Goal: Task Accomplishment & Management: Manage account settings

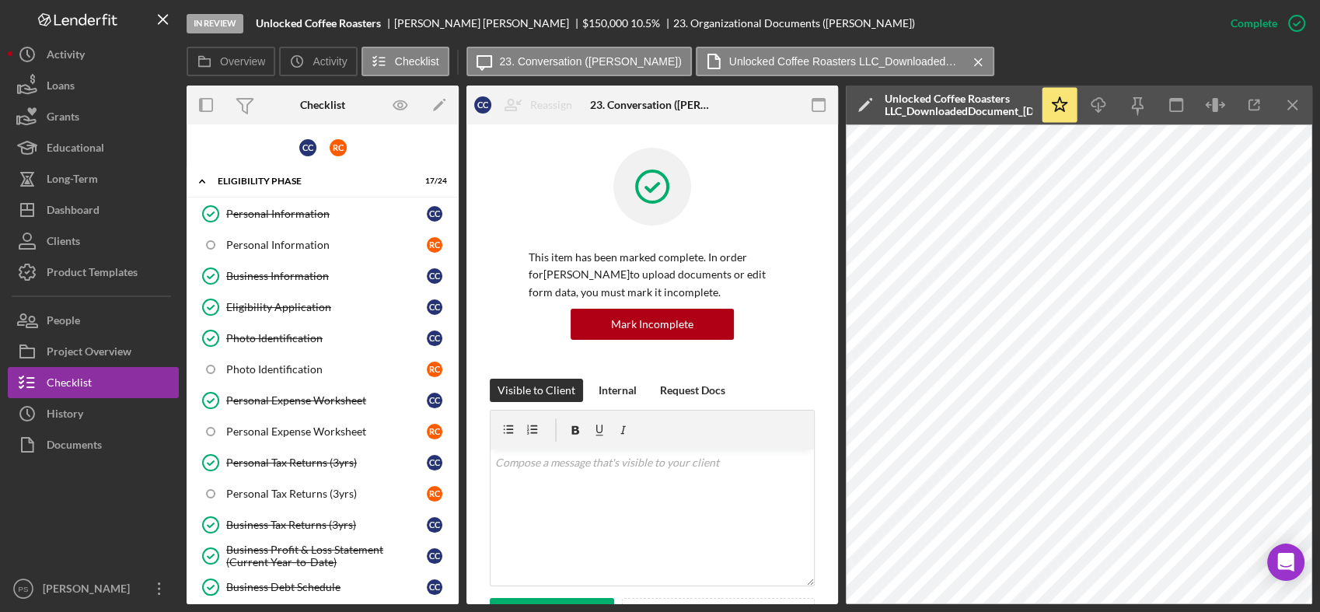
scroll to position [362, 0]
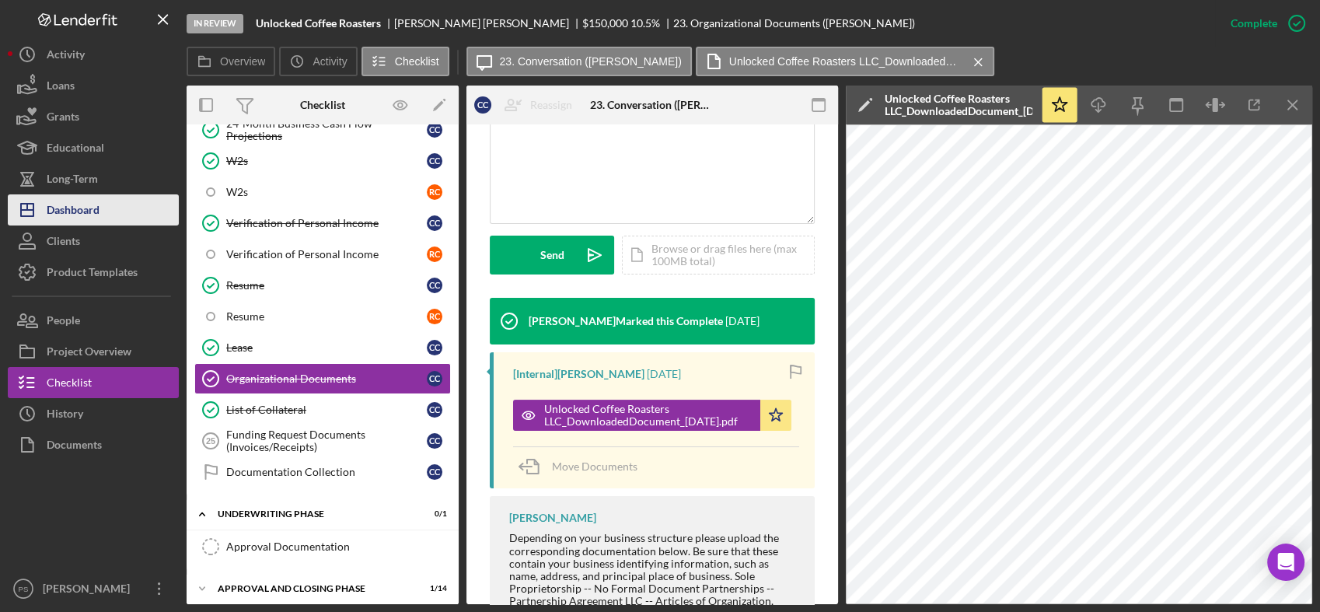
click at [89, 214] on div "Dashboard" at bounding box center [73, 211] width 53 height 35
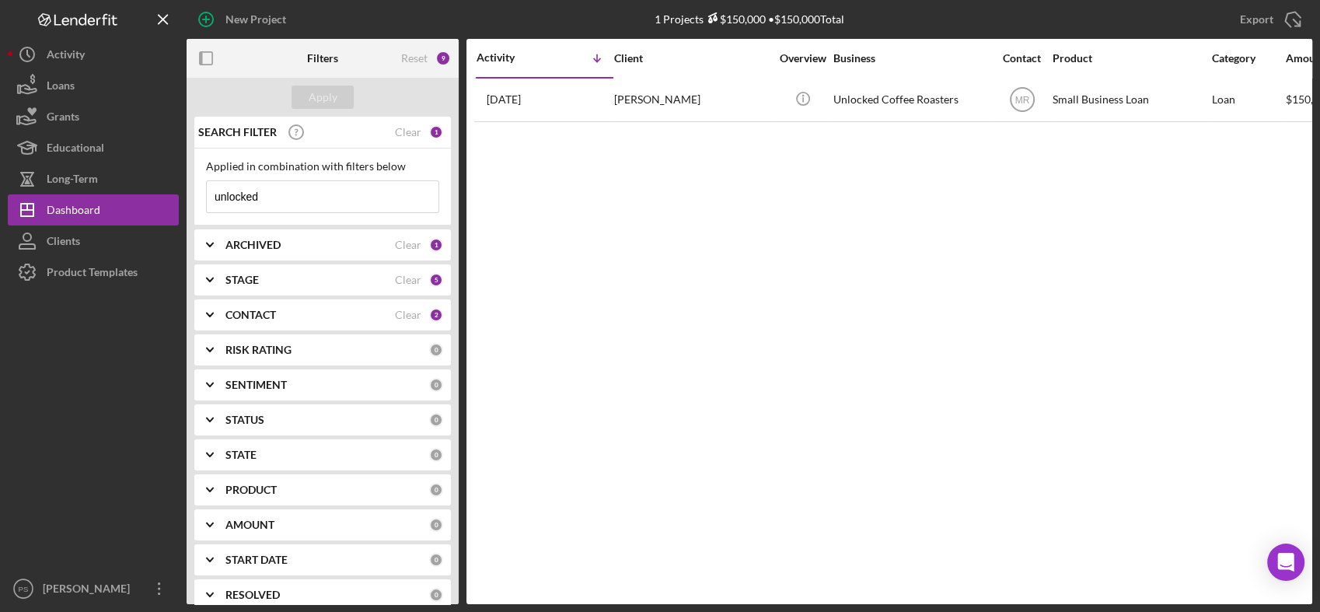
click at [366, 187] on input "unlocked" at bounding box center [323, 196] width 232 height 31
click at [407, 55] on div "Reset" at bounding box center [414, 58] width 26 height 12
click at [335, 92] on div "Apply" at bounding box center [323, 97] width 29 height 23
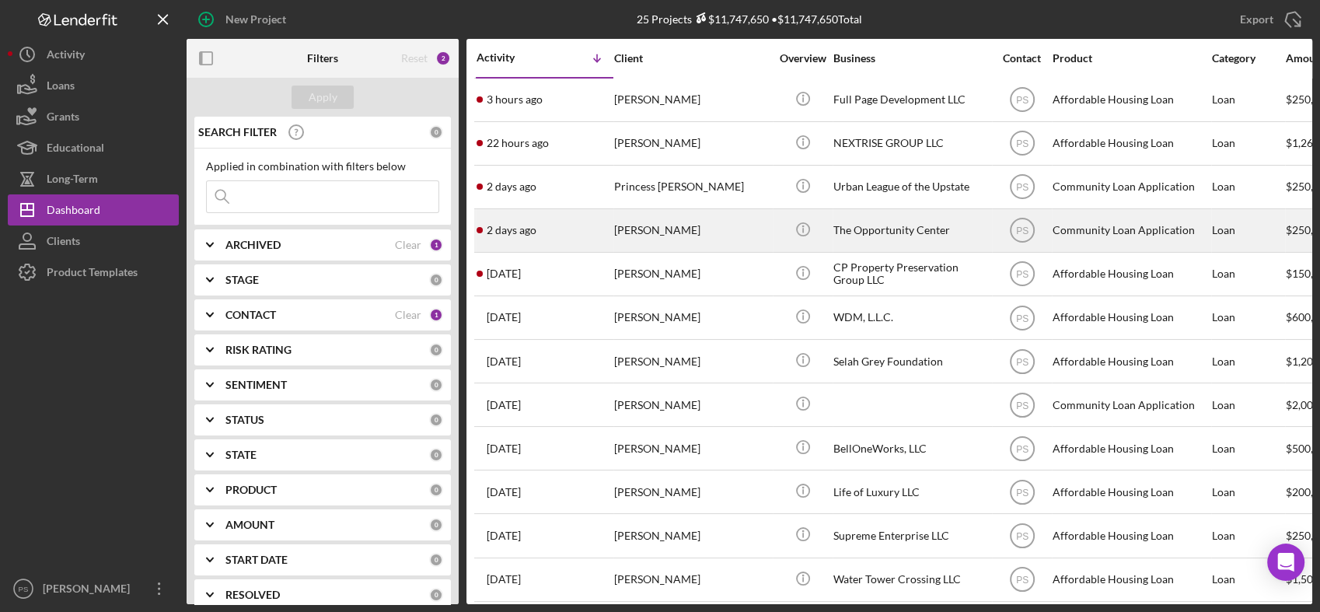
click at [708, 222] on div "[PERSON_NAME]" at bounding box center [691, 230] width 155 height 41
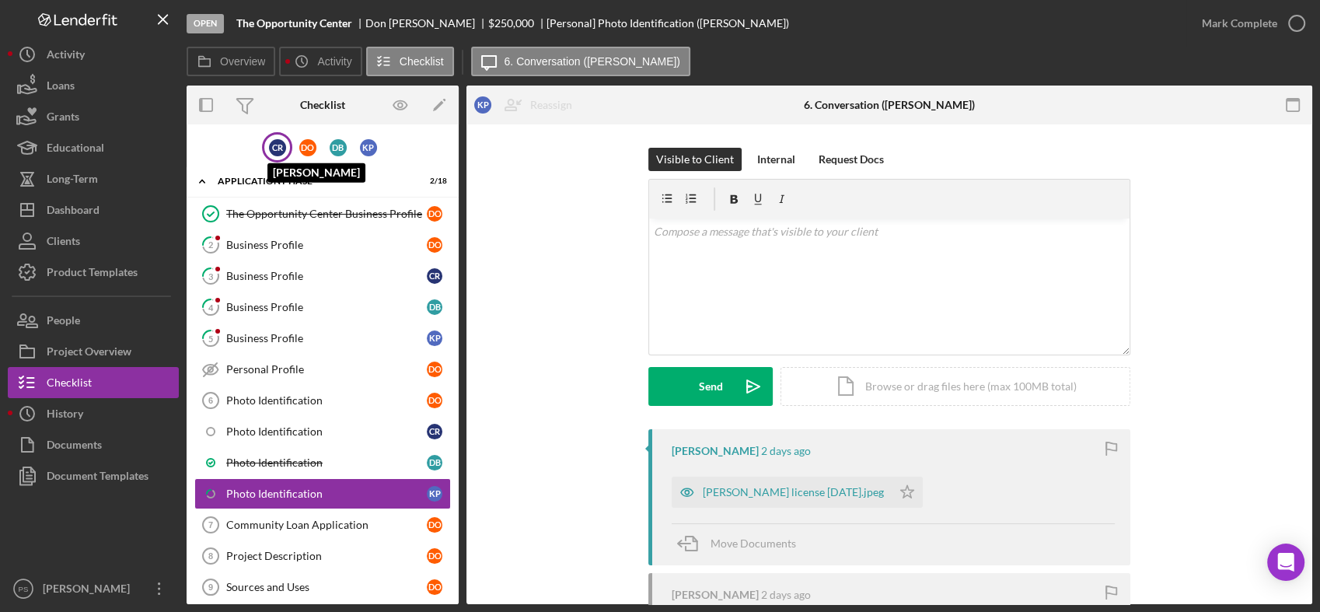
click at [276, 143] on div "C R" at bounding box center [277, 147] width 17 height 17
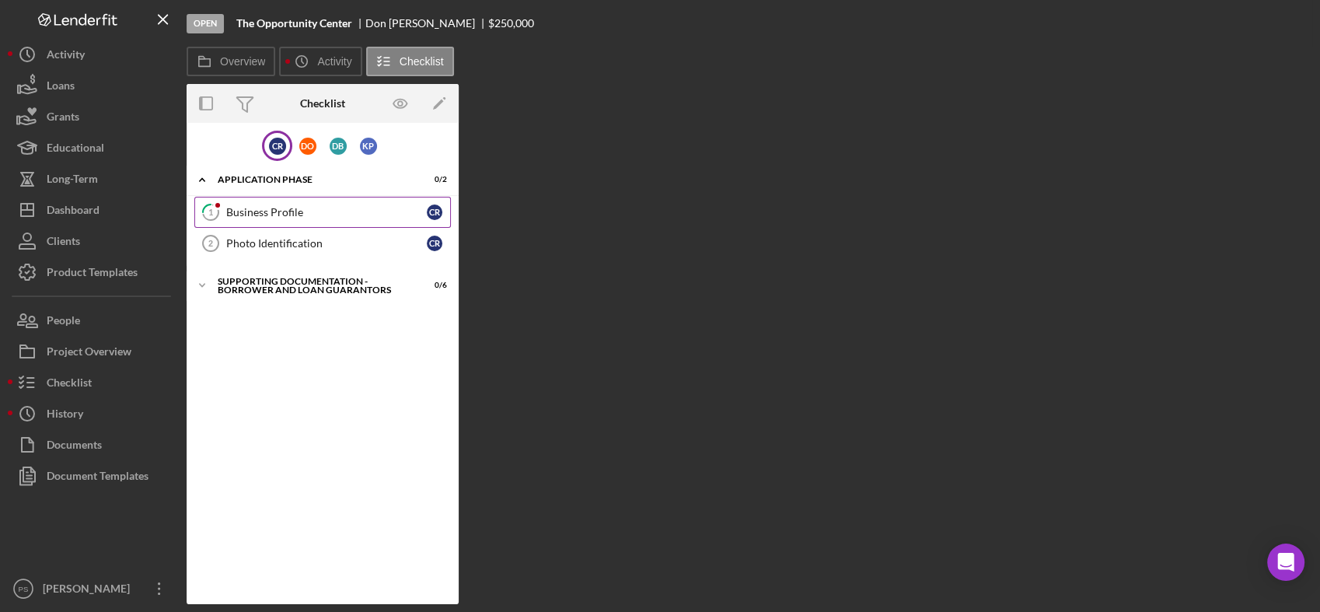
click at [211, 203] on icon "1" at bounding box center [210, 212] width 39 height 39
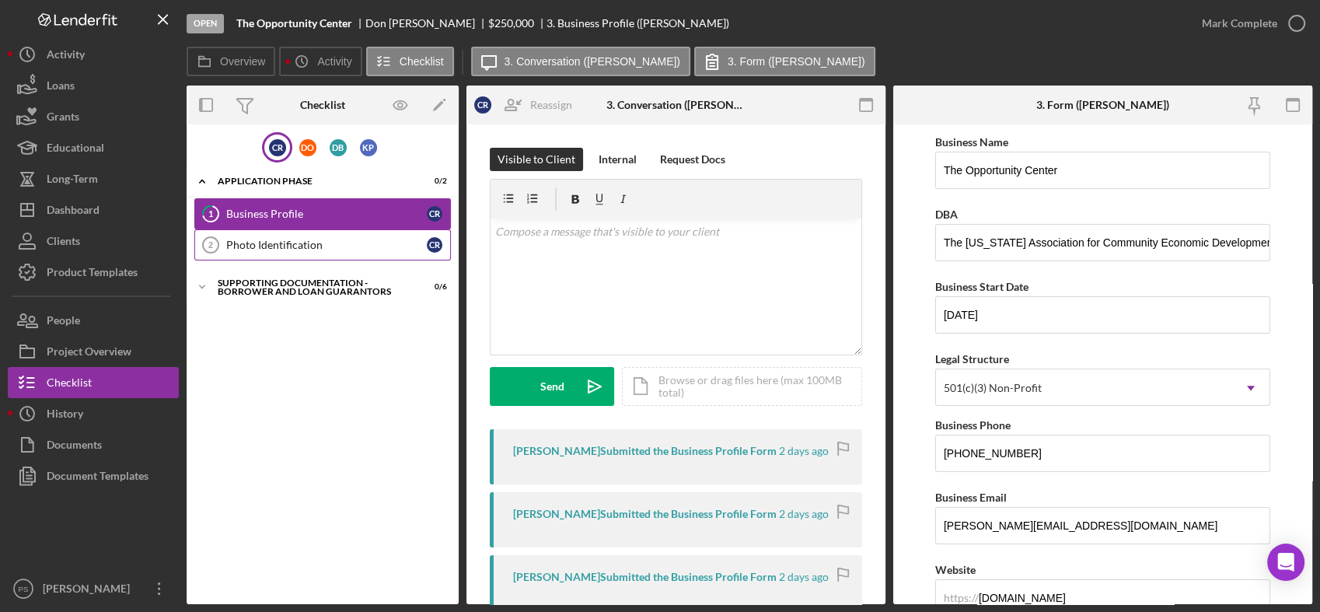
click at [216, 243] on icon "Photo Identification 2" at bounding box center [210, 244] width 39 height 39
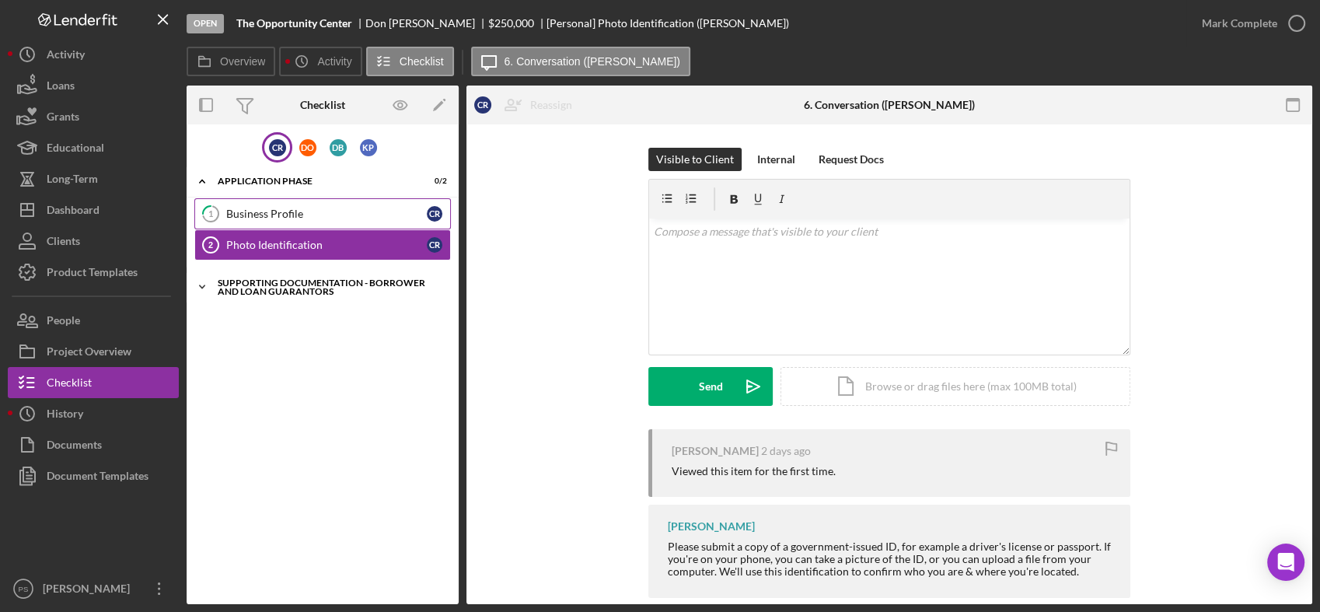
click at [203, 280] on icon "Icon/Expander" at bounding box center [202, 286] width 31 height 31
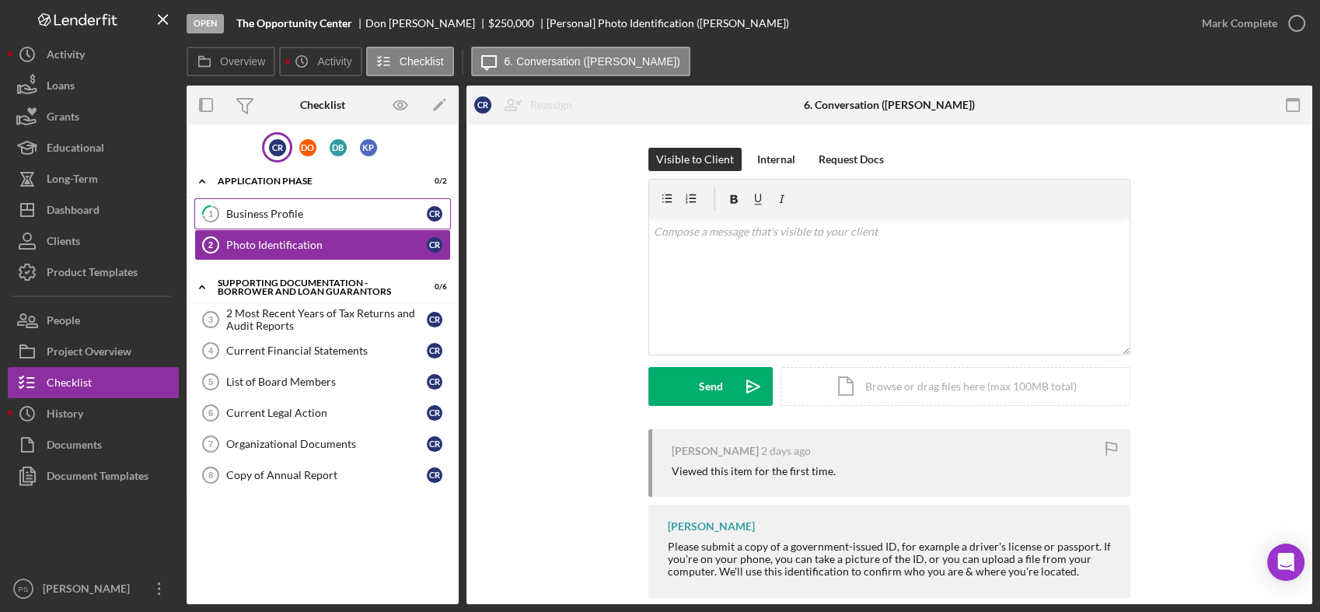
click at [334, 214] on div "Business Profile" at bounding box center [326, 214] width 201 height 12
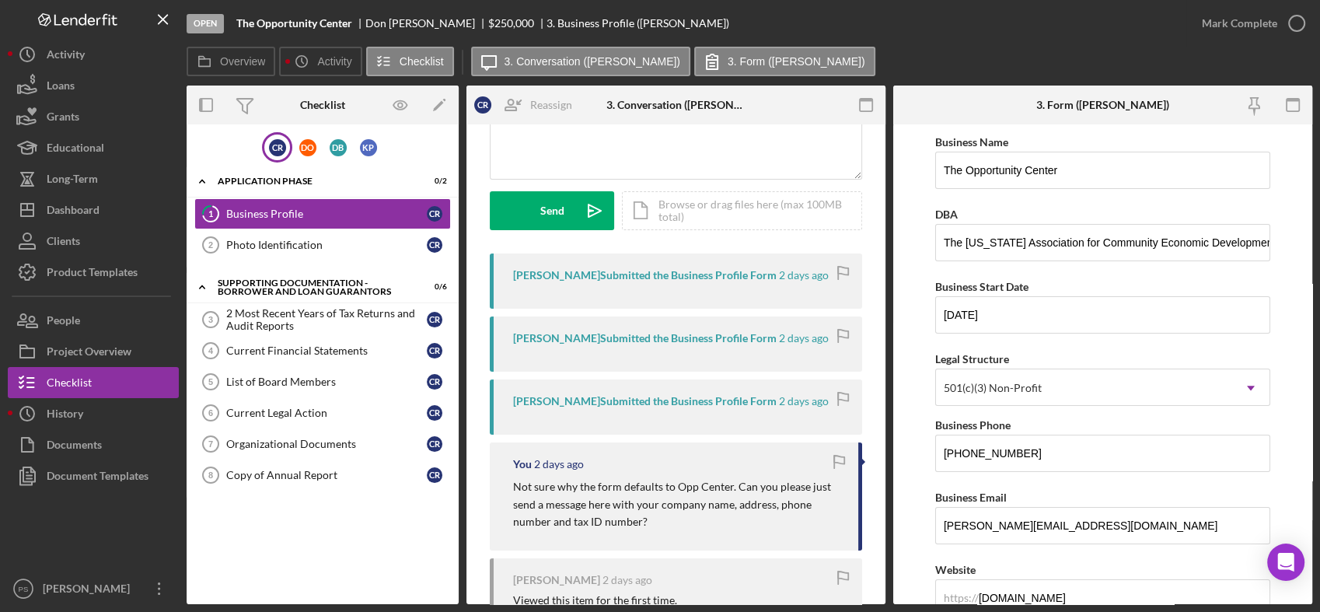
scroll to position [230, 0]
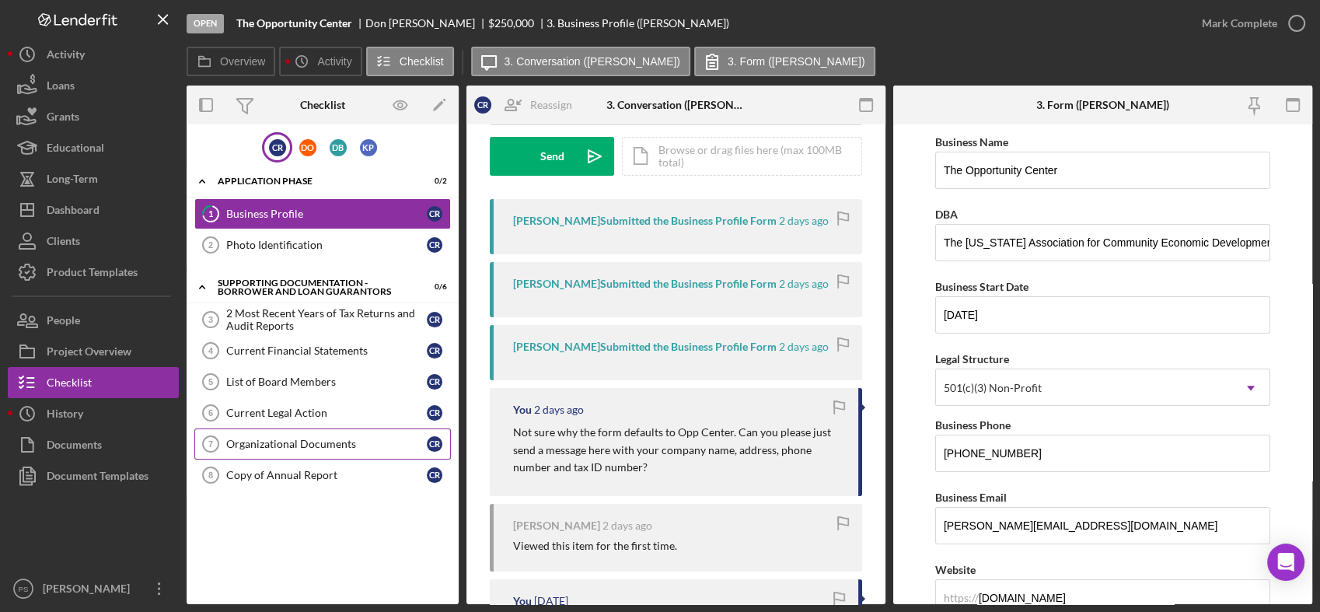
click at [344, 442] on div "Organizational Documents" at bounding box center [326, 444] width 201 height 12
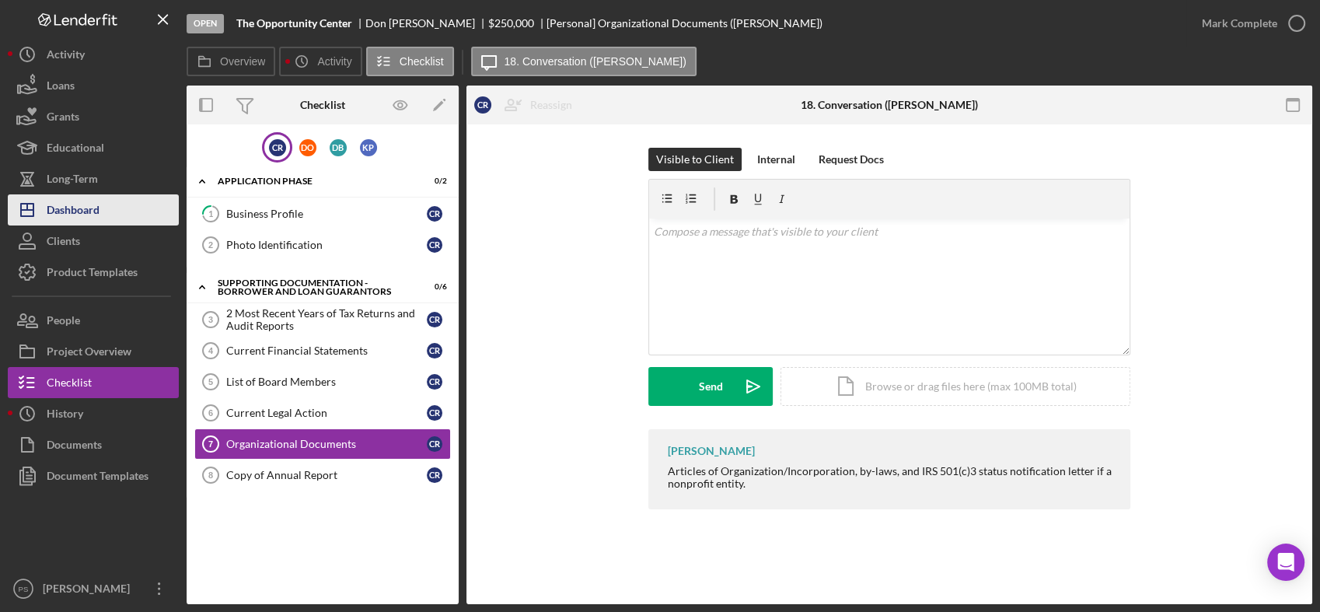
click at [106, 215] on button "Icon/Dashboard Dashboard" at bounding box center [93, 209] width 171 height 31
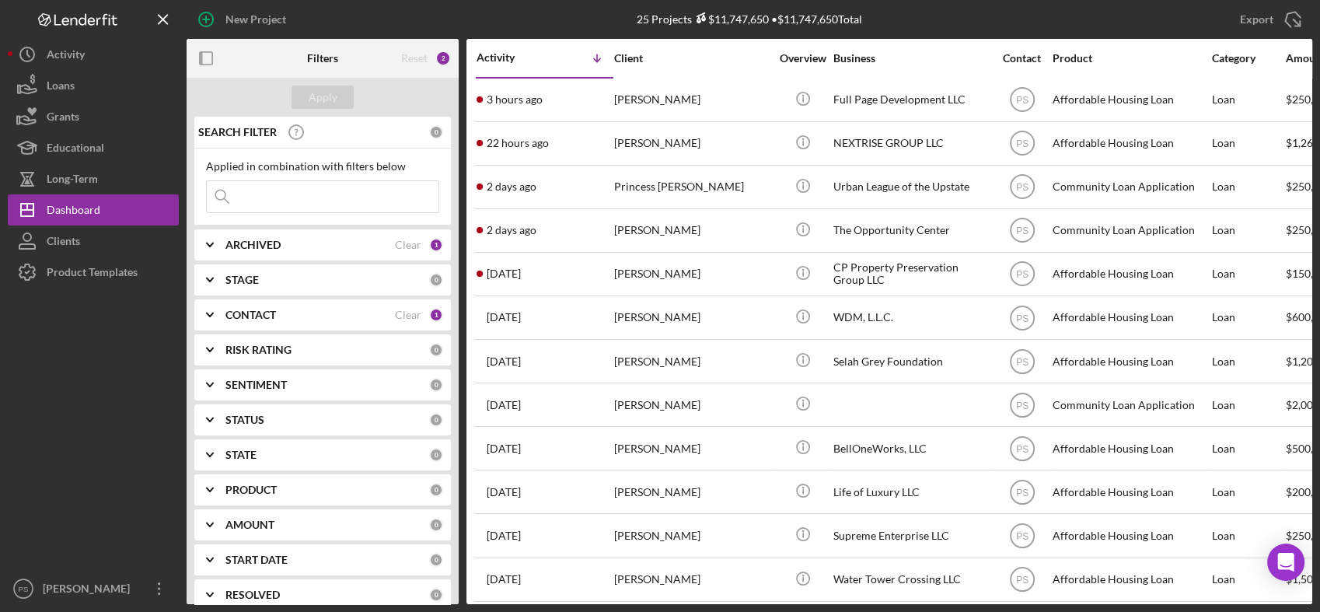
click at [297, 312] on div "CONTACT" at bounding box center [309, 315] width 169 height 12
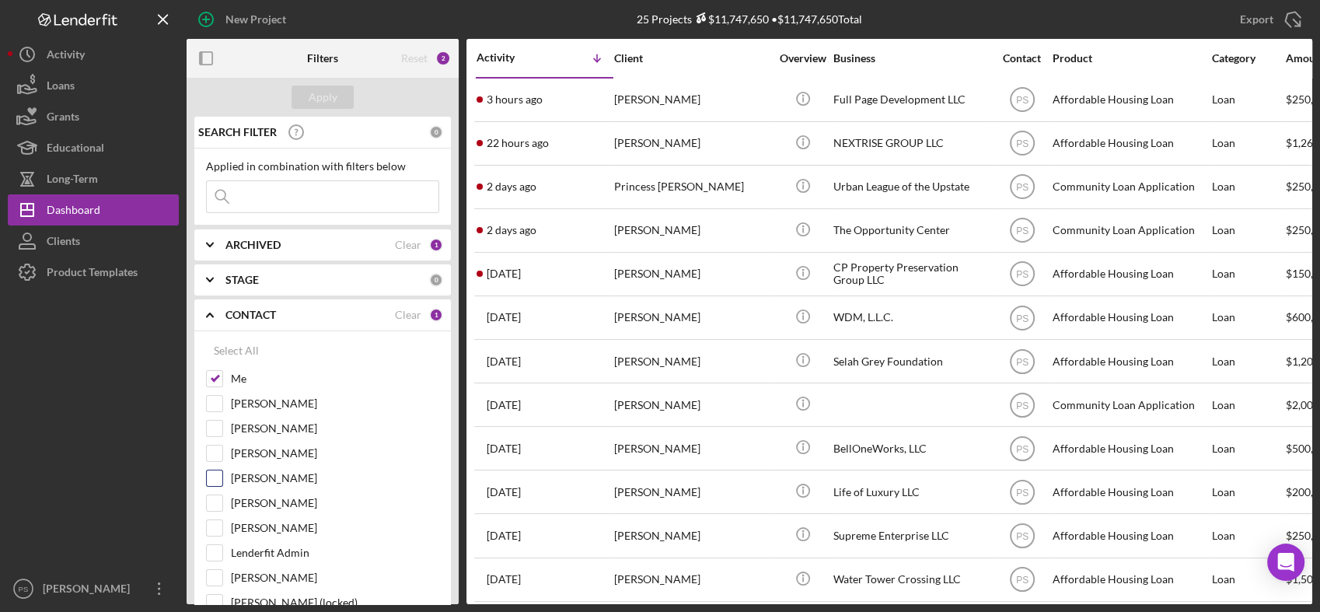
click at [215, 479] on input "[PERSON_NAME]" at bounding box center [215, 478] width 16 height 16
checkbox input "true"
click at [213, 375] on input "Me" at bounding box center [215, 379] width 16 height 16
click at [336, 93] on button "Apply" at bounding box center [322, 97] width 62 height 23
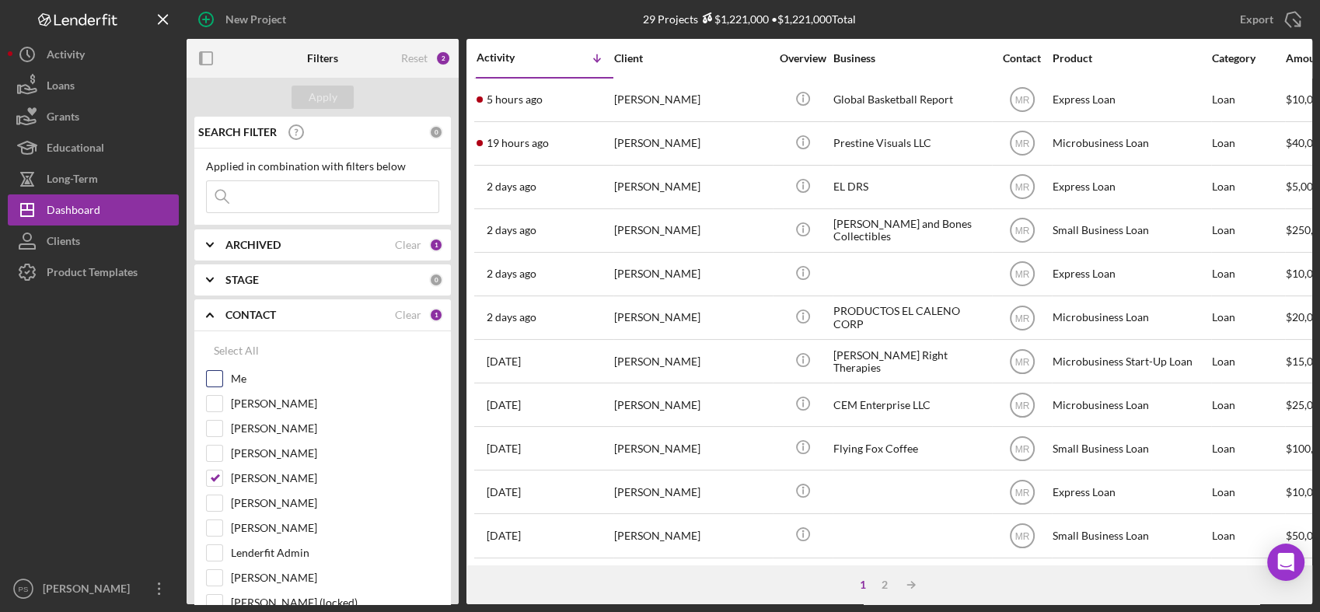
click at [218, 379] on input "Me" at bounding box center [215, 379] width 16 height 16
checkbox input "true"
click at [215, 475] on input "[PERSON_NAME]" at bounding box center [215, 478] width 16 height 16
checkbox input "false"
click at [210, 284] on icon "Icon/Expander" at bounding box center [209, 279] width 39 height 39
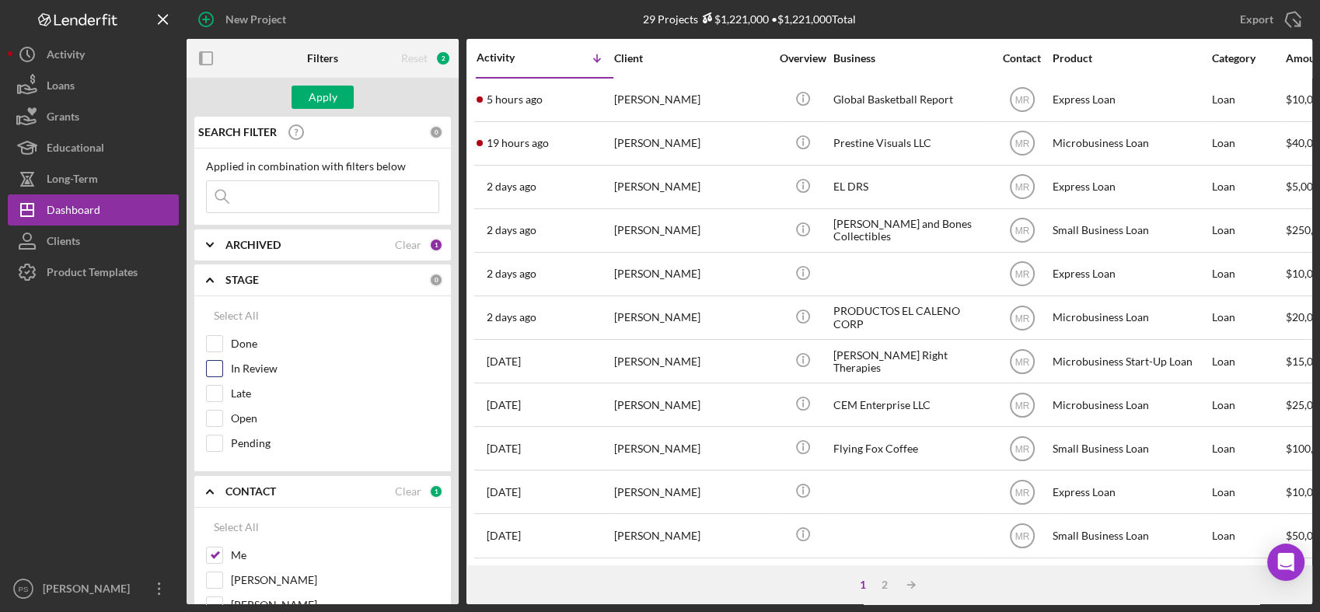
click at [208, 368] on input "In Review" at bounding box center [215, 369] width 16 height 16
checkbox input "true"
click at [211, 387] on input "Late" at bounding box center [215, 394] width 16 height 16
checkbox input "true"
click at [218, 411] on input "Open" at bounding box center [215, 418] width 16 height 16
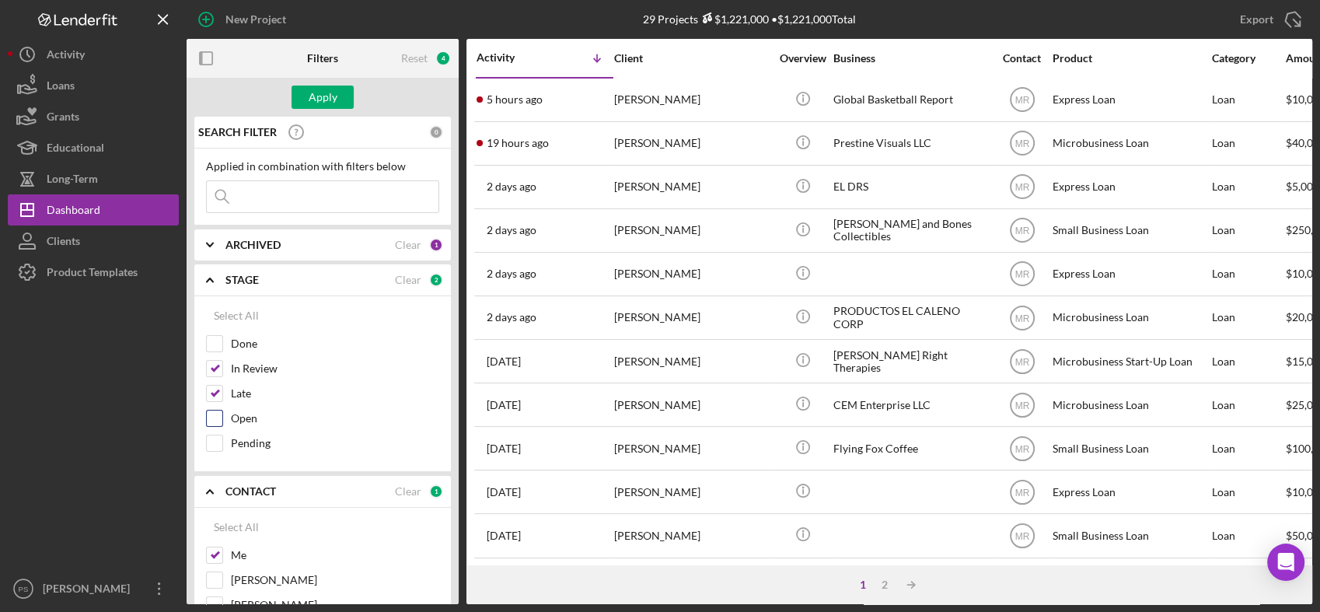
checkbox input "true"
click at [340, 97] on button "Apply" at bounding box center [322, 97] width 62 height 23
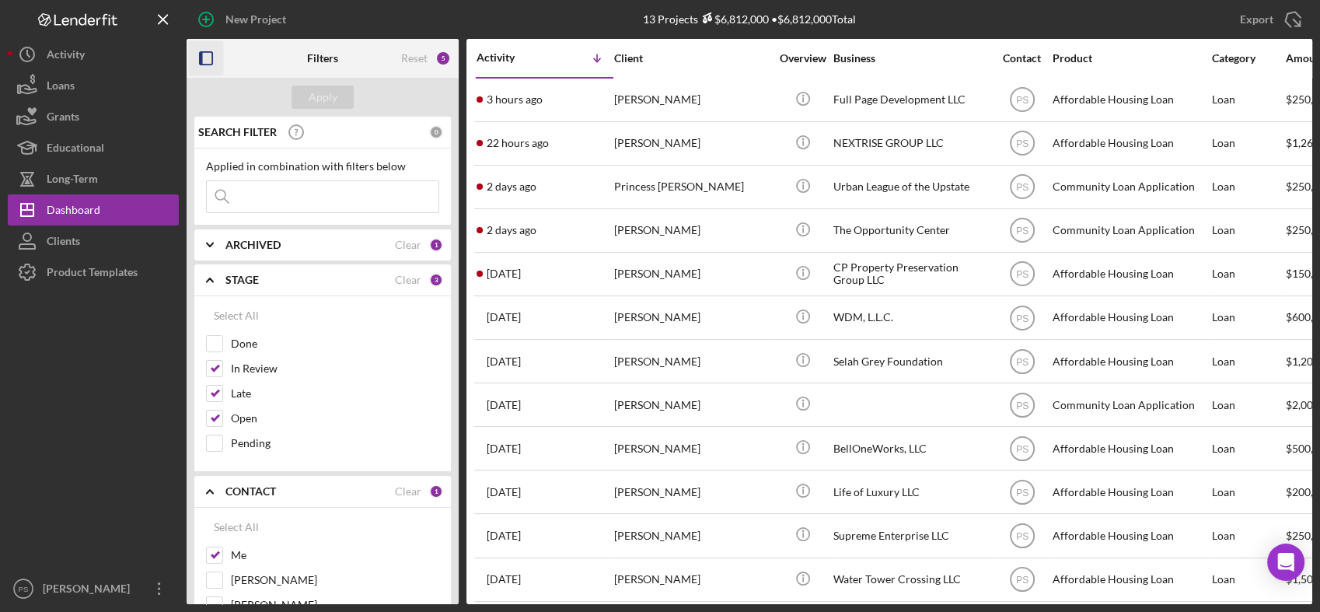
click at [214, 63] on icon "button" at bounding box center [206, 58] width 35 height 35
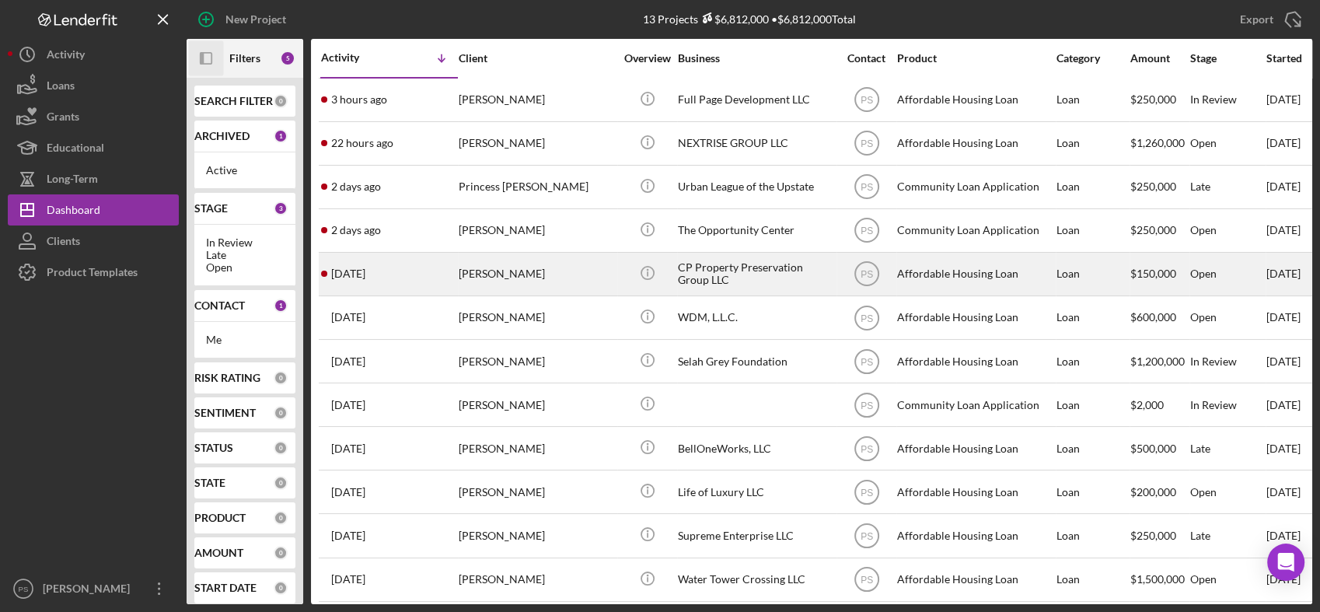
click at [536, 277] on div "[PERSON_NAME]" at bounding box center [536, 273] width 155 height 41
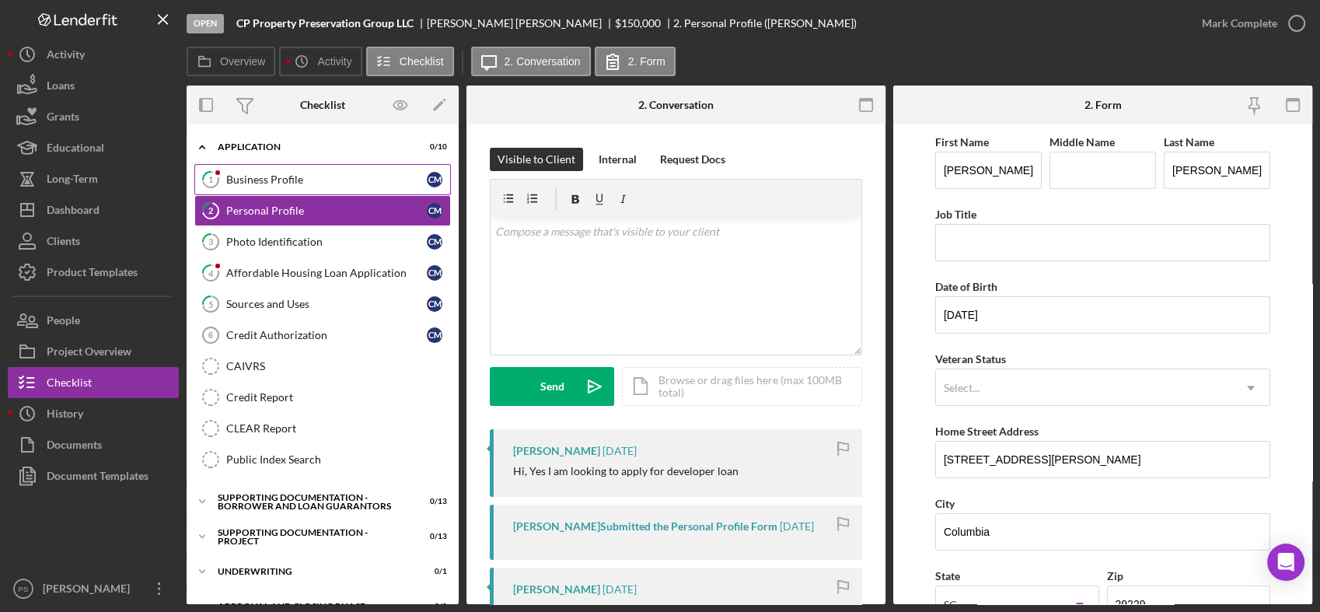
click at [288, 176] on div "Business Profile" at bounding box center [326, 179] width 201 height 12
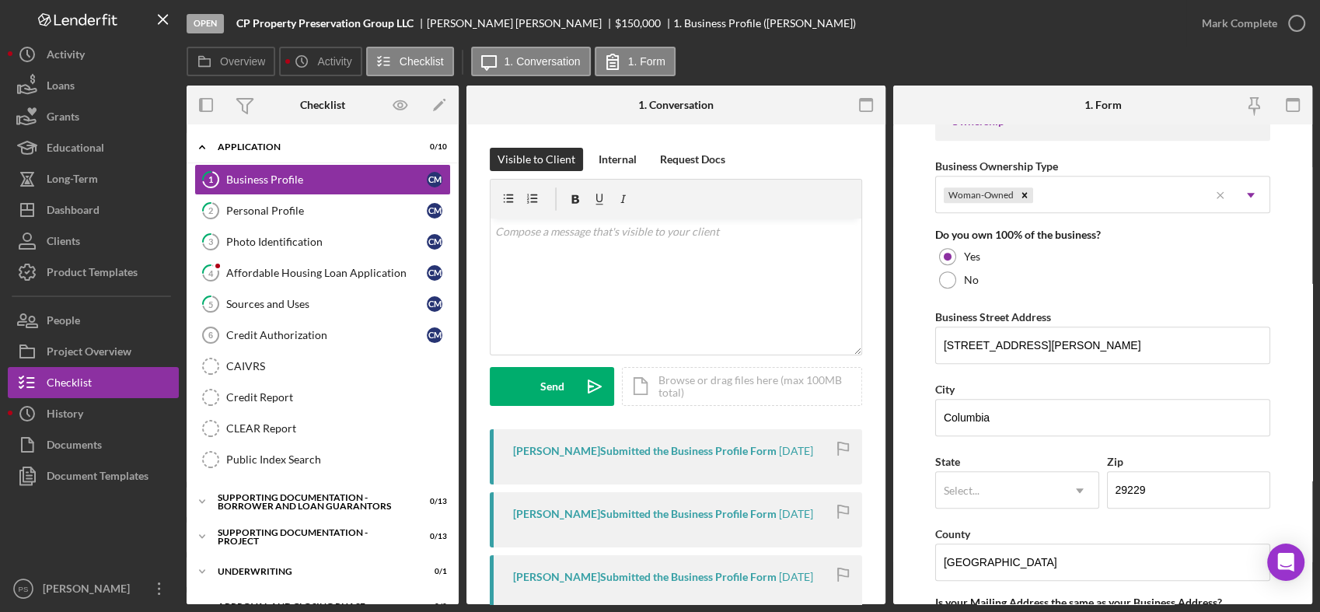
scroll to position [806, 0]
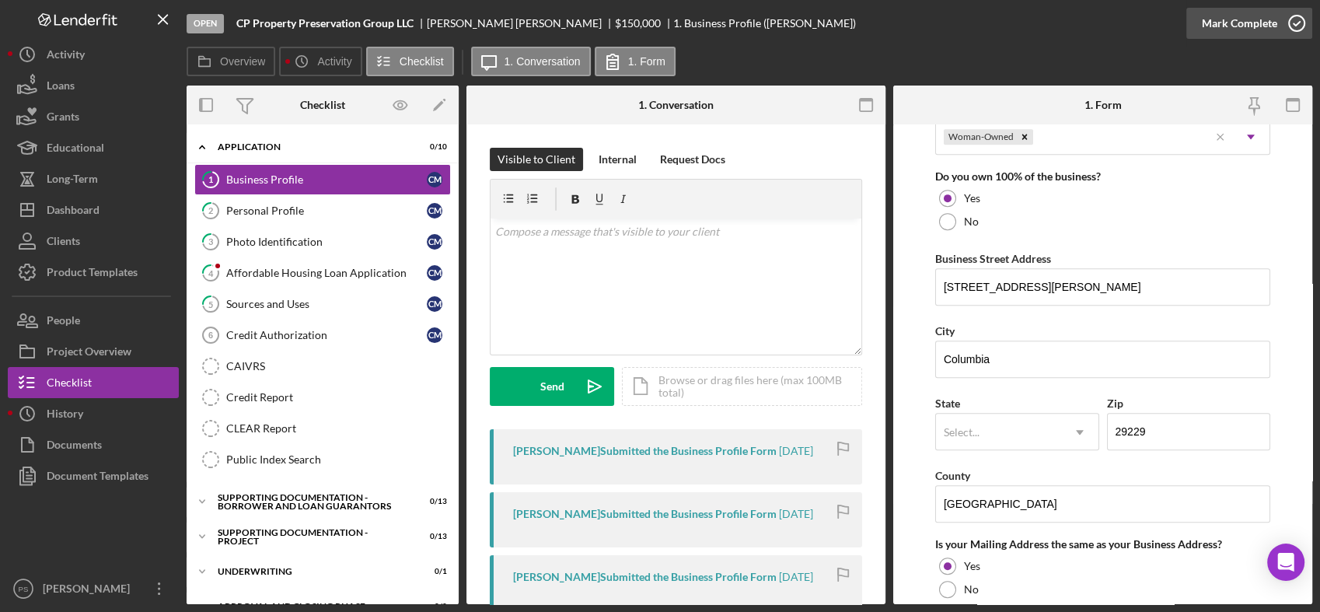
click at [1290, 20] on icon "button" at bounding box center [1296, 23] width 39 height 39
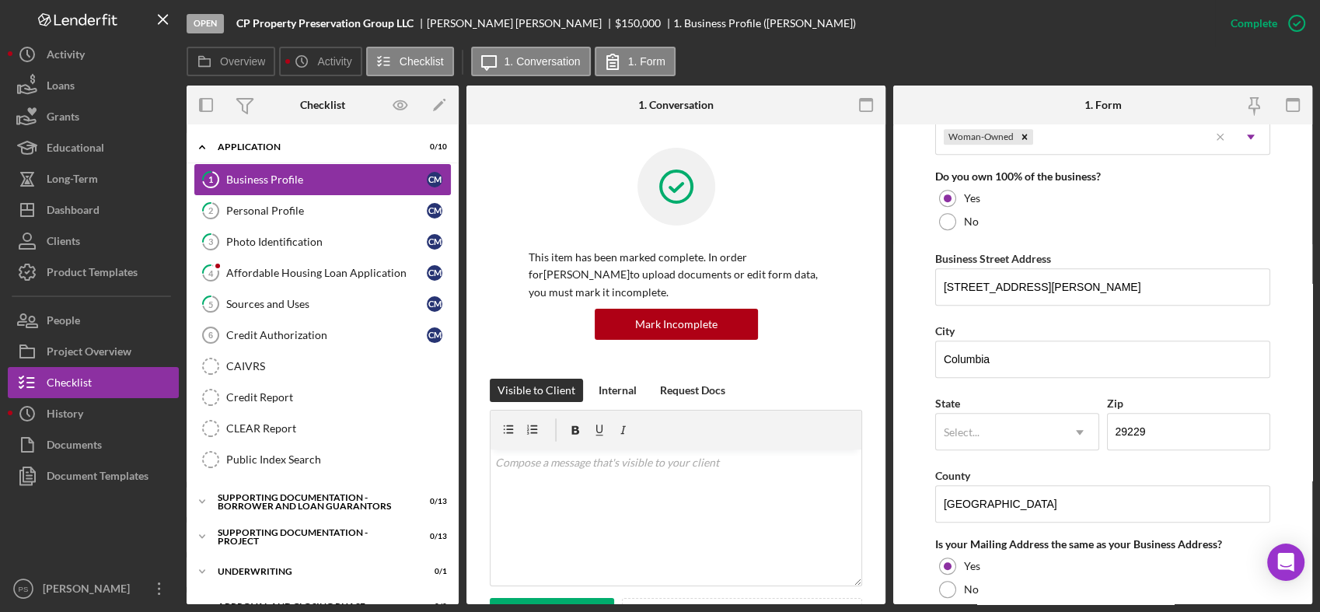
scroll to position [577, 0]
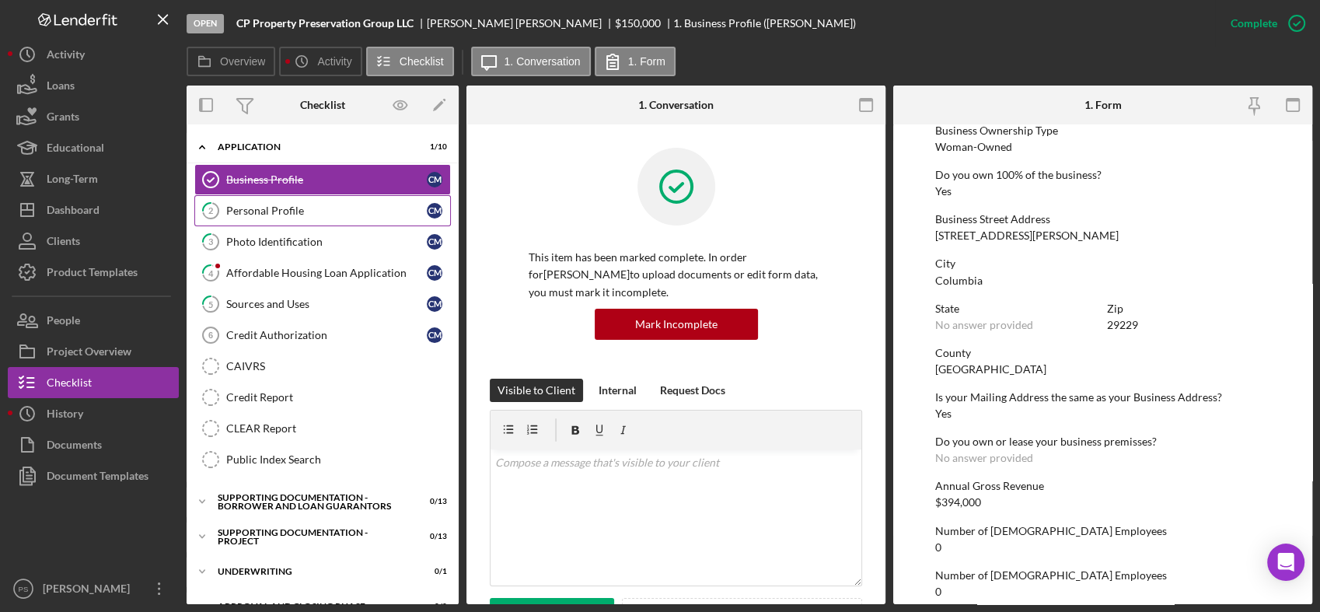
click at [298, 202] on link "2 Personal Profile C M" at bounding box center [322, 210] width 257 height 31
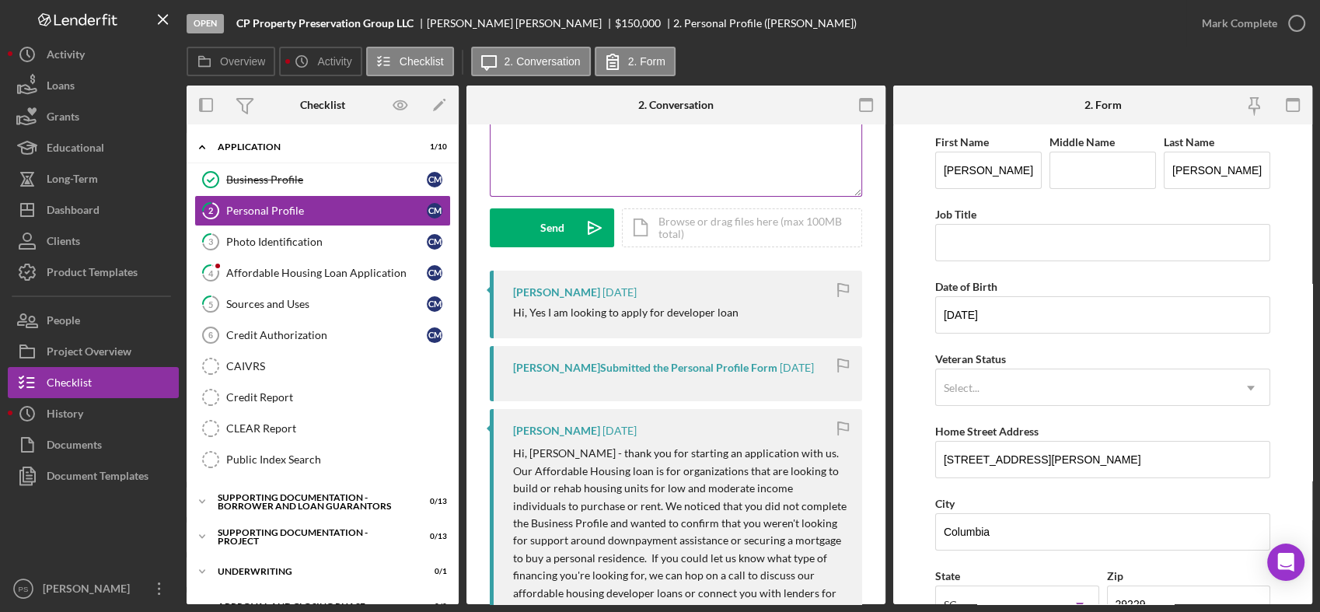
scroll to position [173, 0]
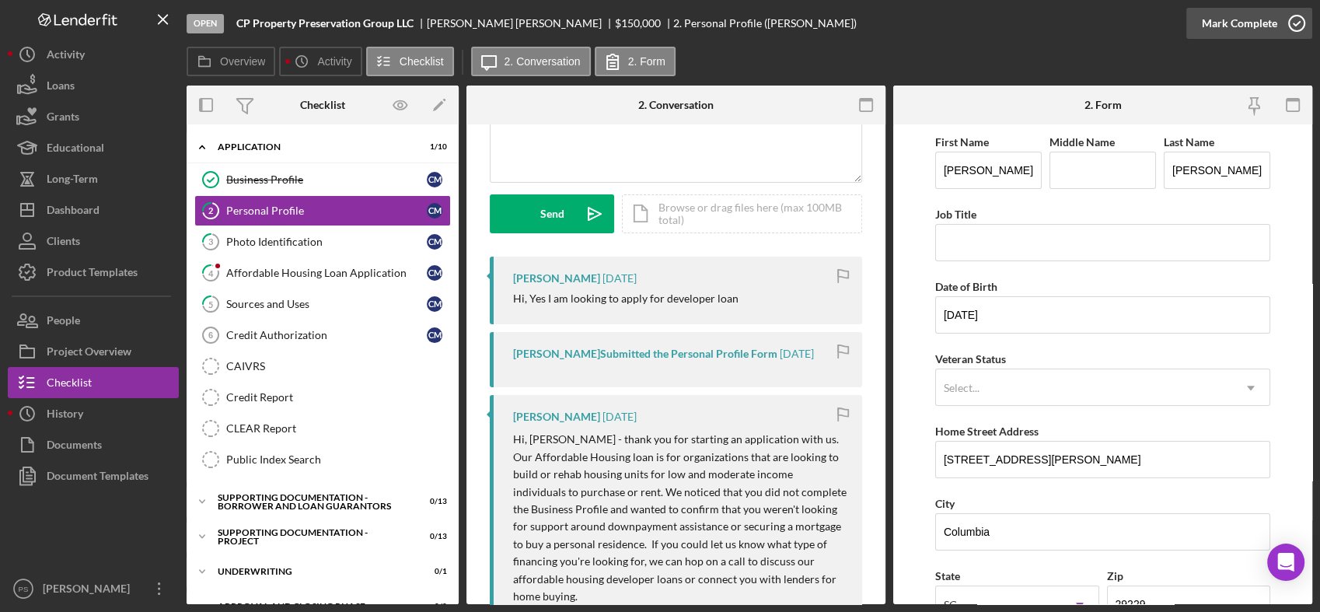
click at [1291, 15] on icon "button" at bounding box center [1296, 23] width 39 height 39
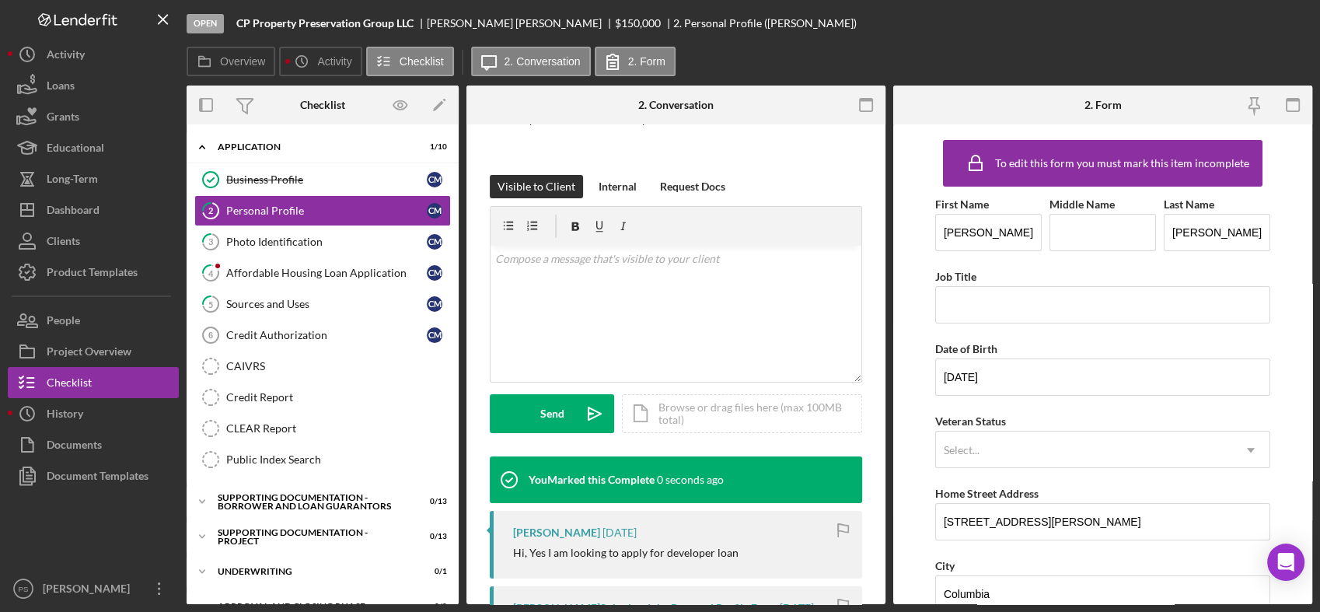
scroll to position [403, 0]
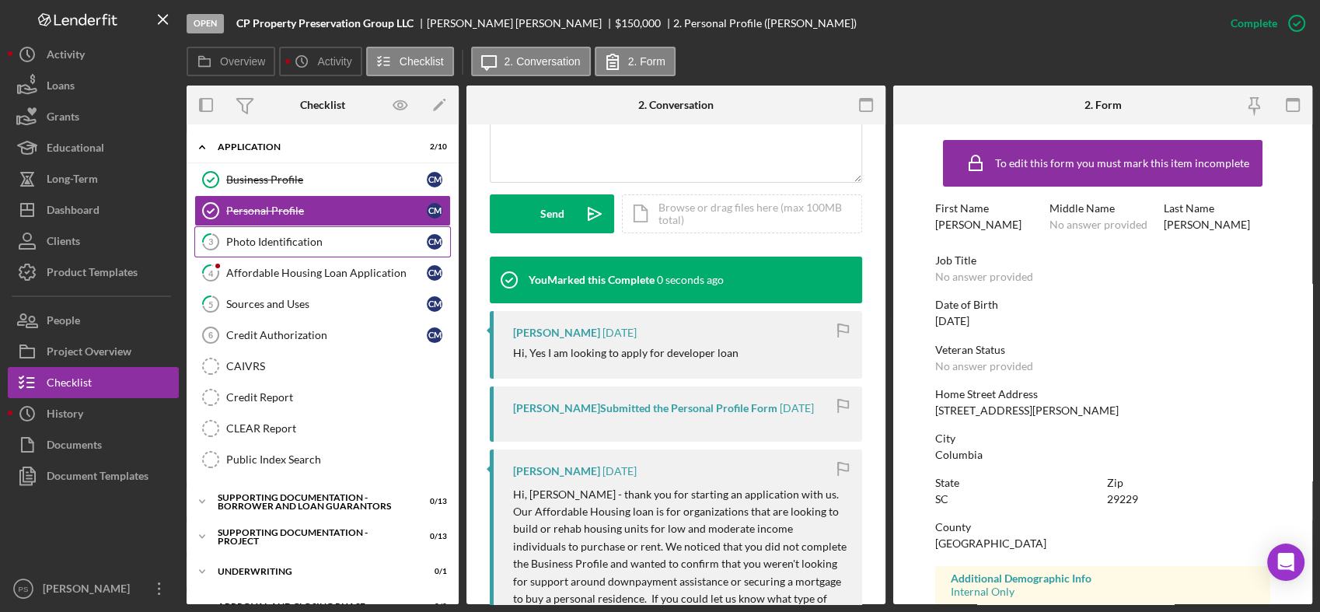
click at [310, 246] on div "Photo Identification" at bounding box center [326, 242] width 201 height 12
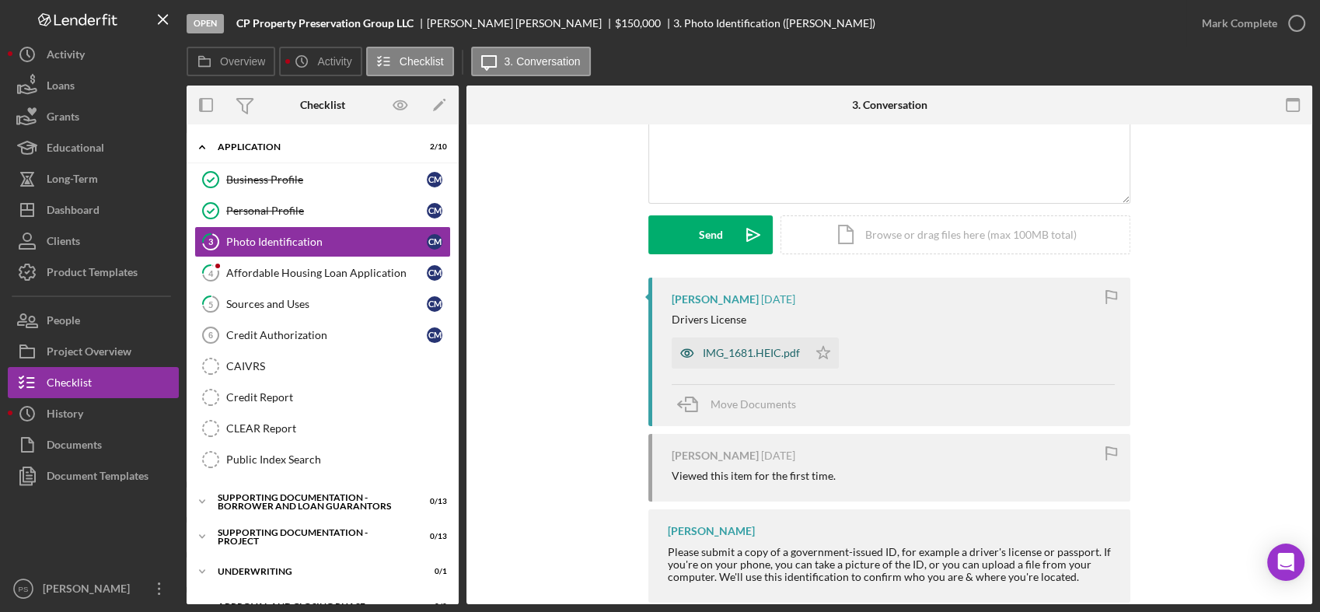
scroll to position [173, 0]
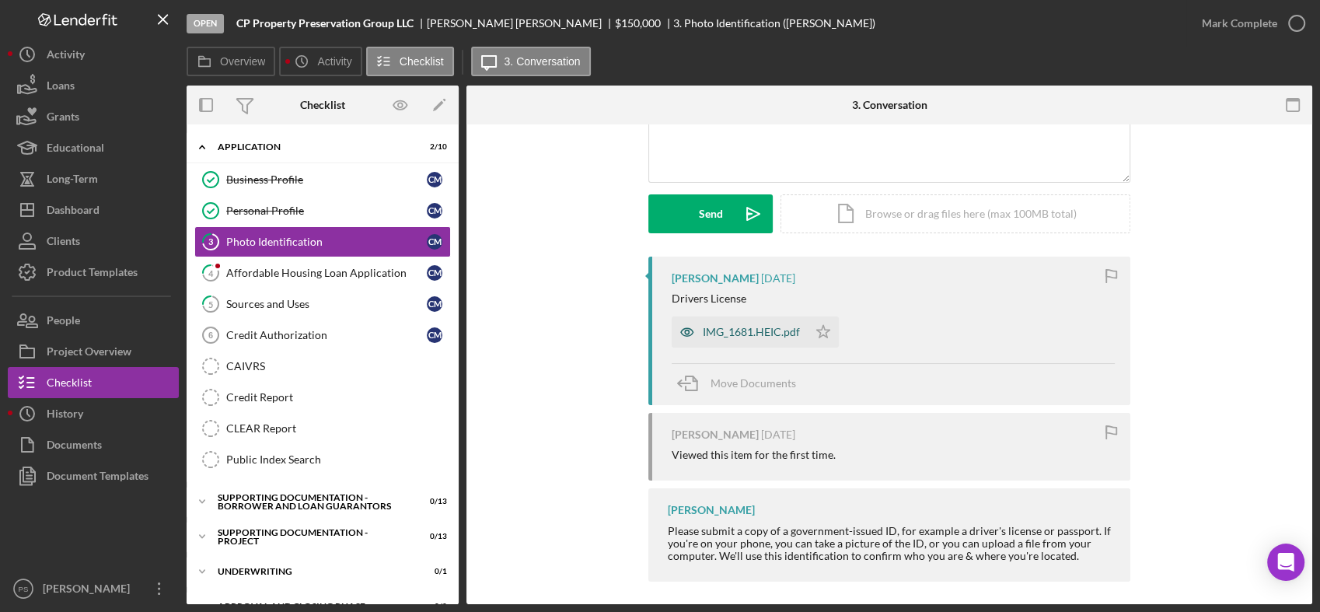
click at [743, 334] on div "IMG_1681.HEIC.pdf" at bounding box center [751, 332] width 97 height 12
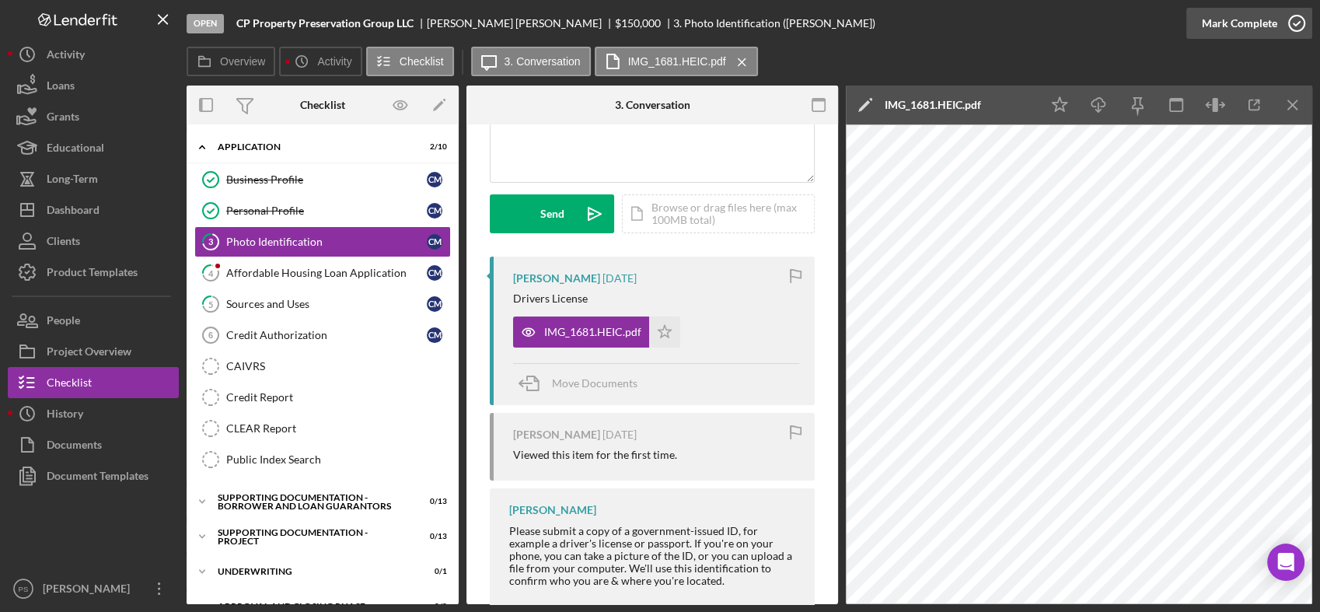
click at [1293, 21] on icon "button" at bounding box center [1296, 23] width 39 height 39
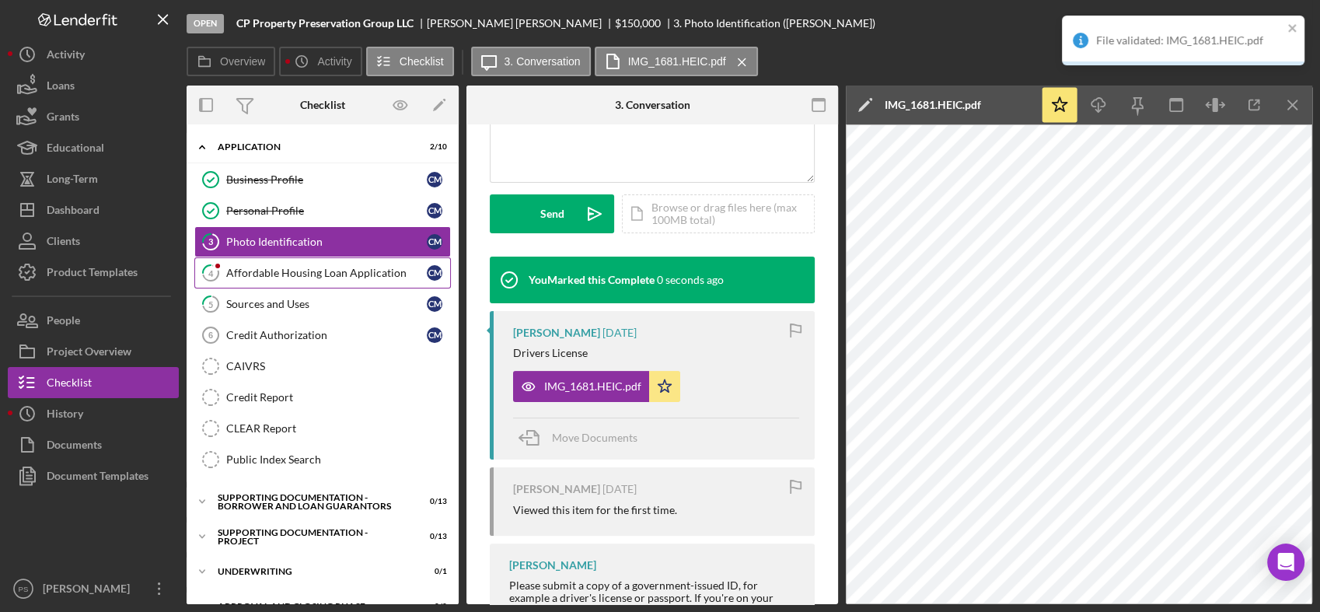
scroll to position [403, 0]
click at [327, 274] on div "Affordable Housing Loan Application" at bounding box center [326, 273] width 201 height 12
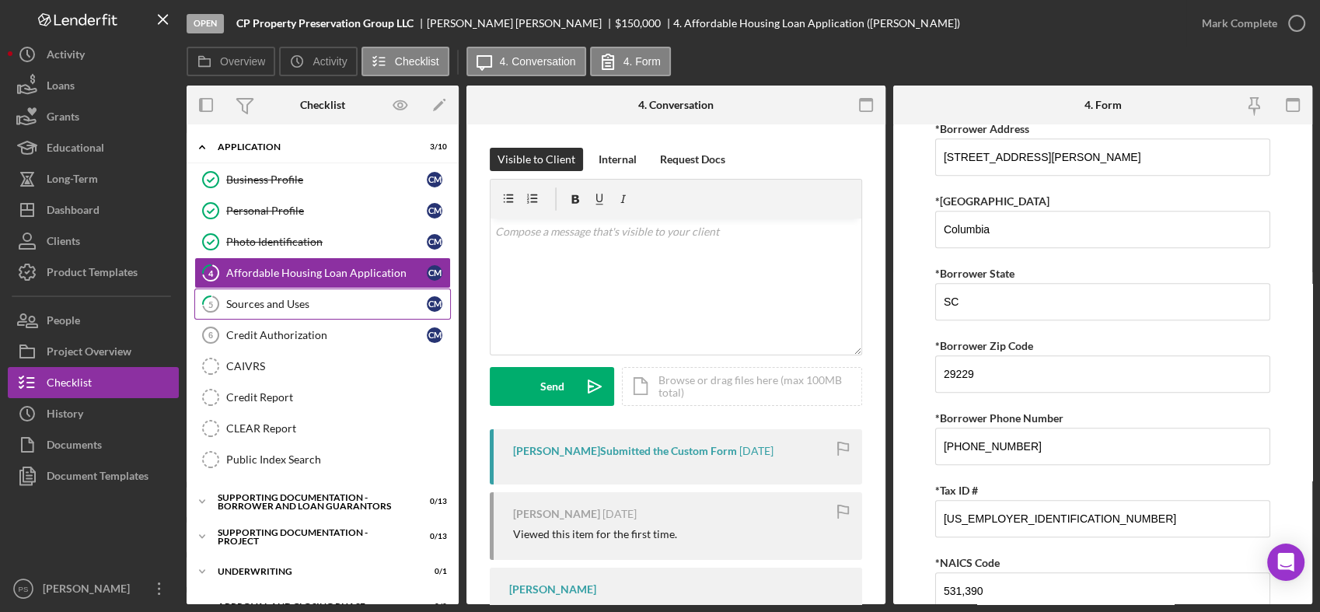
scroll to position [1439, 0]
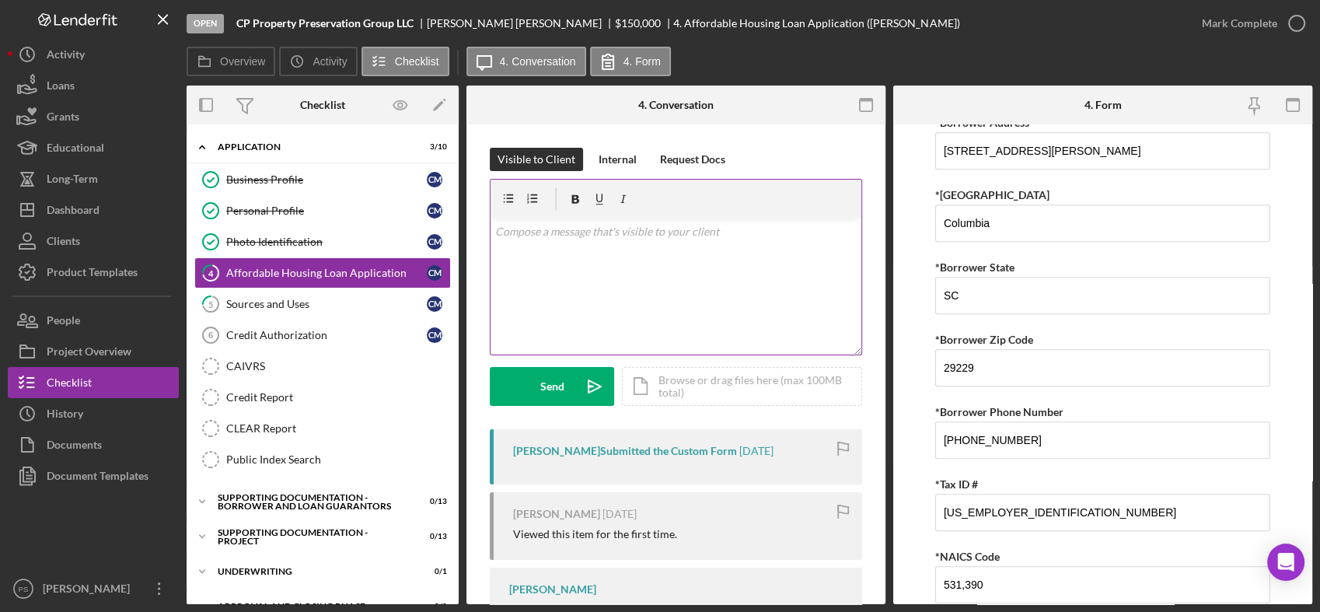
click at [559, 230] on p at bounding box center [676, 231] width 362 height 17
click at [737, 263] on div "v Color teal Color pink Remove color Add row above Add row below Add column bef…" at bounding box center [675, 286] width 371 height 136
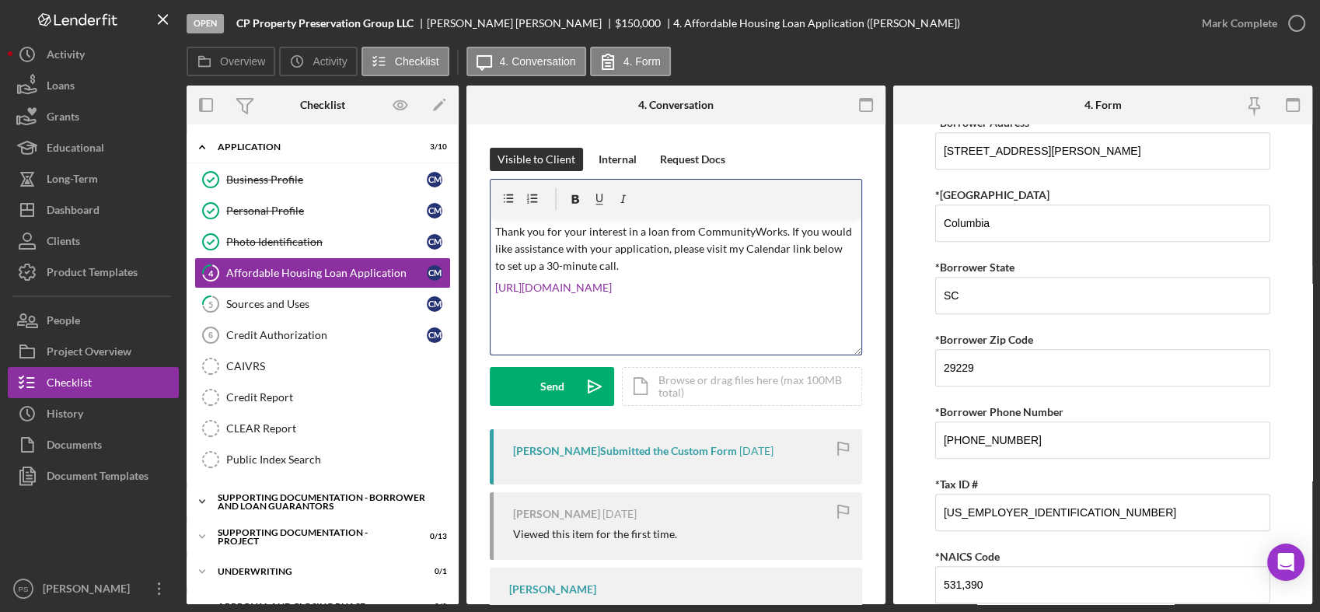
click at [201, 498] on icon "Icon/Expander" at bounding box center [202, 501] width 31 height 31
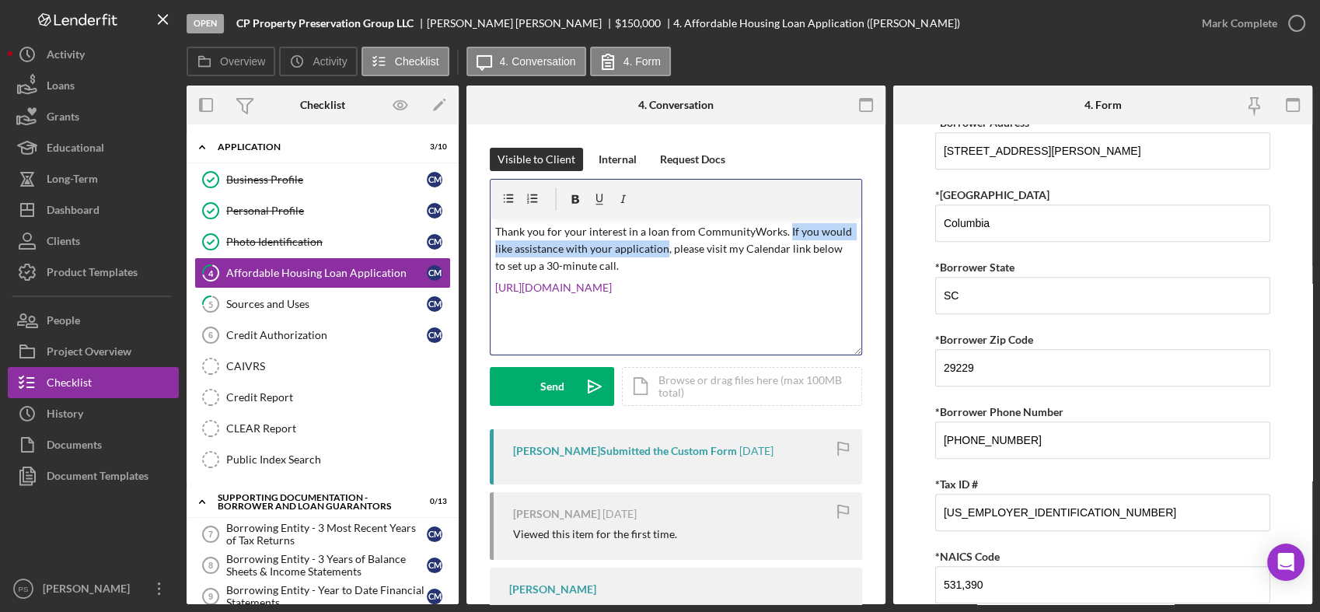
drag, startPoint x: 784, startPoint y: 230, endPoint x: 661, endPoint y: 253, distance: 124.1
click at [661, 253] on p "Thank you for your interest in a loan from CommunityWorks. If you would like as…" at bounding box center [676, 249] width 362 height 52
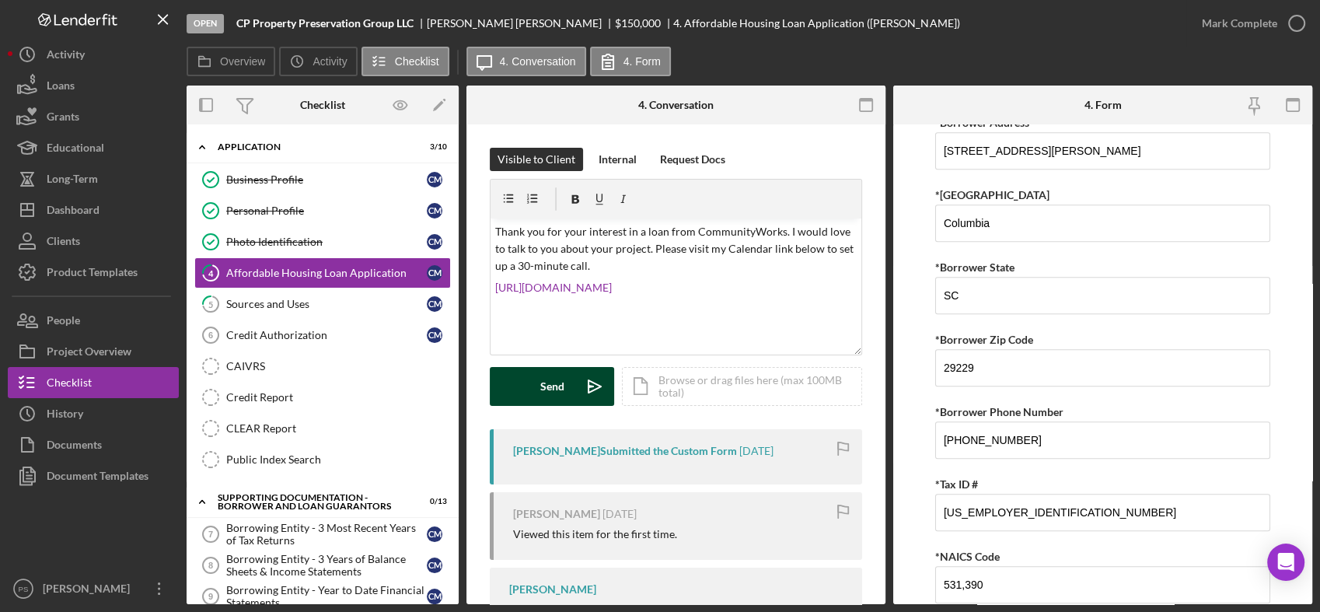
click at [577, 386] on icon "Icon/icon-invite-send" at bounding box center [594, 386] width 39 height 39
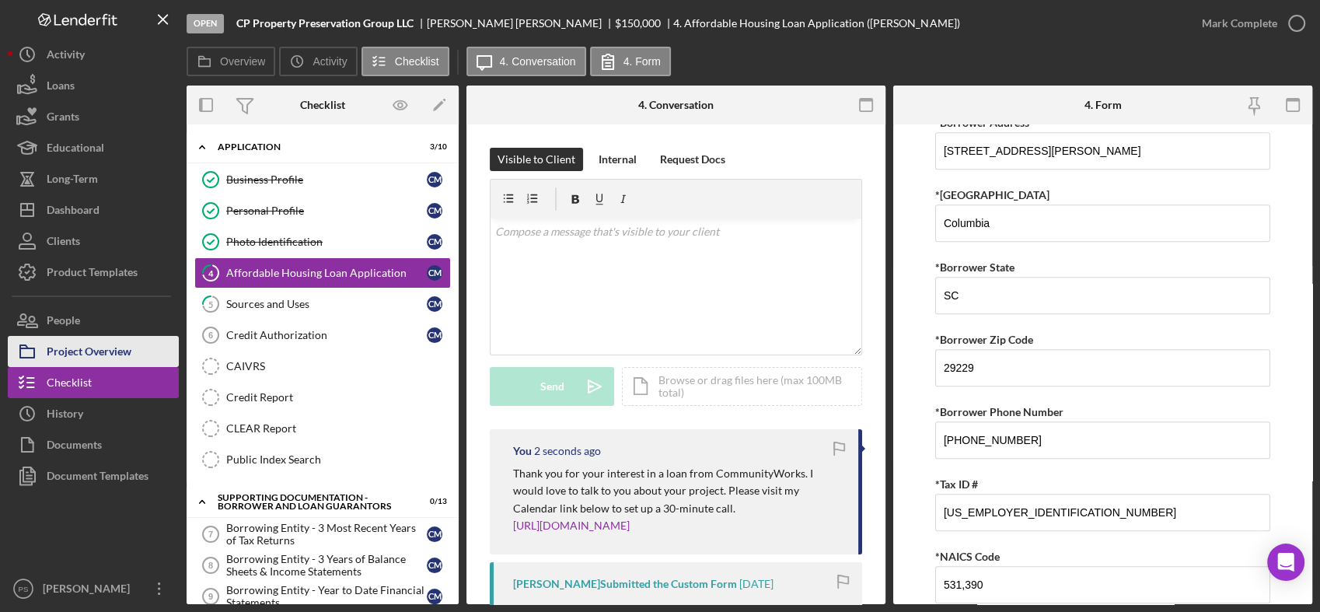
click at [106, 349] on div "Project Overview" at bounding box center [89, 353] width 85 height 35
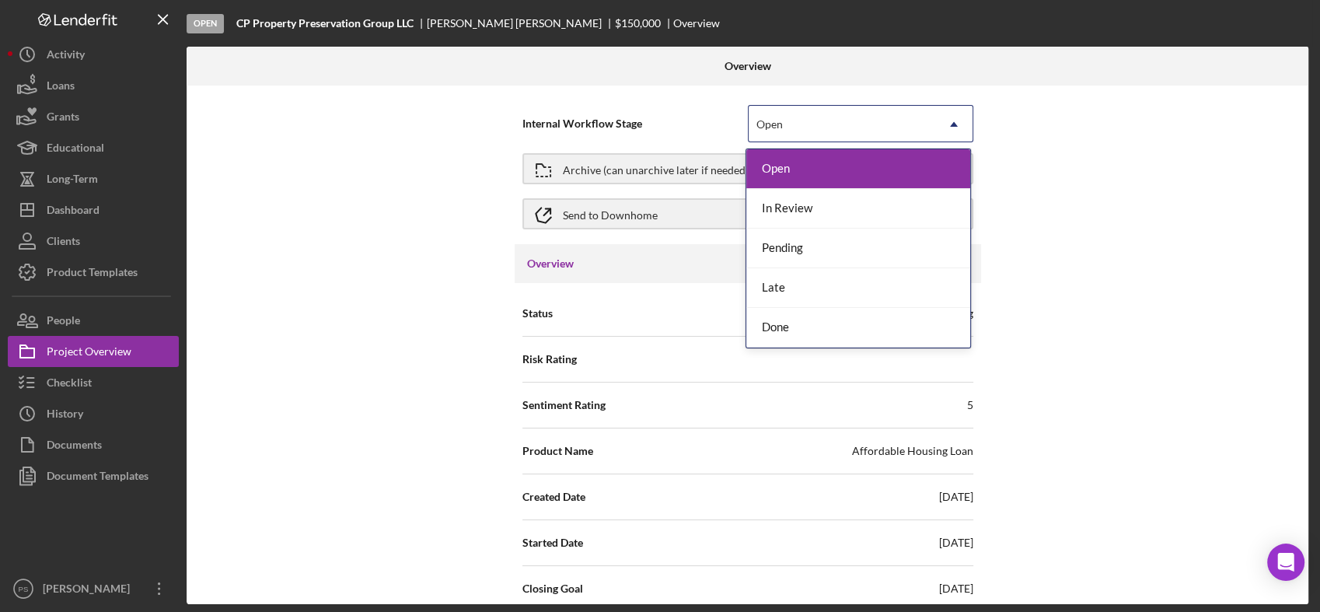
click at [797, 118] on div "Open" at bounding box center [842, 124] width 187 height 36
click at [808, 205] on div "In Review" at bounding box center [858, 209] width 224 height 40
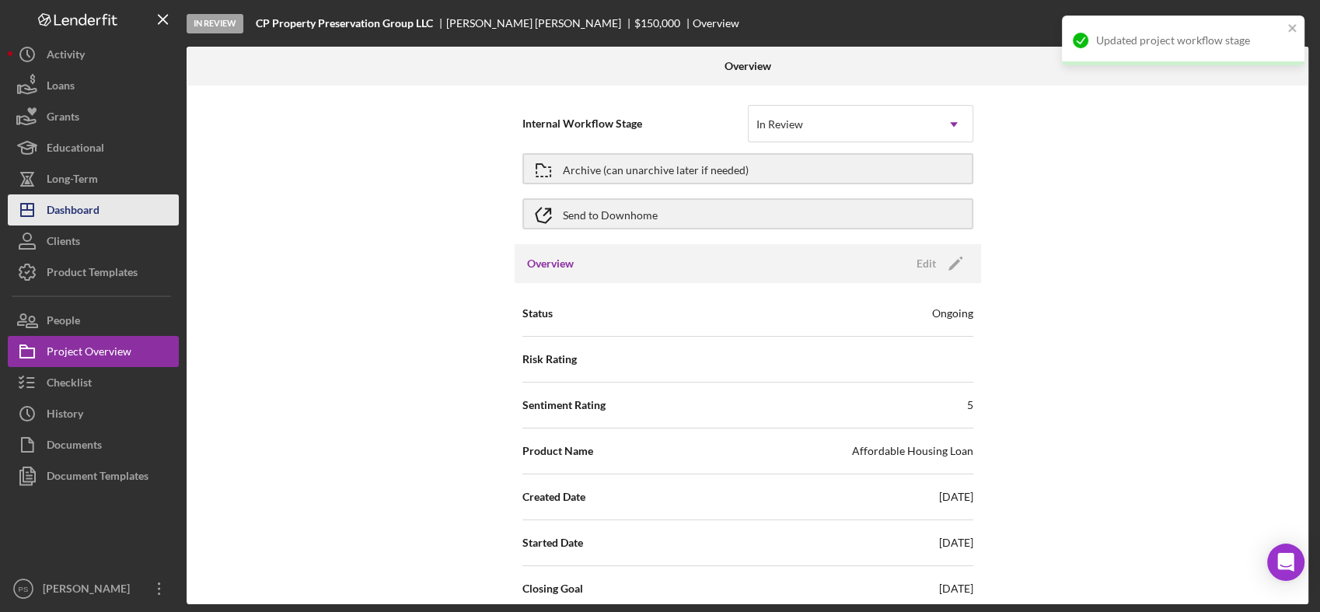
click at [101, 199] on button "Icon/Dashboard Dashboard" at bounding box center [93, 209] width 171 height 31
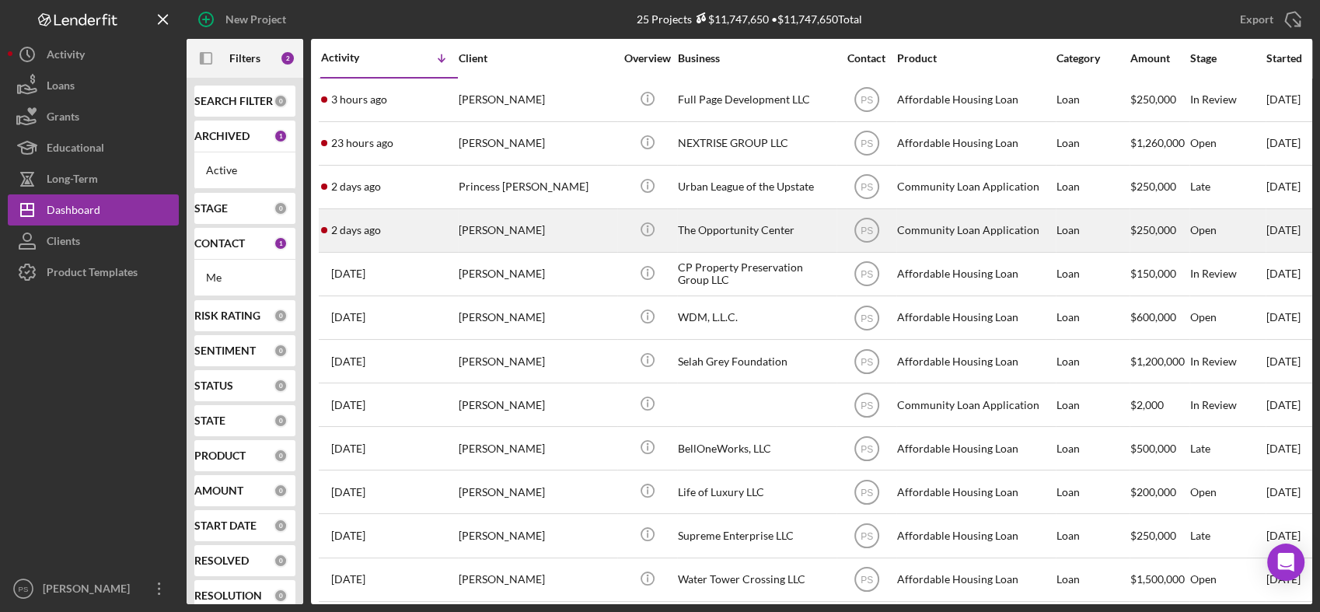
click at [539, 227] on div "[PERSON_NAME]" at bounding box center [536, 230] width 155 height 41
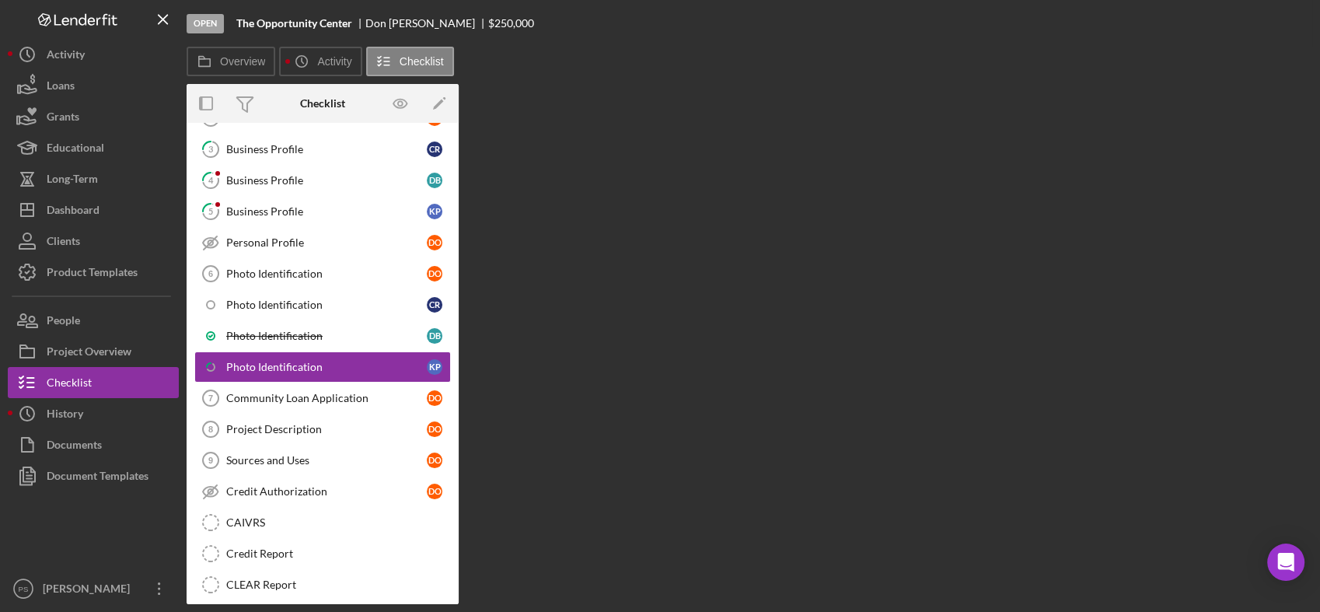
scroll to position [126, 0]
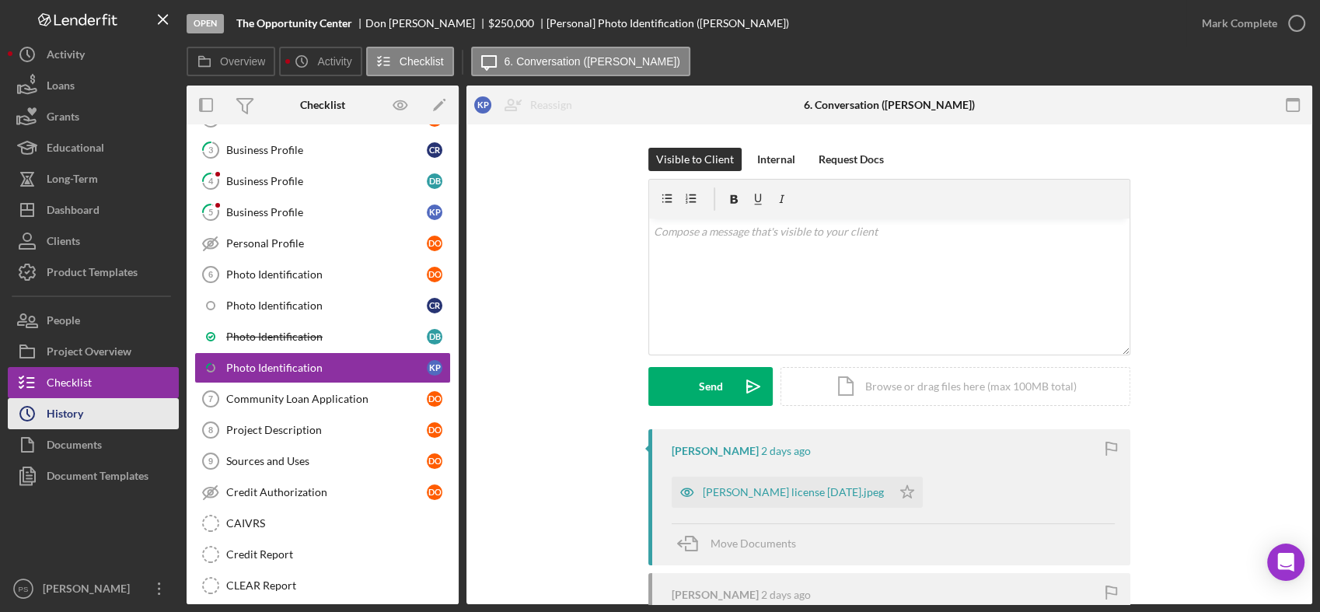
click at [118, 411] on button "Icon/History History" at bounding box center [93, 413] width 171 height 31
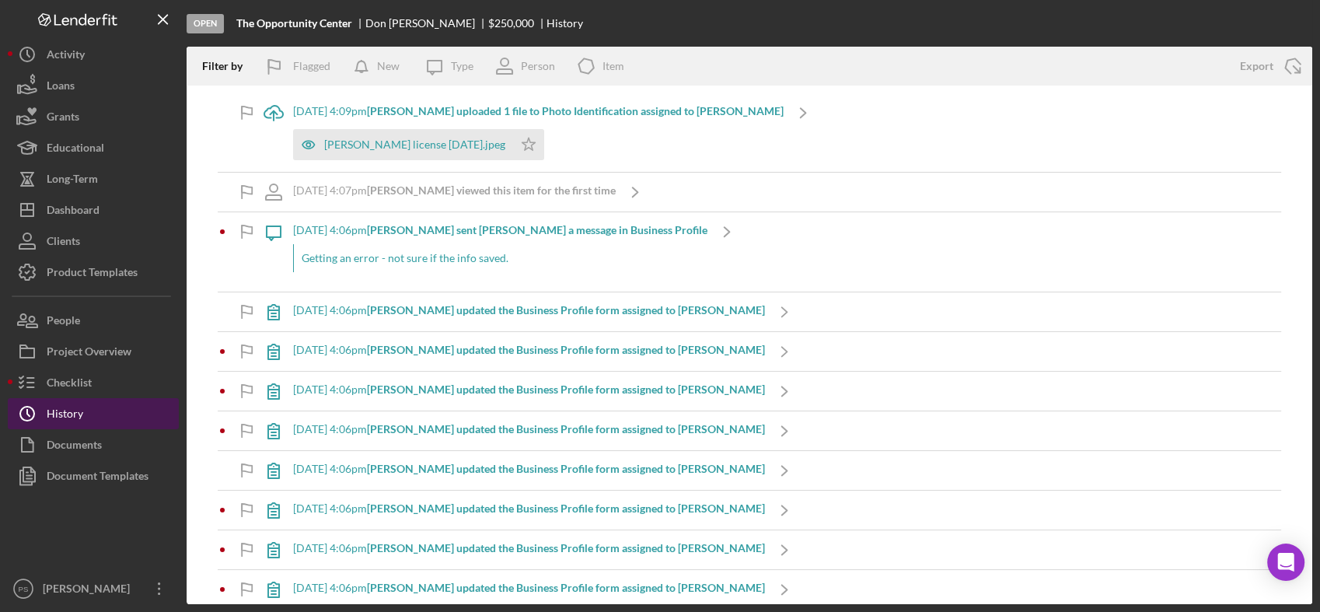
click at [82, 410] on div "History" at bounding box center [65, 415] width 37 height 35
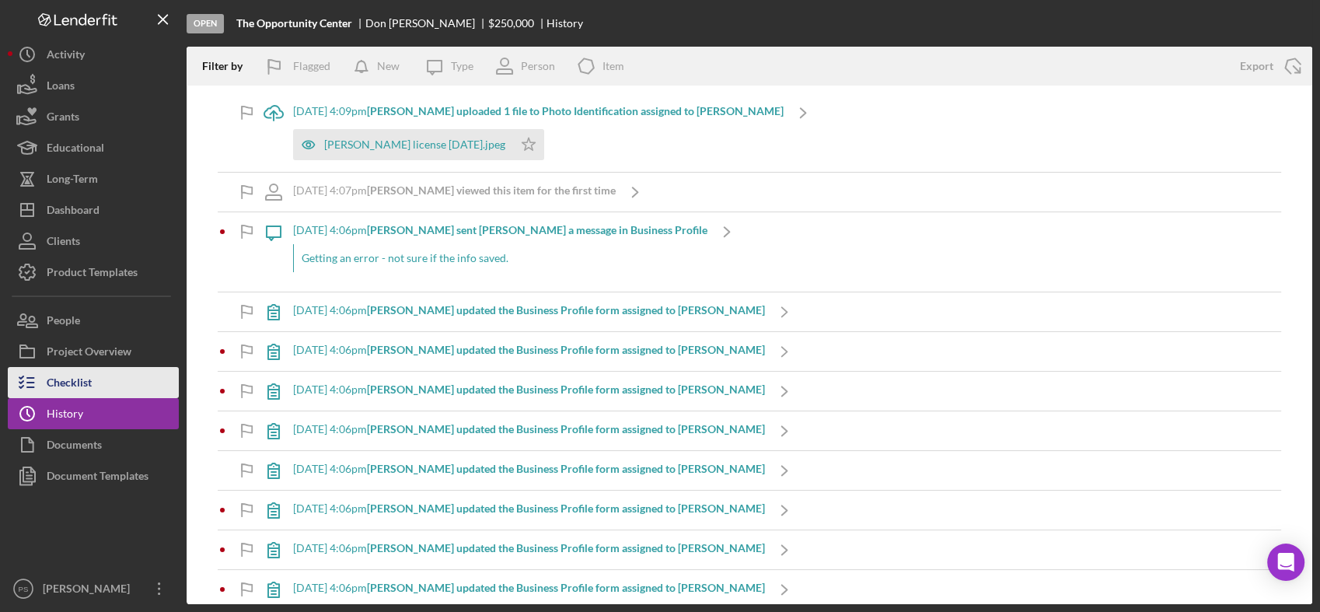
click at [93, 381] on button "Checklist" at bounding box center [93, 382] width 171 height 31
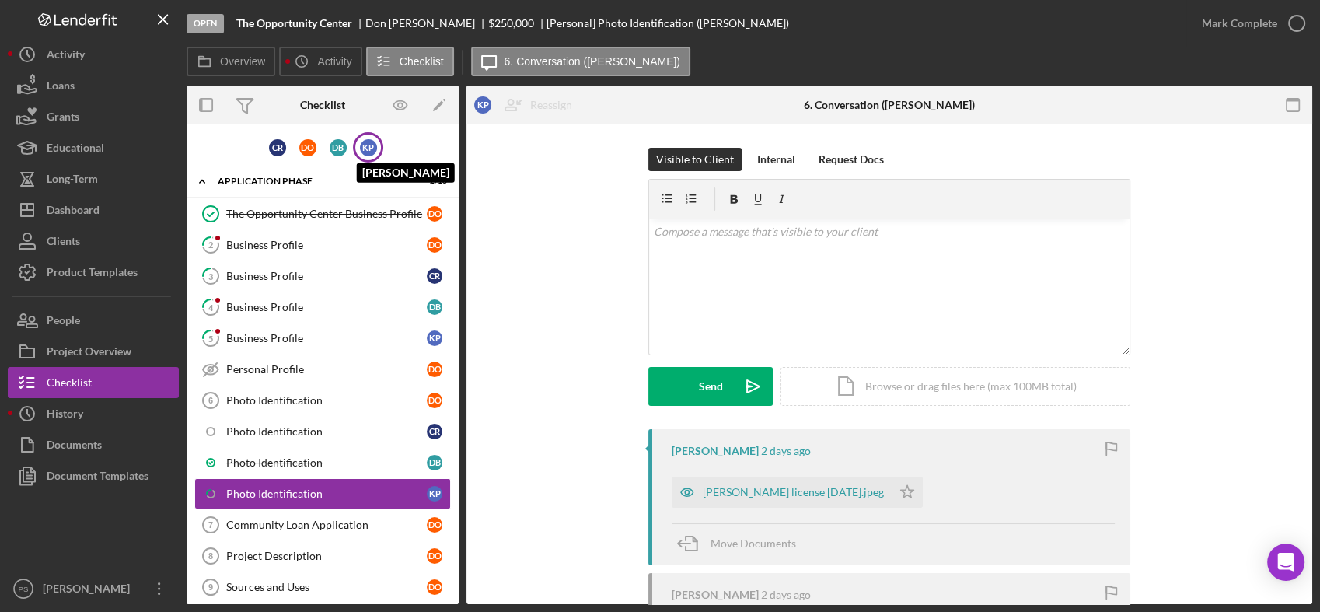
click at [372, 145] on div "K P" at bounding box center [368, 147] width 17 height 17
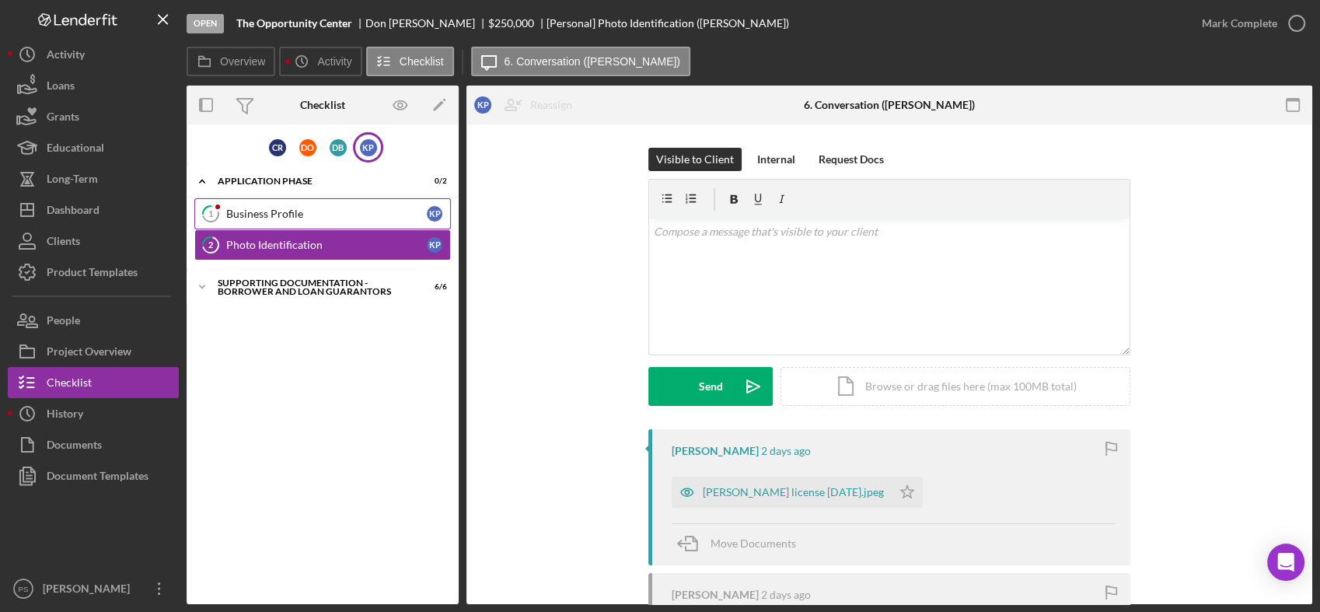
click at [335, 203] on link "1 Business Profile K P" at bounding box center [322, 213] width 257 height 31
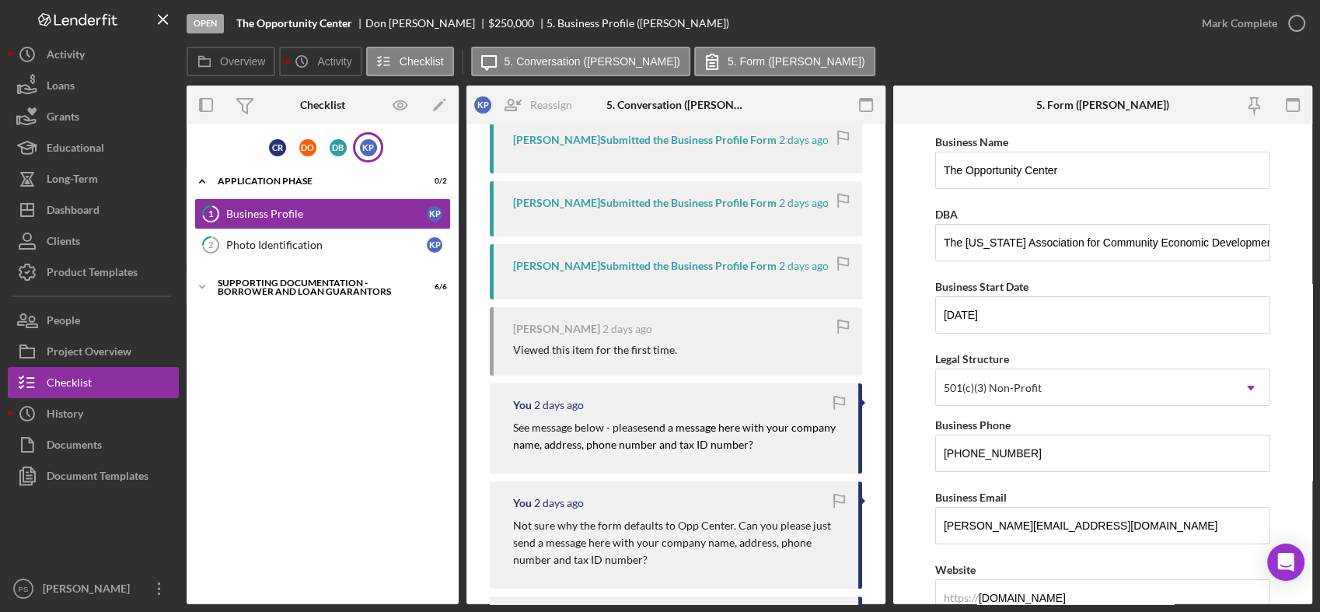
scroll to position [345, 0]
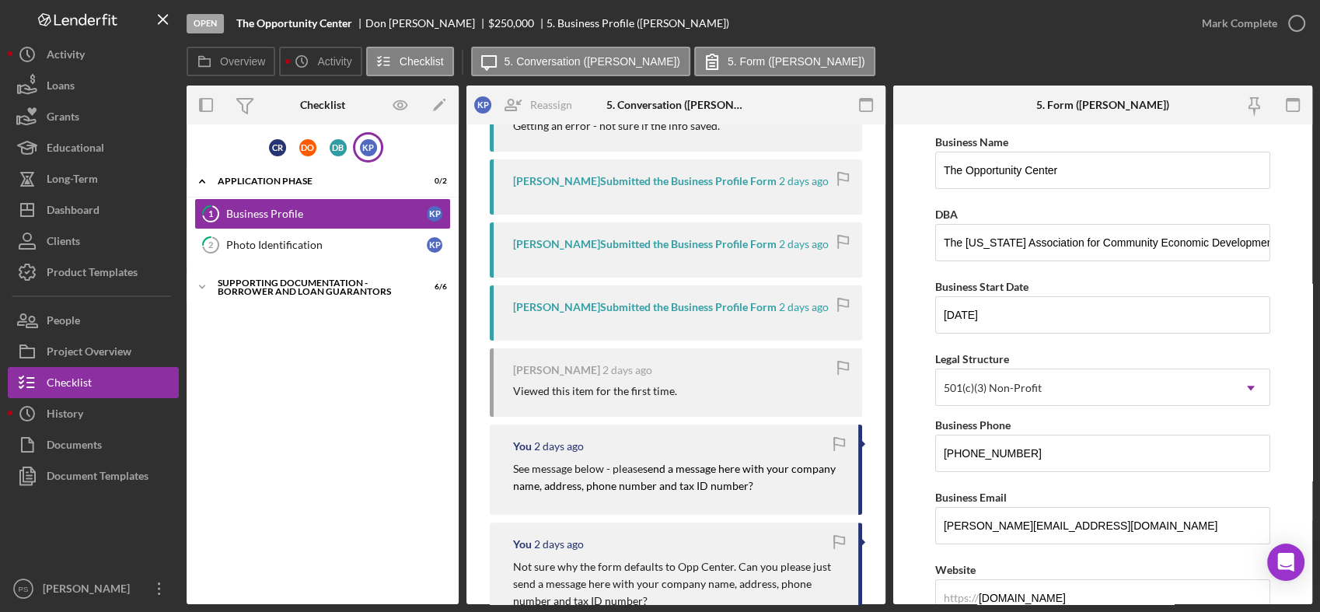
click at [628, 465] on p "See message below - please send a message here with your company name, address,…" at bounding box center [678, 477] width 330 height 35
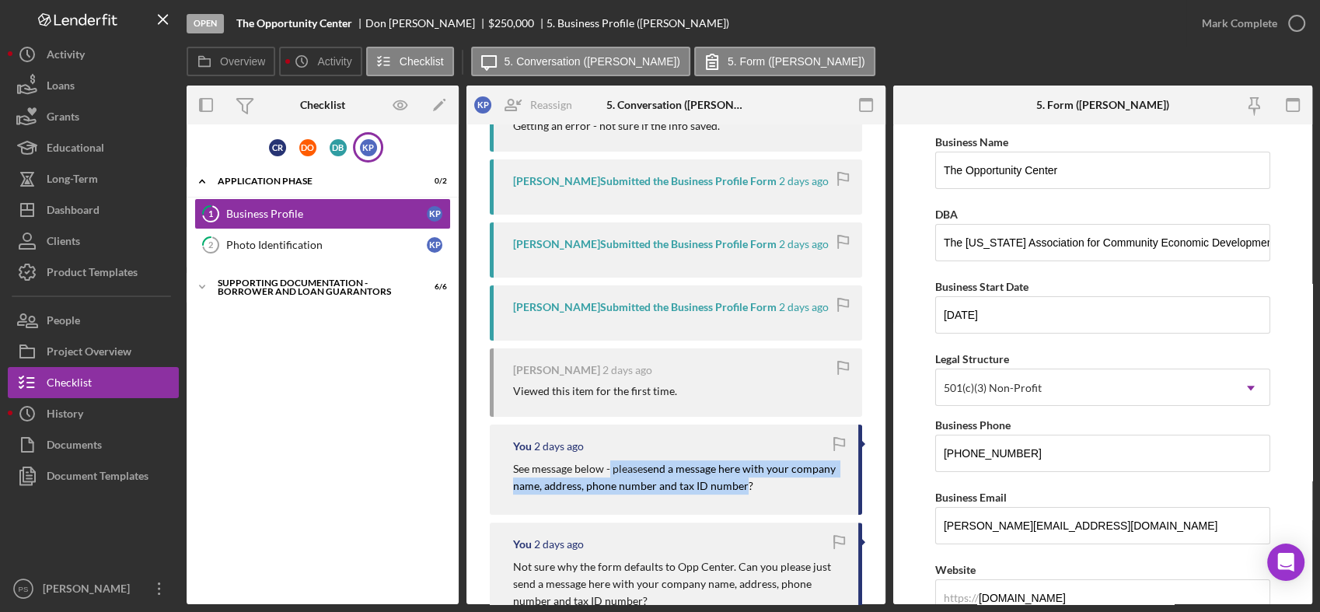
drag, startPoint x: 609, startPoint y: 469, endPoint x: 745, endPoint y: 492, distance: 137.9
click at [745, 492] on p "See message below - please send a message here with your company name, address,…" at bounding box center [678, 477] width 330 height 35
copy p "please send a message here with your company name, address, phone number and ta…"
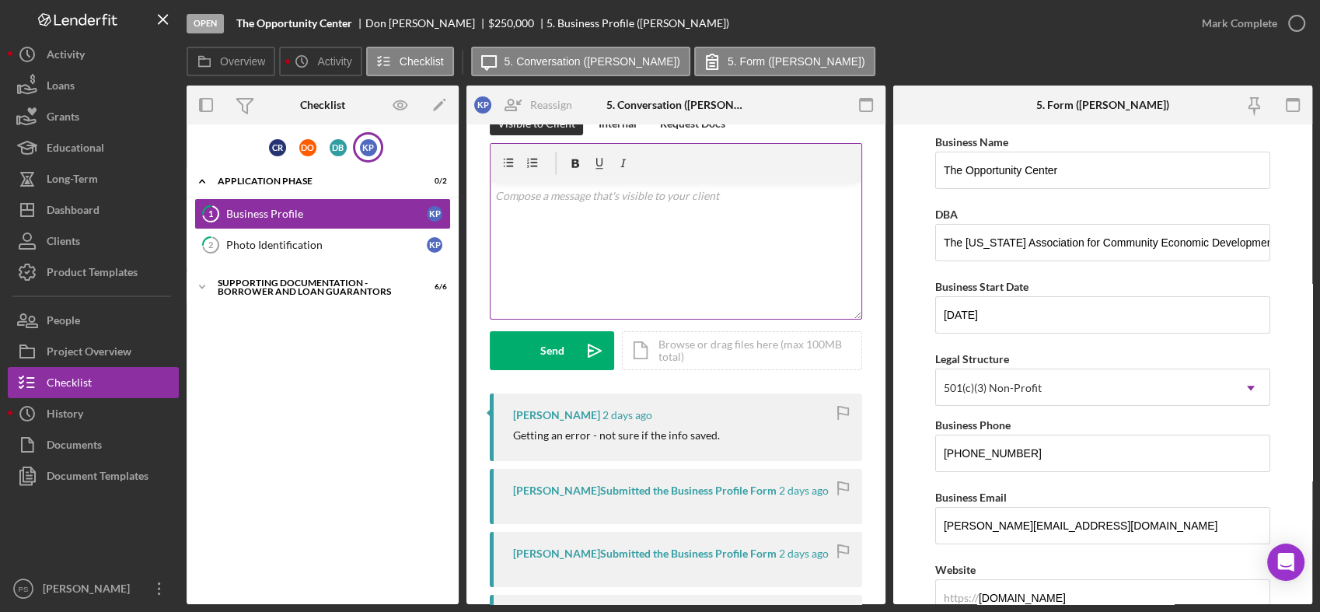
scroll to position [0, 0]
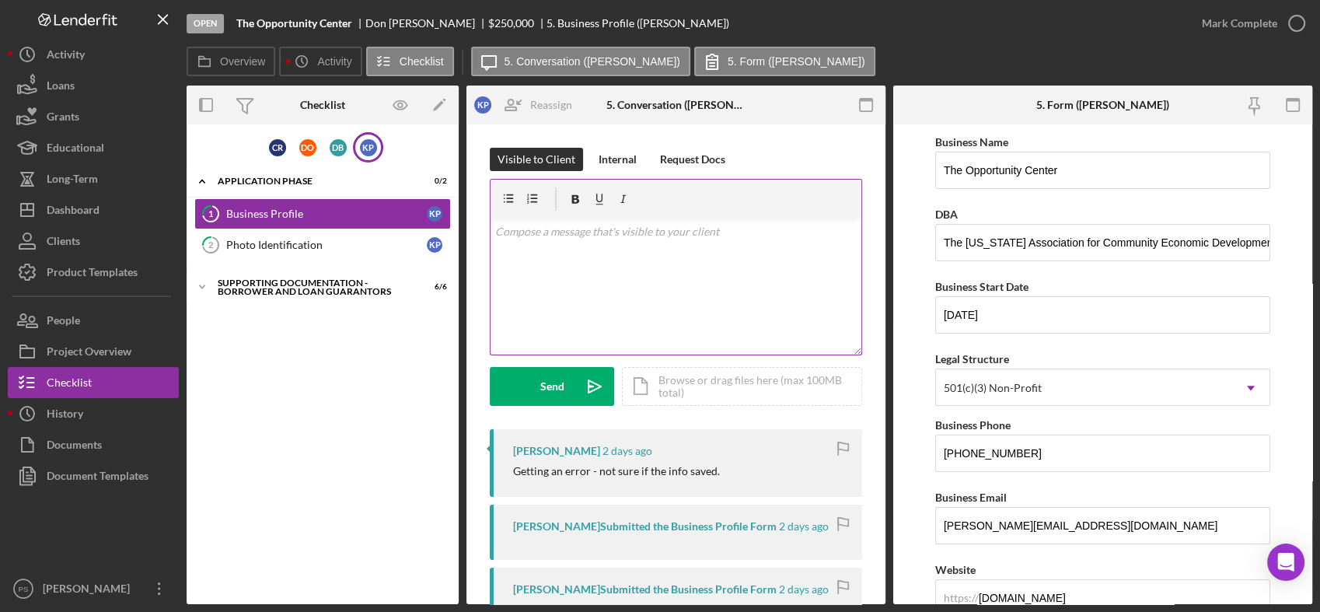
click at [609, 246] on div "v Color teal Color pink Remove color Add row above Add row below Add column bef…" at bounding box center [675, 286] width 371 height 136
click at [495, 232] on mark "please" at bounding box center [510, 231] width 30 height 13
click at [529, 229] on mark "send a message here with your company name, address, phone number and tax ID nu…" at bounding box center [661, 240] width 332 height 30
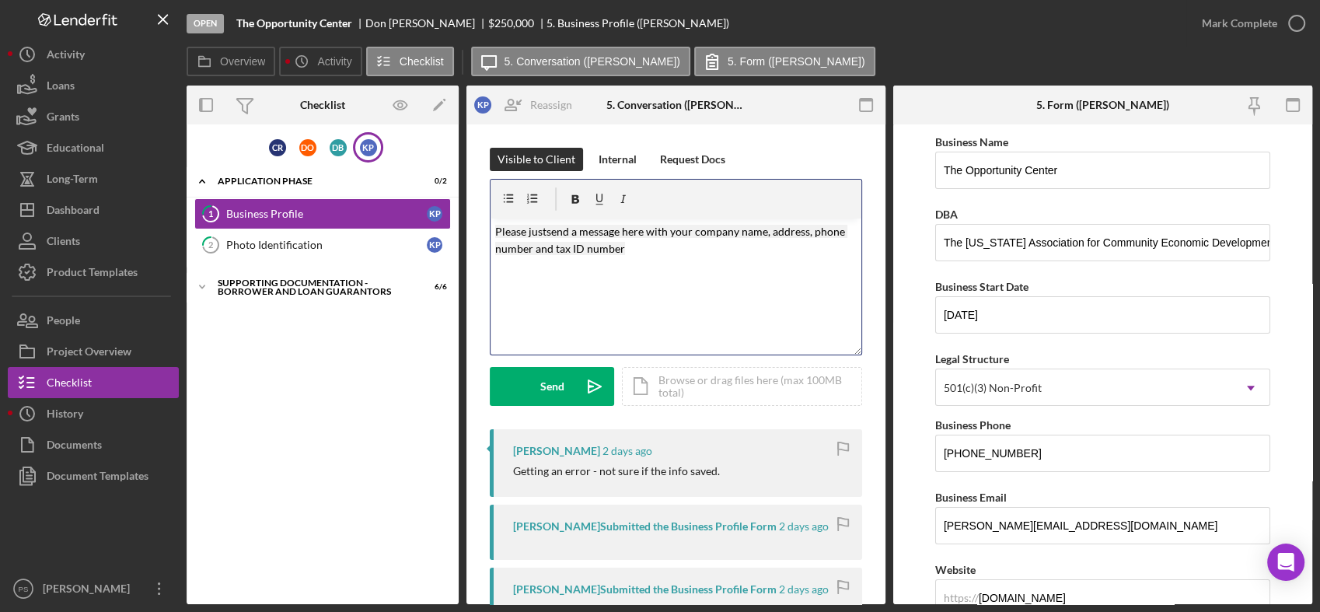
click at [654, 252] on p "Please just send a message here with your company name, address, phone number a…" at bounding box center [676, 240] width 362 height 35
click at [566, 379] on button "Send Icon/icon-invite-send" at bounding box center [552, 386] width 124 height 39
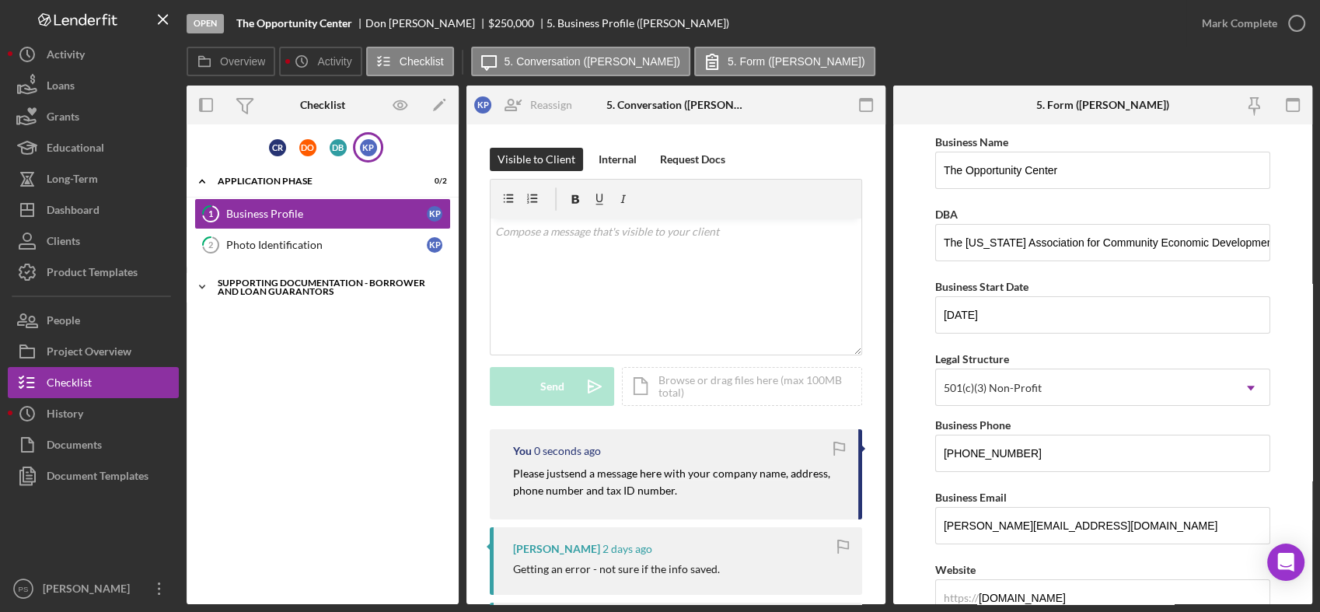
click at [208, 278] on icon "Icon/Expander" at bounding box center [202, 286] width 31 height 31
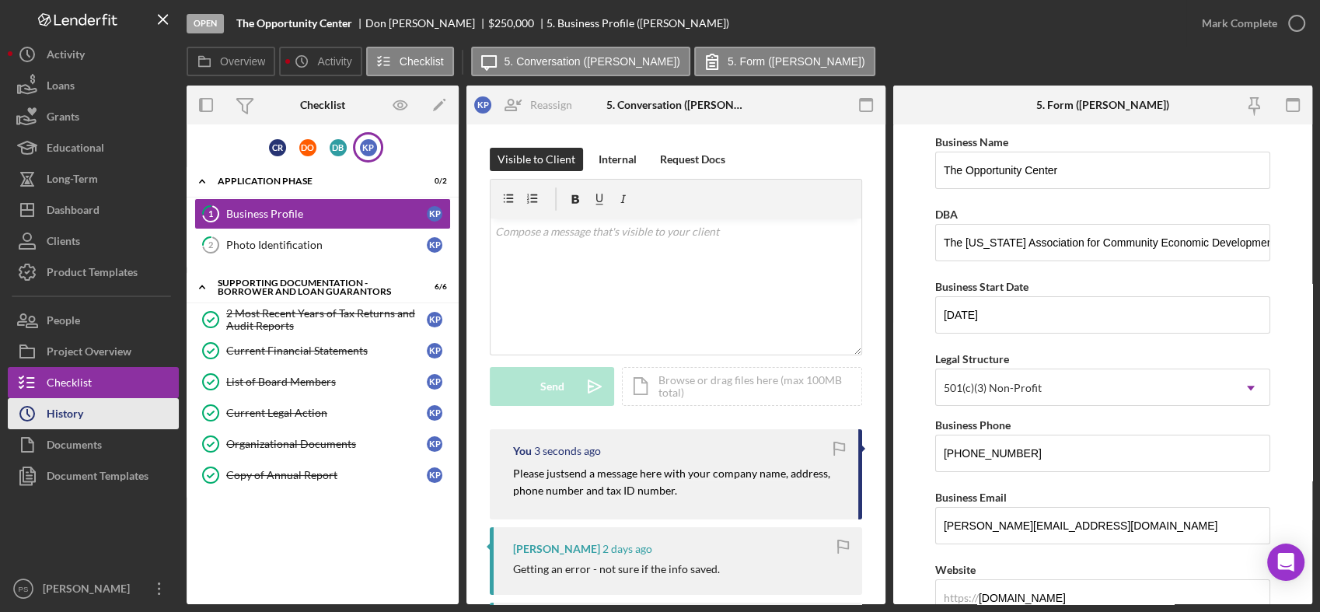
click at [118, 404] on button "Icon/History History" at bounding box center [93, 413] width 171 height 31
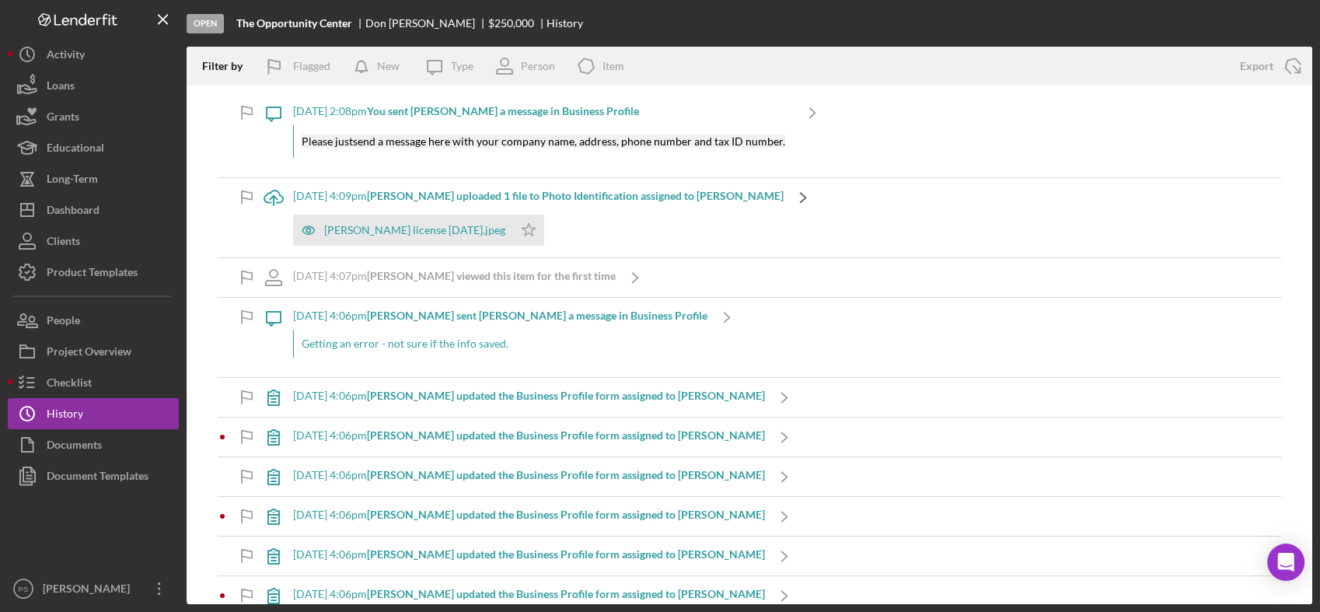
click at [784, 194] on icon "Icon/Navigate" at bounding box center [803, 197] width 39 height 39
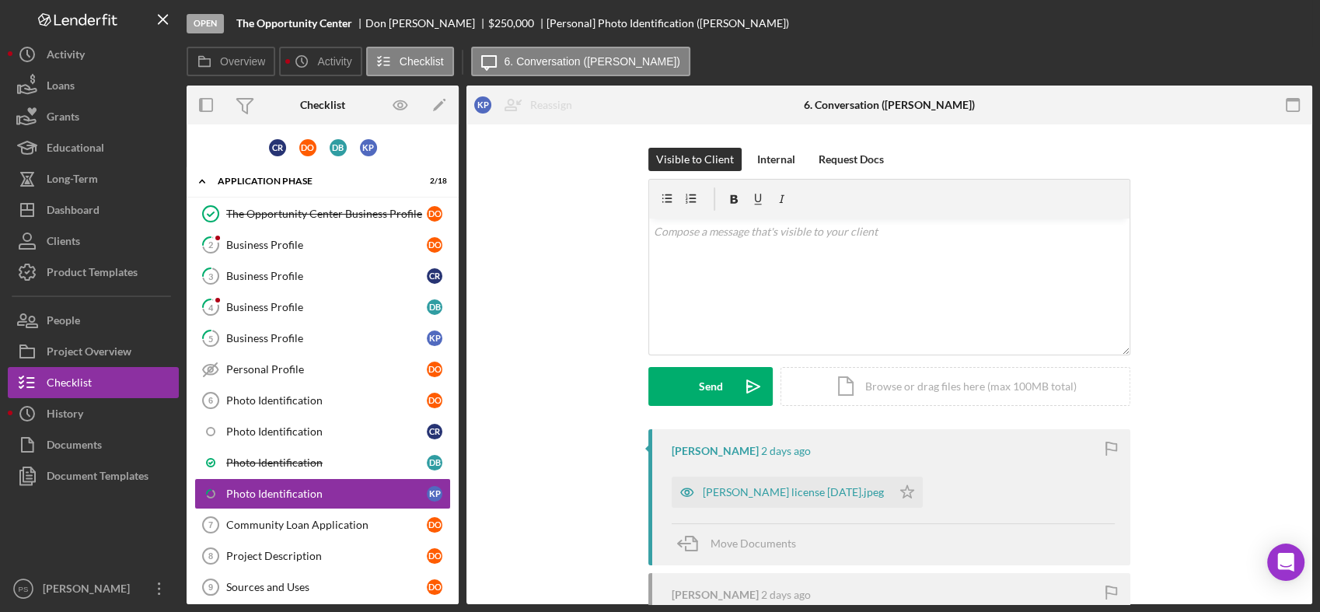
scroll to position [127, 0]
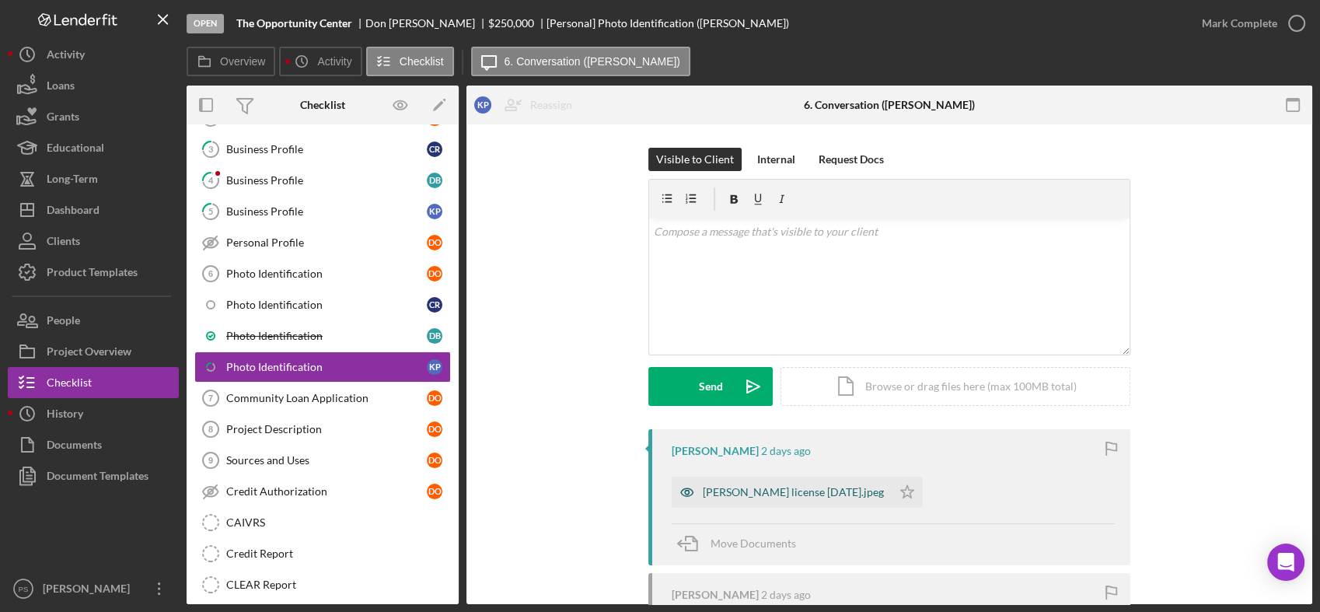
click at [780, 486] on div "[PERSON_NAME] license [DATE].jpeg" at bounding box center [793, 492] width 181 height 12
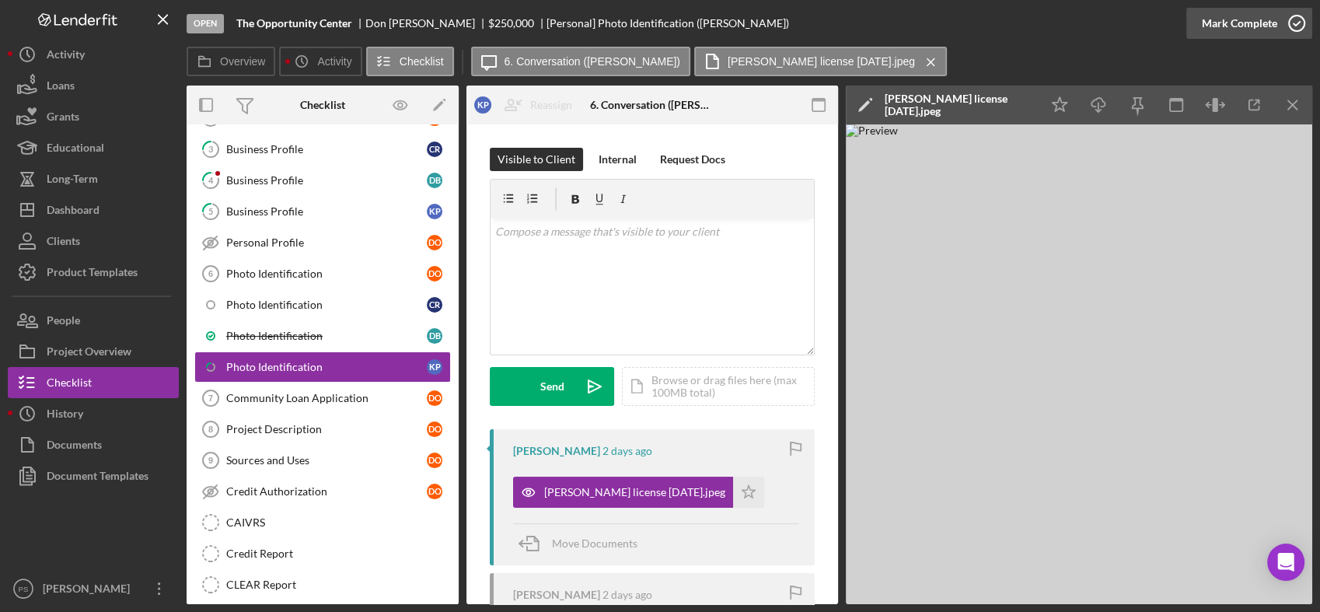
click at [1286, 18] on icon "button" at bounding box center [1296, 23] width 39 height 39
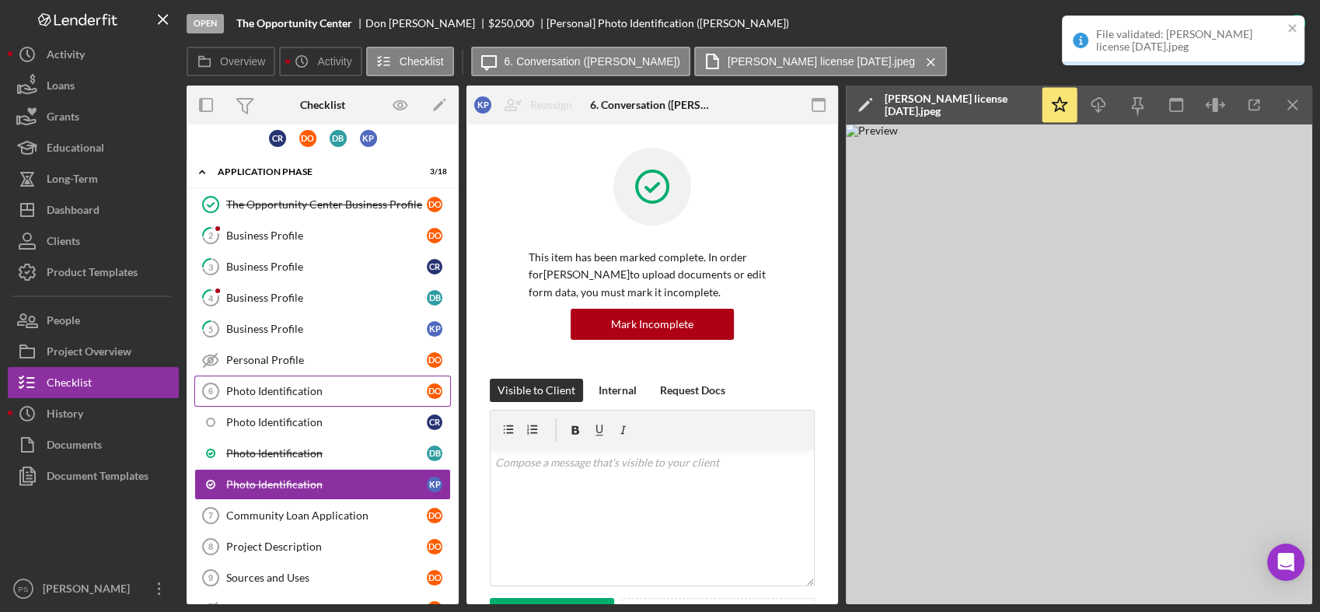
scroll to position [0, 0]
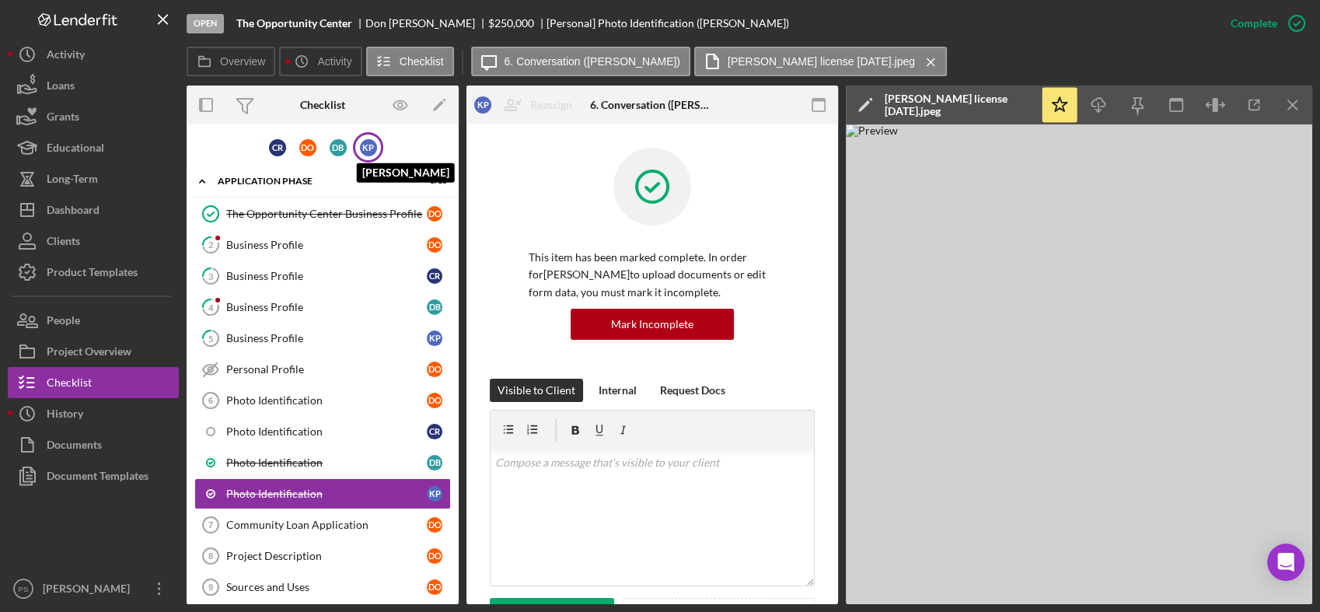
click at [360, 148] on div "K P" at bounding box center [368, 147] width 17 height 17
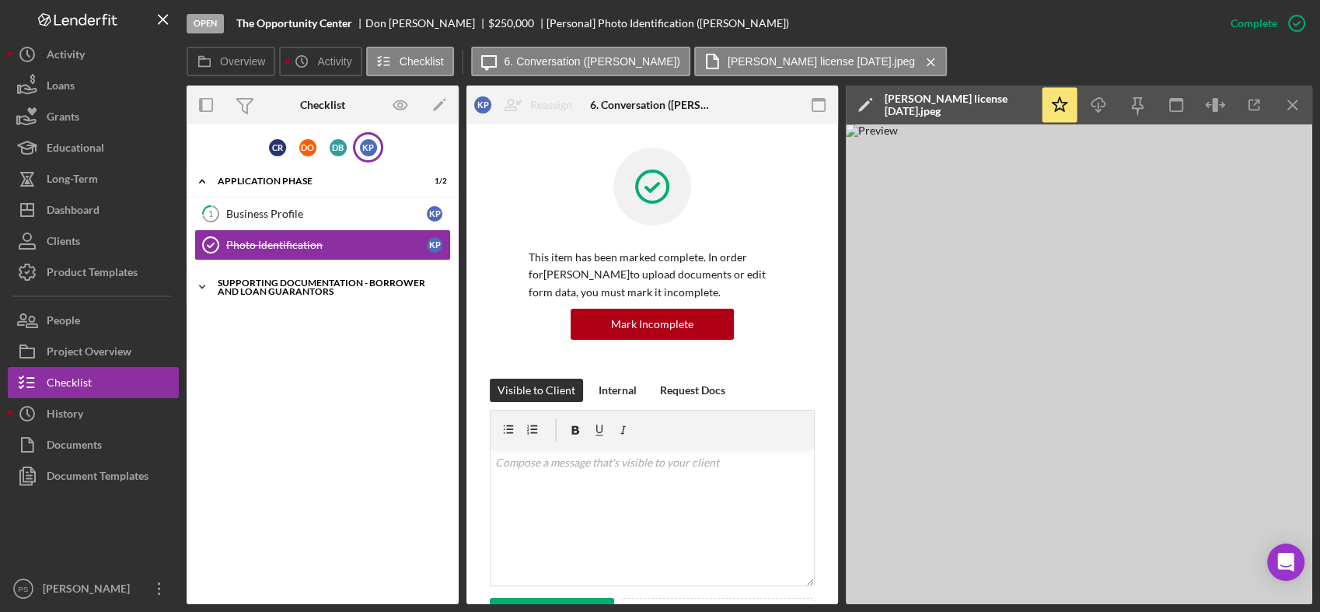
click at [198, 284] on icon "Icon/Expander" at bounding box center [202, 286] width 31 height 31
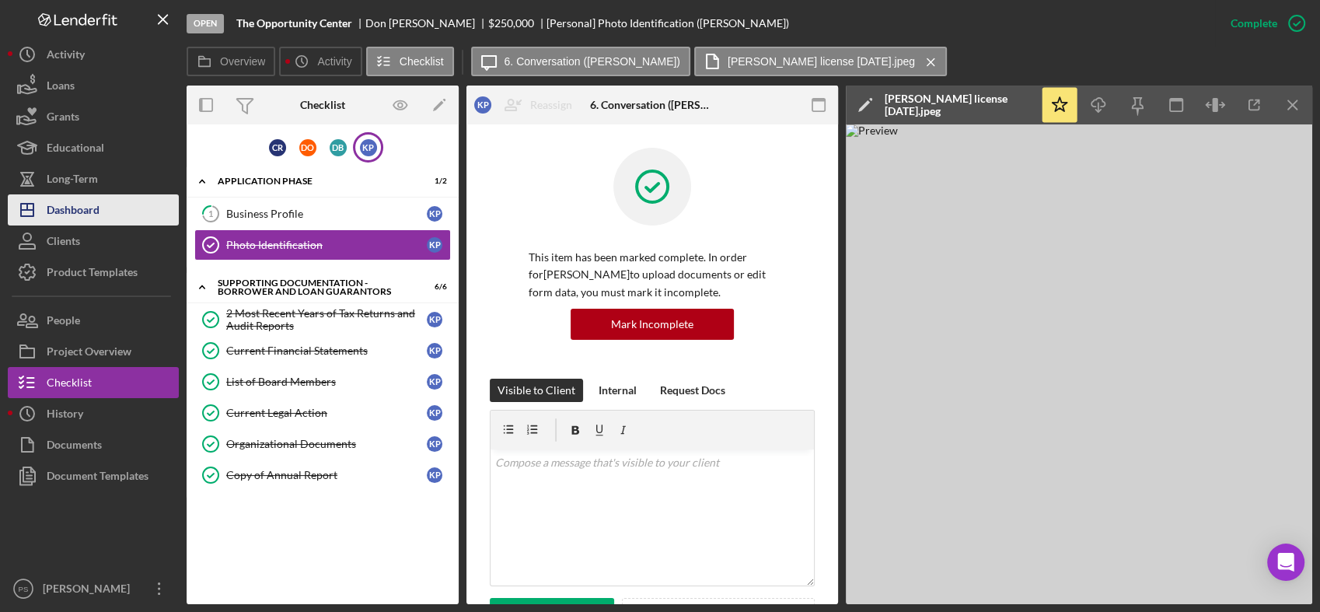
click at [124, 205] on button "Icon/Dashboard Dashboard" at bounding box center [93, 209] width 171 height 31
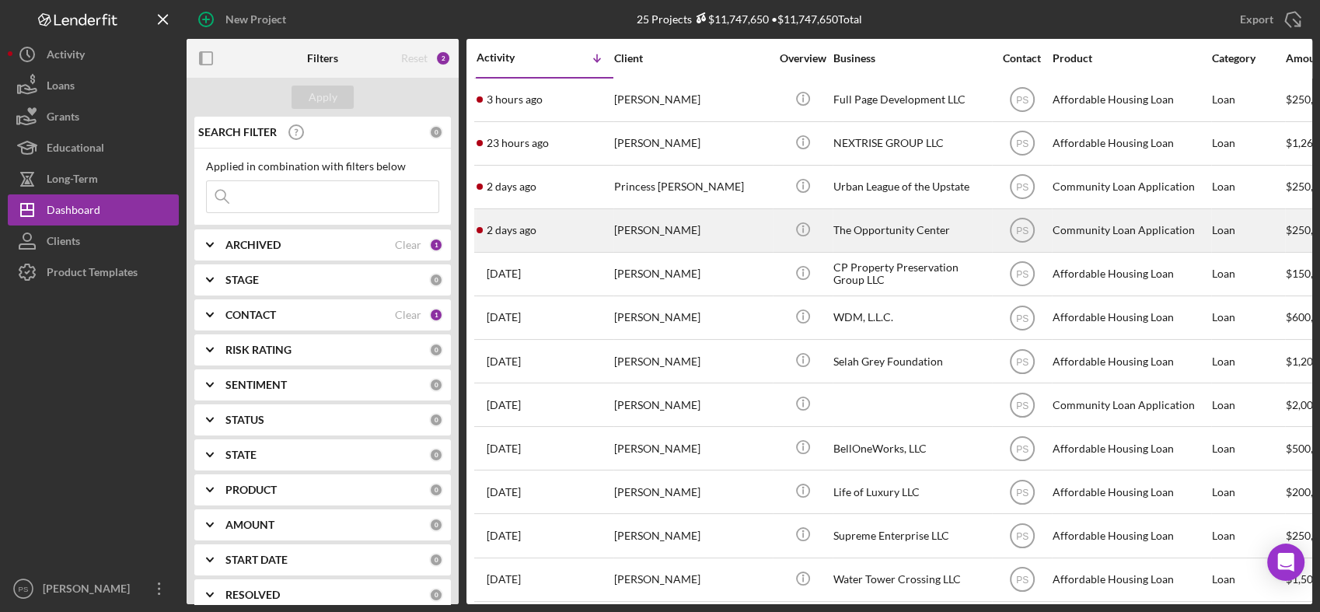
click at [668, 217] on div "[PERSON_NAME]" at bounding box center [691, 230] width 155 height 41
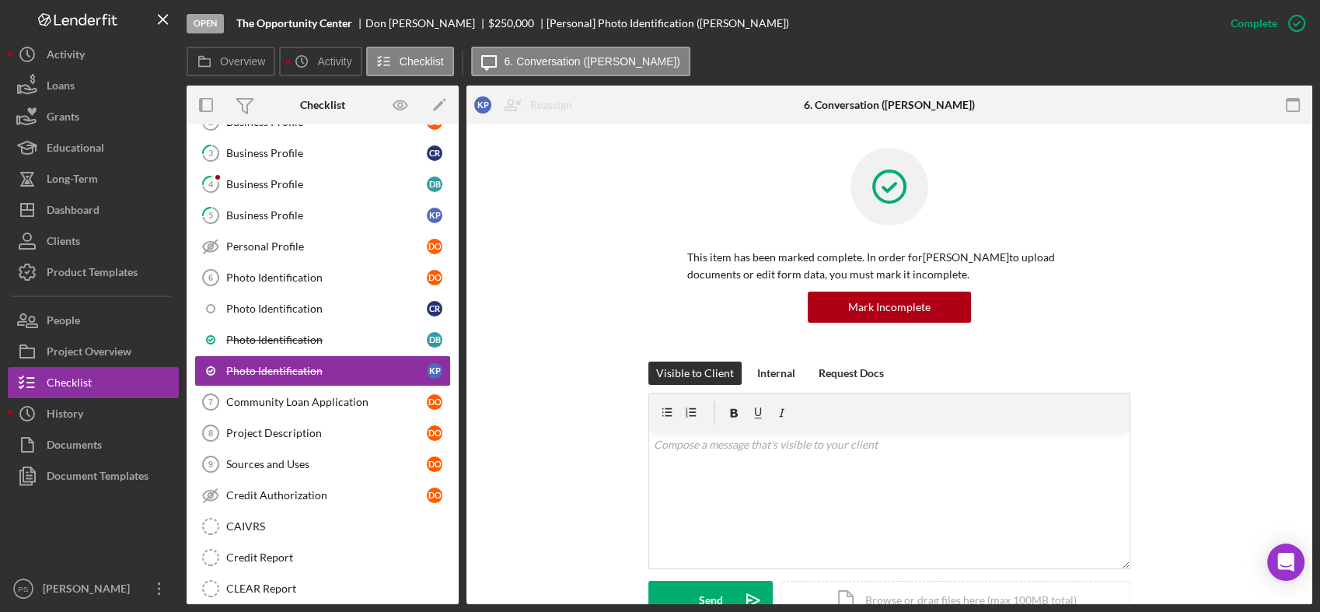
scroll to position [126, 0]
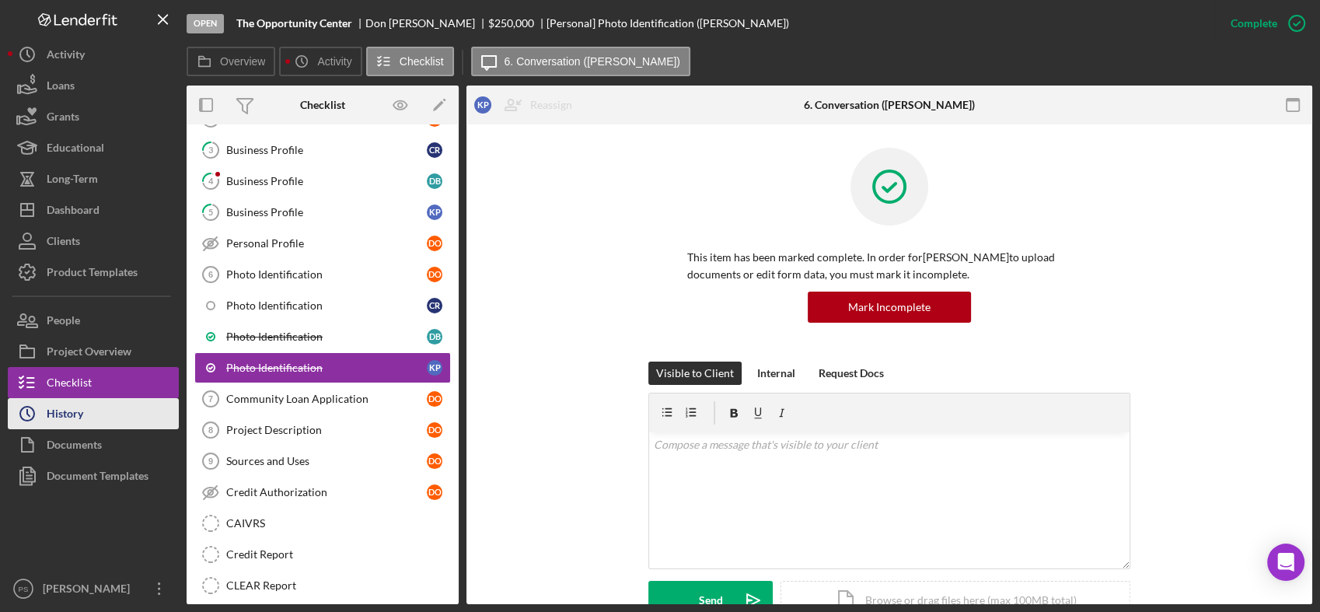
click at [124, 406] on button "Icon/History History" at bounding box center [93, 413] width 171 height 31
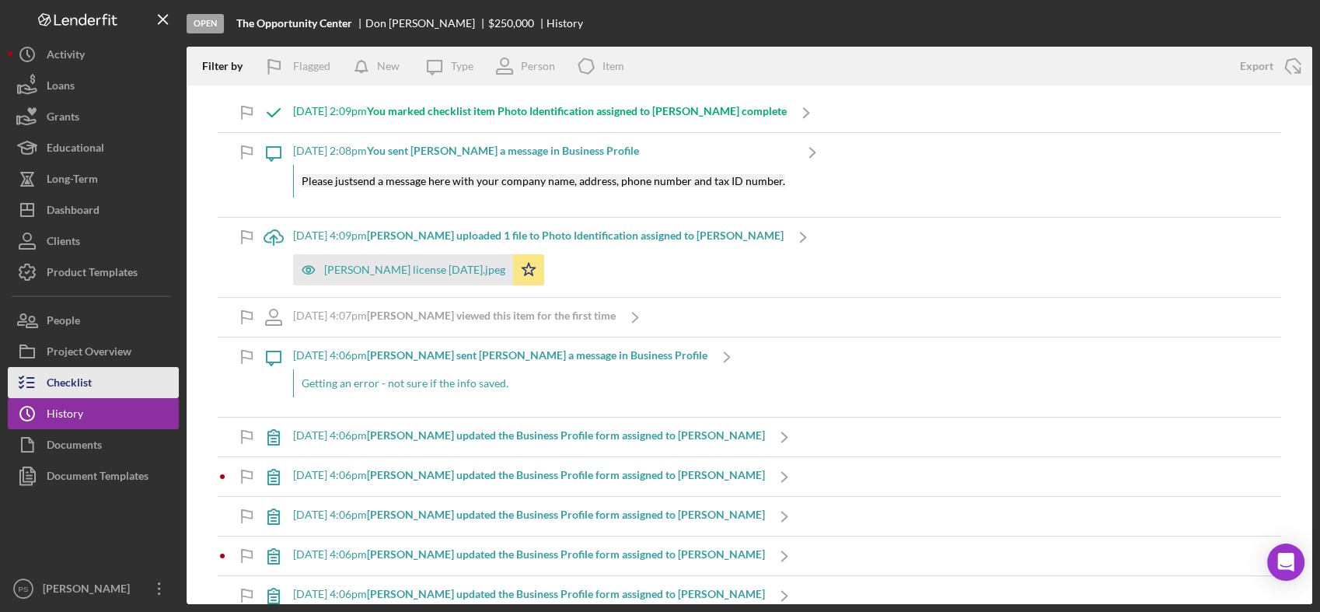
click at [118, 367] on button "Checklist" at bounding box center [93, 382] width 171 height 31
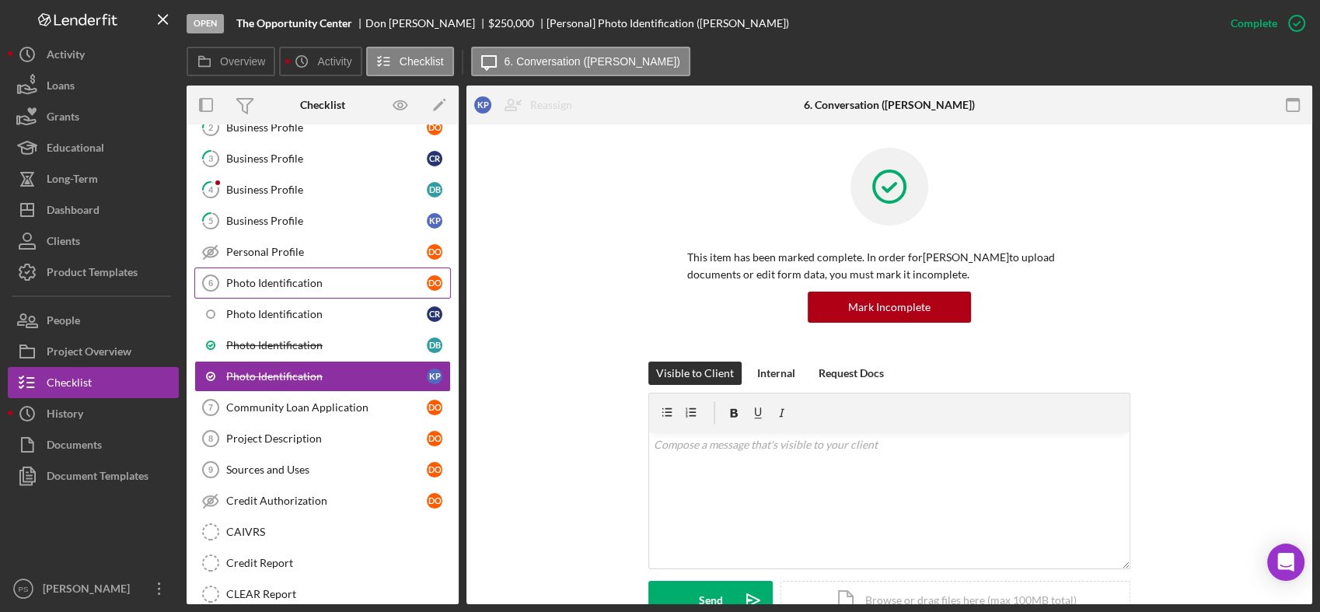
scroll to position [126, 0]
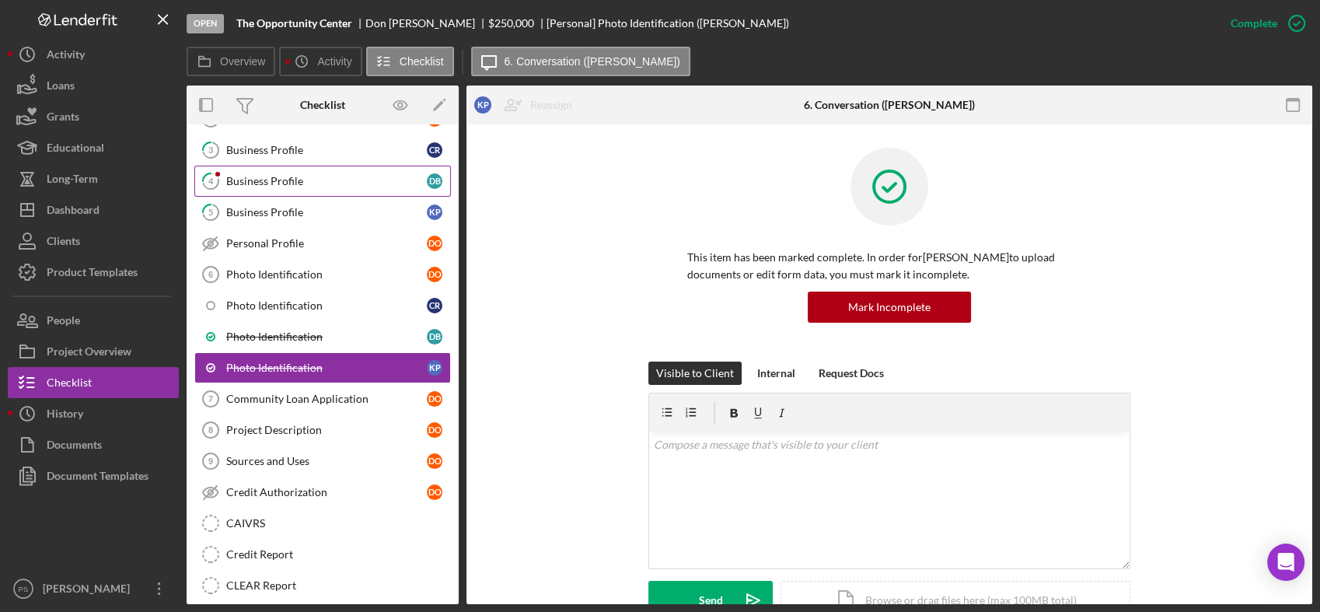
click at [318, 180] on div "Business Profile" at bounding box center [326, 181] width 201 height 12
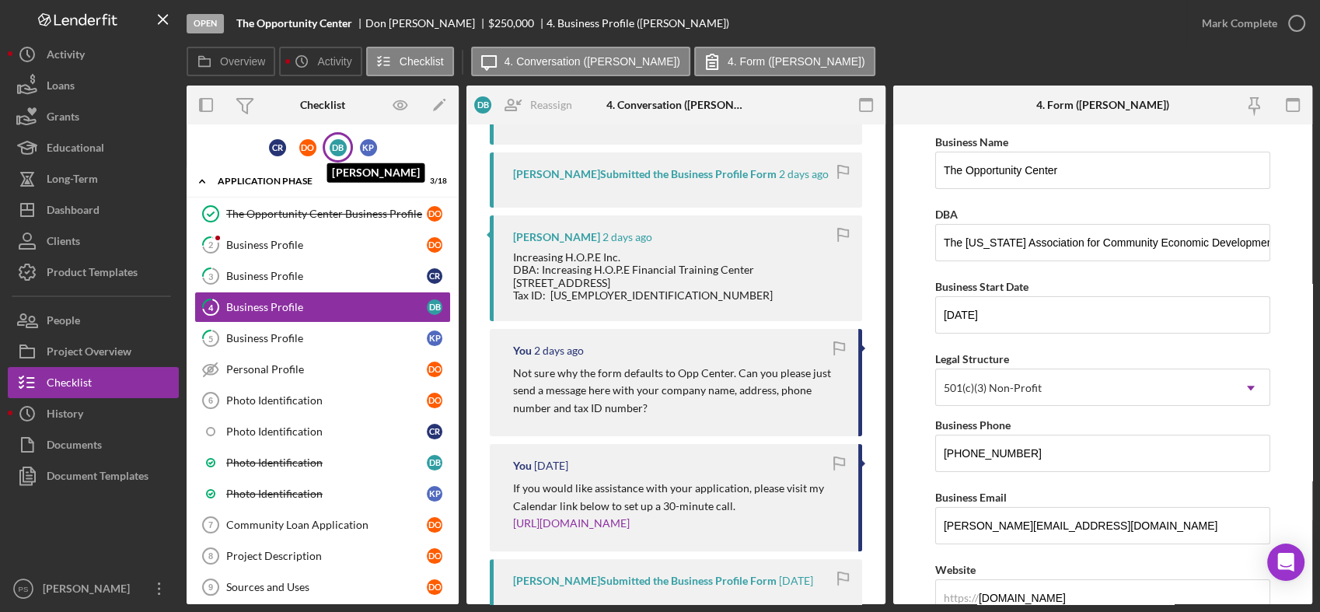
click at [330, 148] on div "D B" at bounding box center [338, 147] width 17 height 17
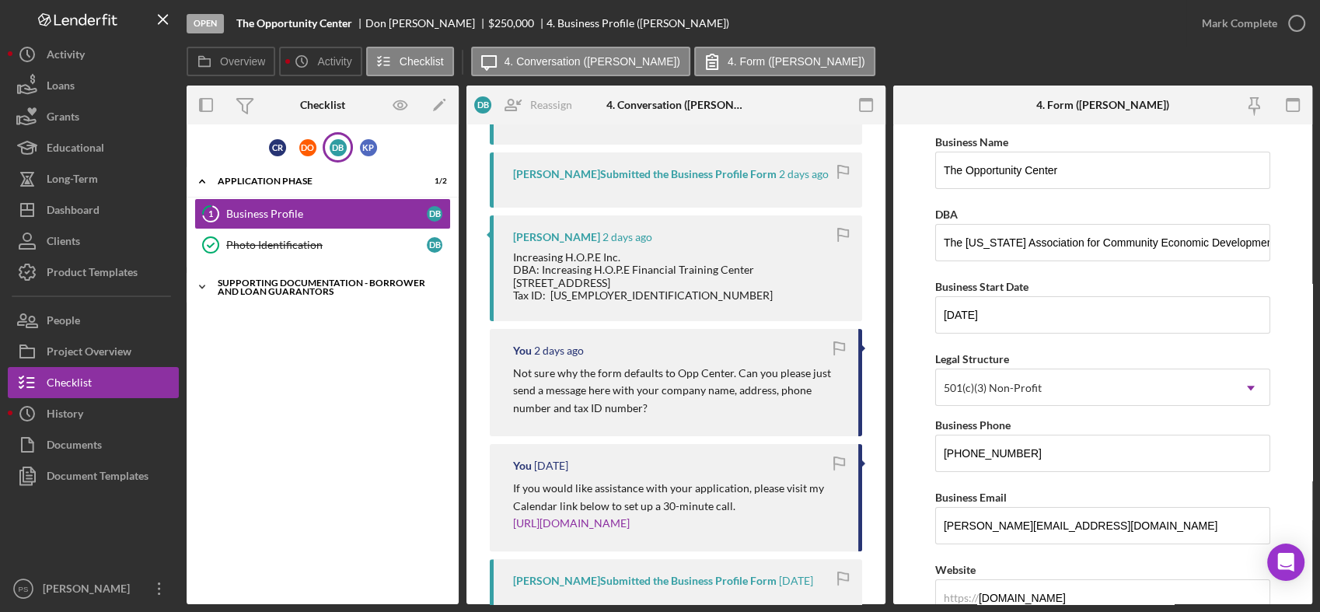
click at [205, 284] on icon "Icon/Expander" at bounding box center [202, 286] width 31 height 31
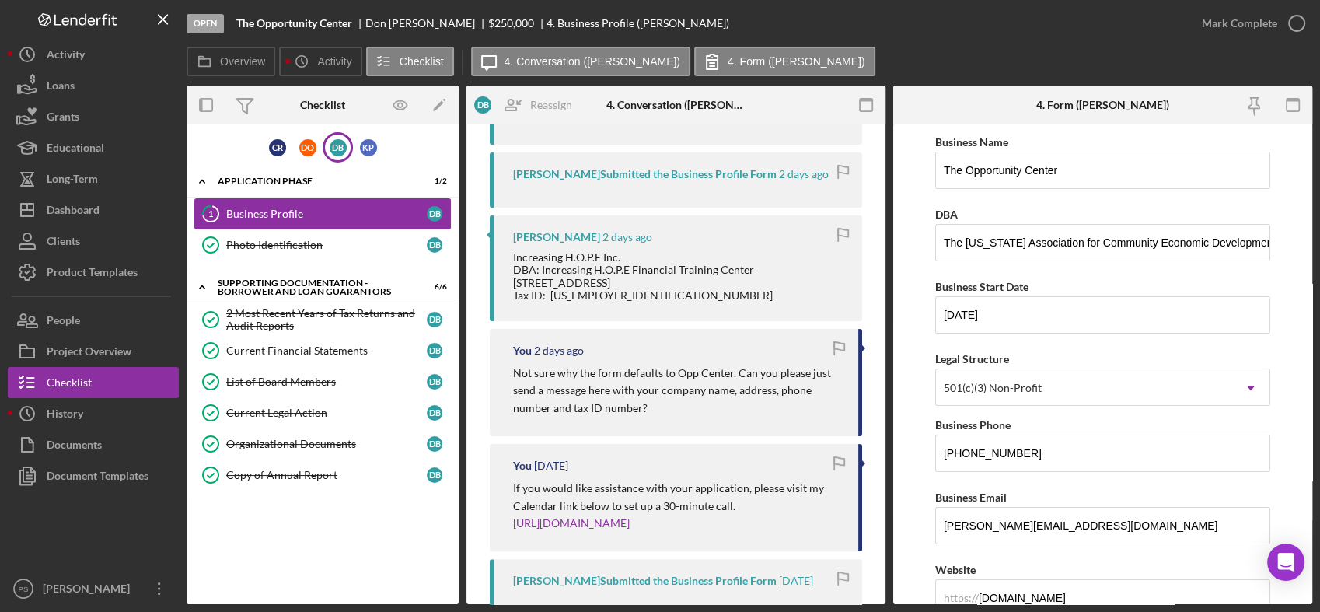
click at [367, 212] on div "Business Profile" at bounding box center [326, 214] width 201 height 12
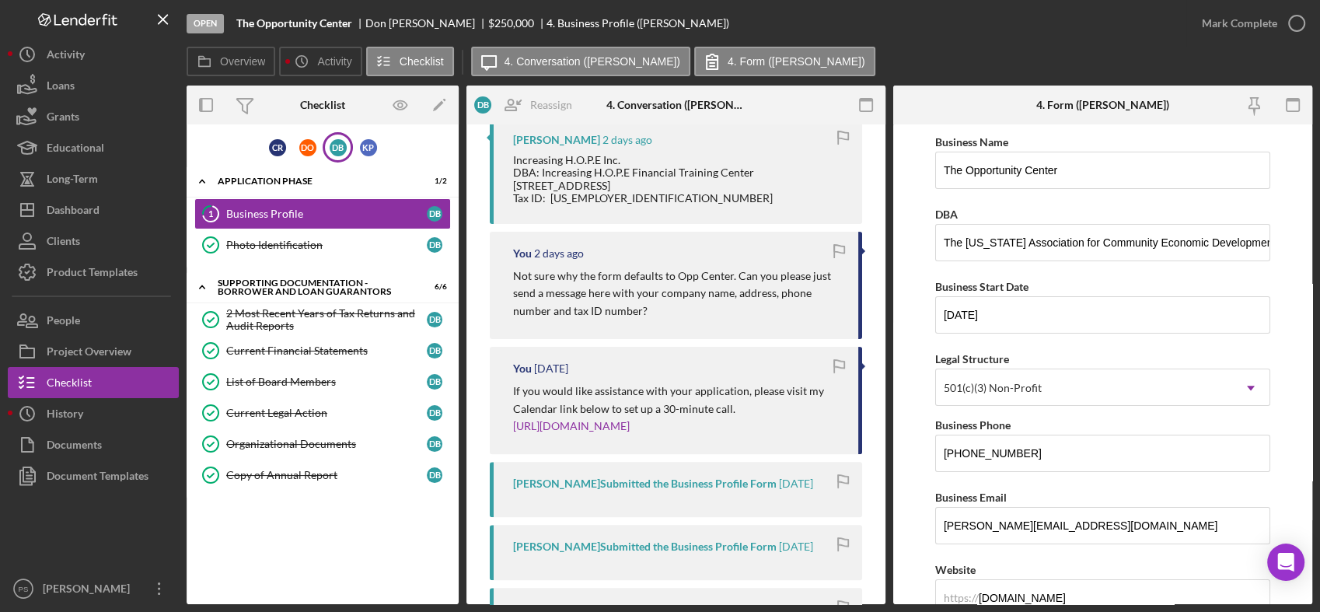
scroll to position [518, 0]
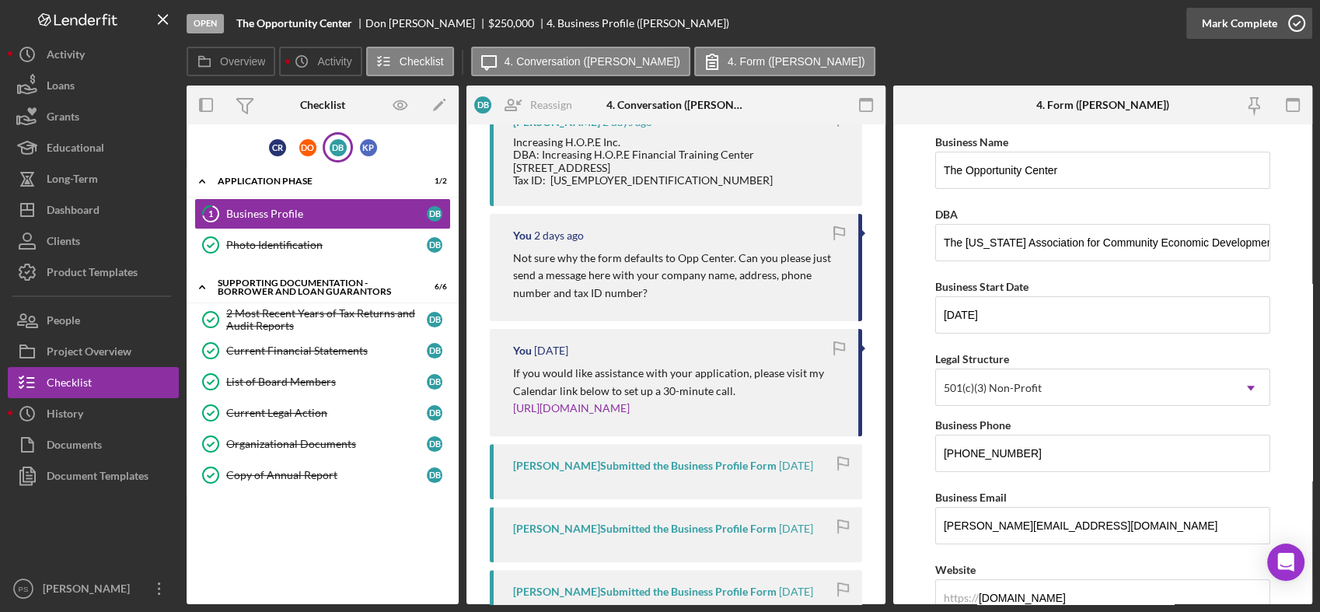
click at [1287, 25] on icon "button" at bounding box center [1296, 23] width 39 height 39
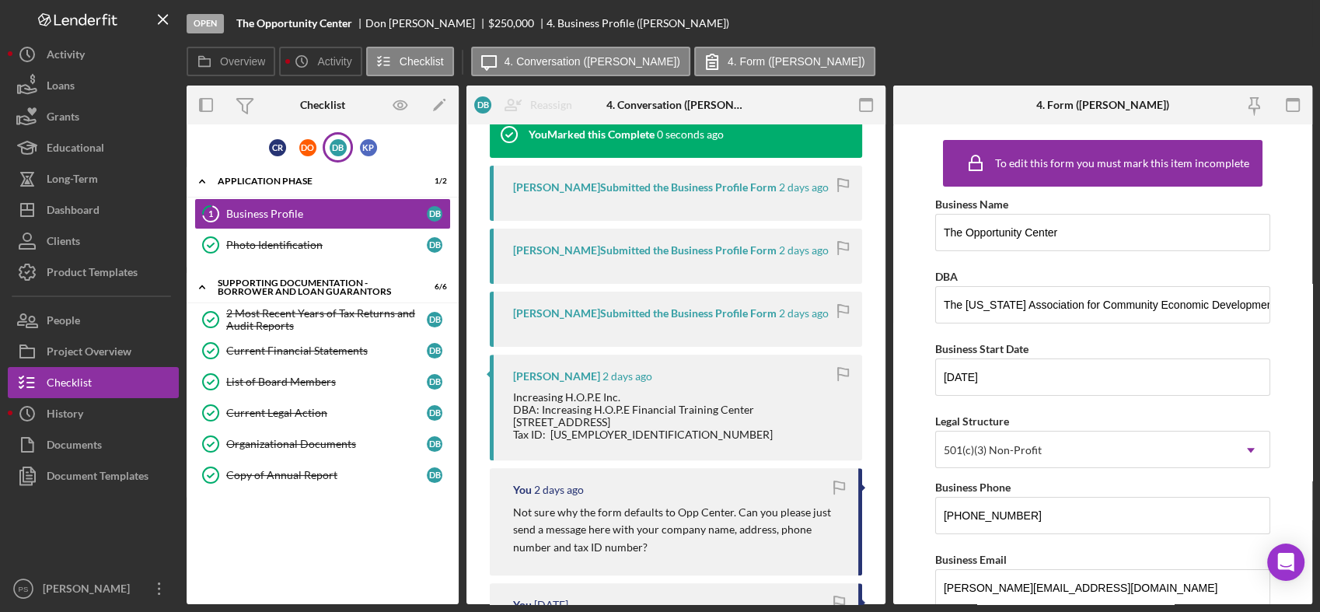
scroll to position [803, 0]
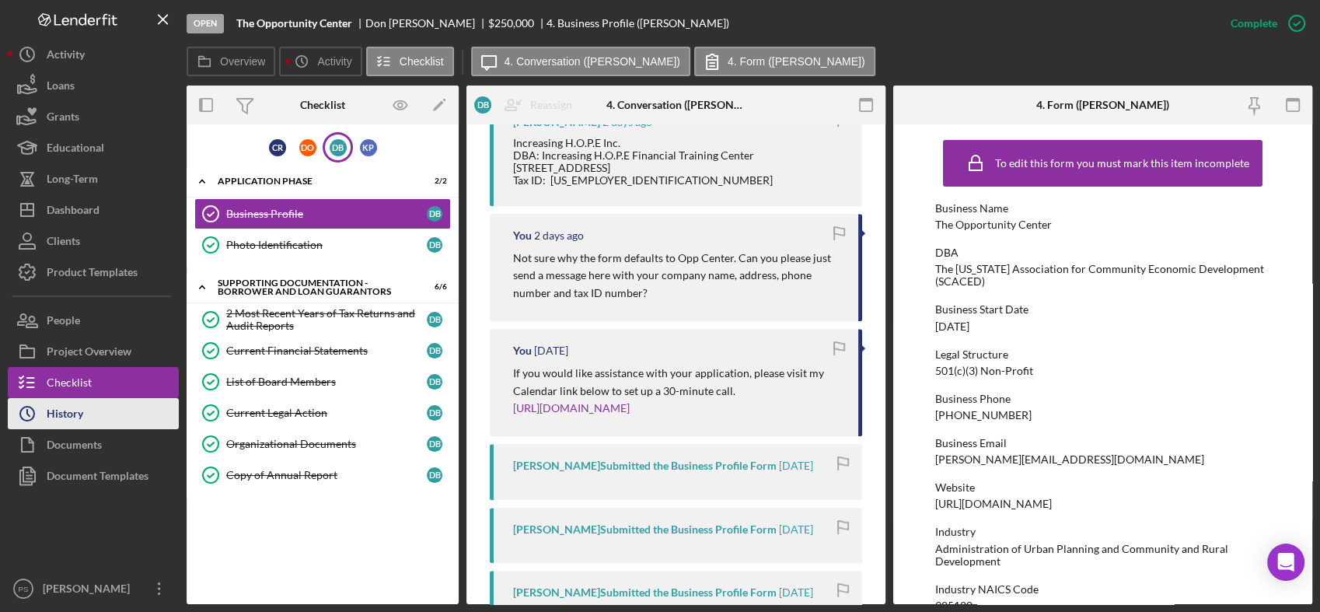
click at [81, 409] on div "History" at bounding box center [65, 415] width 37 height 35
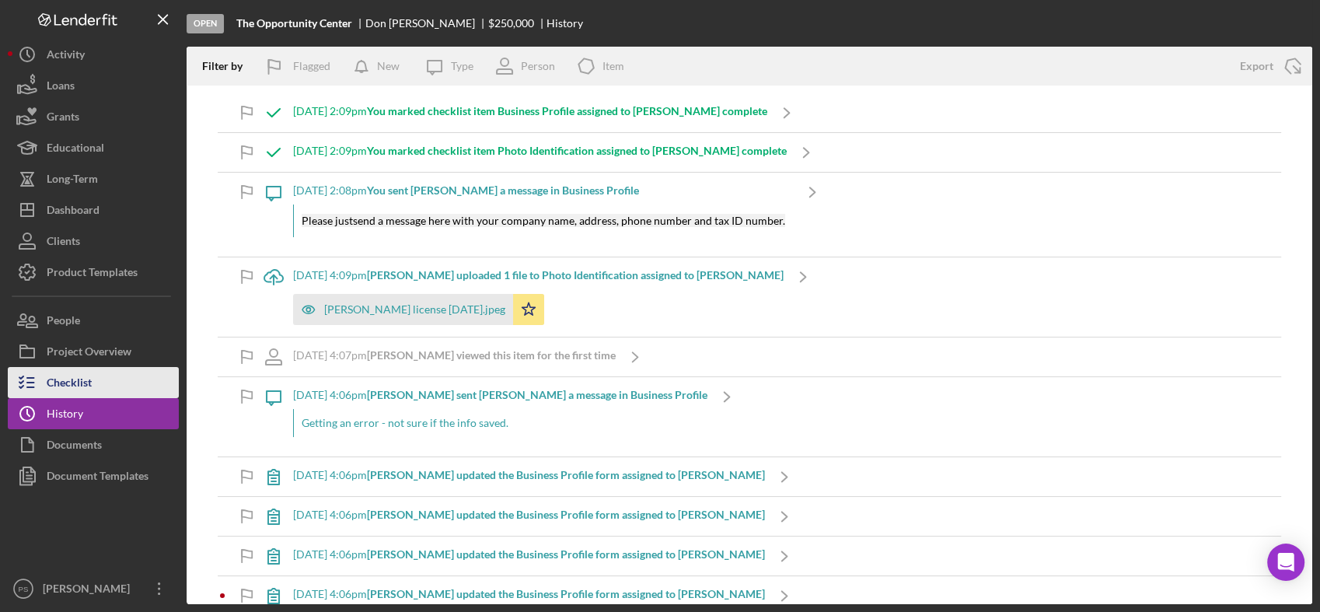
click at [122, 381] on button "Checklist" at bounding box center [93, 382] width 171 height 31
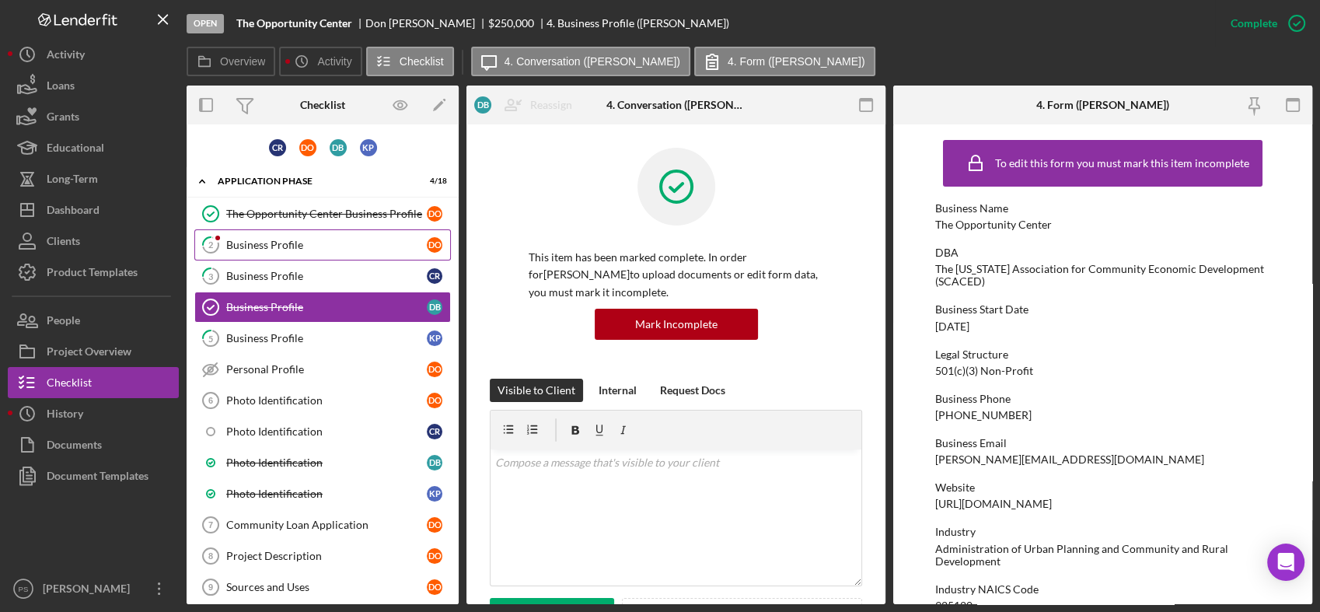
click at [360, 242] on div "Business Profile" at bounding box center [326, 245] width 201 height 12
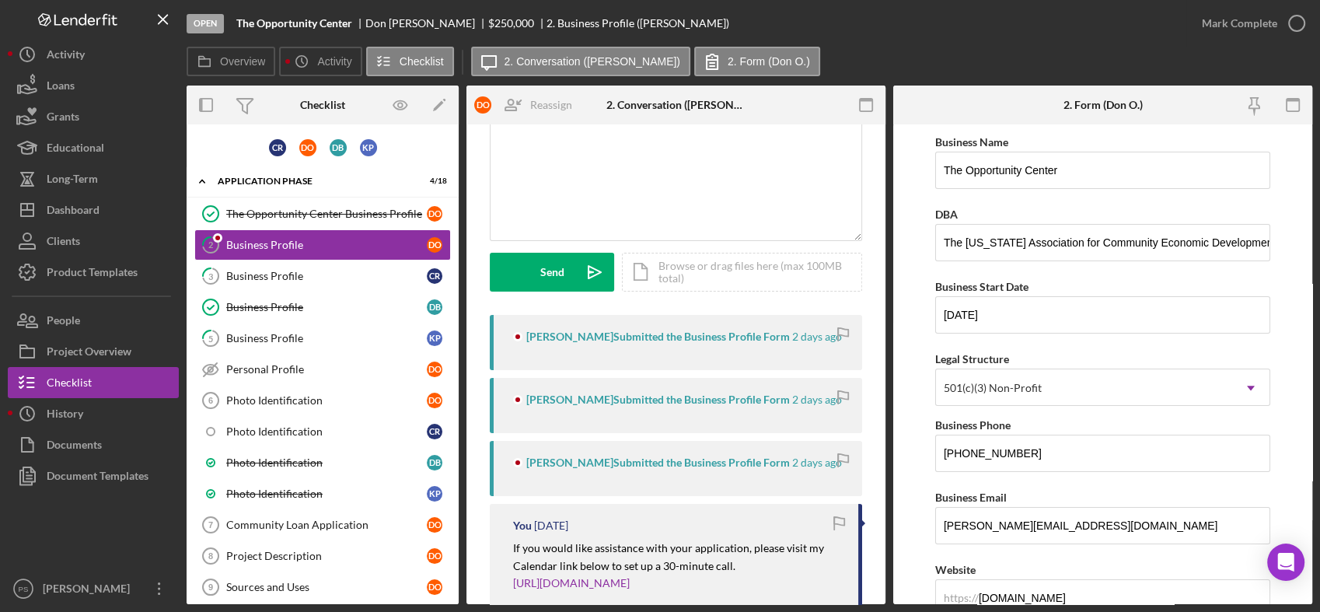
scroll to position [115, 0]
click at [729, 330] on div "[PERSON_NAME] Submitted the Business Profile Form" at bounding box center [644, 336] width 263 height 12
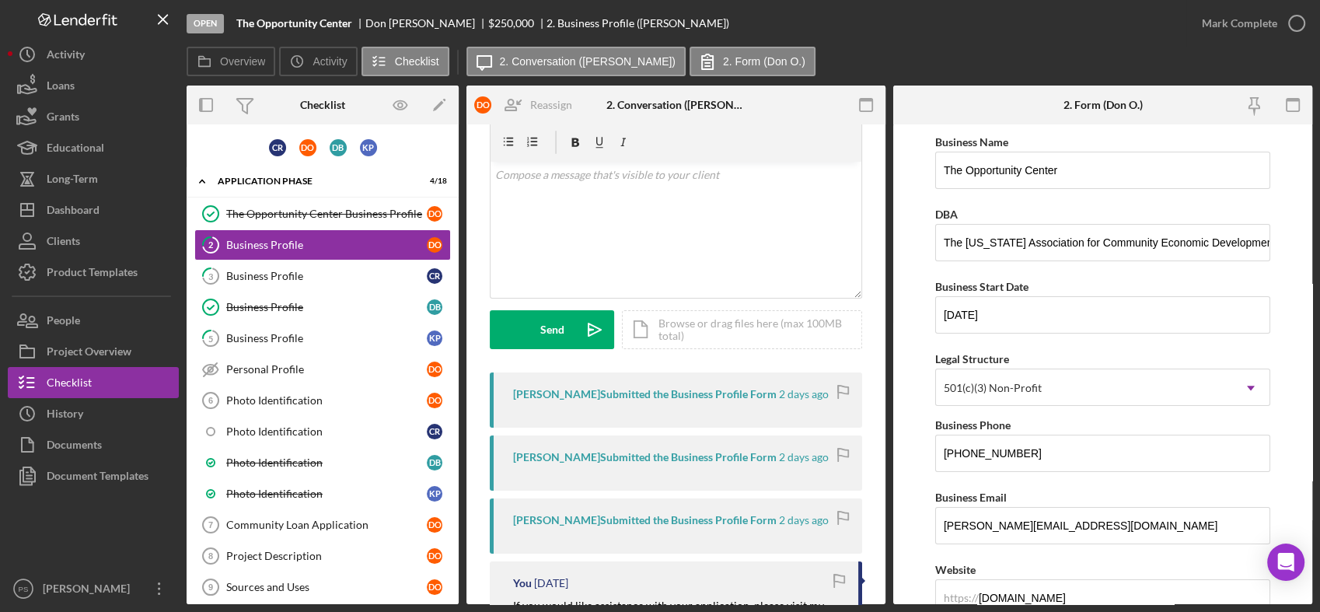
scroll to position [0, 0]
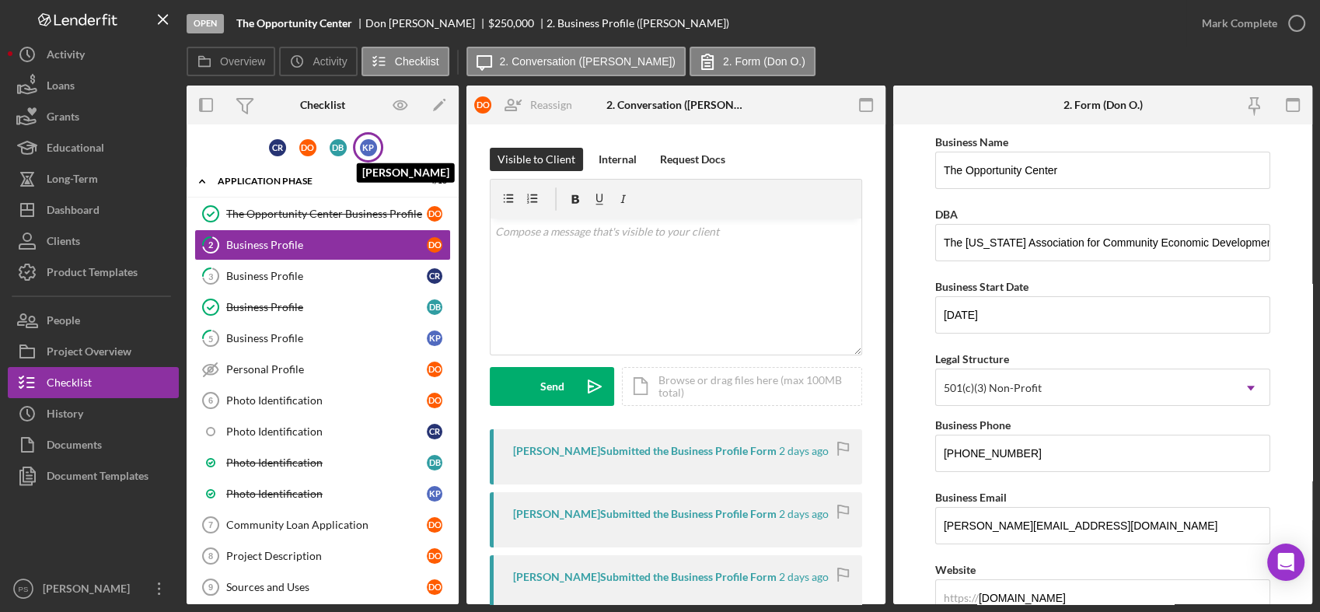
click at [360, 148] on div "K P" at bounding box center [368, 147] width 17 height 17
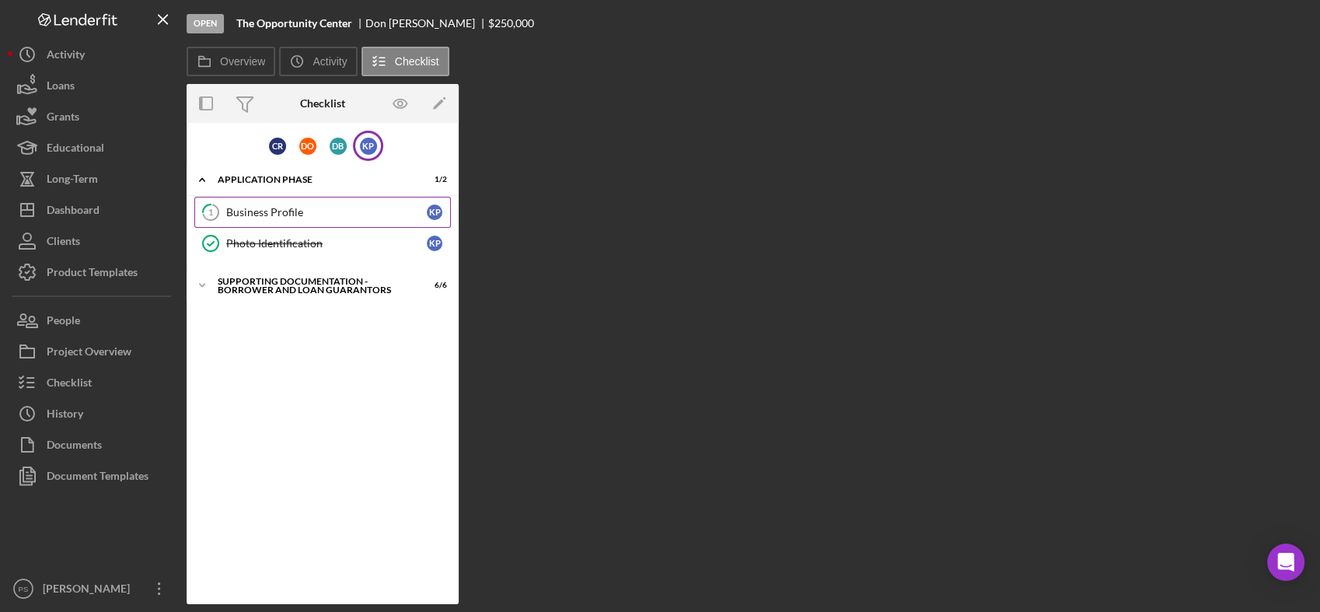
click at [271, 211] on div "Business Profile" at bounding box center [326, 212] width 201 height 12
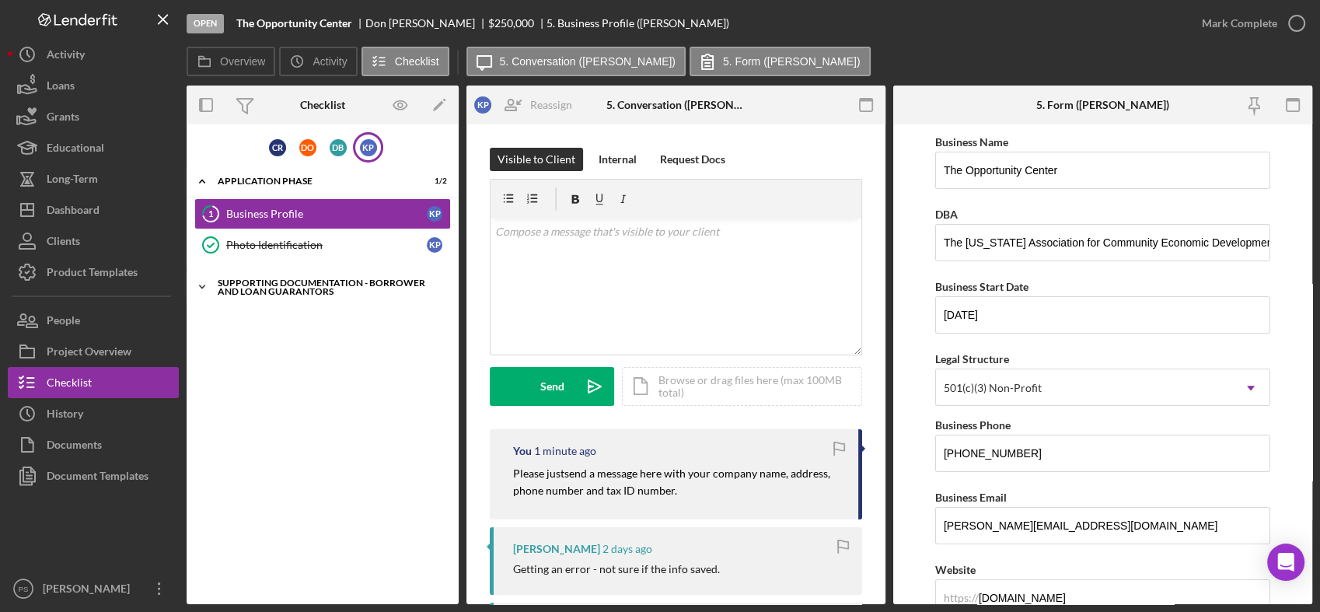
click at [197, 284] on icon "Icon/Expander" at bounding box center [202, 286] width 31 height 31
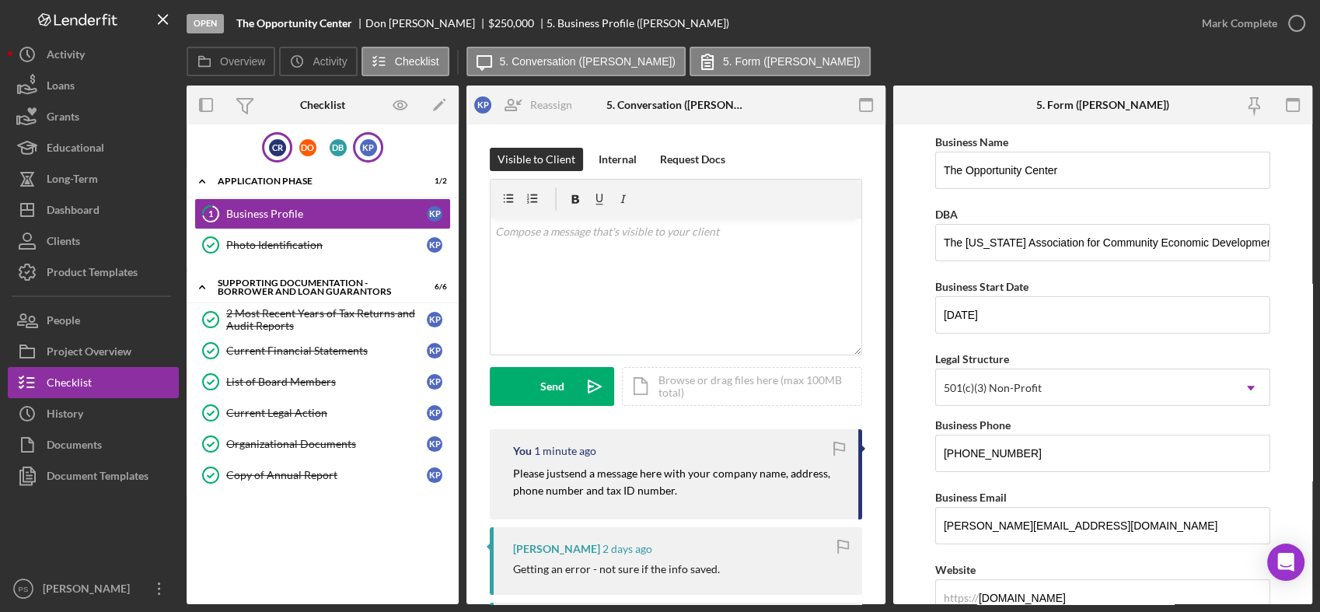
click at [267, 148] on div "C R" at bounding box center [277, 147] width 30 height 30
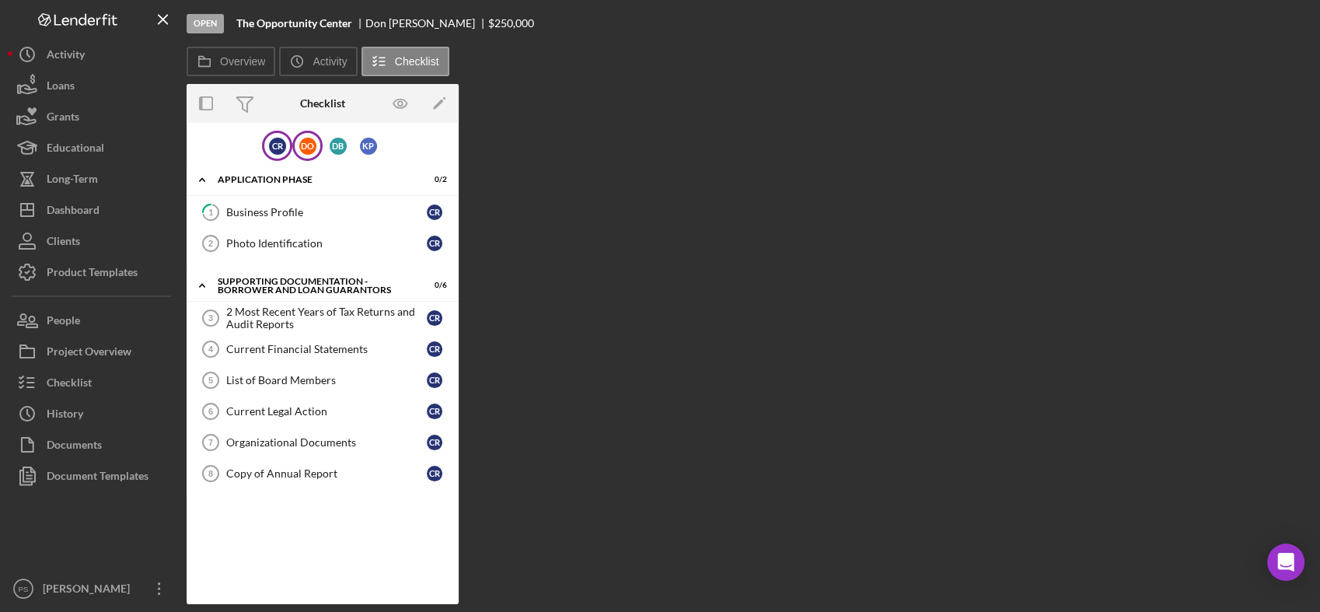
click at [298, 147] on div "D O" at bounding box center [307, 146] width 30 height 30
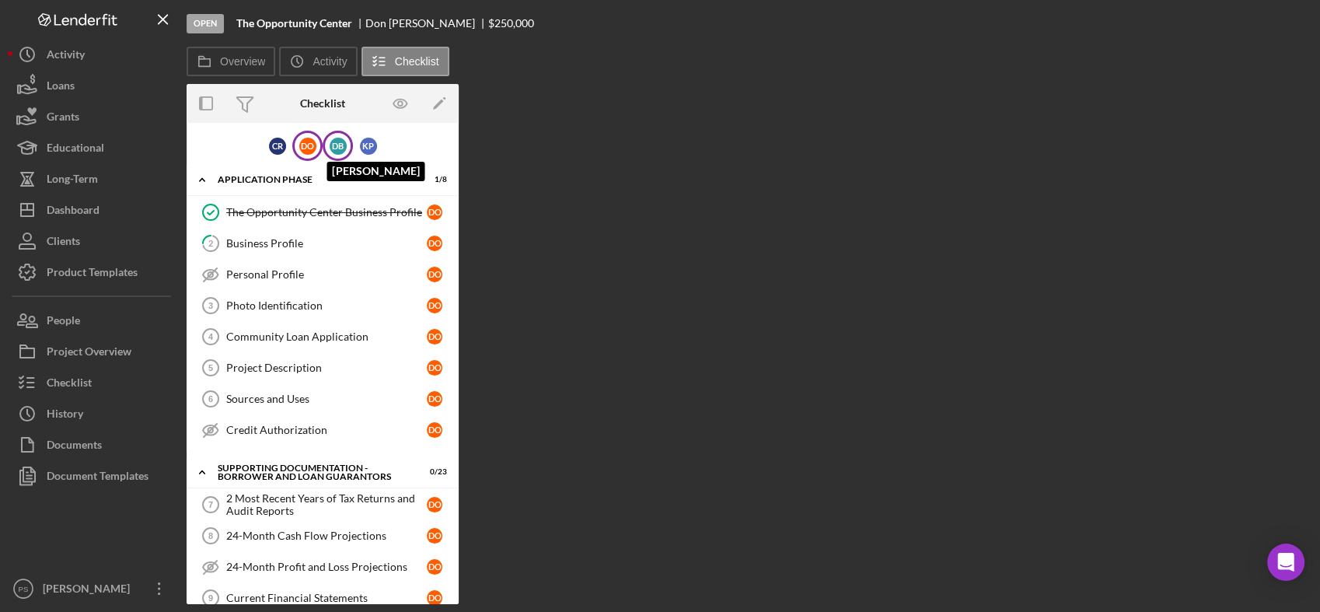
click at [333, 147] on div "D B" at bounding box center [338, 146] width 17 height 17
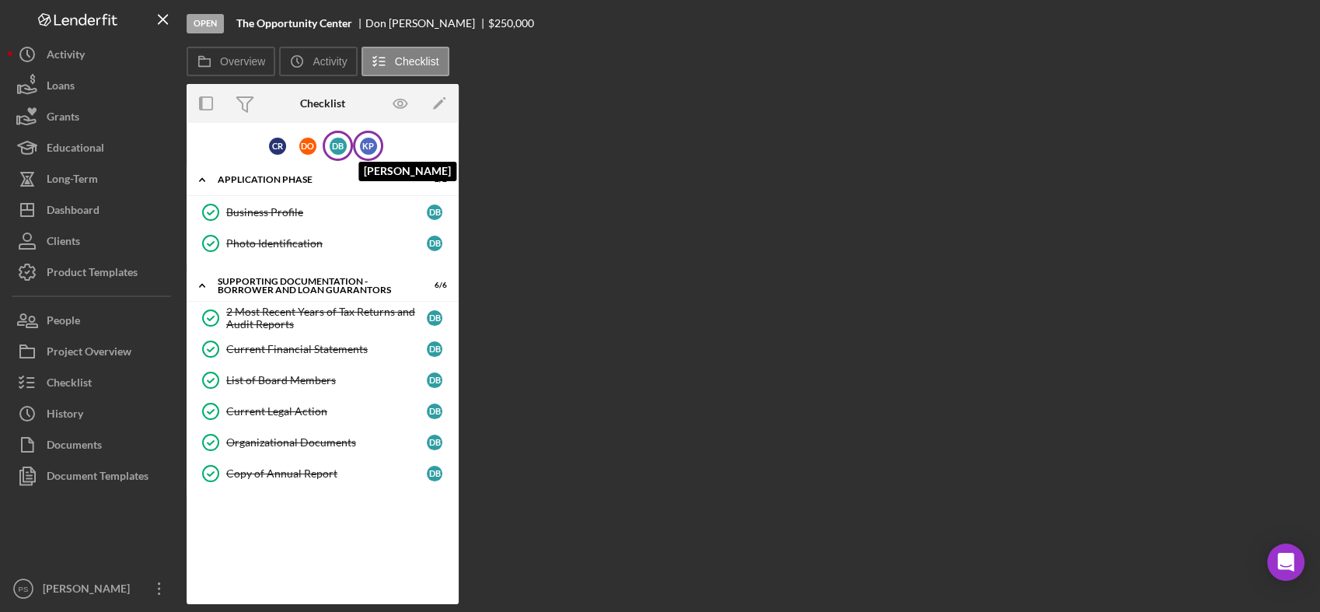
click at [362, 147] on div "K P" at bounding box center [368, 146] width 17 height 17
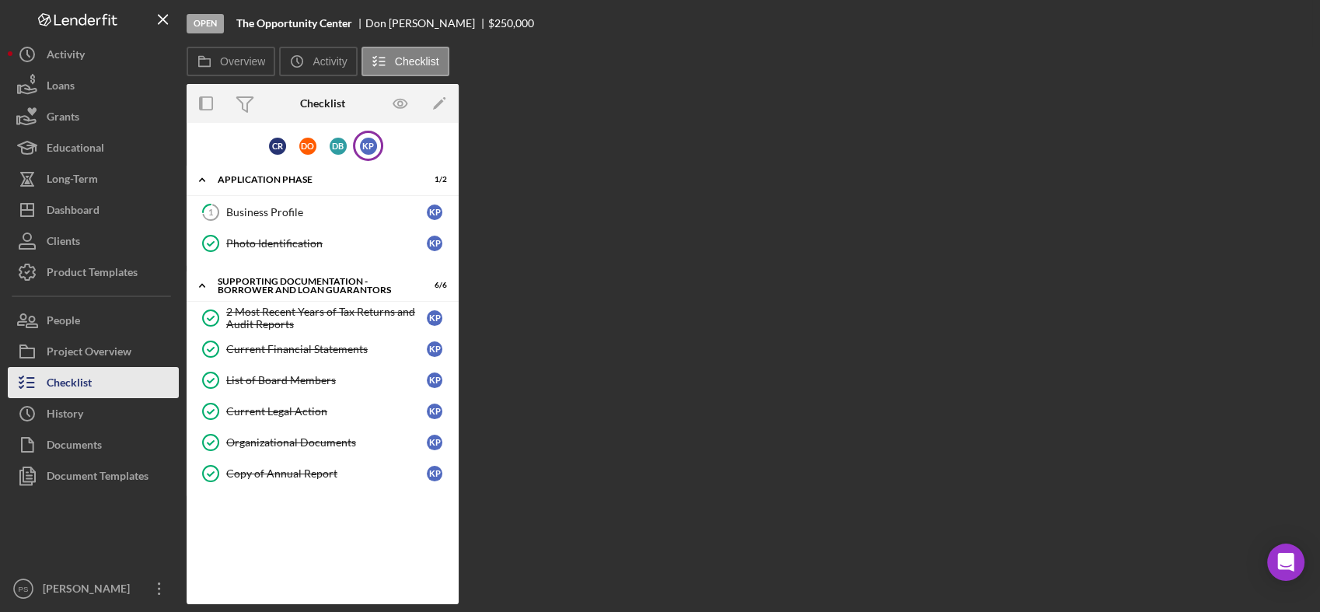
click at [112, 371] on button "Checklist" at bounding box center [93, 382] width 171 height 31
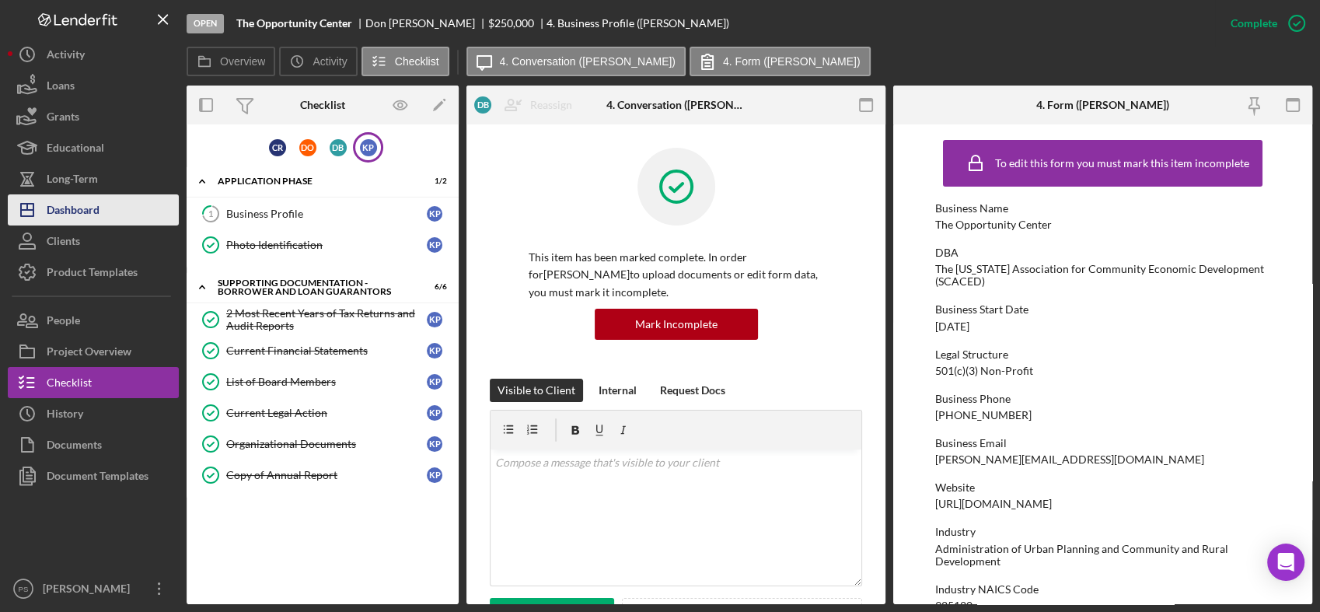
click at [129, 215] on button "Icon/Dashboard Dashboard" at bounding box center [93, 209] width 171 height 31
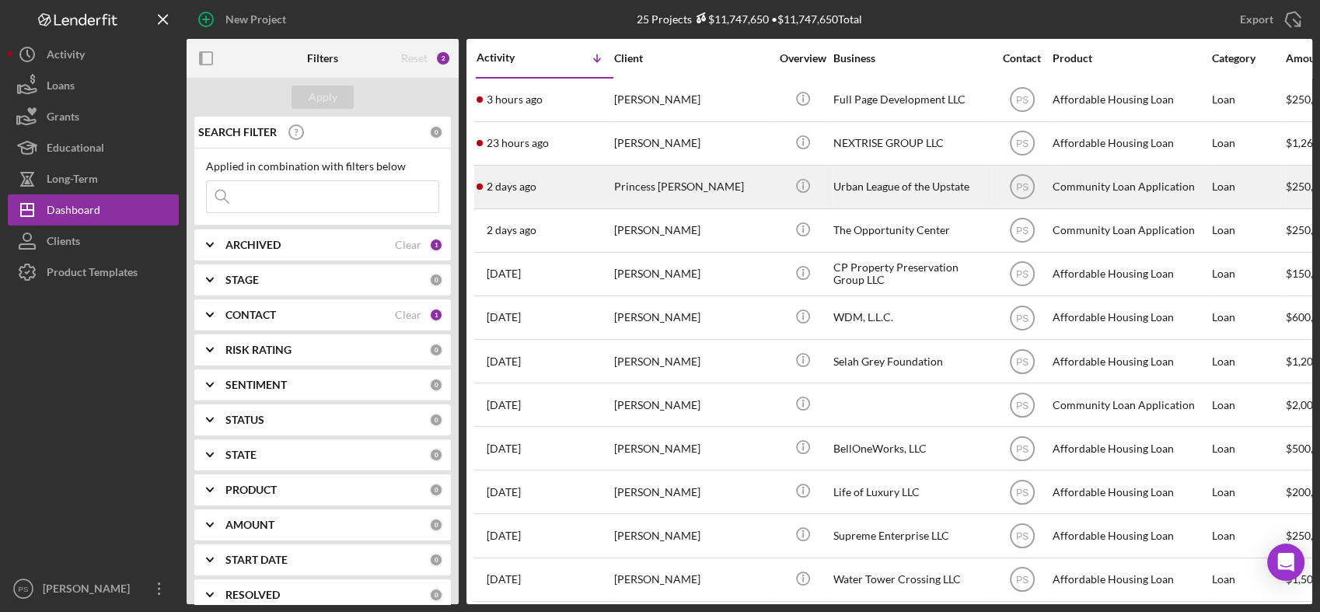
click at [679, 186] on div "Princess [PERSON_NAME]" at bounding box center [691, 186] width 155 height 41
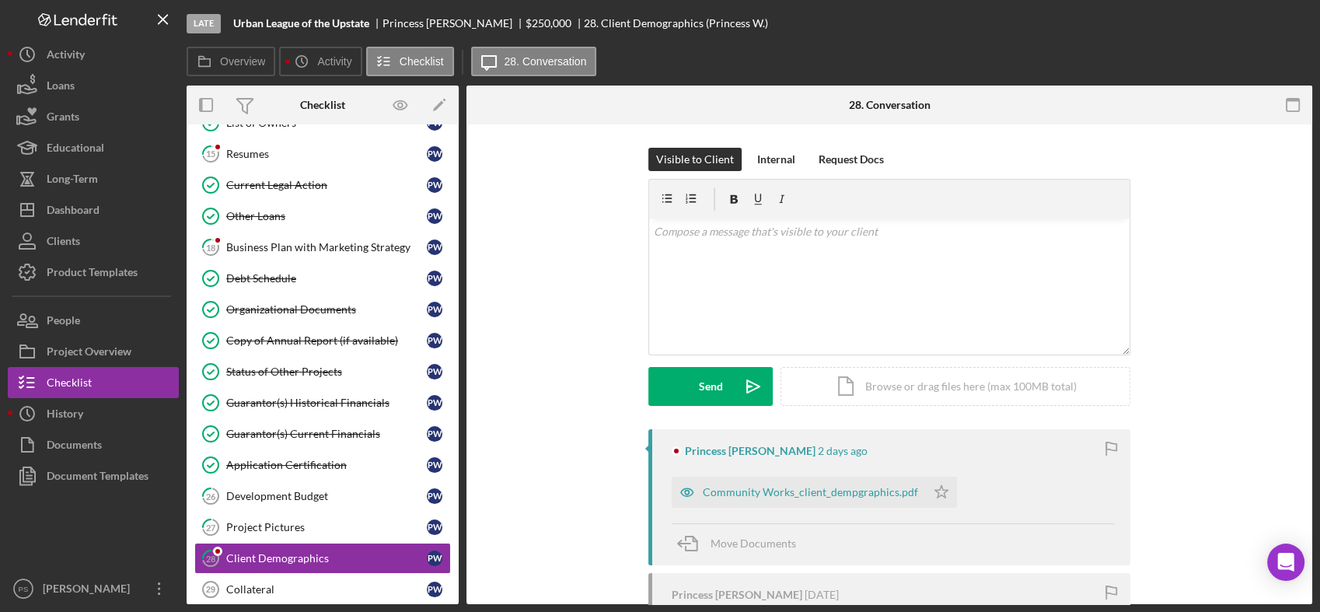
scroll to position [324, 0]
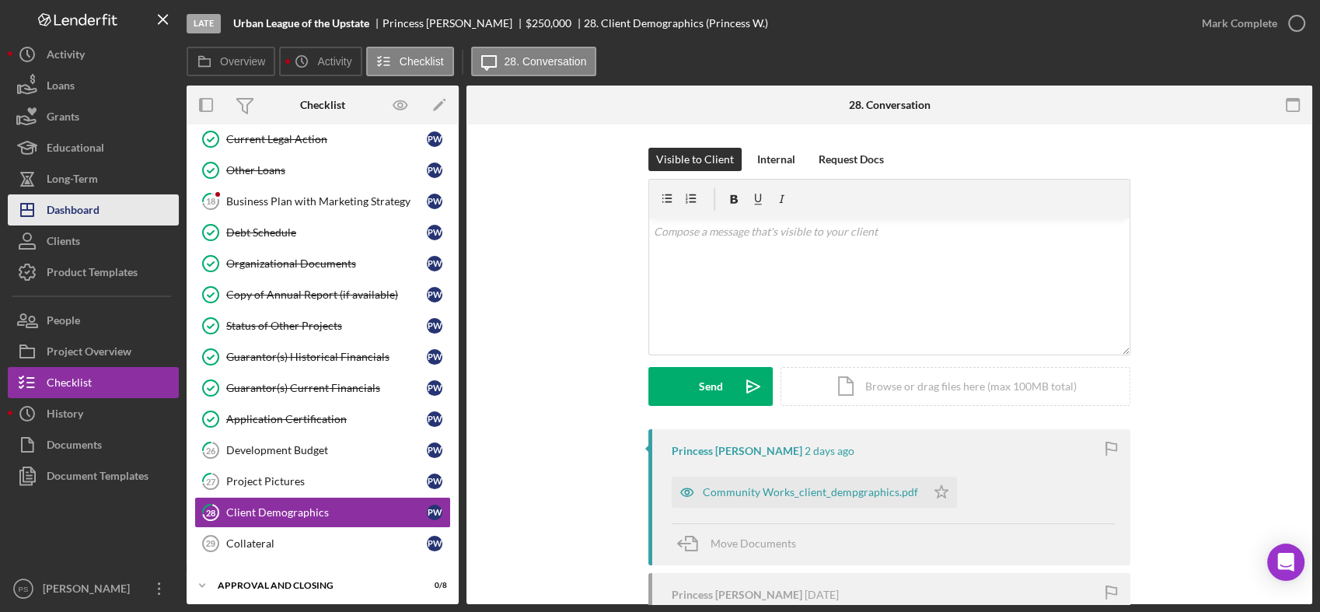
click at [91, 215] on div "Dashboard" at bounding box center [73, 211] width 53 height 35
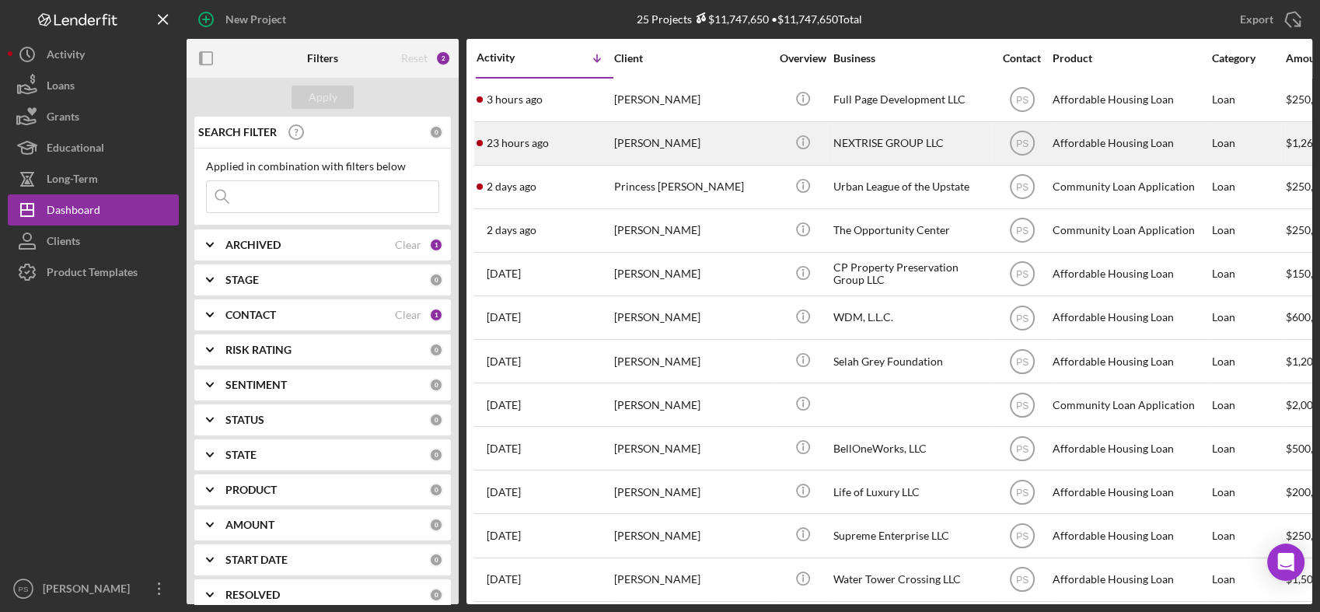
click at [668, 148] on div "[PERSON_NAME]" at bounding box center [691, 143] width 155 height 41
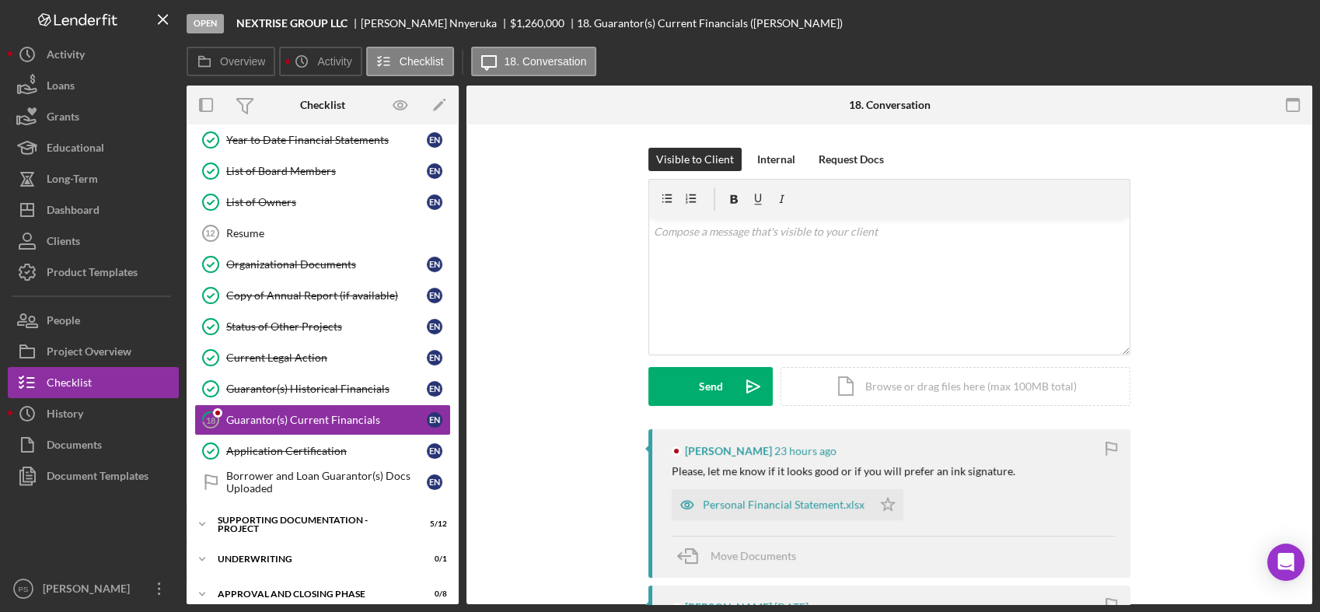
scroll to position [147, 0]
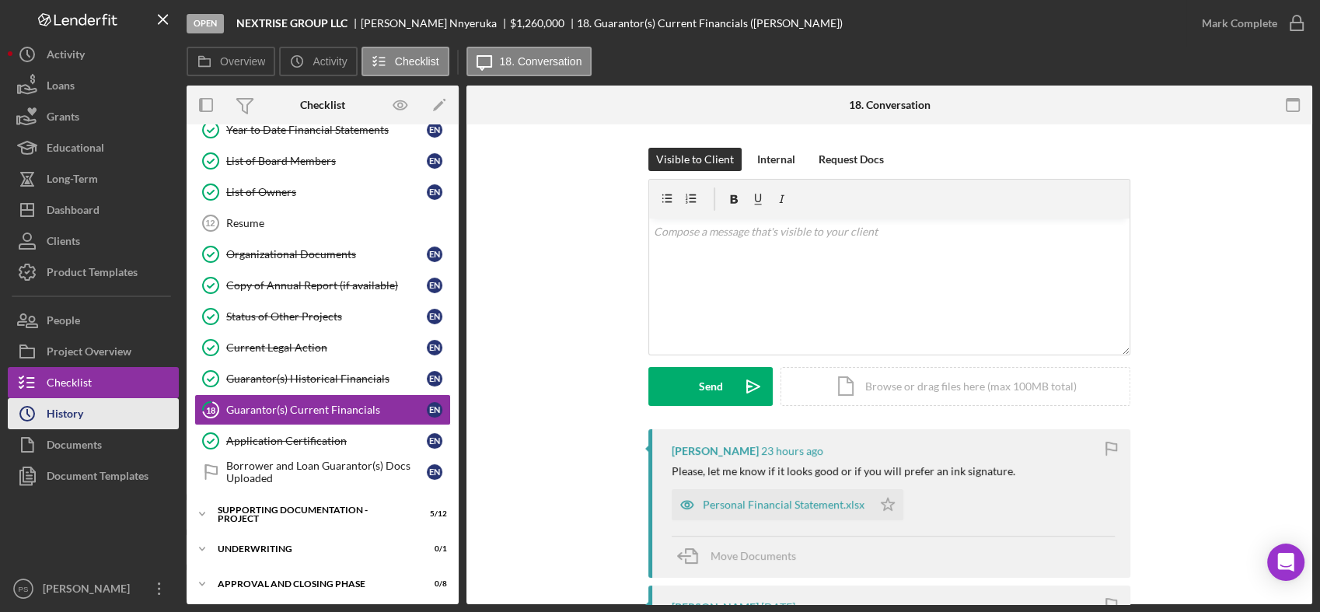
click at [113, 416] on button "Icon/History History" at bounding box center [93, 413] width 171 height 31
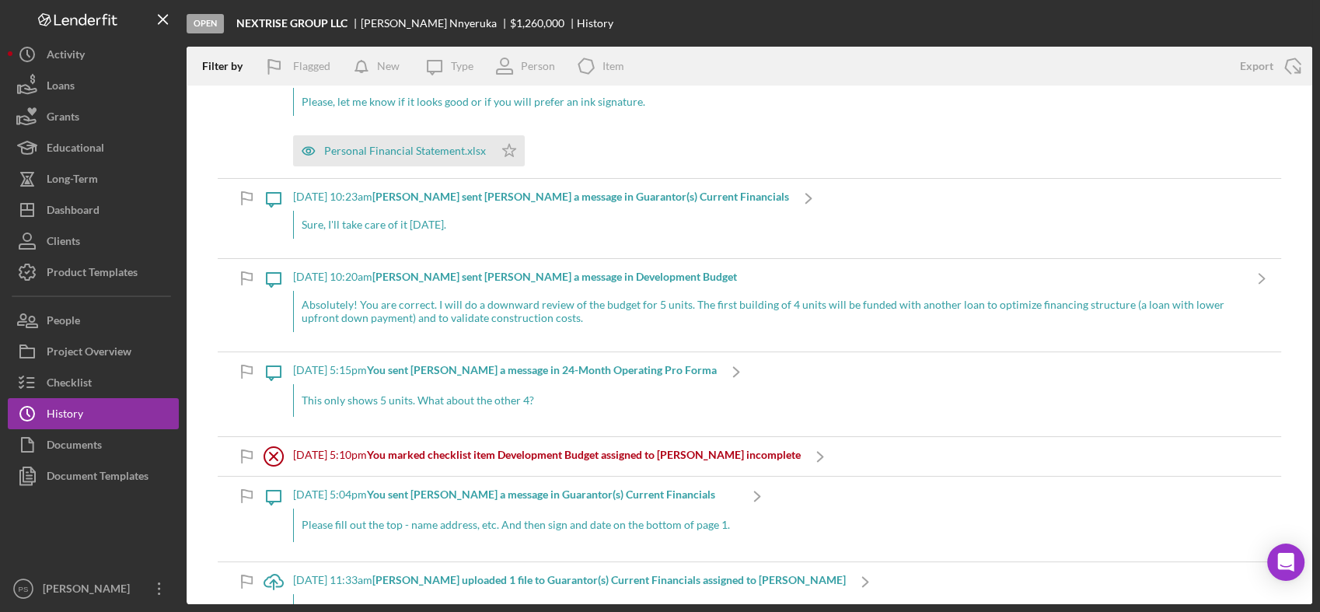
scroll to position [57, 0]
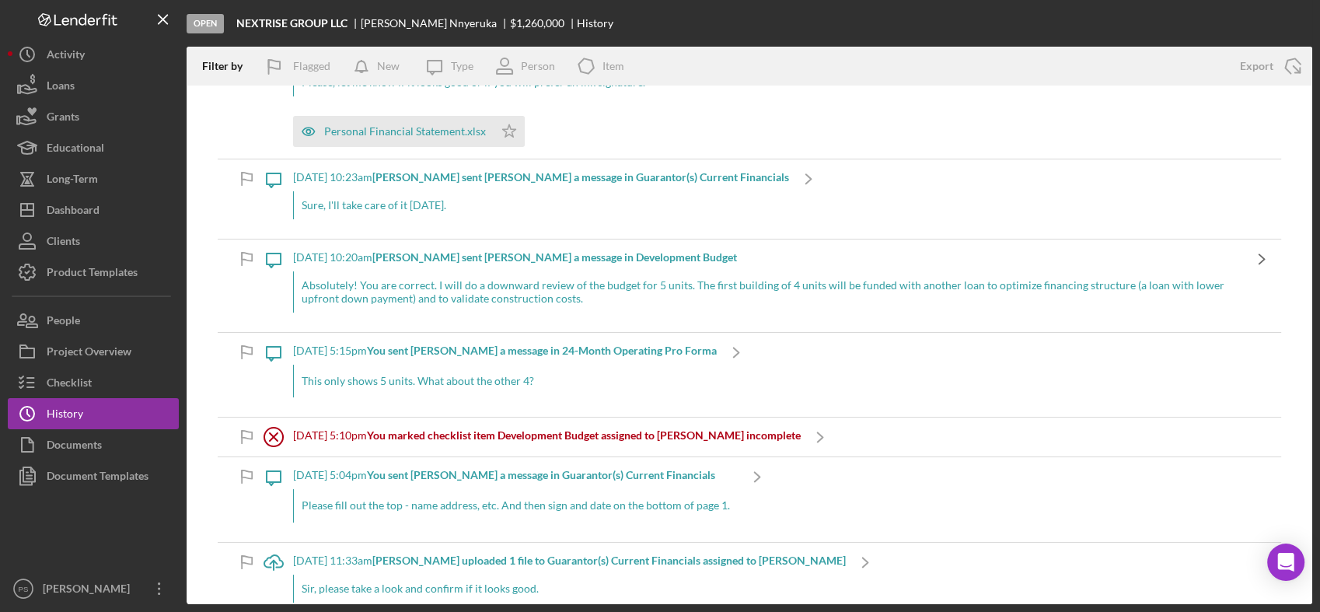
click at [1251, 261] on icon "Icon/Navigate" at bounding box center [1261, 258] width 39 height 39
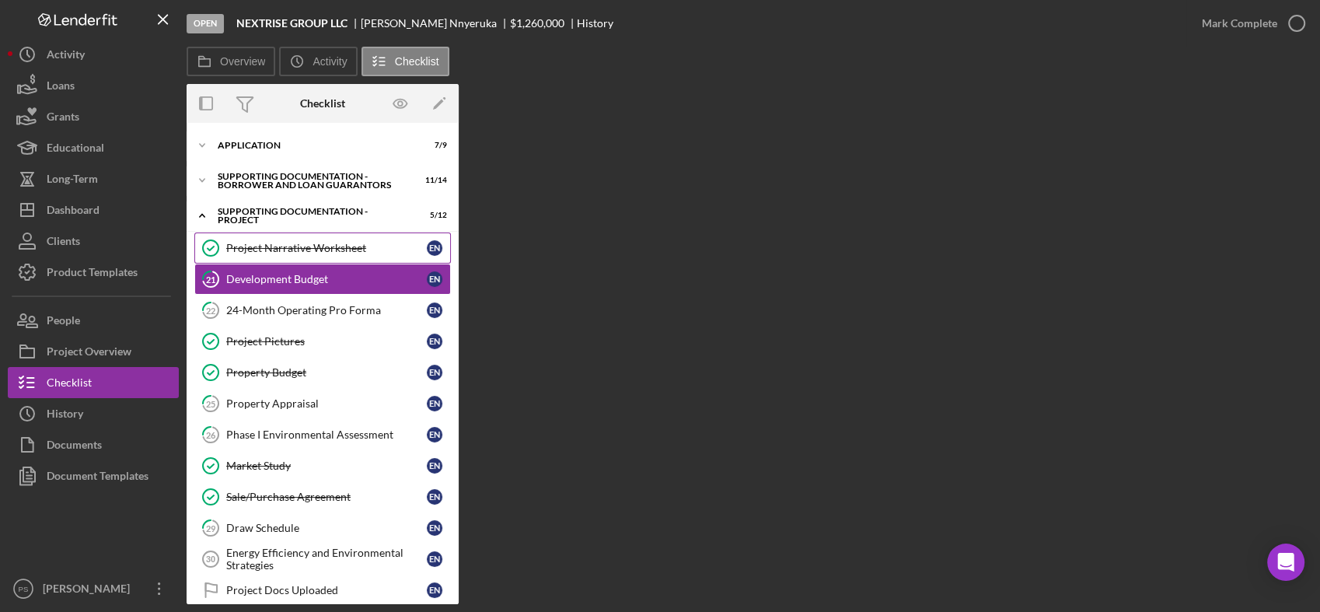
click at [362, 252] on div "Project Narrative Worksheet" at bounding box center [326, 248] width 201 height 12
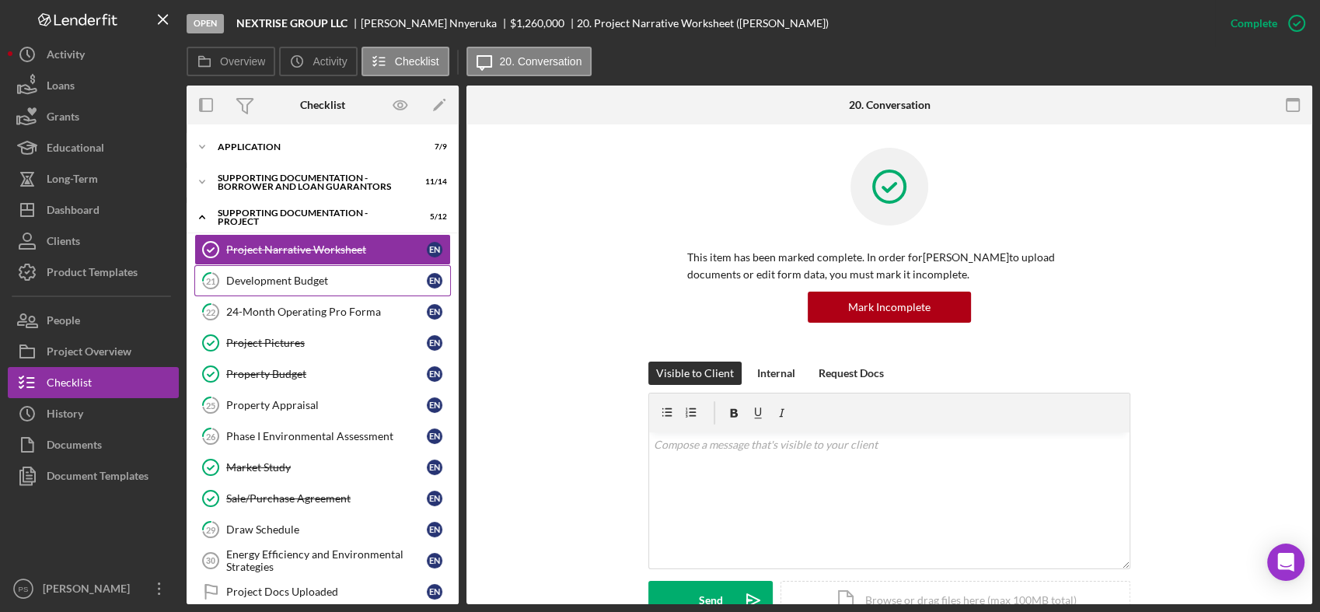
click at [364, 274] on div "Development Budget" at bounding box center [326, 280] width 201 height 12
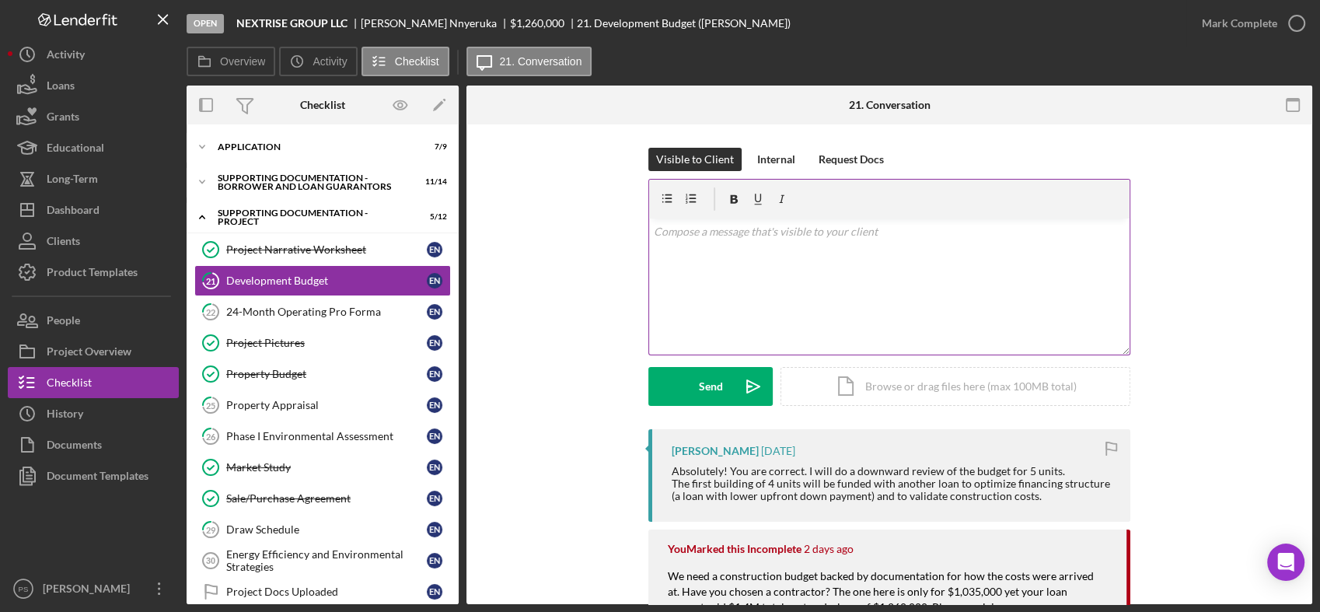
click at [794, 250] on div "v Color teal Color pink Remove color Add row above Add row below Add column bef…" at bounding box center [889, 286] width 480 height 136
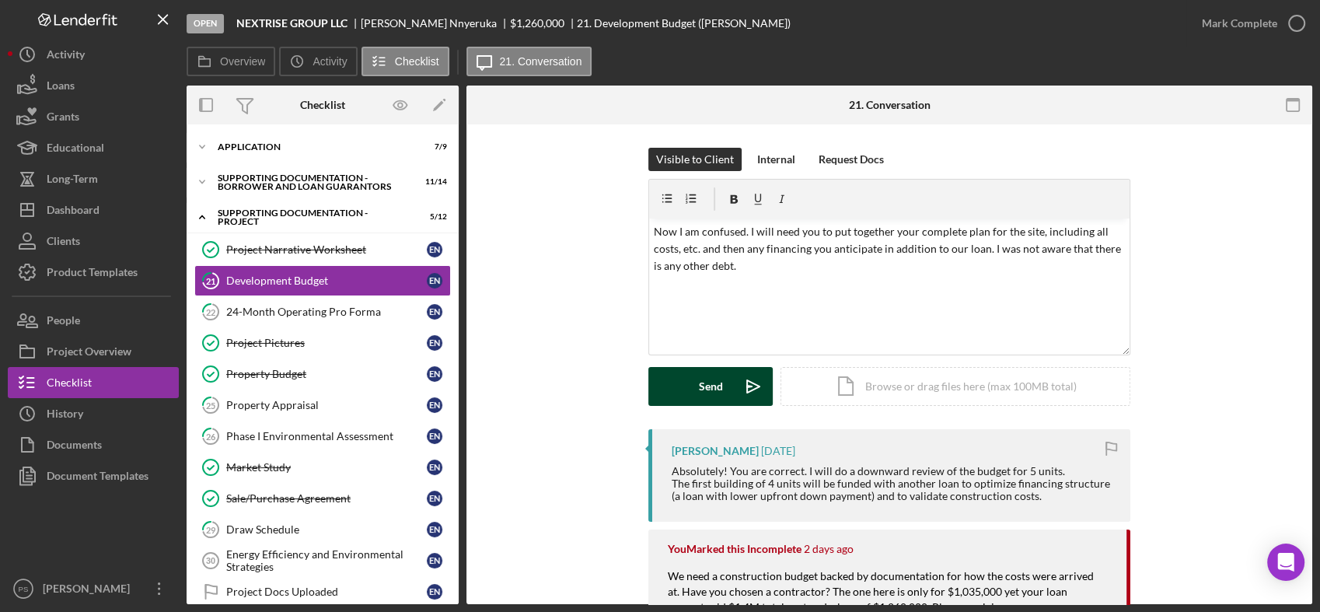
click at [713, 376] on div "Send" at bounding box center [711, 386] width 24 height 39
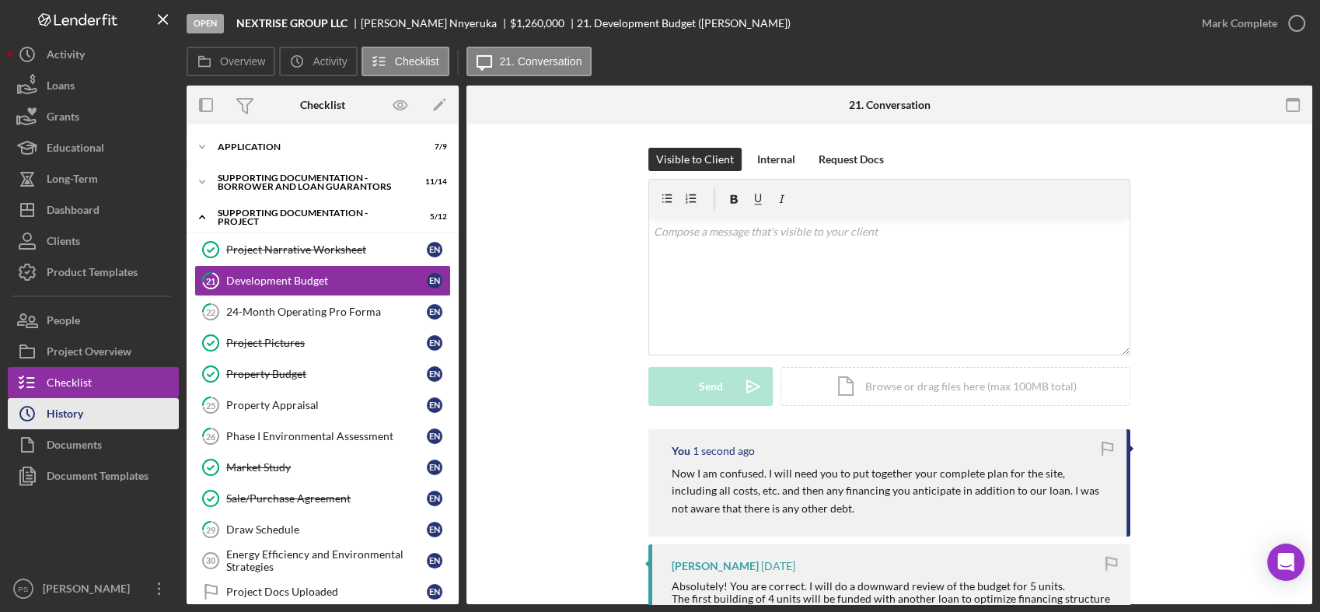
click at [106, 418] on button "Icon/History History" at bounding box center [93, 413] width 171 height 31
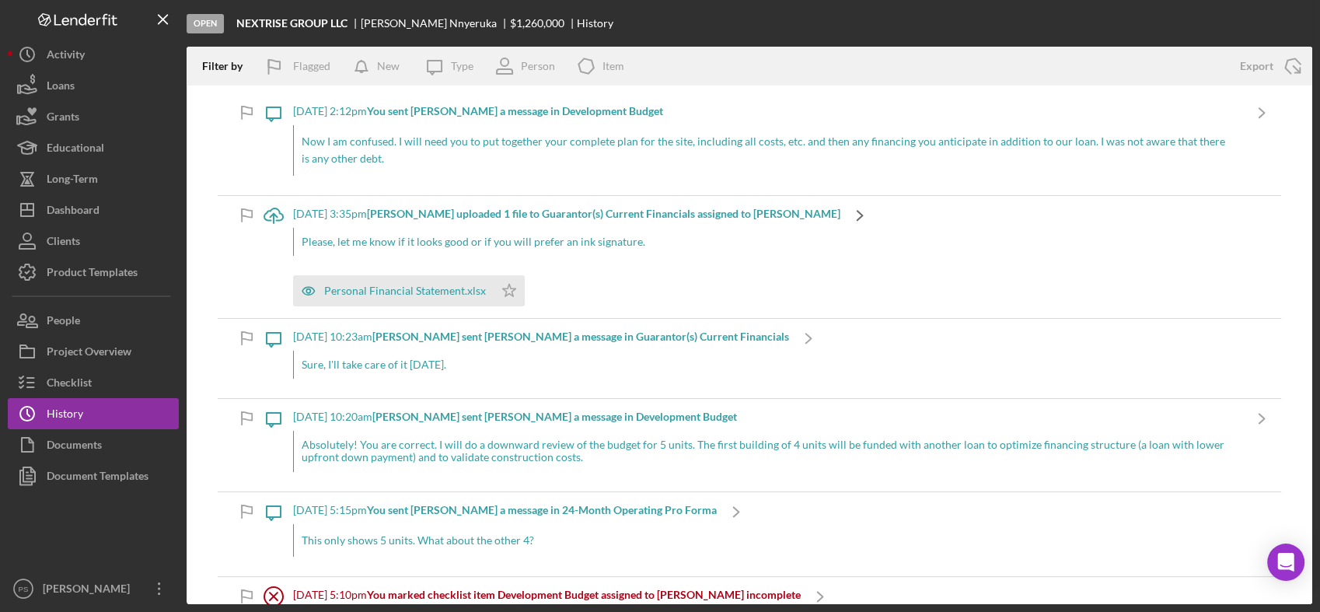
click at [853, 210] on icon "Icon/Navigate" at bounding box center [859, 215] width 39 height 39
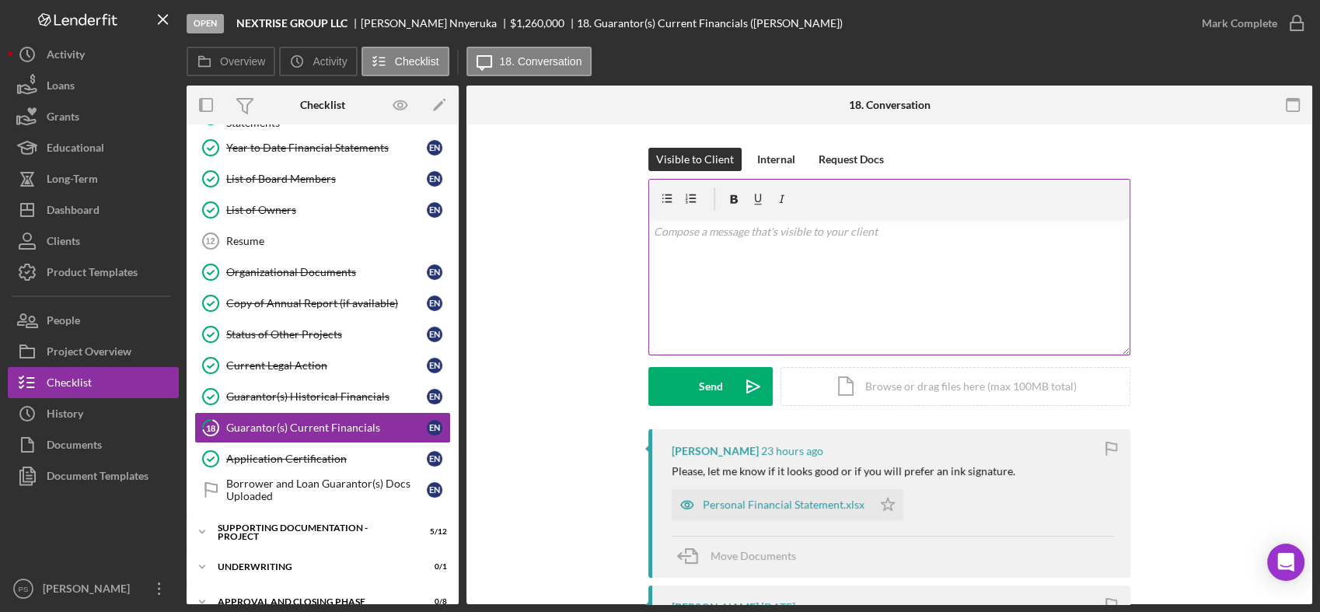
scroll to position [148, 0]
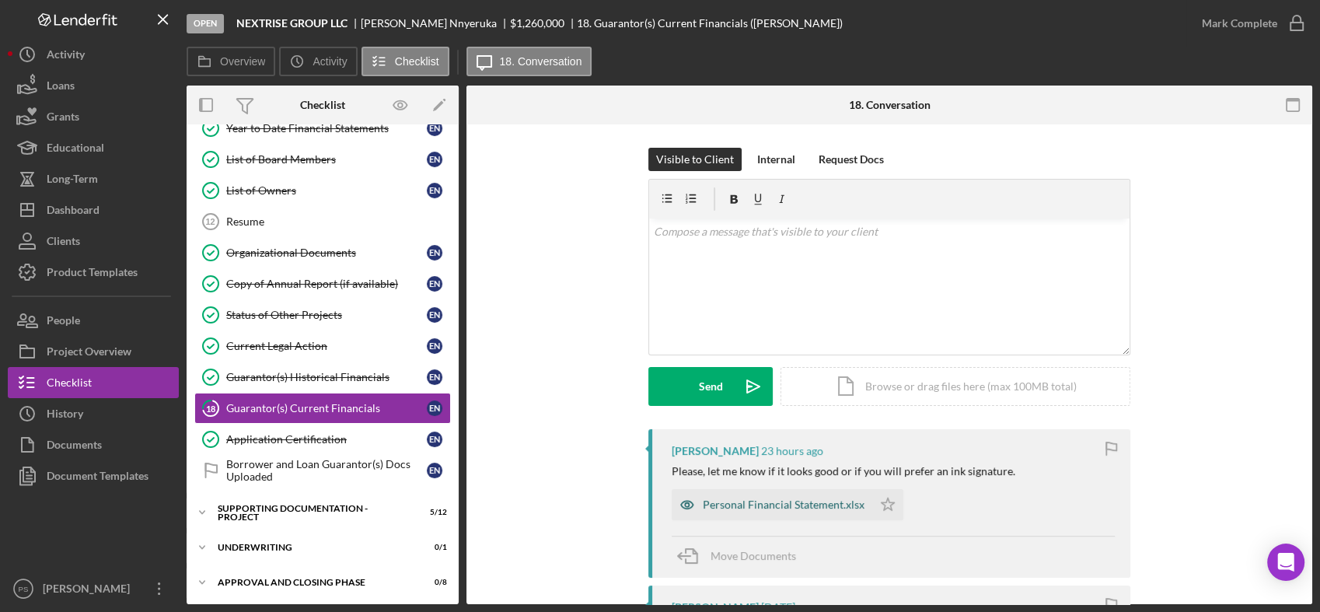
click at [805, 499] on div "Personal Financial Statement.xlsx" at bounding box center [784, 504] width 162 height 12
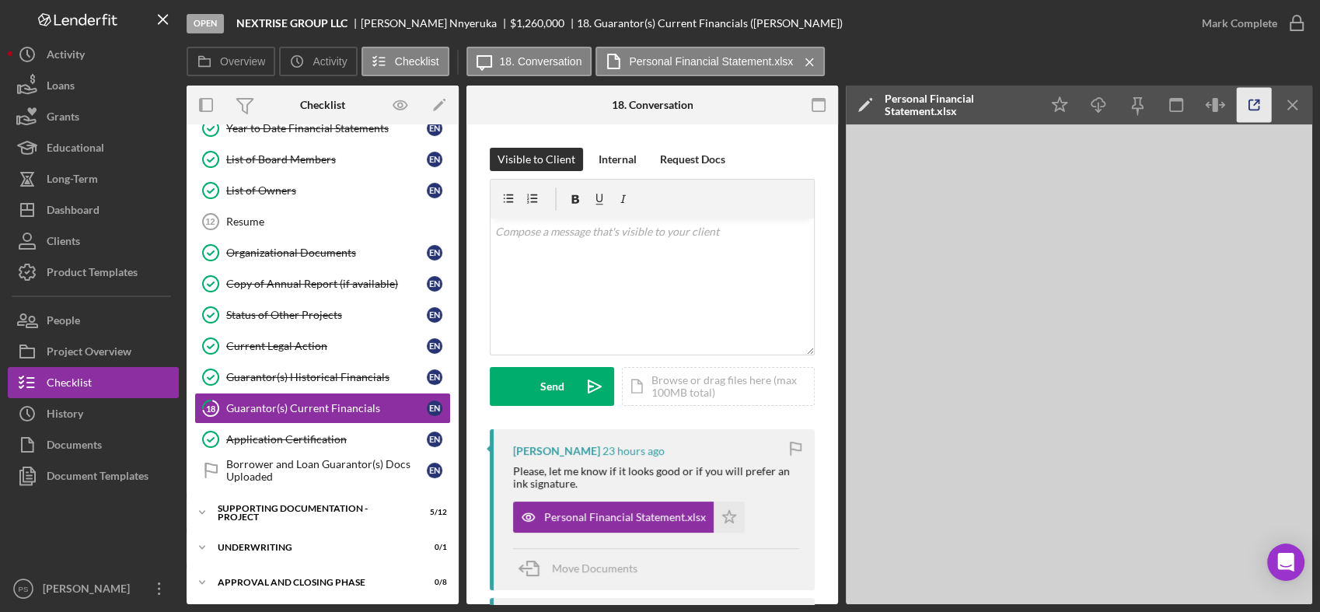
click at [1251, 106] on icon "button" at bounding box center [1254, 105] width 35 height 35
click at [110, 213] on button "Icon/Dashboard Dashboard" at bounding box center [93, 209] width 171 height 31
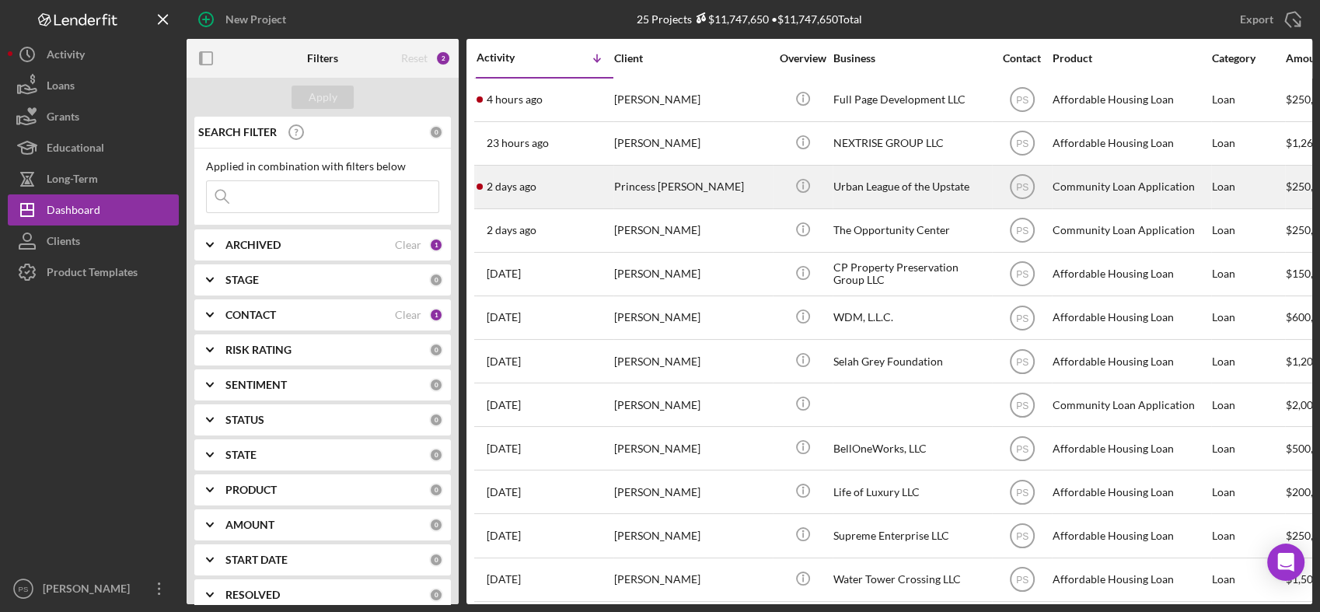
click at [702, 182] on div "Princess [PERSON_NAME]" at bounding box center [691, 186] width 155 height 41
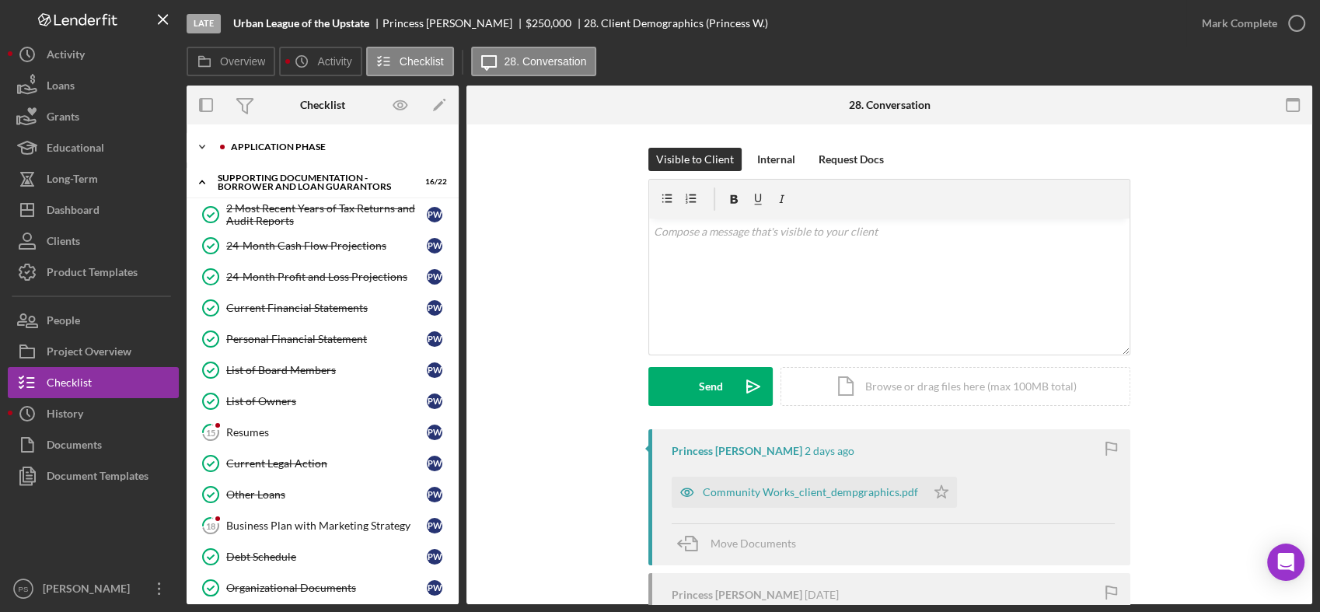
click at [200, 148] on icon "Icon/Expander" at bounding box center [202, 146] width 31 height 31
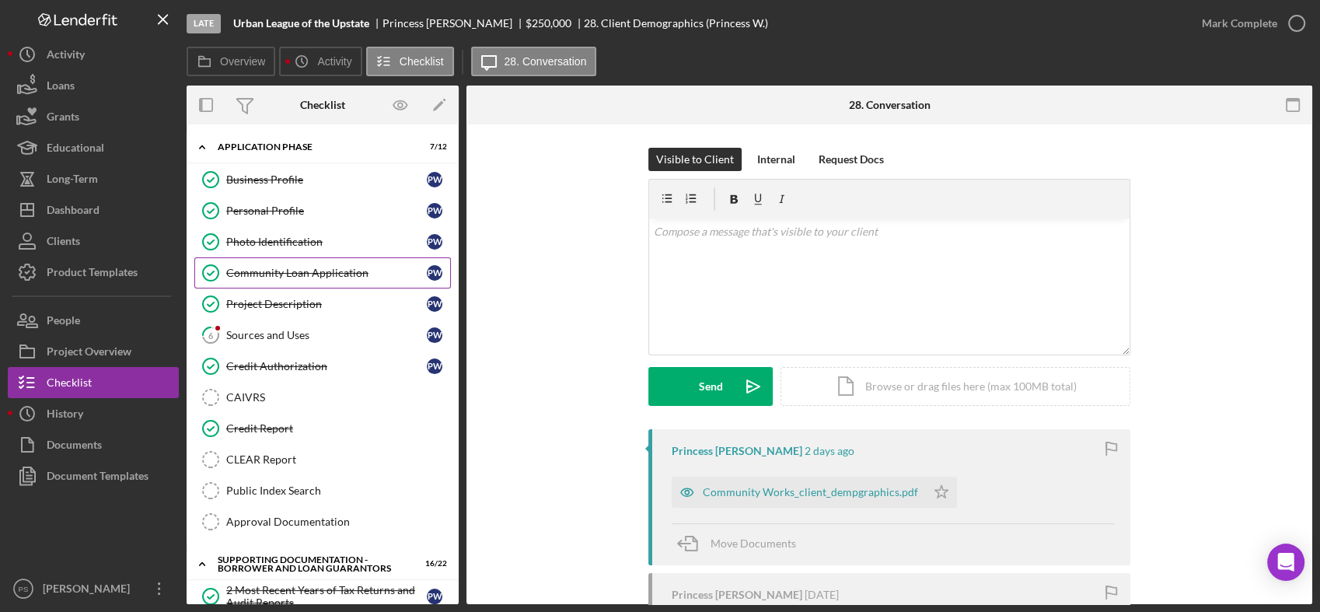
click at [330, 267] on div "Community Loan Application" at bounding box center [326, 273] width 201 height 12
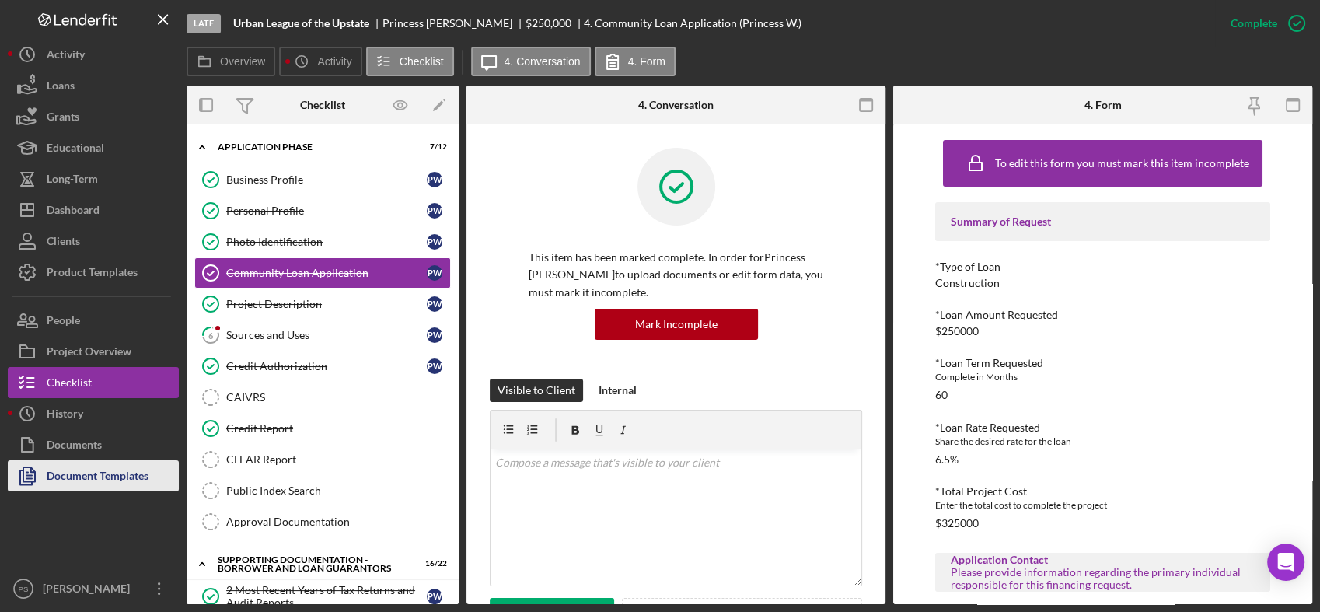
click at [111, 470] on div "Document Templates" at bounding box center [98, 477] width 102 height 35
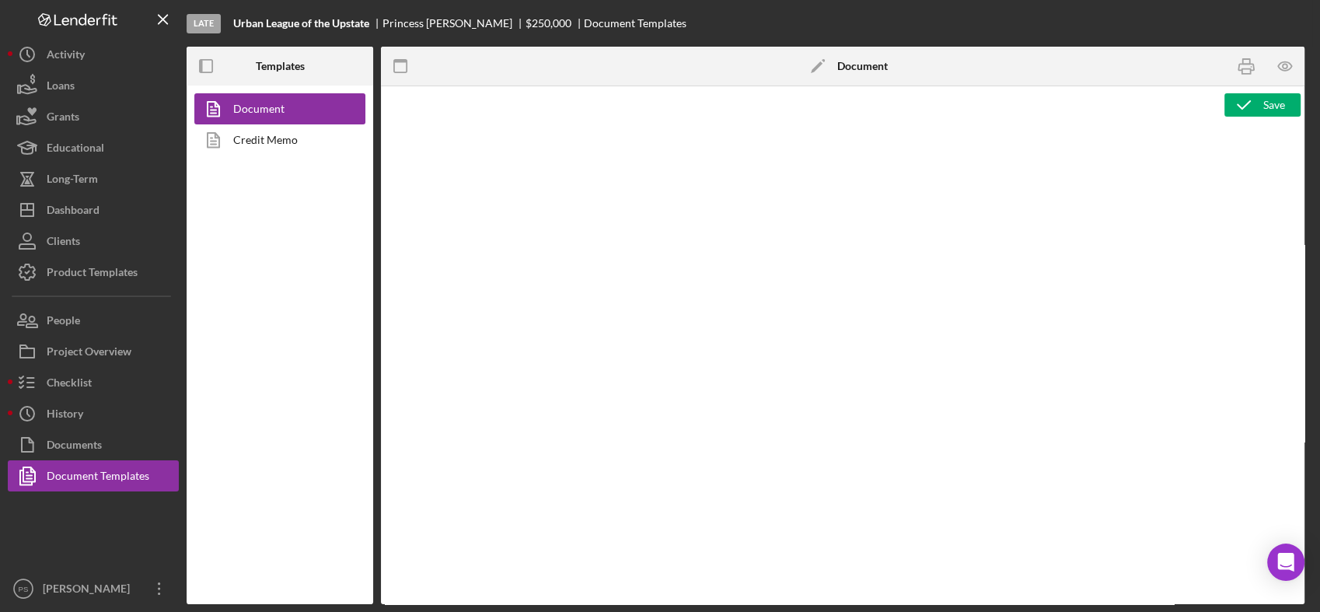
type textarea "<p>Copy and paste, or create, your document template here.</p>"
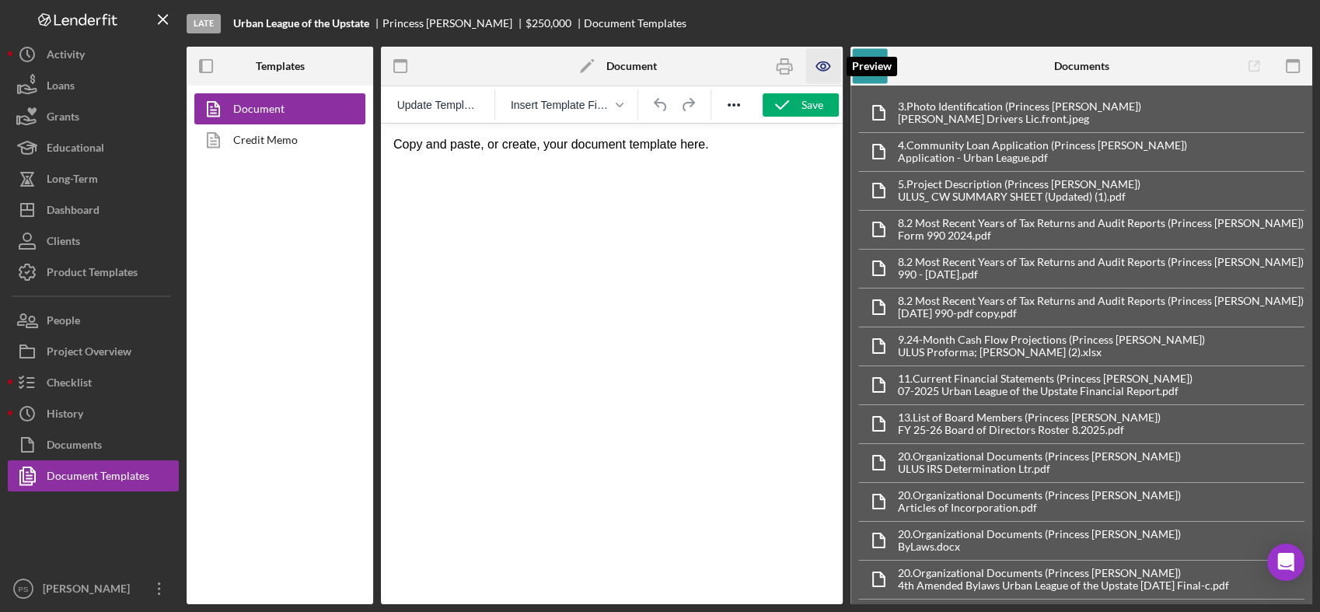
click at [814, 68] on icon "button" at bounding box center [823, 66] width 35 height 35
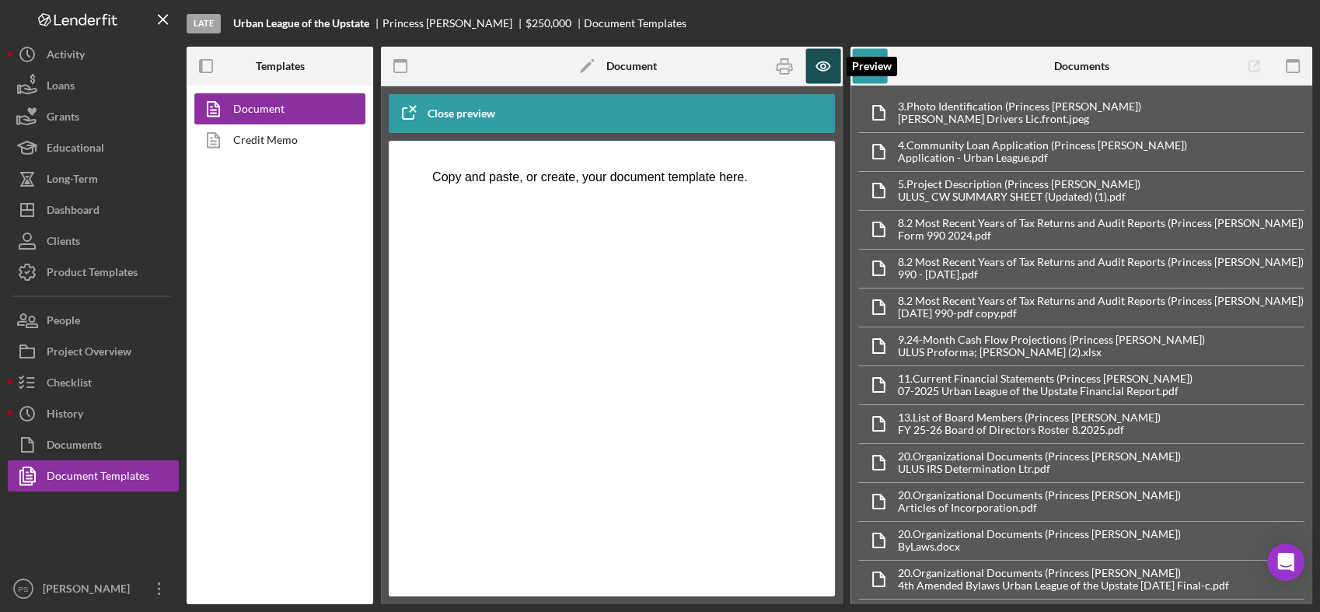
click at [825, 65] on icon "button" at bounding box center [823, 66] width 5 height 5
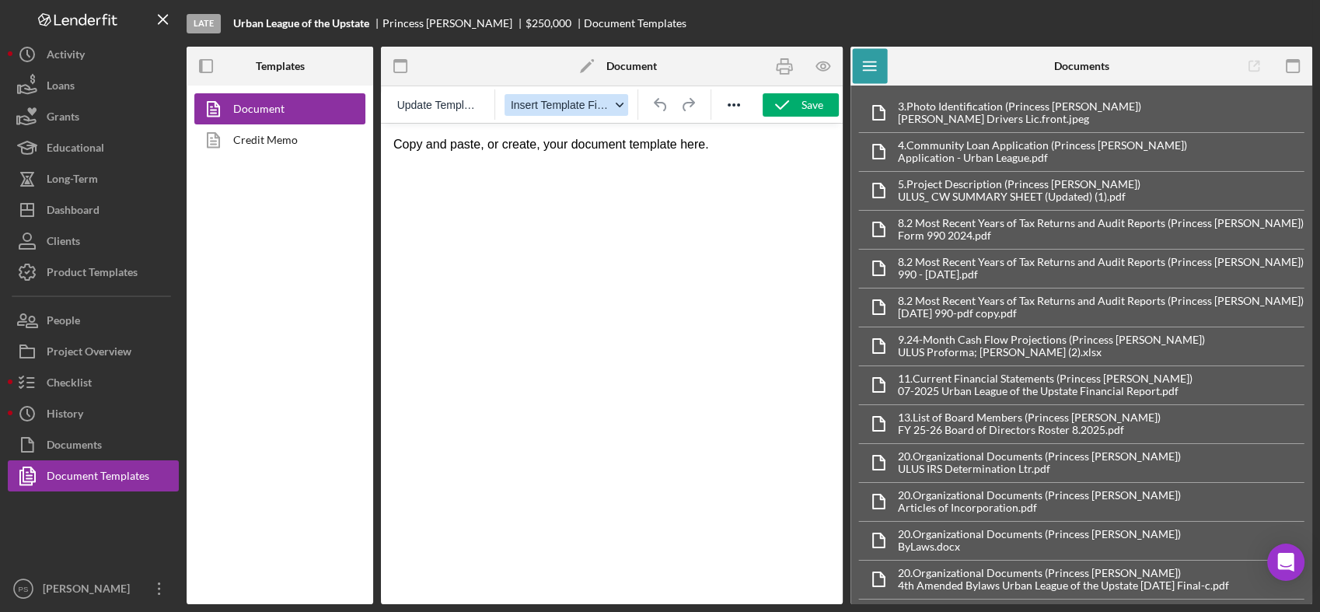
click at [609, 109] on span "Insert Template Field" at bounding box center [560, 105] width 99 height 12
click at [611, 103] on button "Insert Template Field" at bounding box center [566, 105] width 124 height 22
click at [726, 109] on icon "Reveal or hide additional toolbar items" at bounding box center [733, 105] width 19 height 19
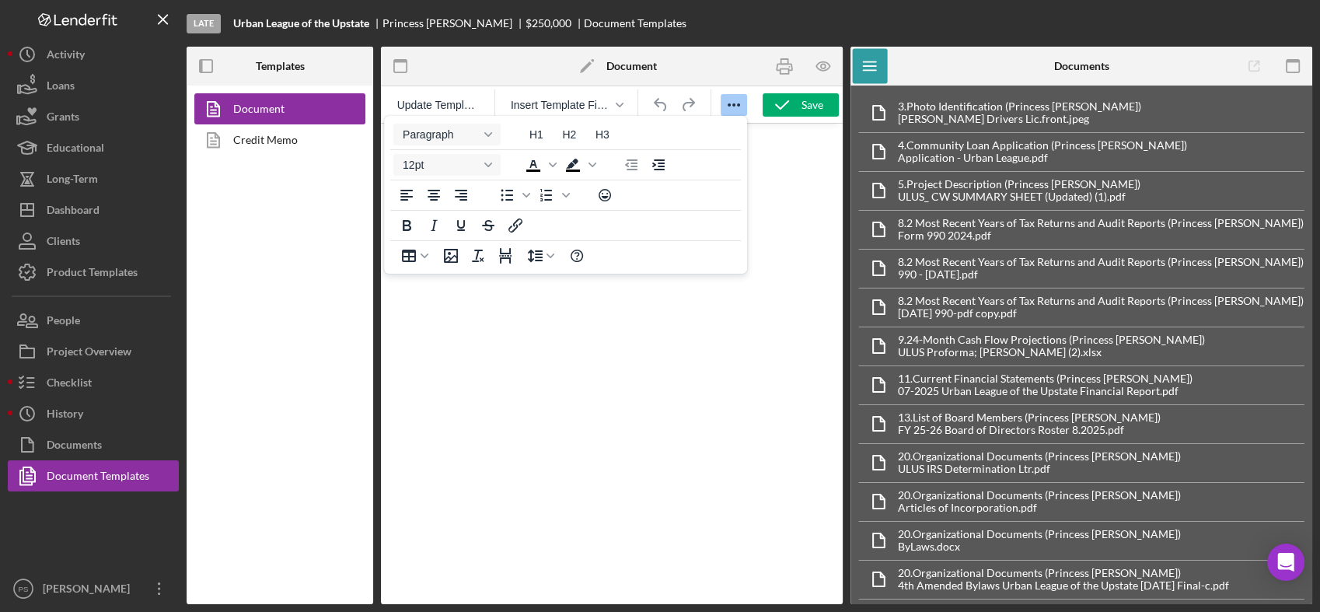
click at [726, 109] on icon "Reveal or hide additional toolbar items" at bounding box center [733, 105] width 19 height 19
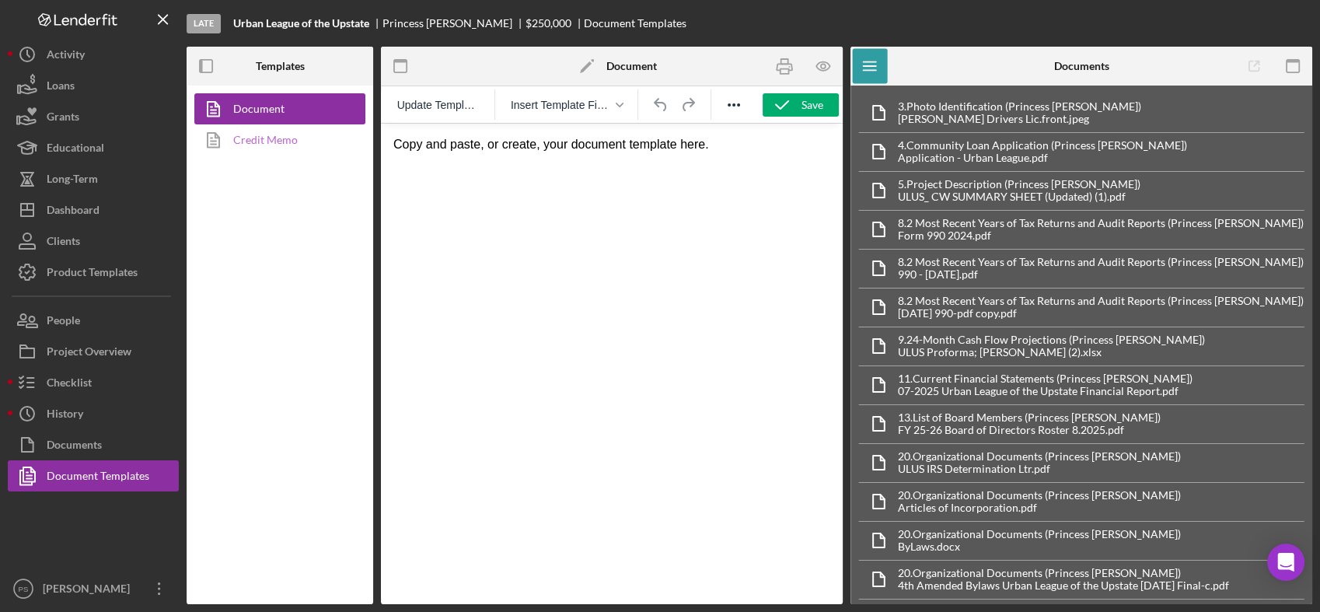
click at [307, 138] on link "Credit Memo" at bounding box center [275, 139] width 163 height 31
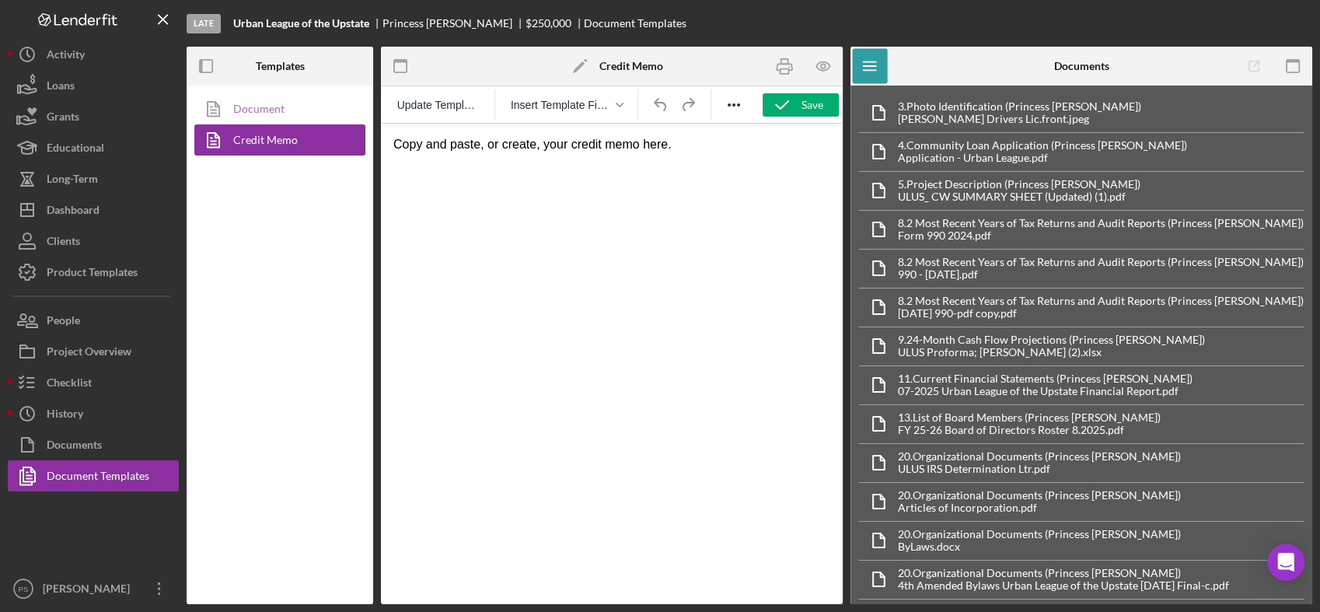
click at [303, 104] on link "Document" at bounding box center [275, 108] width 163 height 31
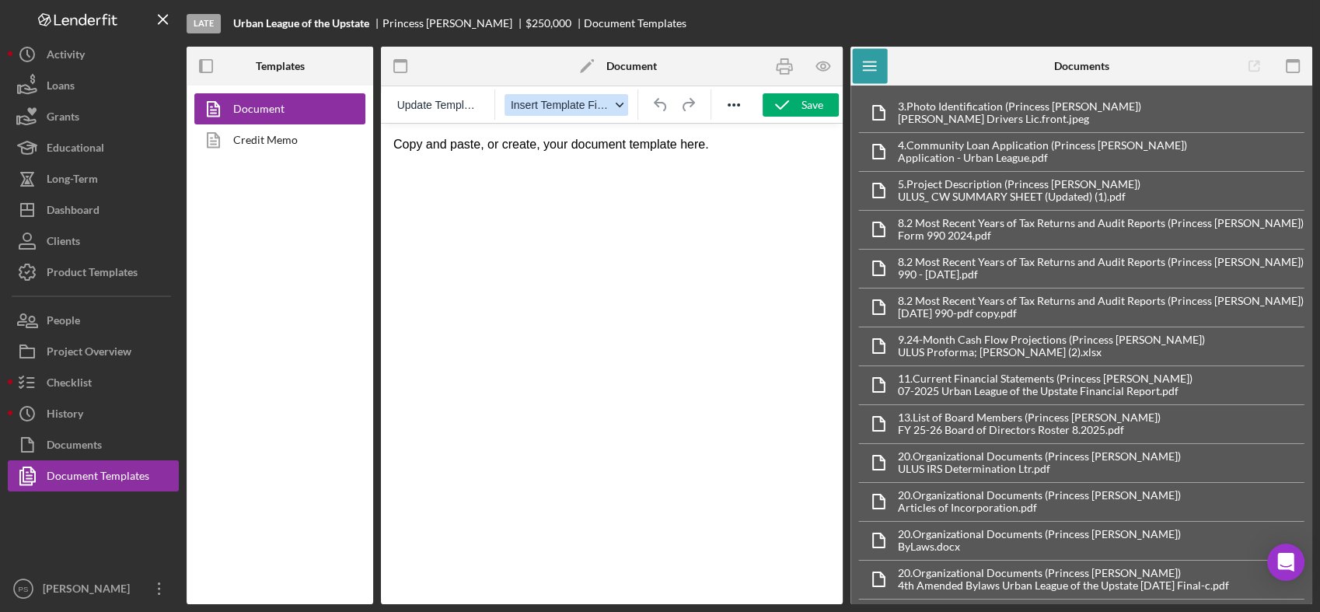
click at [613, 106] on div "button" at bounding box center [619, 105] width 12 height 8
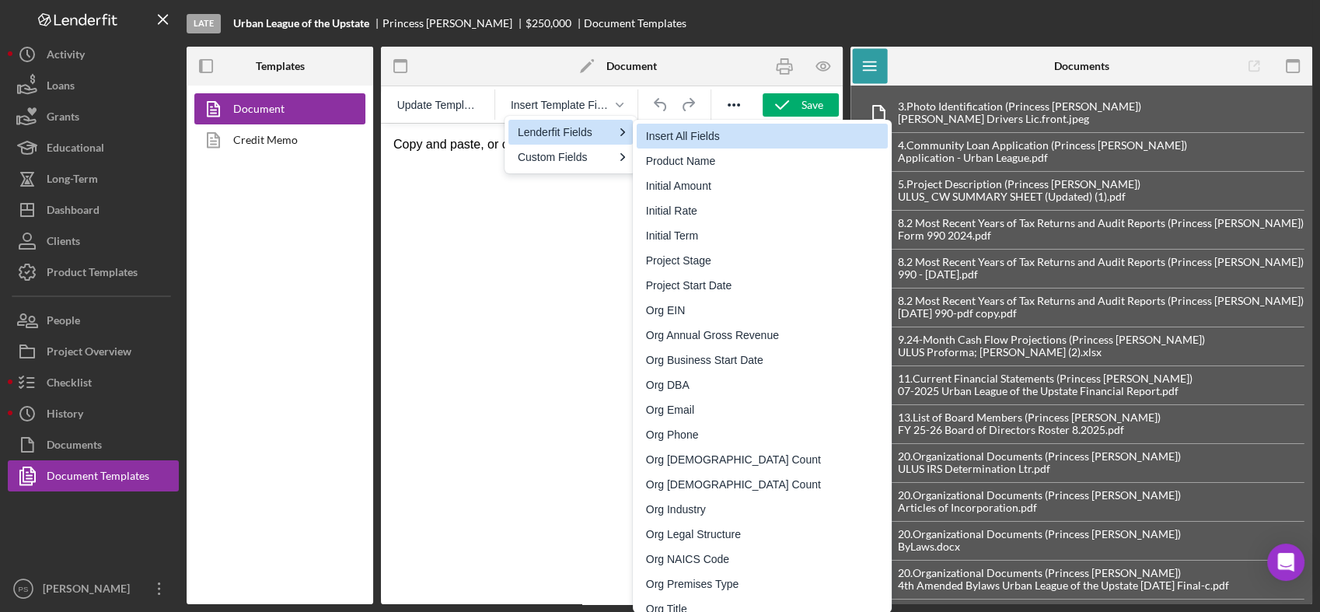
click at [692, 131] on div "Insert All Fields" at bounding box center [764, 136] width 236 height 19
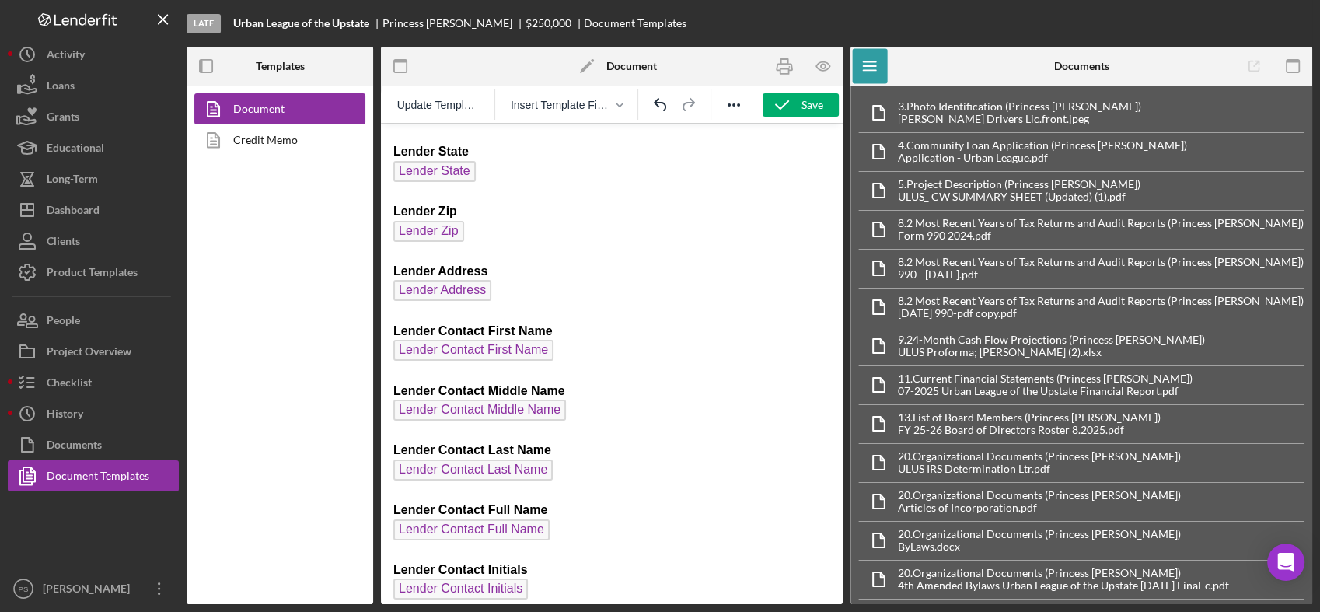
scroll to position [3495, 0]
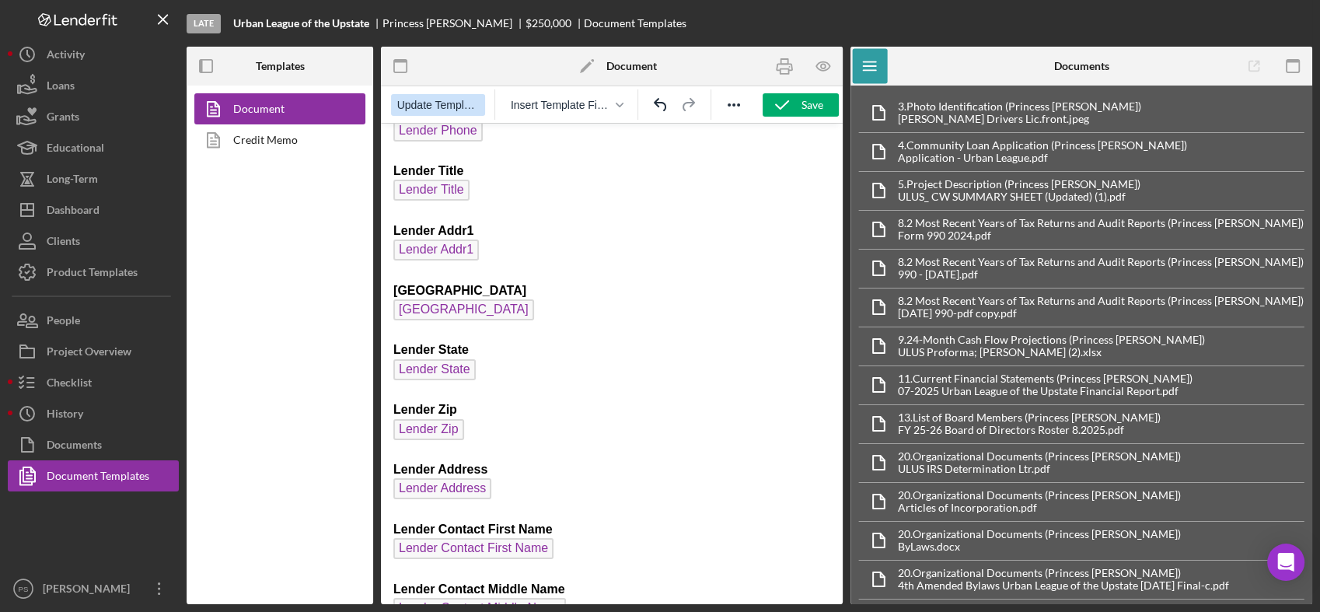
click at [462, 102] on span "Update Template" at bounding box center [438, 105] width 82 height 12
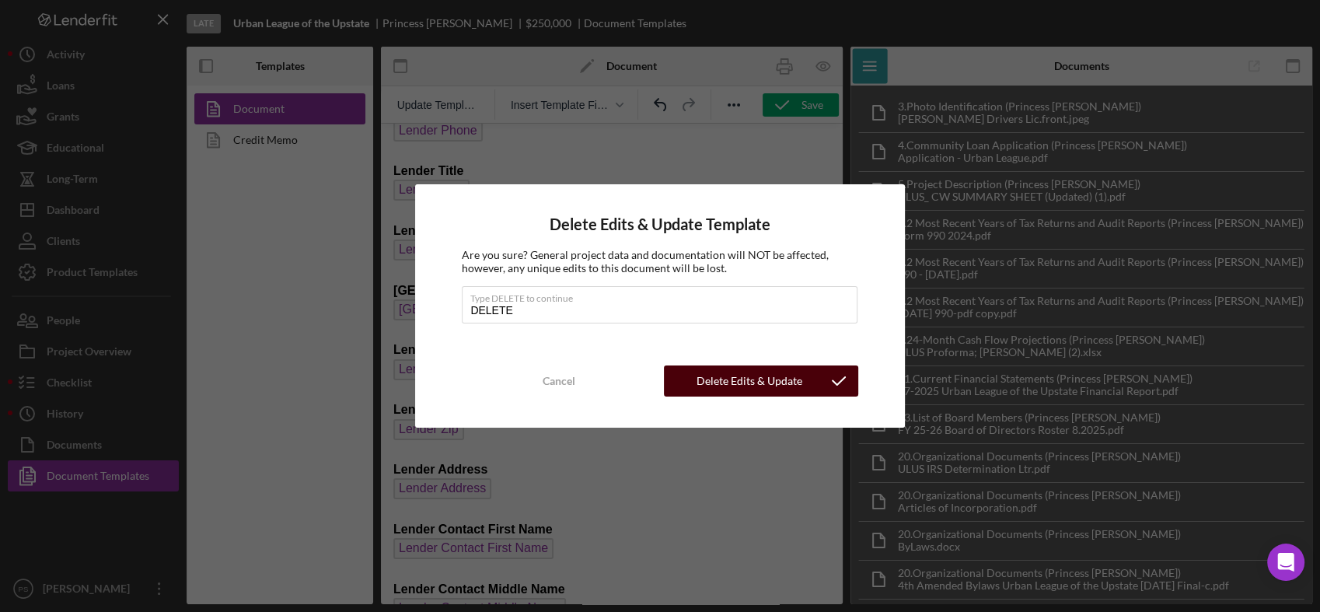
type input "DELETE"
click at [753, 382] on div "Delete Edits & Update Template" at bounding box center [749, 380] width 140 height 31
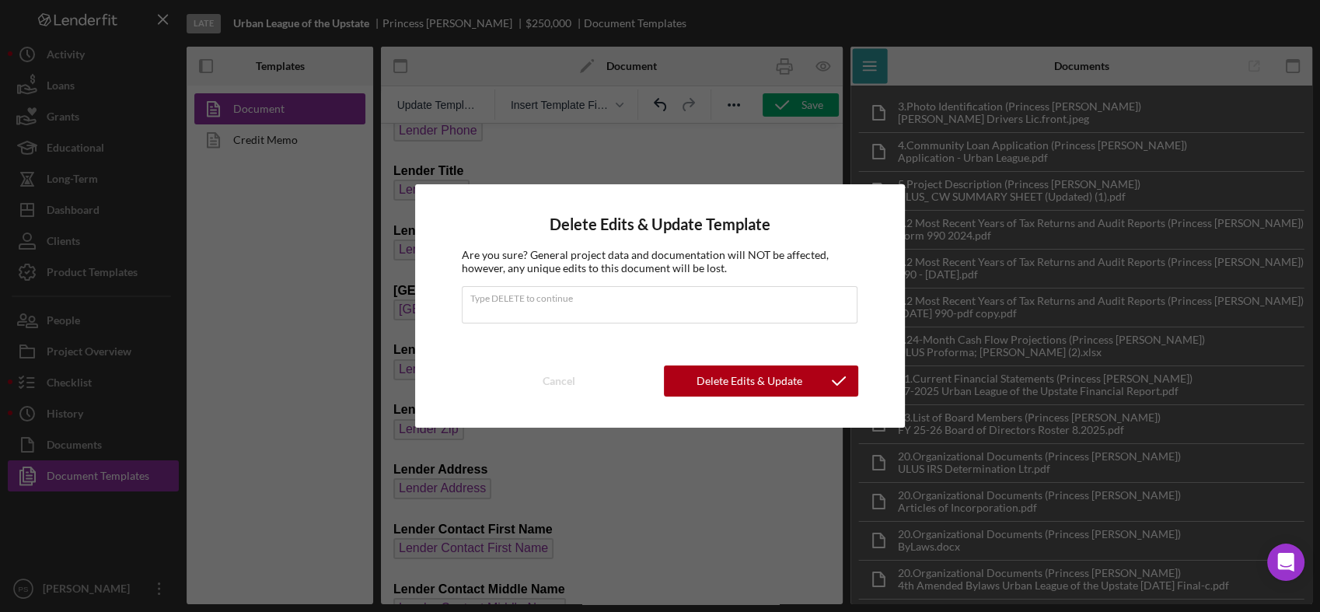
scroll to position [0, 0]
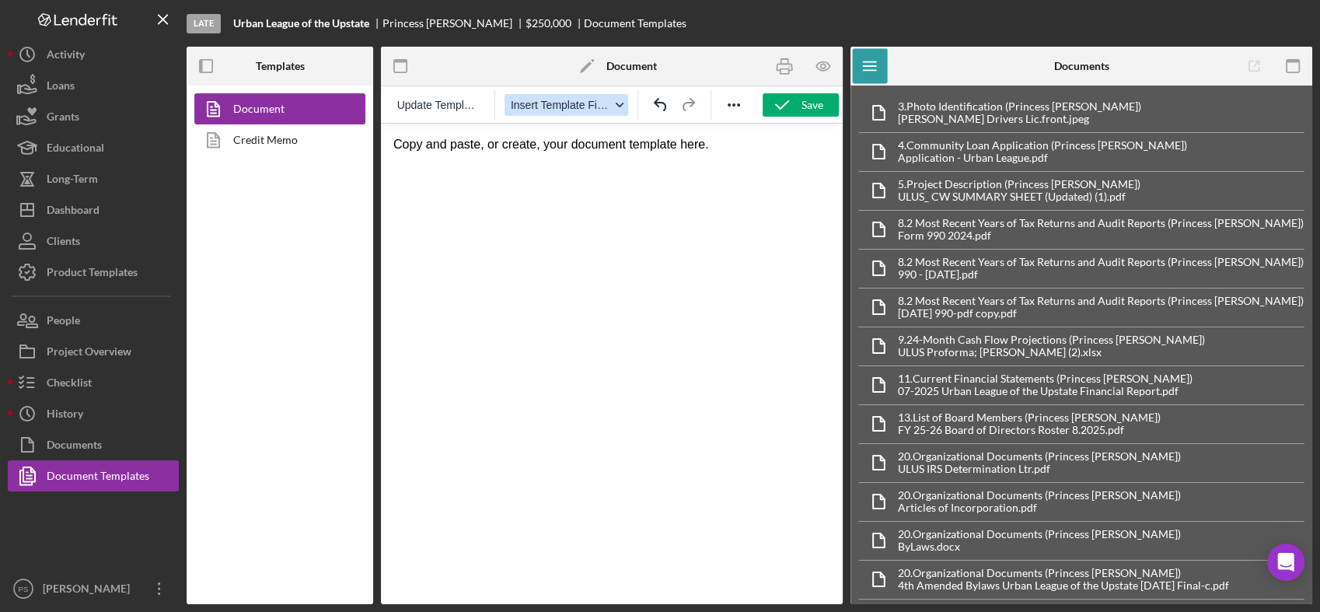
click at [602, 106] on span "Insert Template Field" at bounding box center [560, 105] width 99 height 12
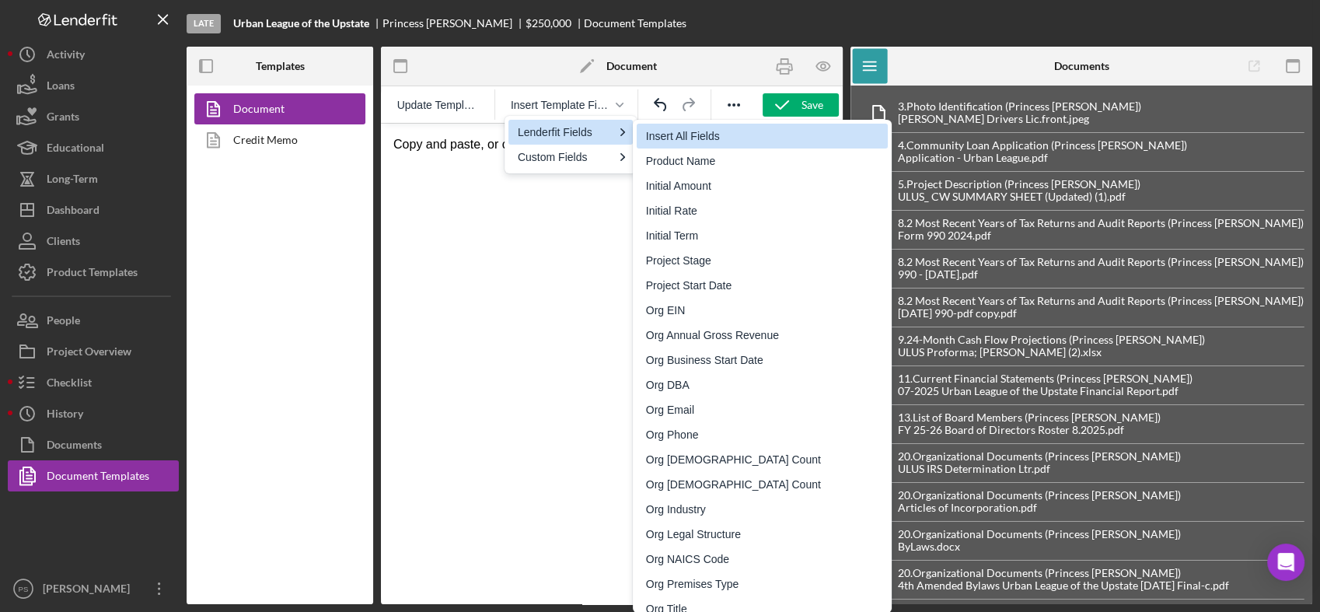
click at [677, 138] on div "Insert All Fields" at bounding box center [764, 136] width 236 height 19
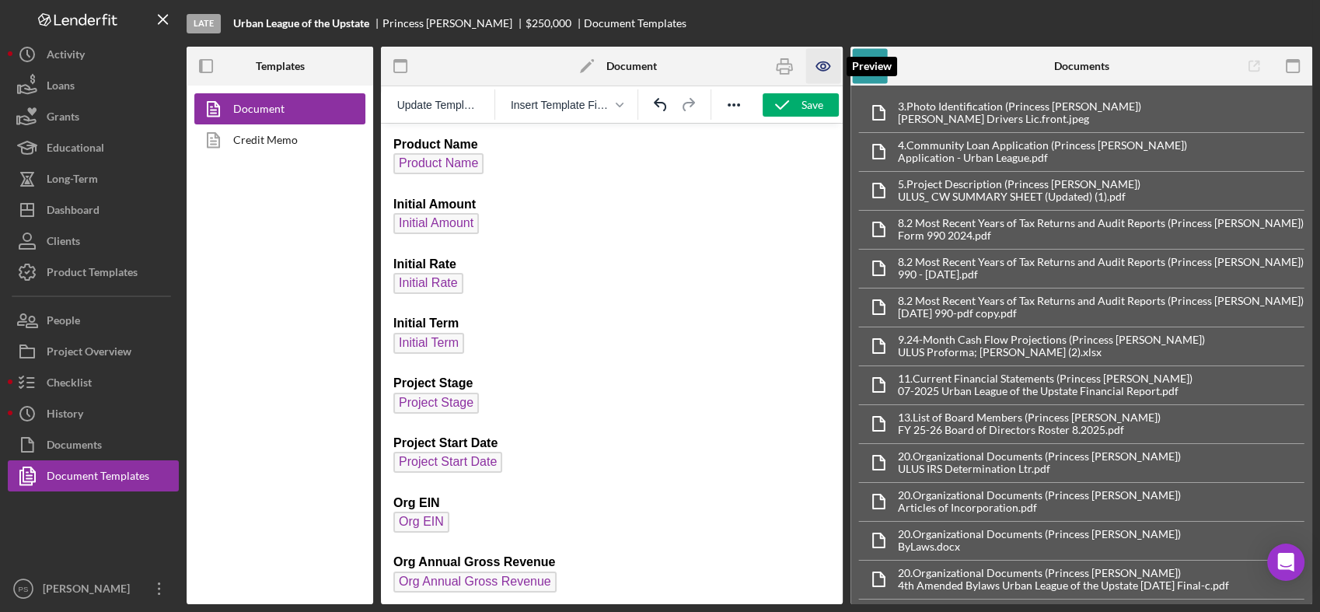
click at [823, 71] on icon "button" at bounding box center [822, 66] width 13 height 9
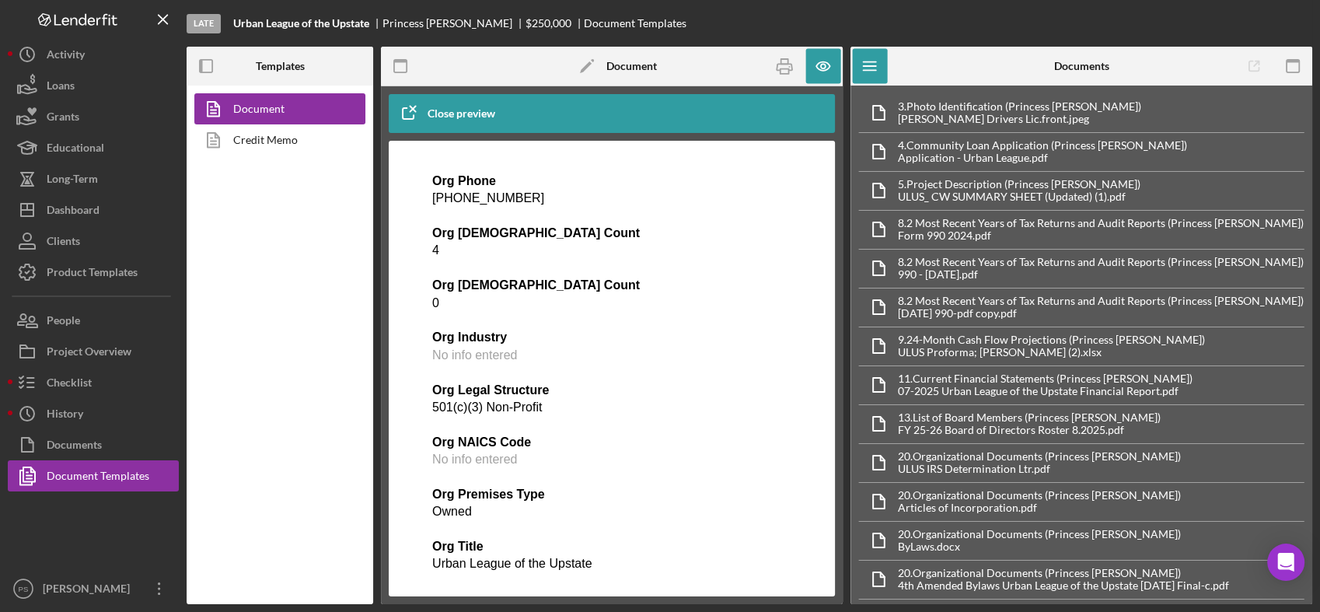
scroll to position [575, 0]
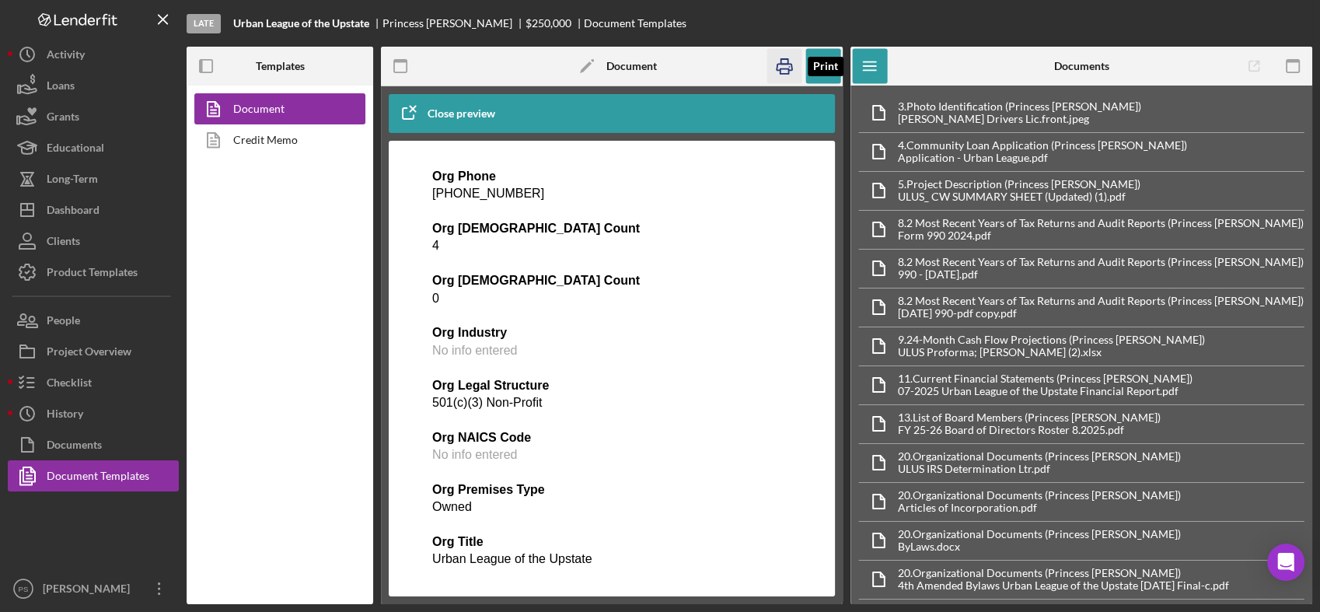
click at [787, 71] on icon "button" at bounding box center [784, 66] width 35 height 35
drag, startPoint x: 784, startPoint y: 66, endPoint x: 257, endPoint y: 512, distance: 689.9
click at [784, 65] on icon "button" at bounding box center [784, 66] width 35 height 35
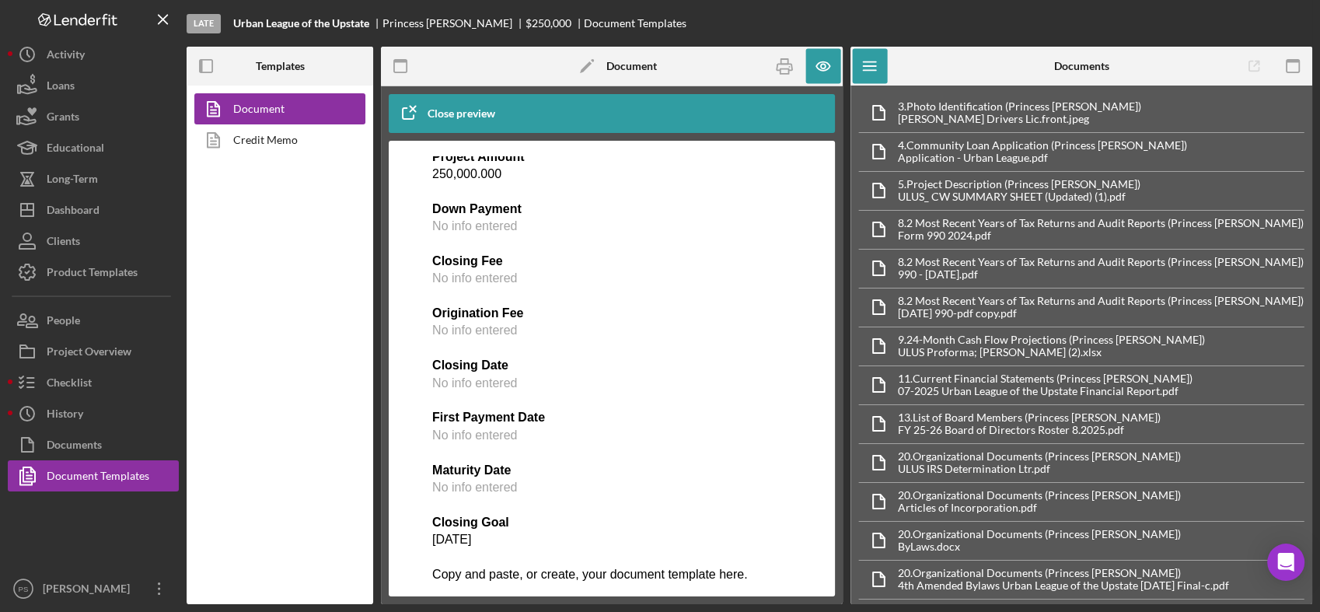
scroll to position [5673, 0]
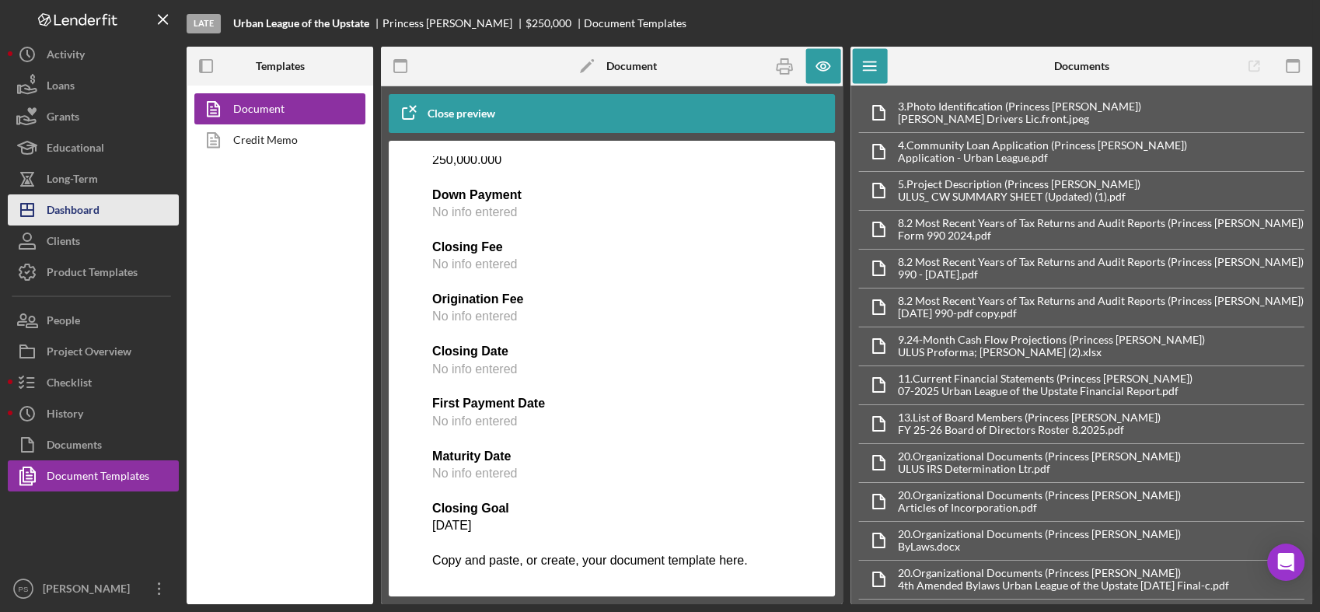
click at [108, 203] on button "Icon/Dashboard Dashboard" at bounding box center [93, 209] width 171 height 31
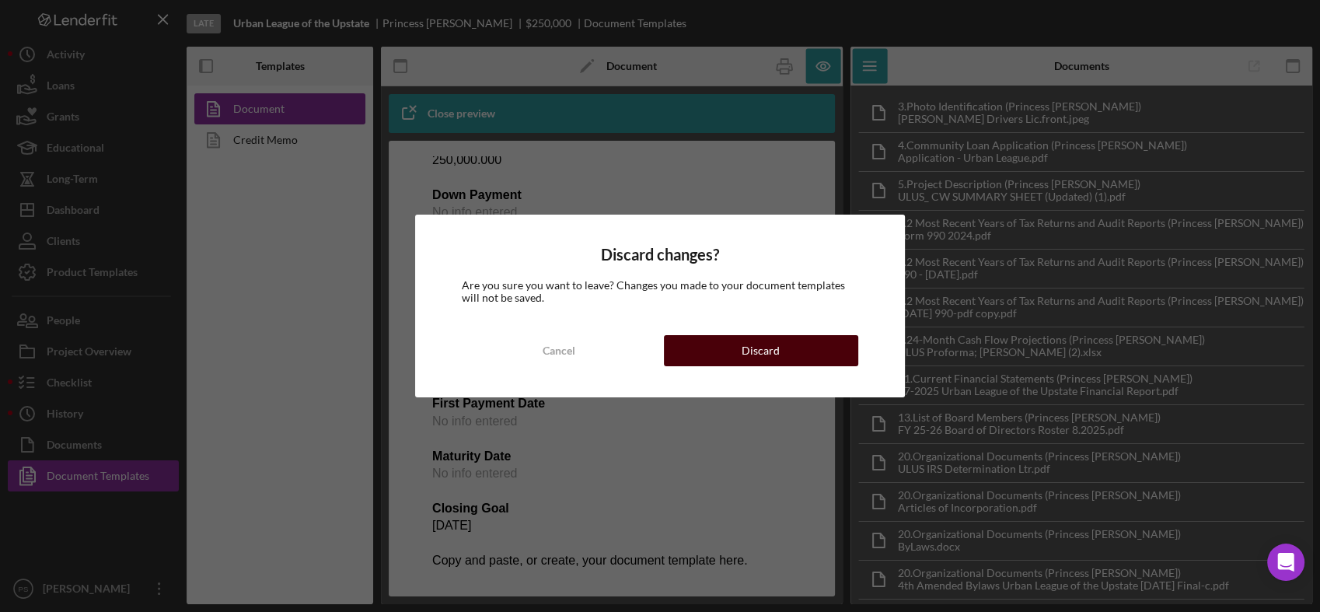
click at [761, 342] on div "Discard" at bounding box center [761, 350] width 38 height 31
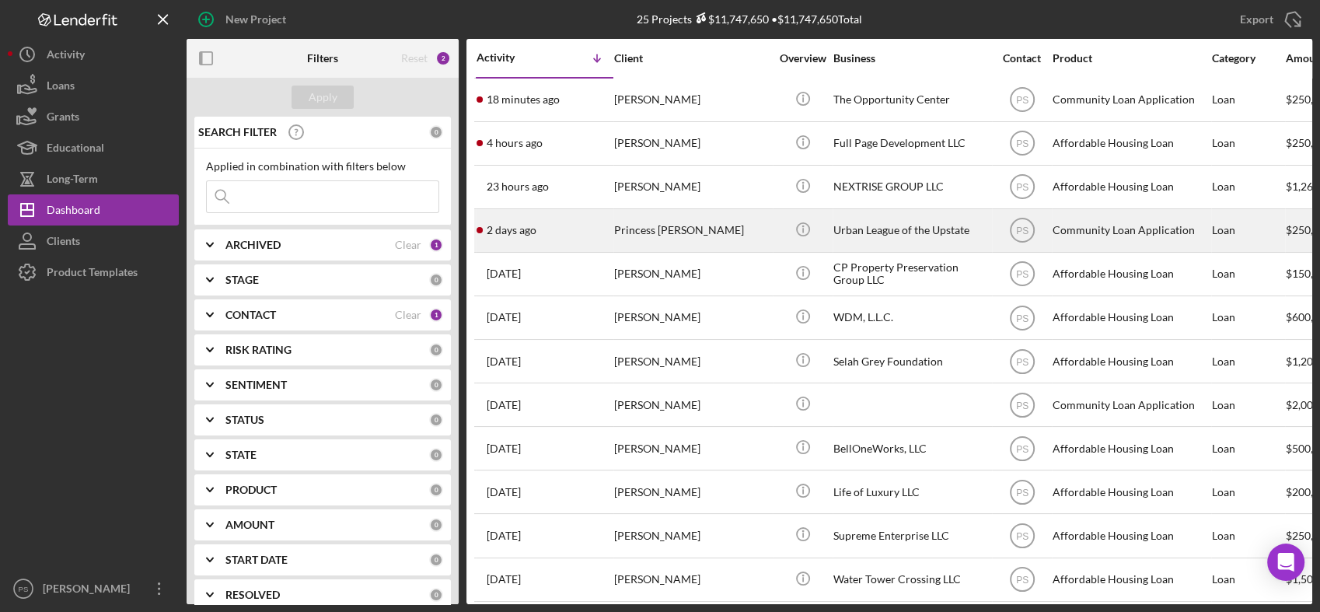
click at [679, 229] on div "Princess [PERSON_NAME]" at bounding box center [691, 230] width 155 height 41
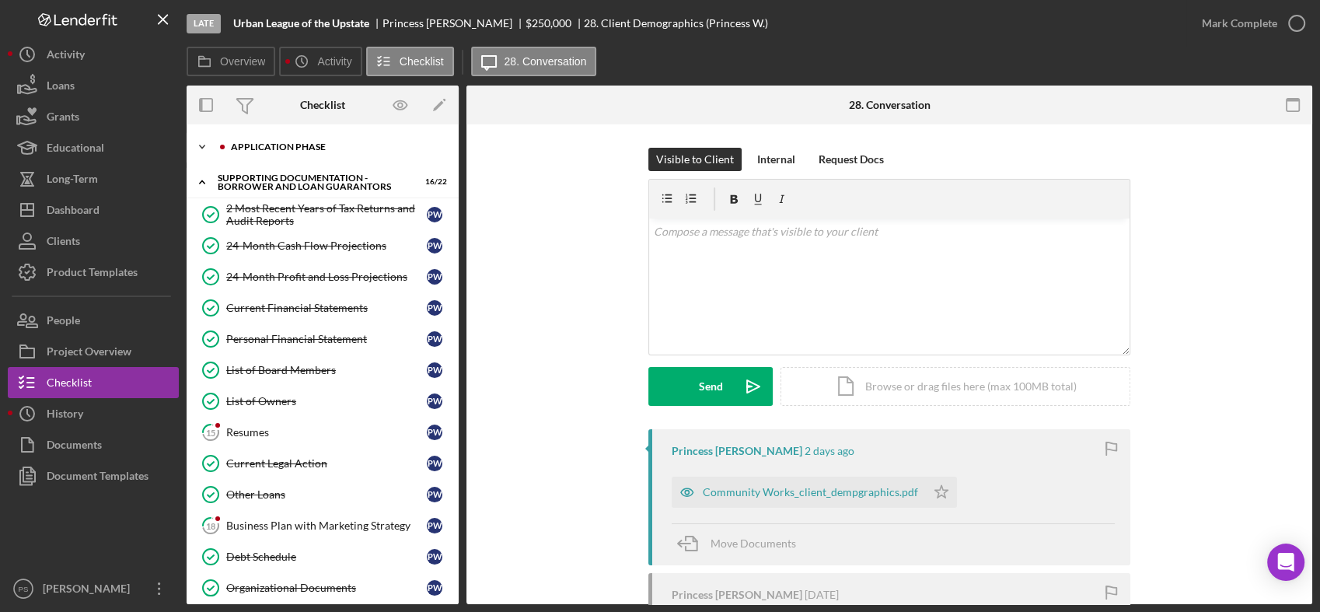
click at [199, 148] on icon "Icon/Expander" at bounding box center [202, 146] width 31 height 31
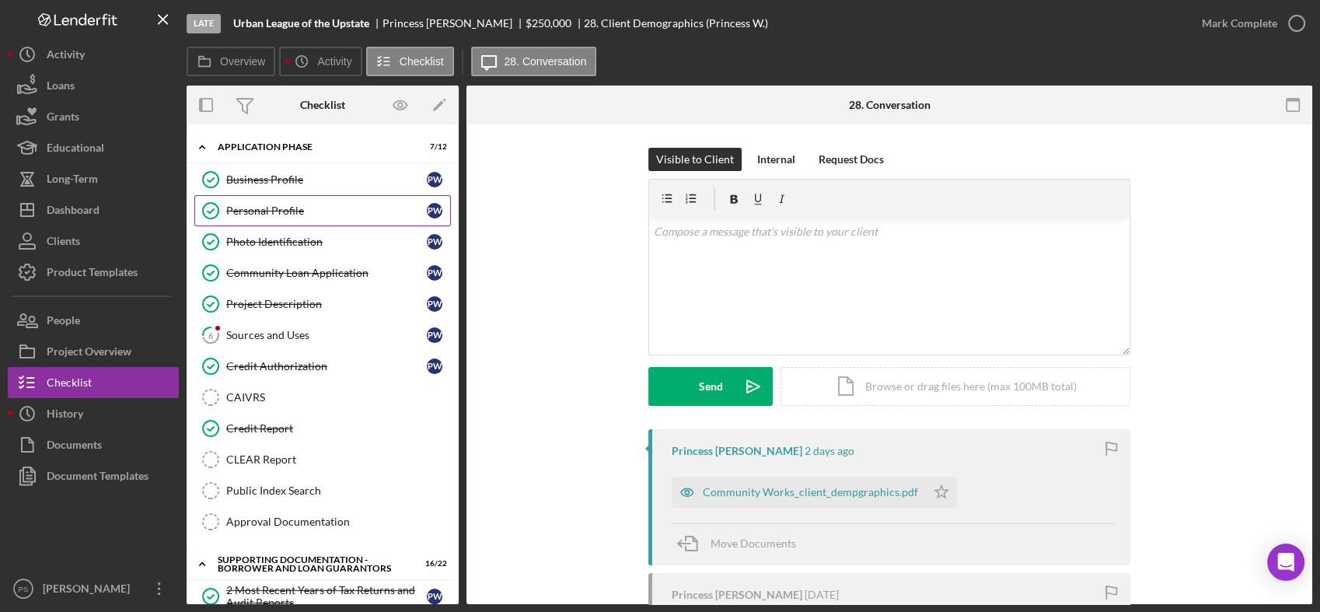
click at [306, 208] on div "Personal Profile" at bounding box center [326, 210] width 201 height 12
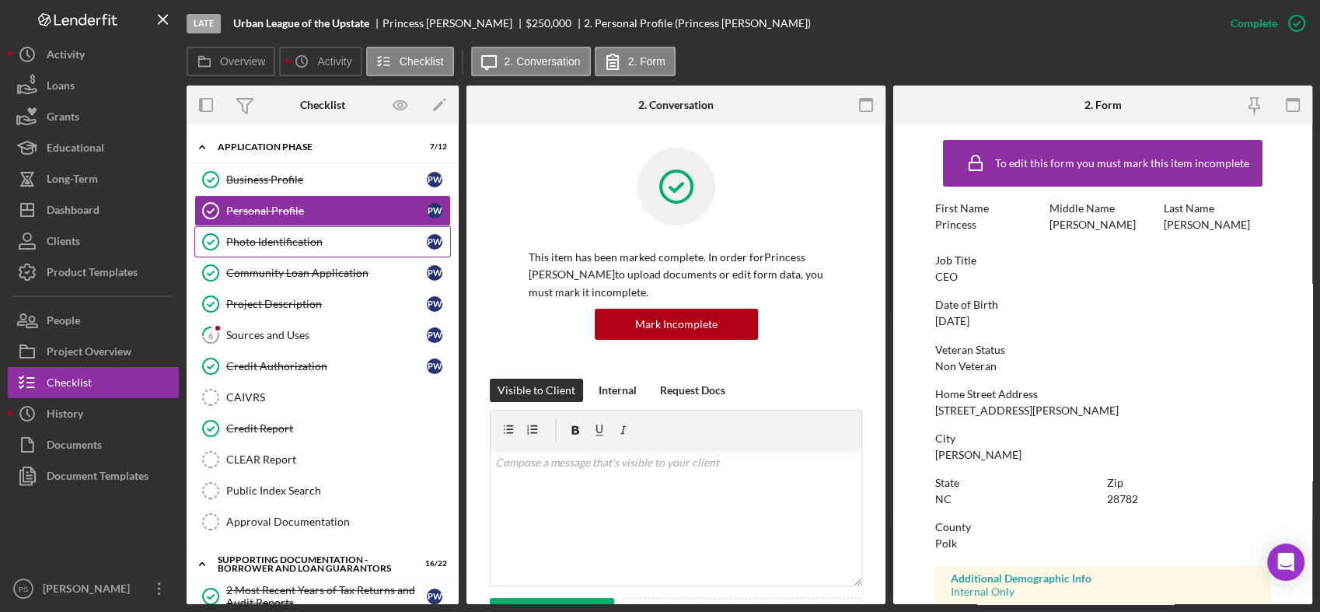
click at [312, 236] on div "Photo Identification" at bounding box center [326, 242] width 201 height 12
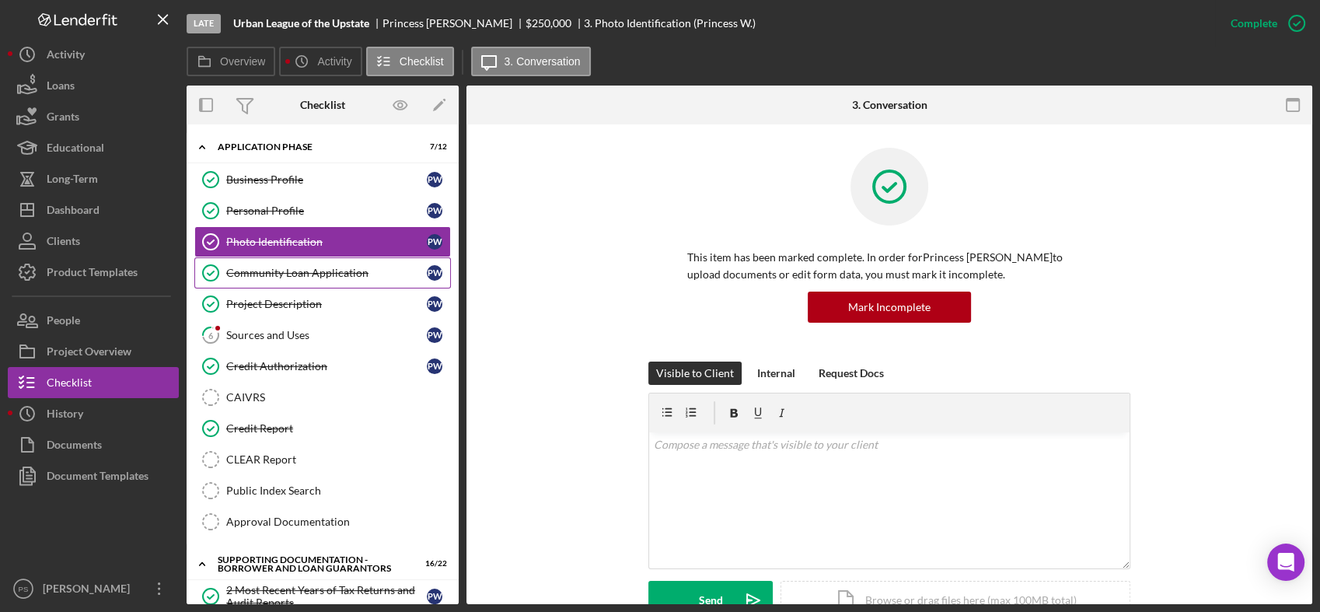
click at [327, 274] on div "Community Loan Application" at bounding box center [326, 273] width 201 height 12
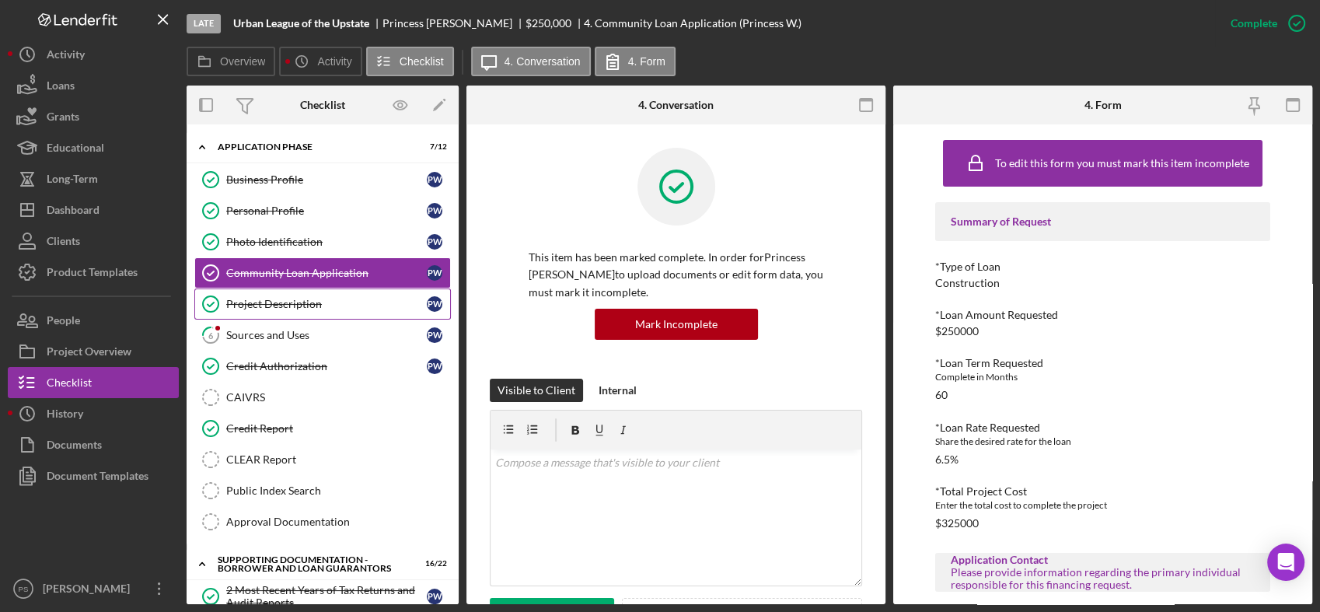
click at [330, 298] on div "Project Description" at bounding box center [326, 304] width 201 height 12
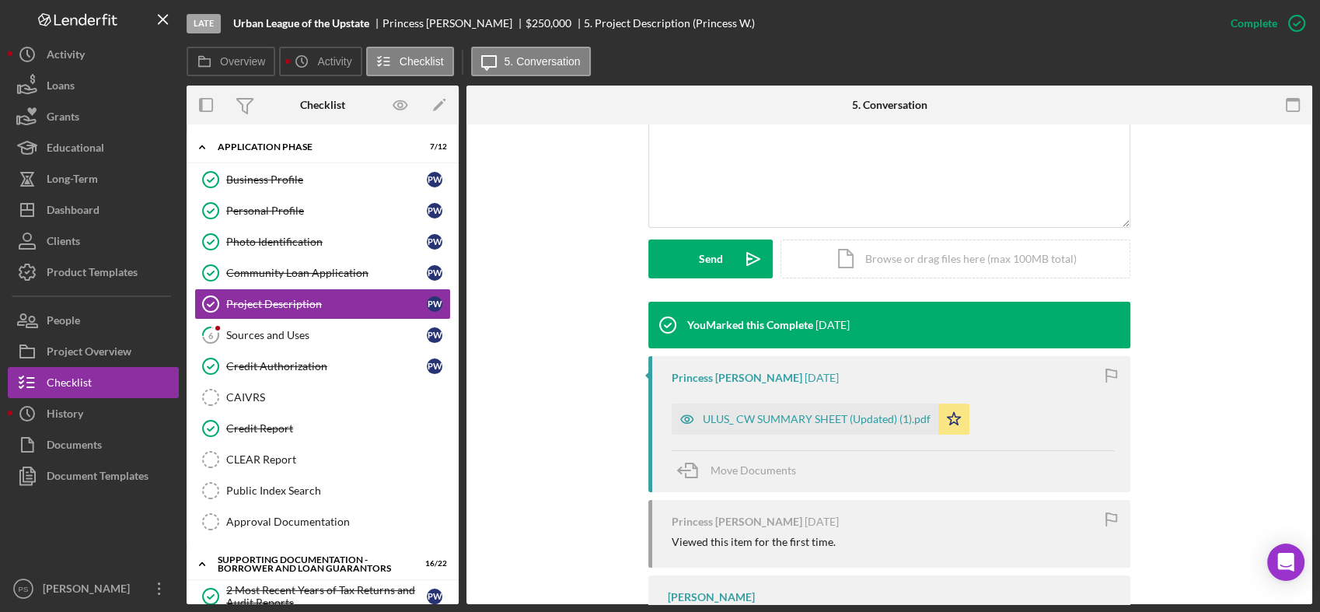
scroll to position [345, 0]
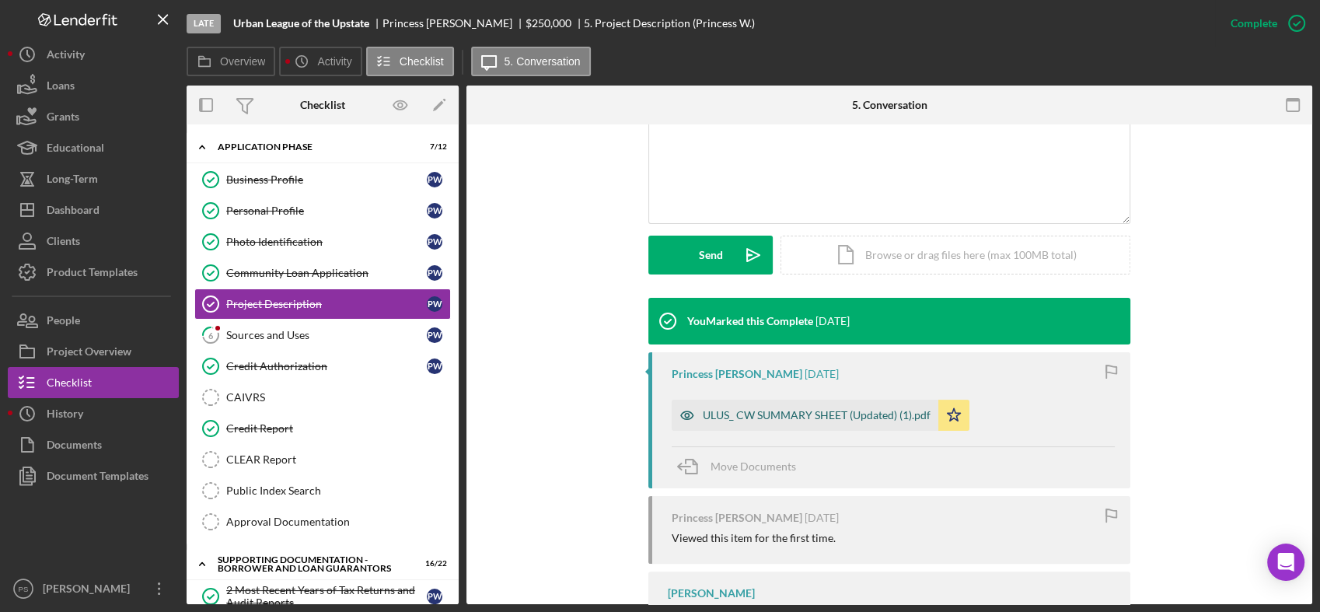
click at [815, 411] on div "ULUS_ CW SUMMARY SHEET (Updated) (1).pdf" at bounding box center [817, 415] width 228 height 12
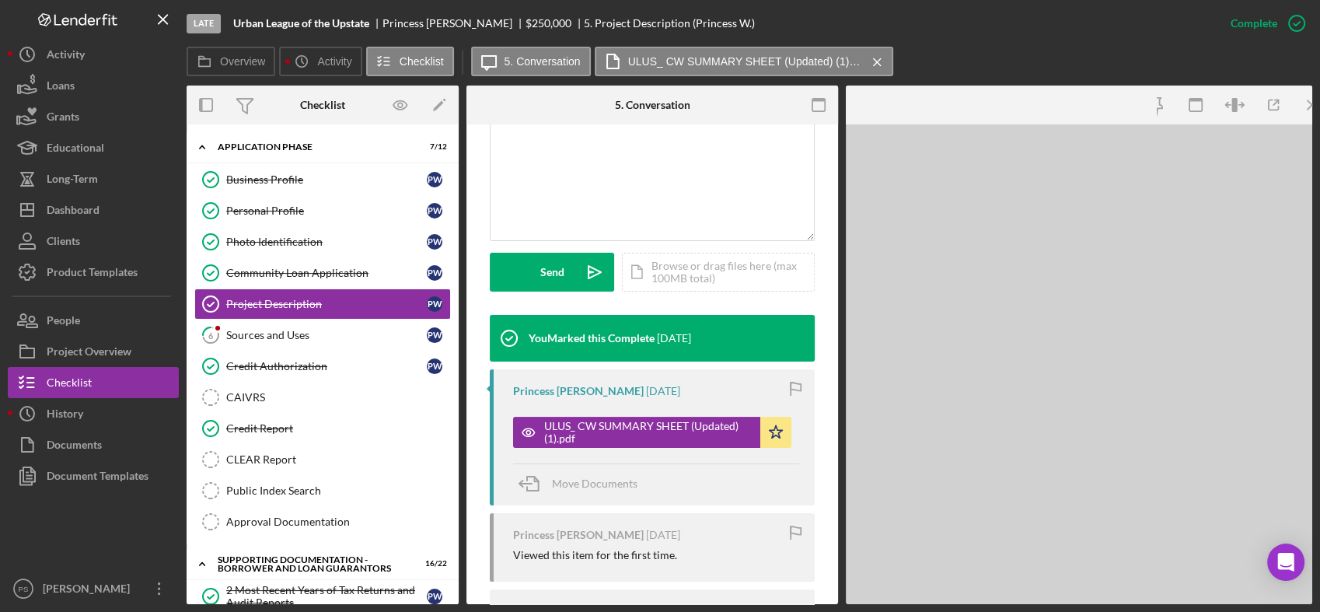
scroll to position [362, 0]
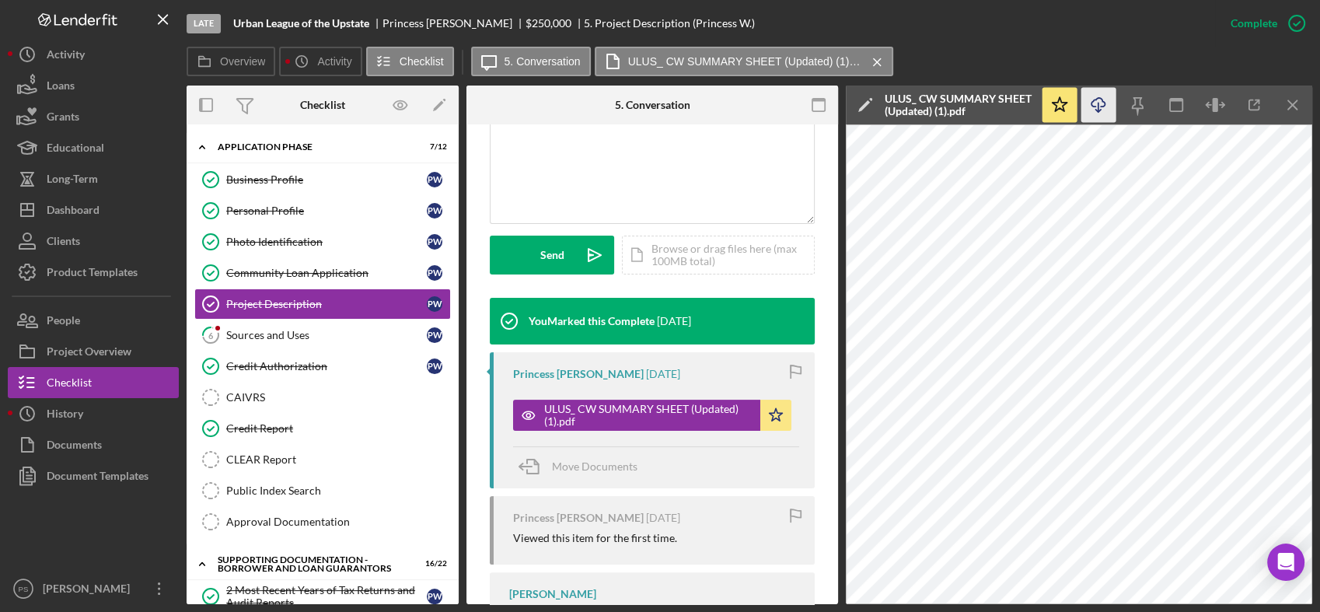
click at [1104, 107] on icon "Icon/Download" at bounding box center [1098, 105] width 35 height 35
click at [291, 331] on div "Sources and Uses" at bounding box center [326, 335] width 201 height 12
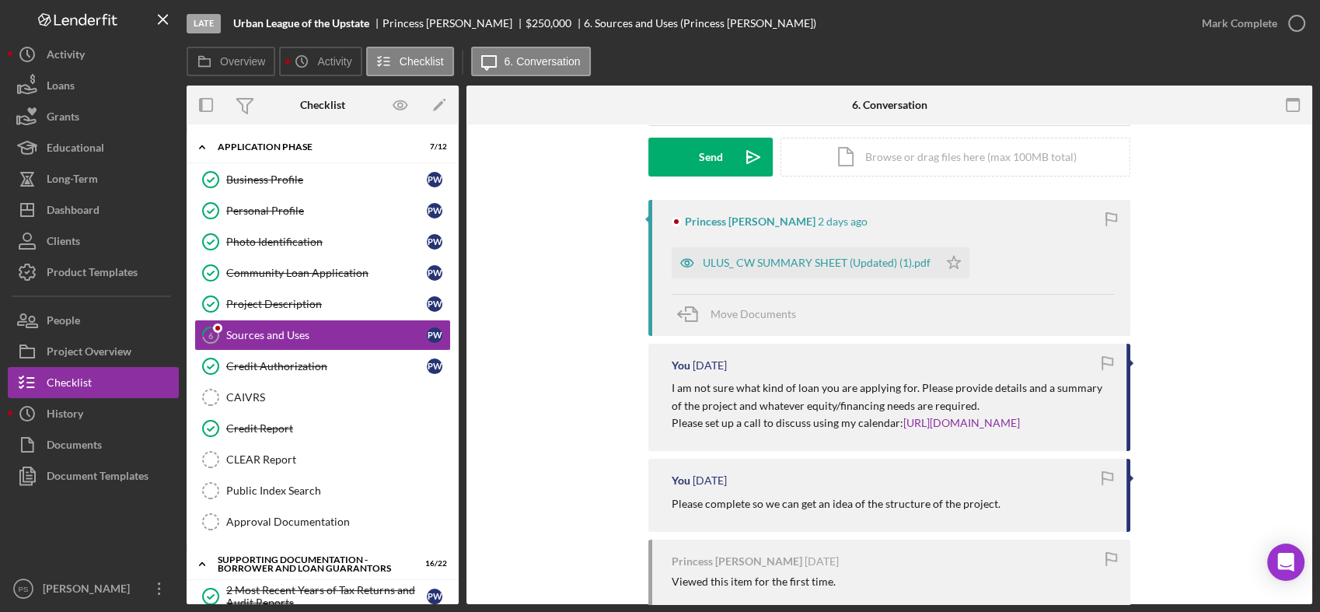
scroll to position [230, 0]
click at [833, 257] on div "ULUS_ CW SUMMARY SHEET (Updated) (1).pdf" at bounding box center [817, 262] width 228 height 12
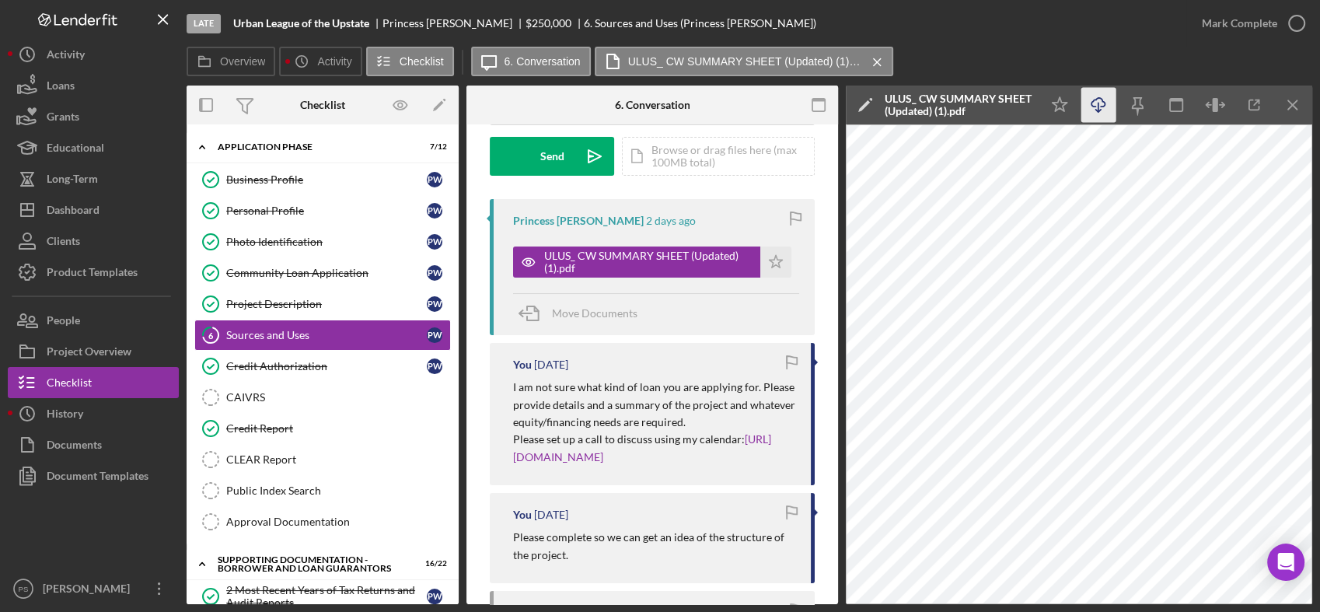
click at [1105, 108] on icon "Icon/Download" at bounding box center [1098, 105] width 35 height 35
click at [728, 498] on div "You [DATE] Please complete so we can get an idea of the structure of the projec…" at bounding box center [652, 538] width 325 height 90
click at [770, 256] on icon "Icon/Star" at bounding box center [775, 261] width 31 height 31
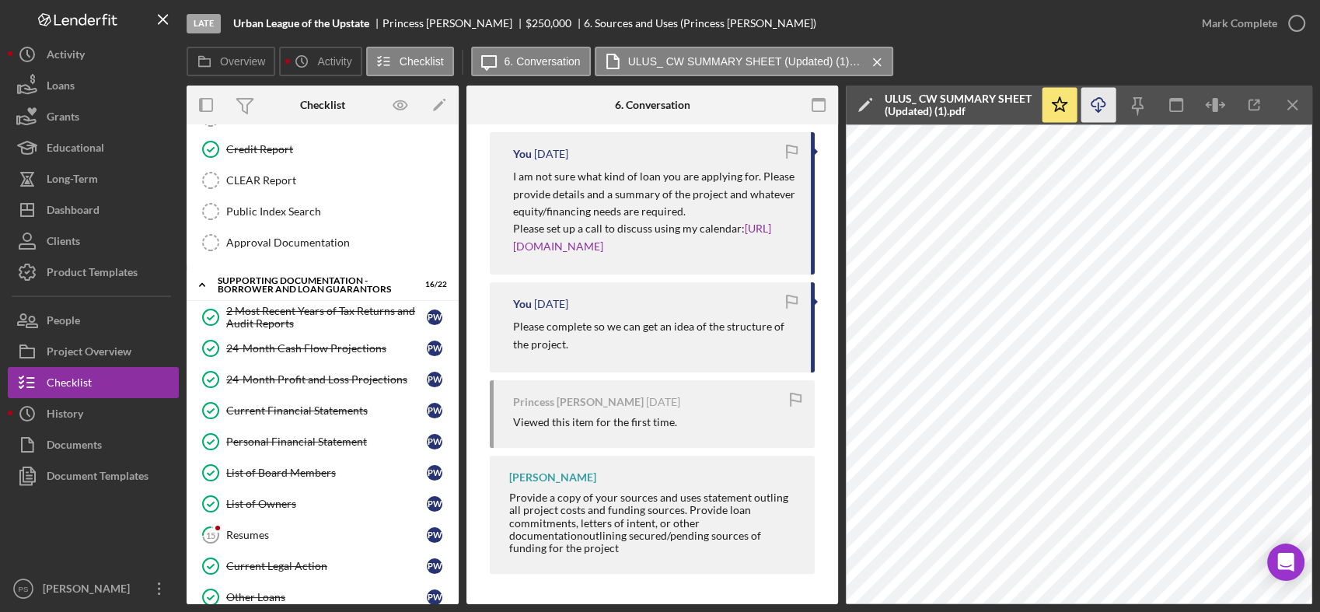
scroll to position [288, 0]
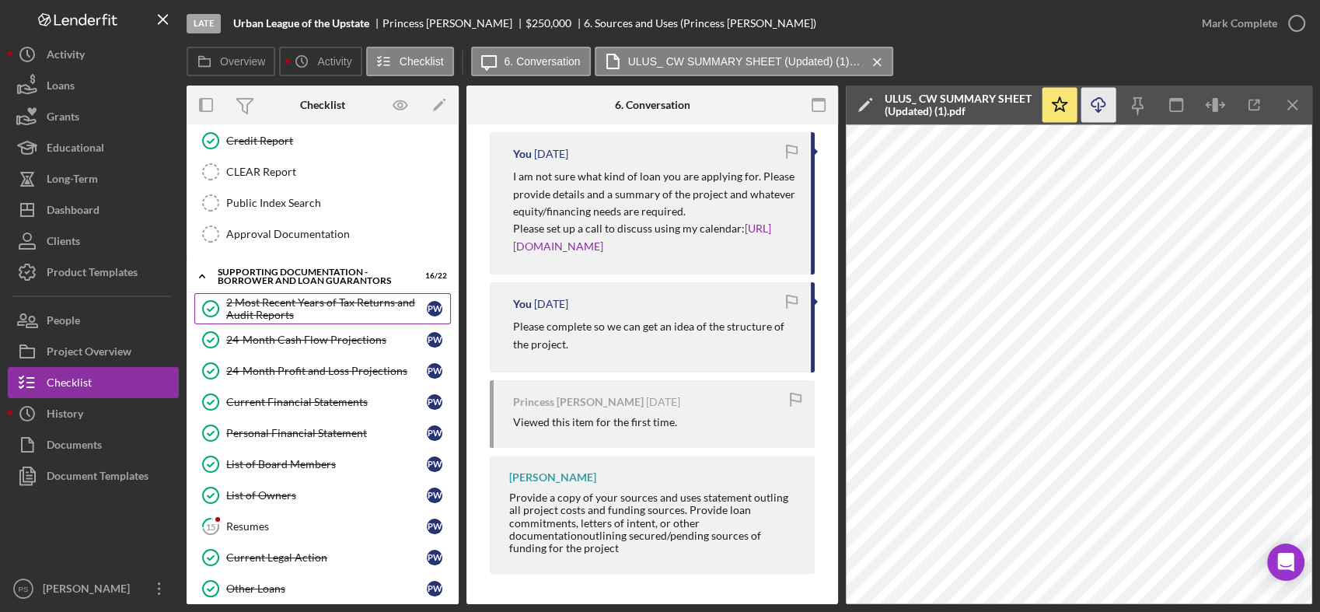
click at [336, 312] on div "2 Most Recent Years of Tax Returns and Audit Reports" at bounding box center [326, 308] width 201 height 25
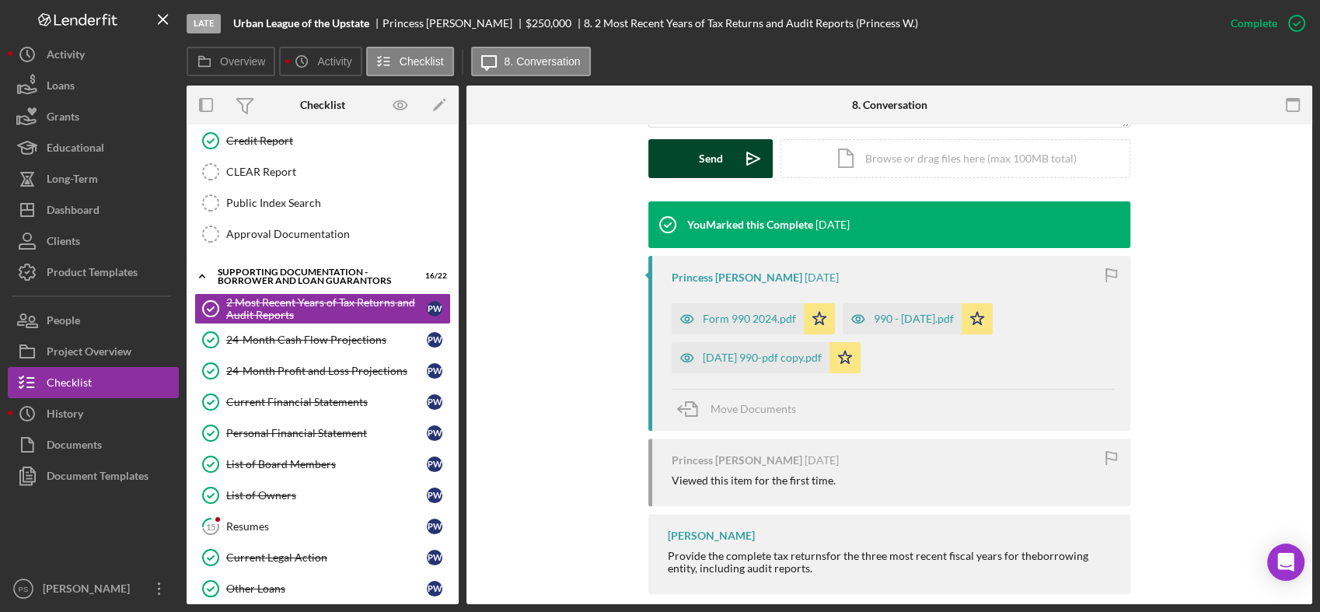
scroll to position [462, 0]
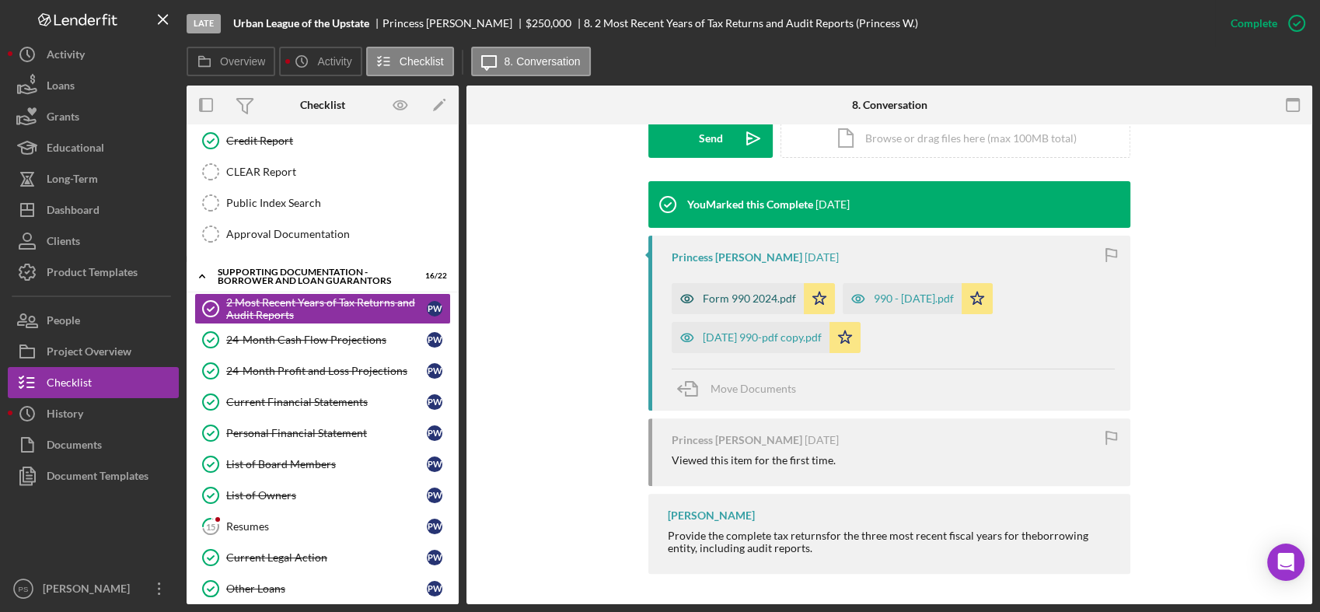
click at [753, 296] on div "Form 990 2024.pdf" at bounding box center [749, 298] width 93 height 12
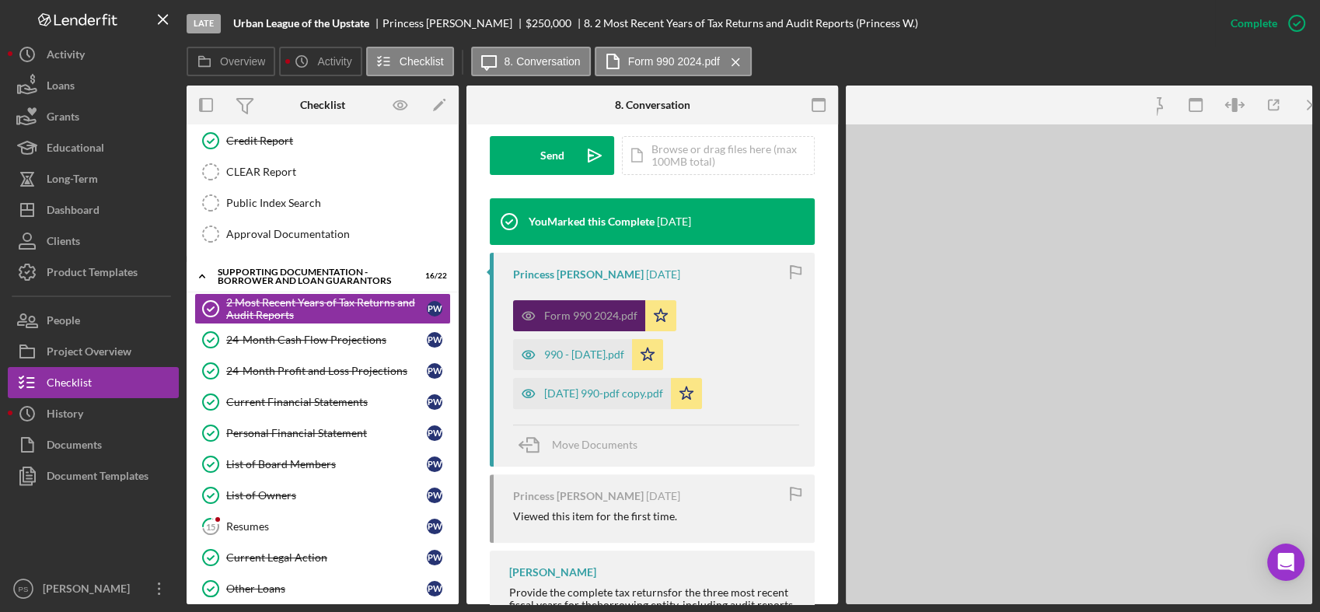
scroll to position [479, 0]
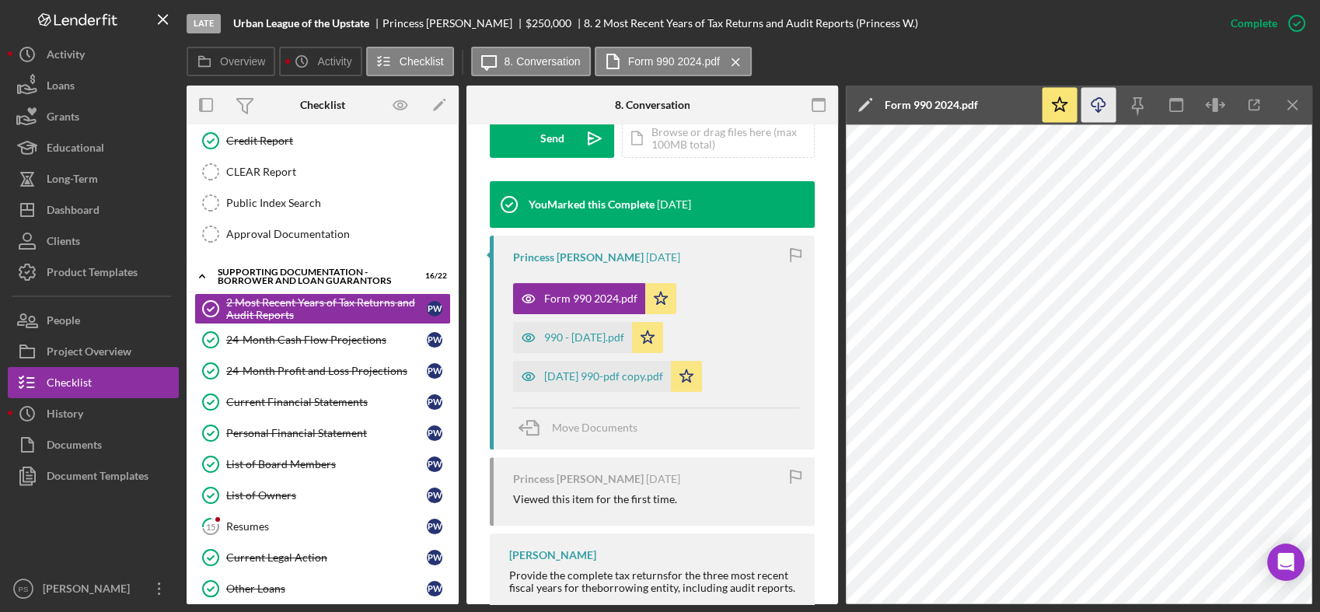
click at [1096, 108] on icon "Icon/Download" at bounding box center [1098, 105] width 35 height 35
click at [603, 333] on div "990 - [DATE].pdf" at bounding box center [584, 337] width 80 height 12
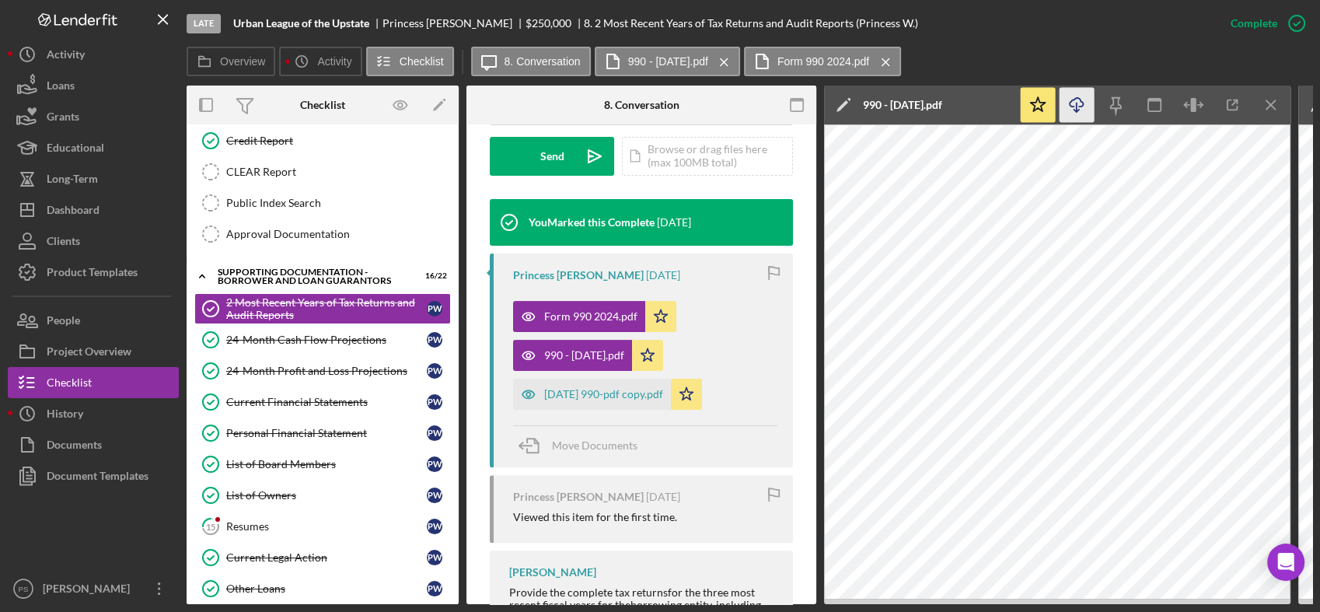
click at [1077, 106] on line "button" at bounding box center [1077, 107] width 0 height 9
click at [647, 388] on div "[DATE] 990-pdf copy.pdf" at bounding box center [603, 394] width 119 height 12
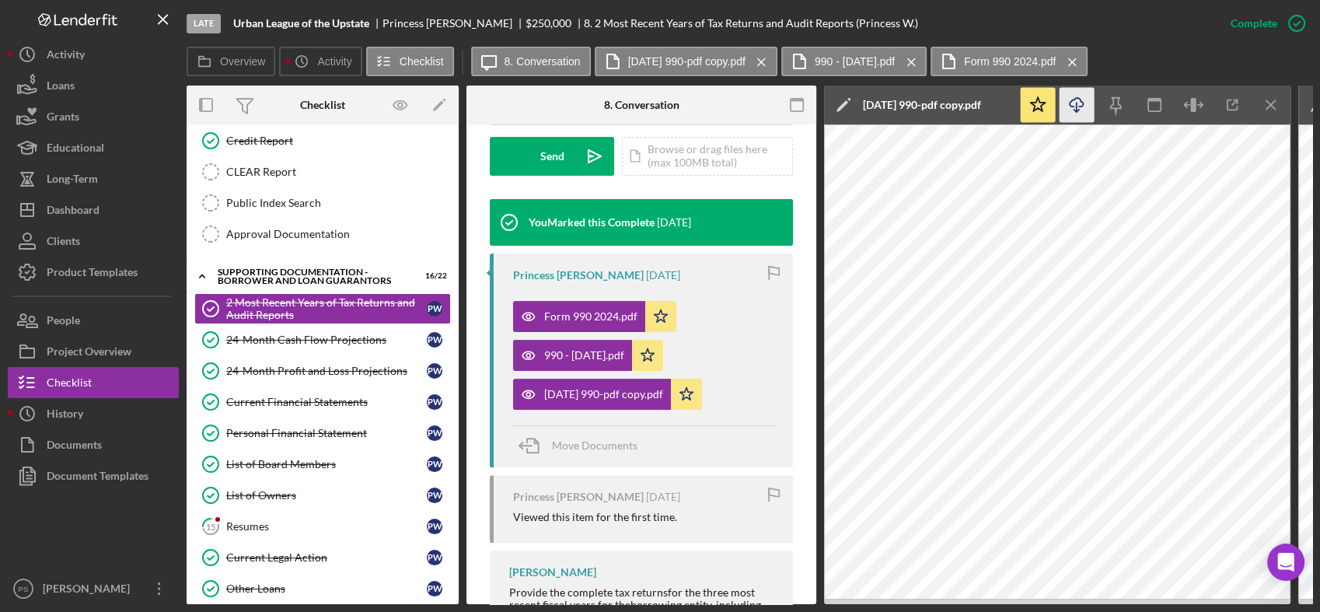
click at [1079, 108] on icon "Icon/Download" at bounding box center [1076, 105] width 35 height 35
click at [361, 335] on div "24-Month Cash Flow Projections" at bounding box center [326, 339] width 201 height 12
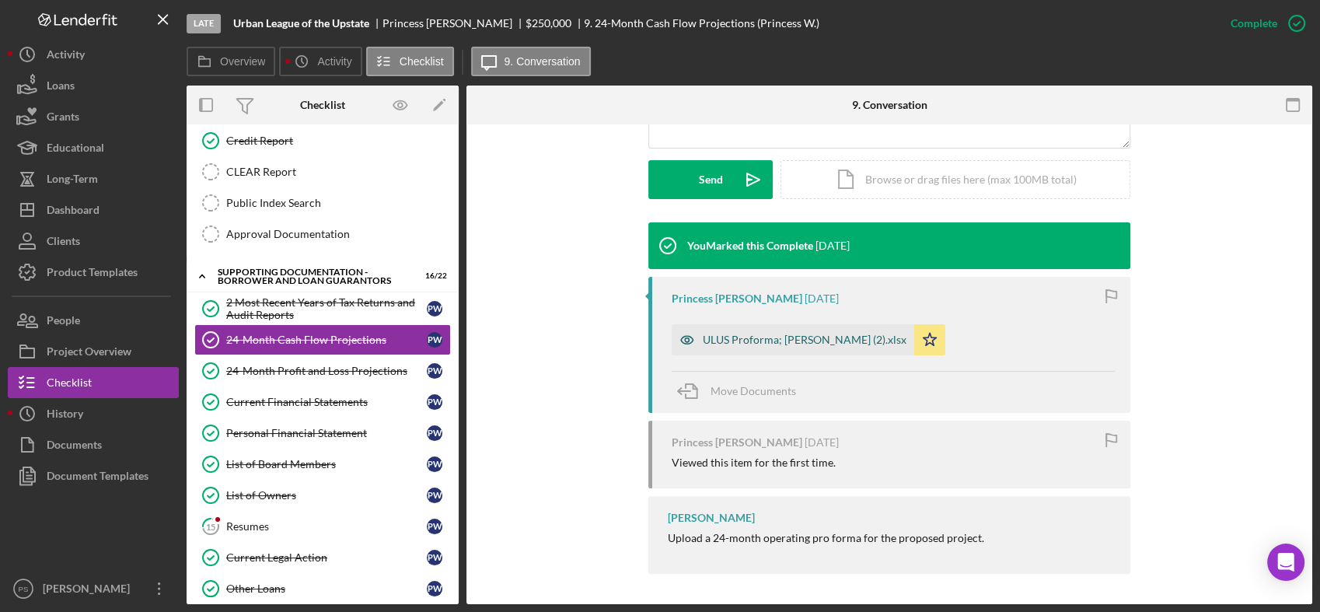
click at [757, 330] on div "ULUS Proforma; [PERSON_NAME] (2).xlsx" at bounding box center [793, 339] width 243 height 31
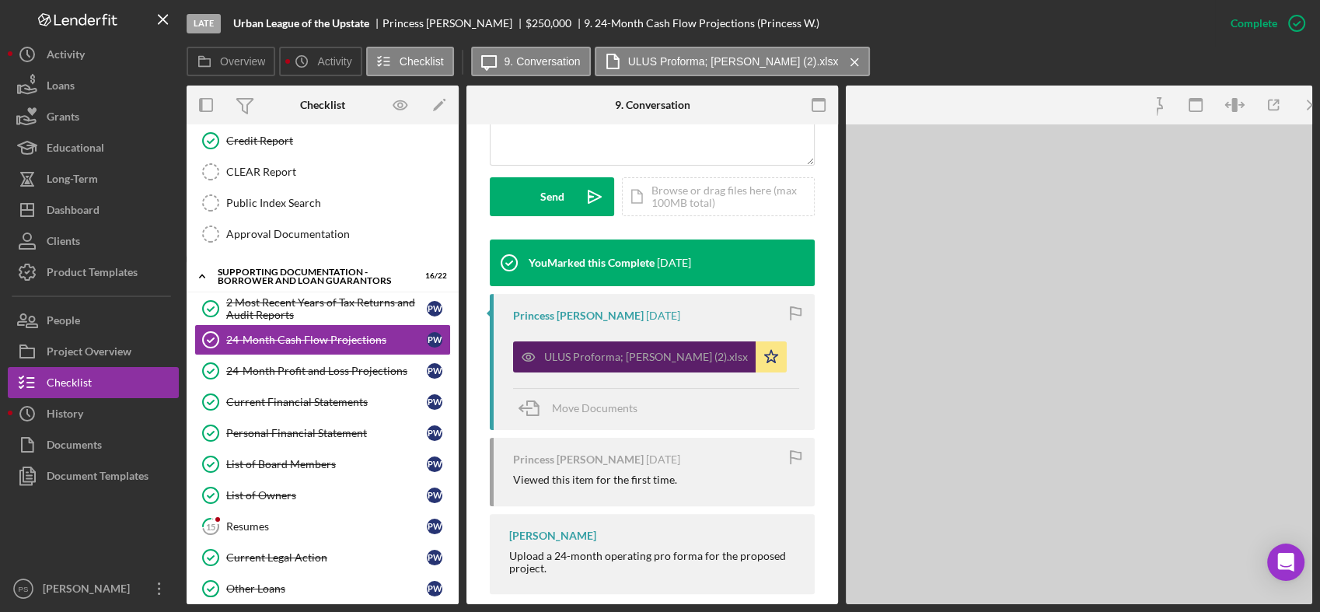
scroll to position [438, 0]
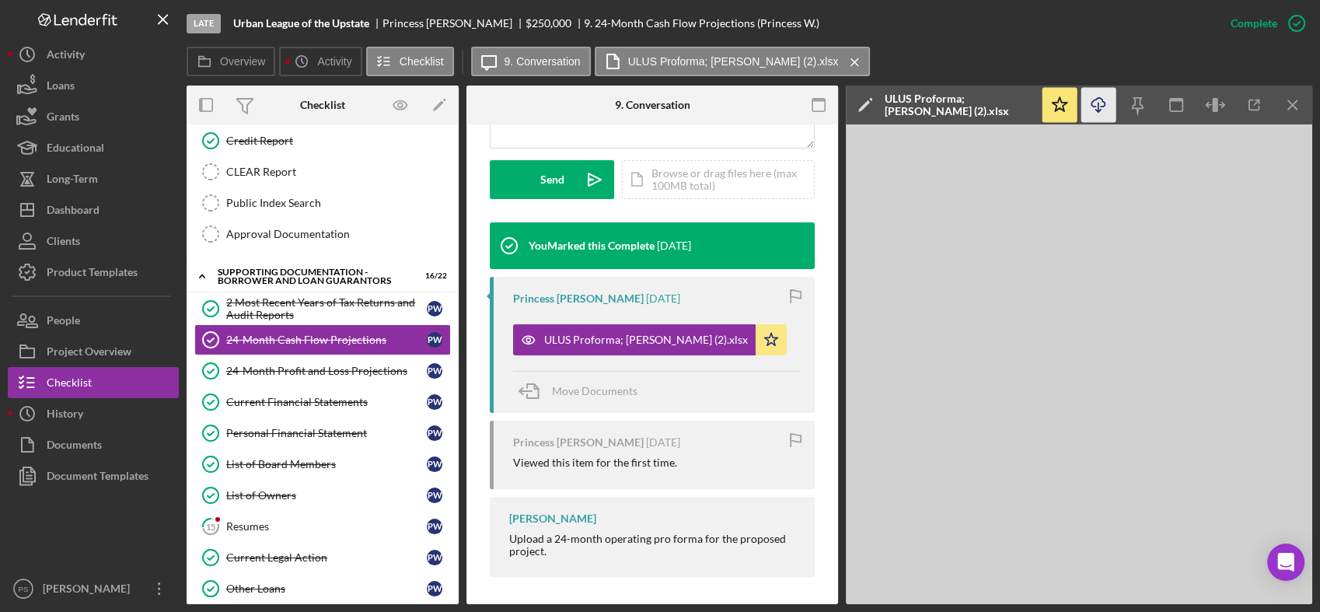
click at [1101, 110] on icon "Icon/Download" at bounding box center [1098, 105] width 35 height 35
click at [337, 376] on link "24-Month Profit and Loss Projections 24-Month Profit and Loss Projections P W" at bounding box center [322, 370] width 257 height 31
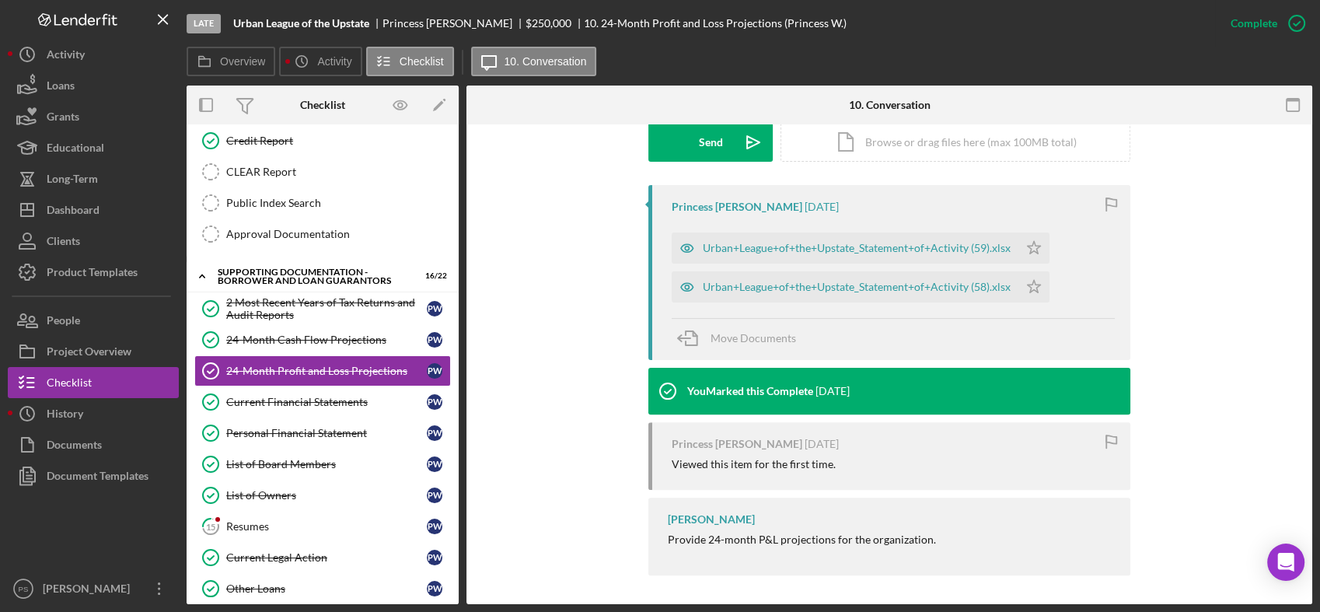
scroll to position [460, 0]
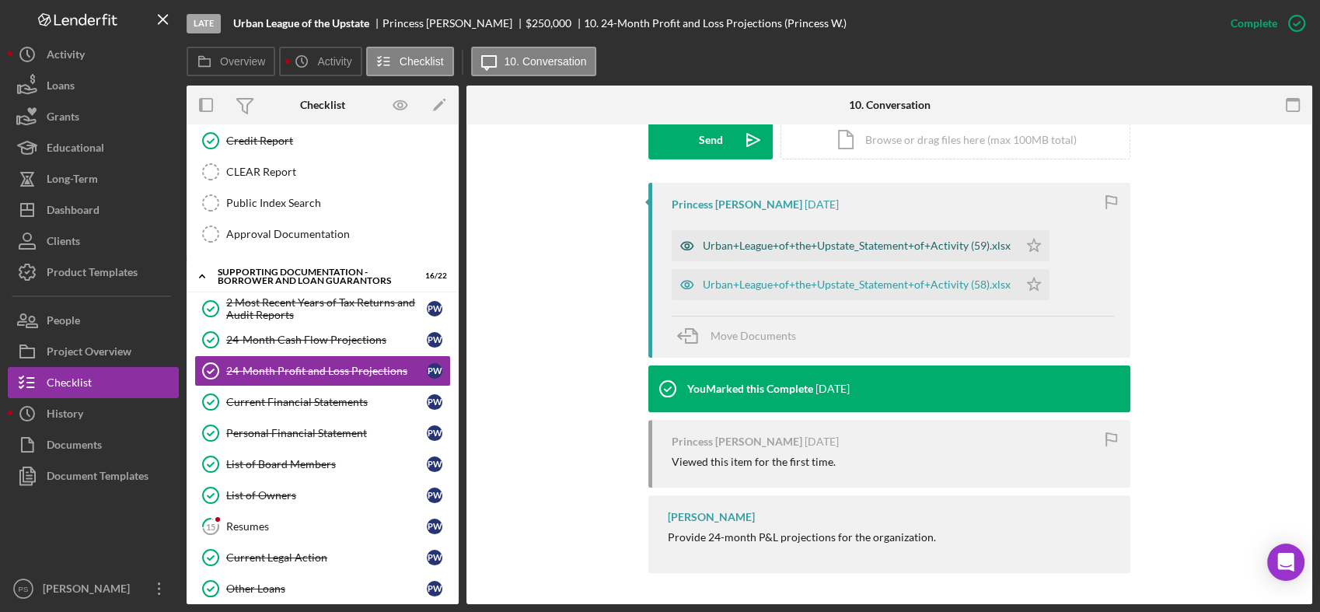
click at [872, 246] on div "Urban+League+of+the+Upstate_Statement+of+Activity (59).xlsx" at bounding box center [857, 245] width 308 height 12
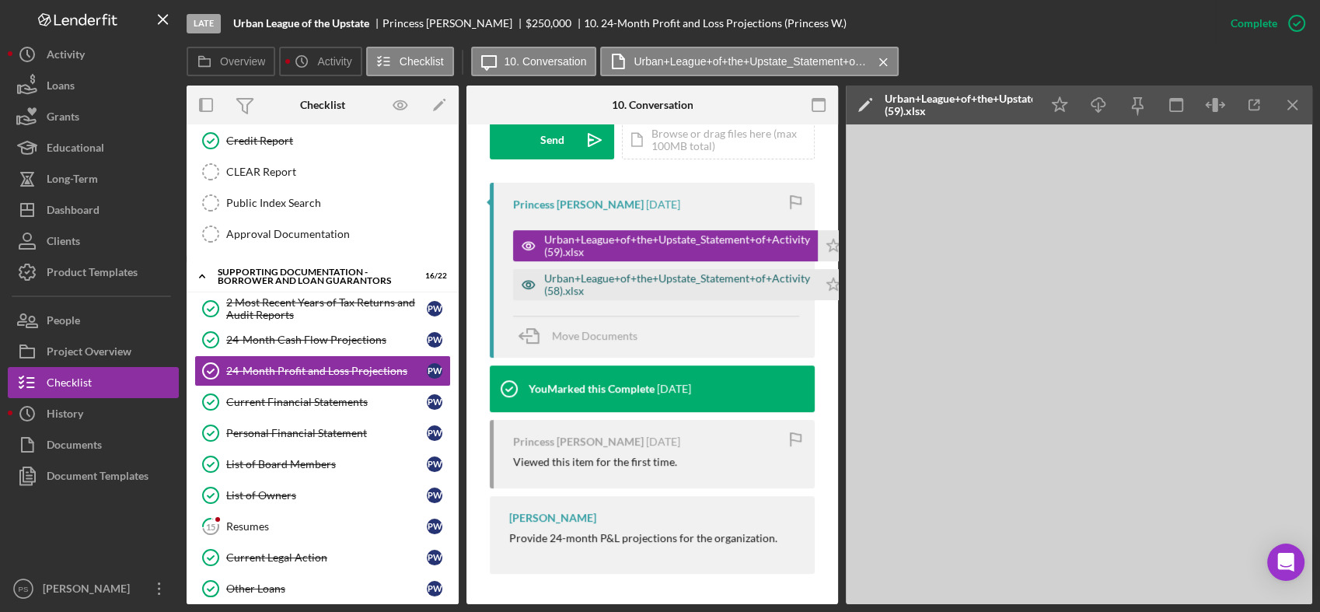
click at [735, 284] on div "Urban+League+of+the+Upstate_Statement+of+Activity (58).xlsx" at bounding box center [677, 284] width 266 height 25
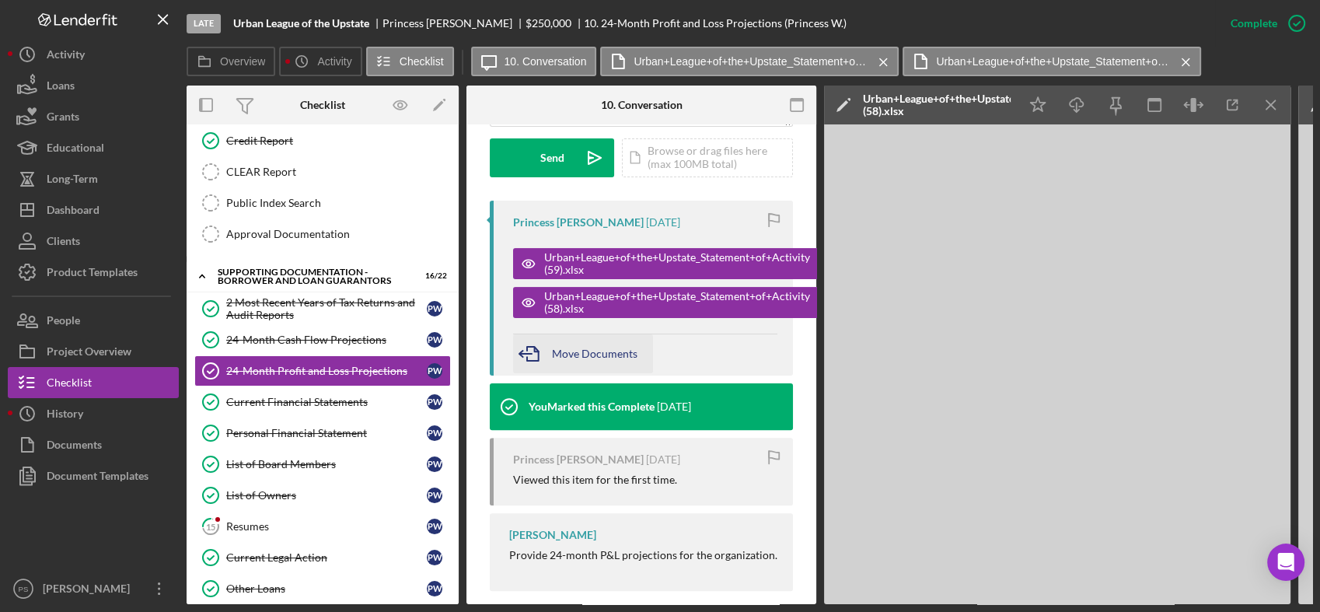
click at [631, 347] on span "Move Documents" at bounding box center [595, 353] width 86 height 13
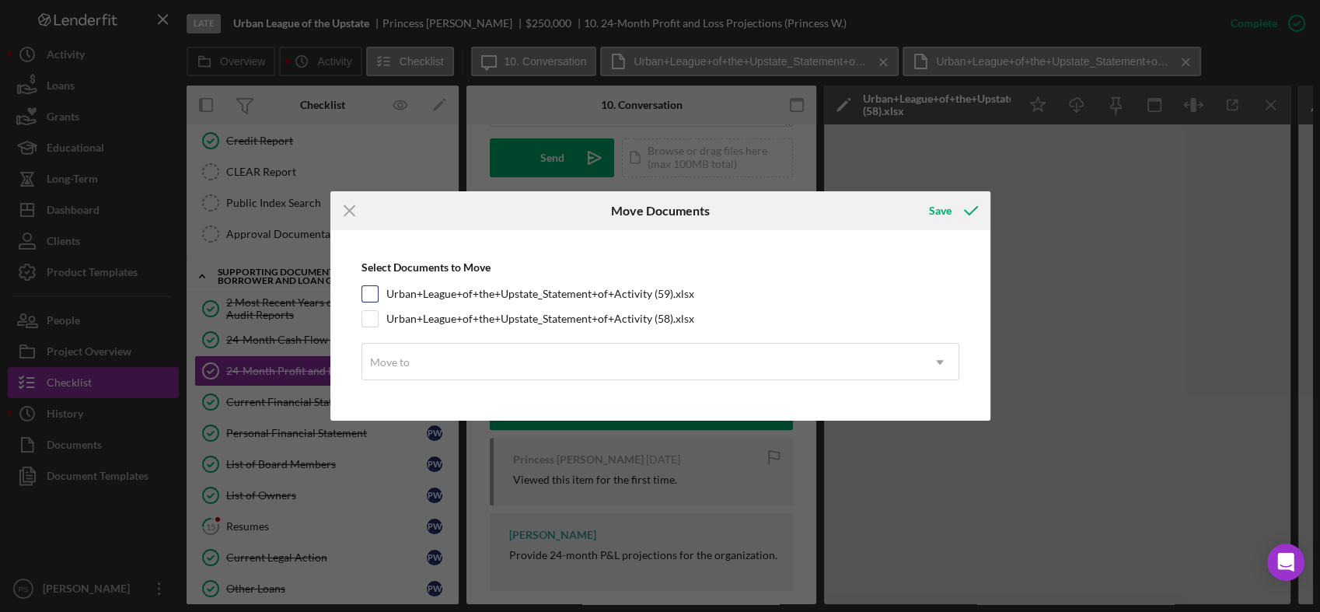
click at [368, 296] on input "Urban+League+of+the+Upstate_Statement+of+Activity (59).xlsx" at bounding box center [370, 294] width 16 height 16
checkbox input "true"
click at [368, 317] on input "Urban+League+of+the+Upstate_Statement+of+Activity (58).xlsx" at bounding box center [370, 319] width 16 height 16
checkbox input "true"
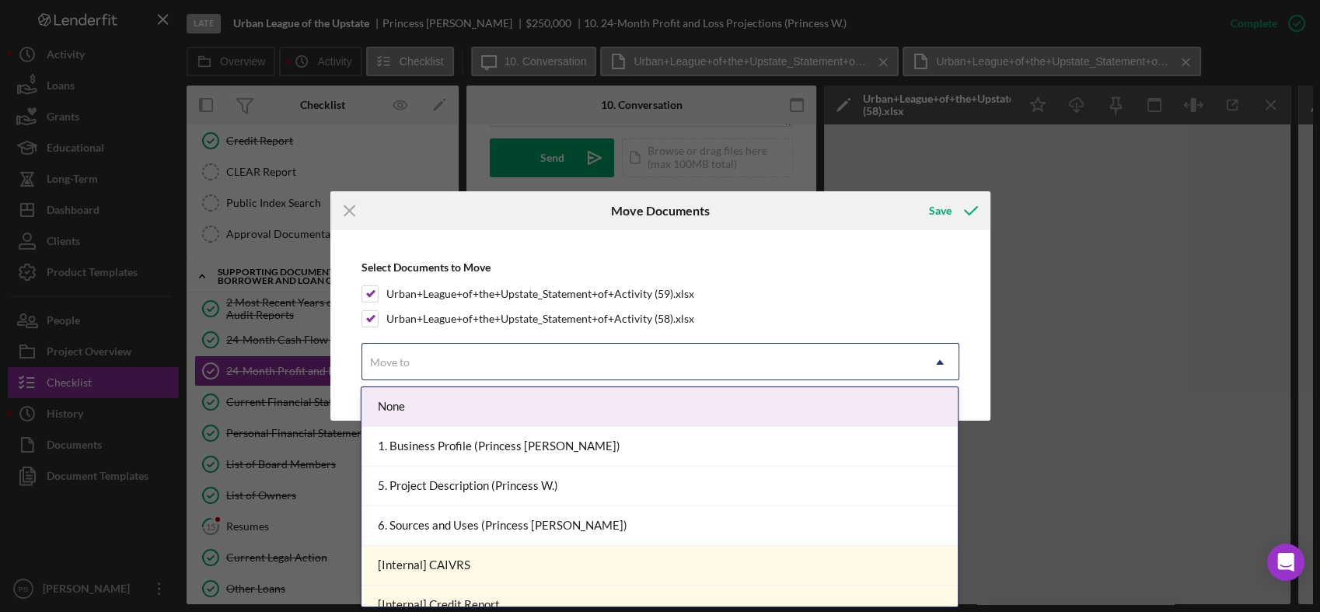
click at [386, 356] on div "Move to" at bounding box center [390, 362] width 40 height 12
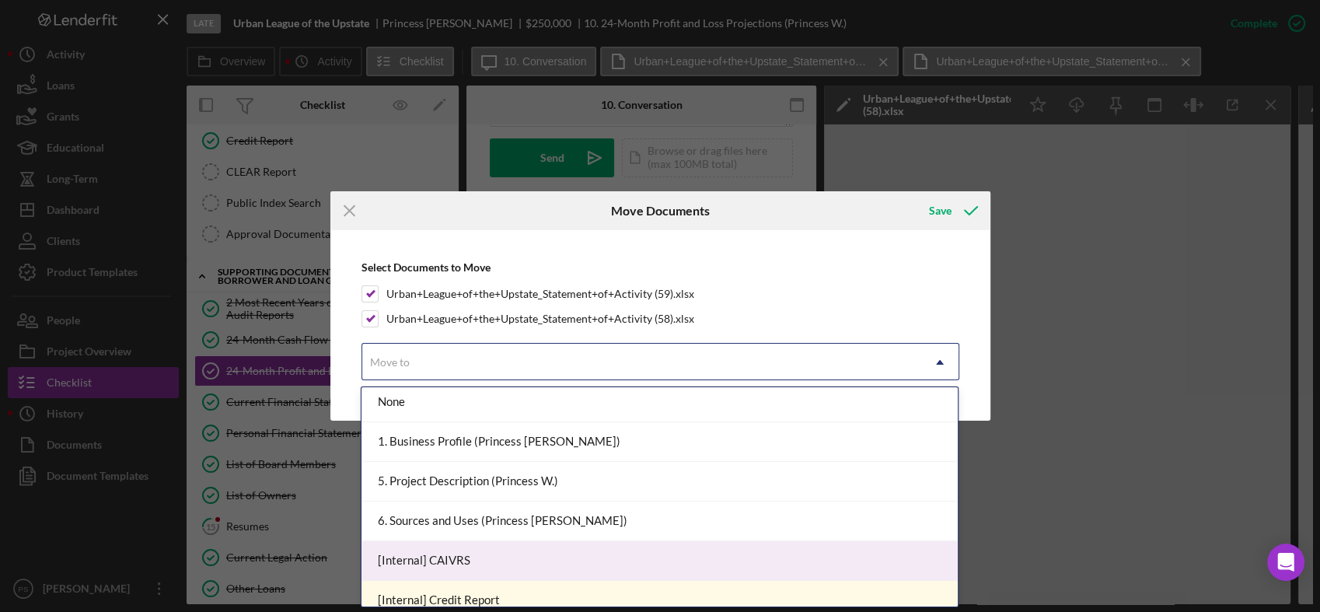
scroll to position [0, 0]
click at [344, 205] on icon "Icon/Menu Close" at bounding box center [349, 210] width 39 height 39
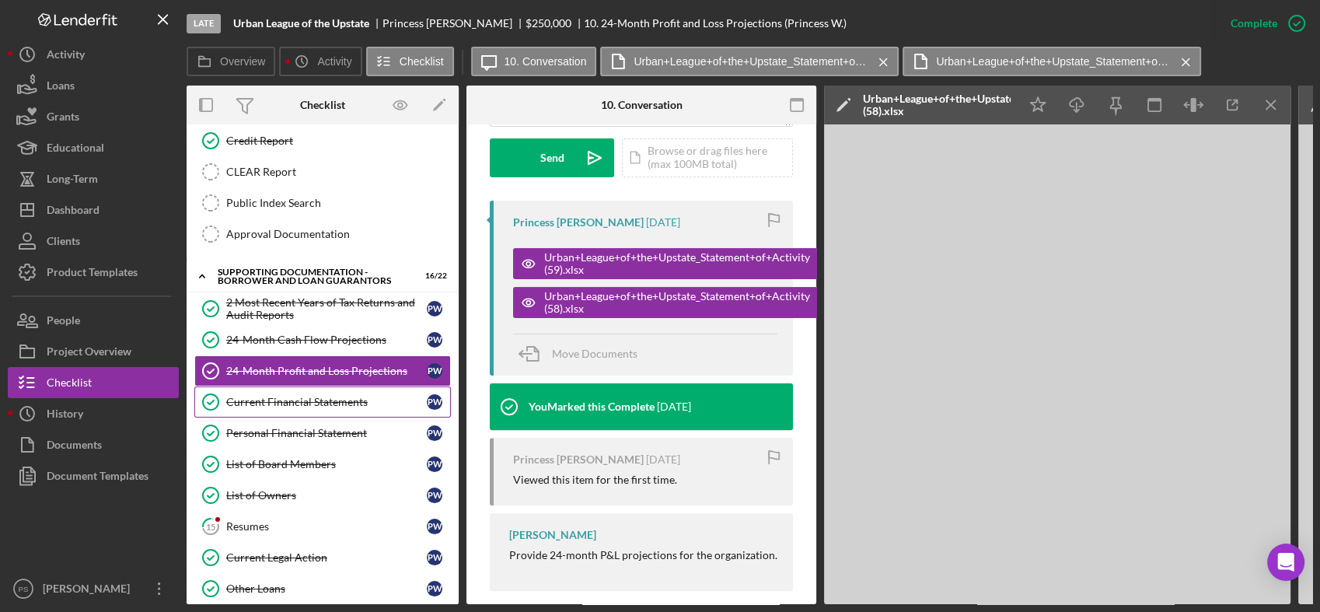
click at [348, 397] on div "Current Financial Statements" at bounding box center [326, 402] width 201 height 12
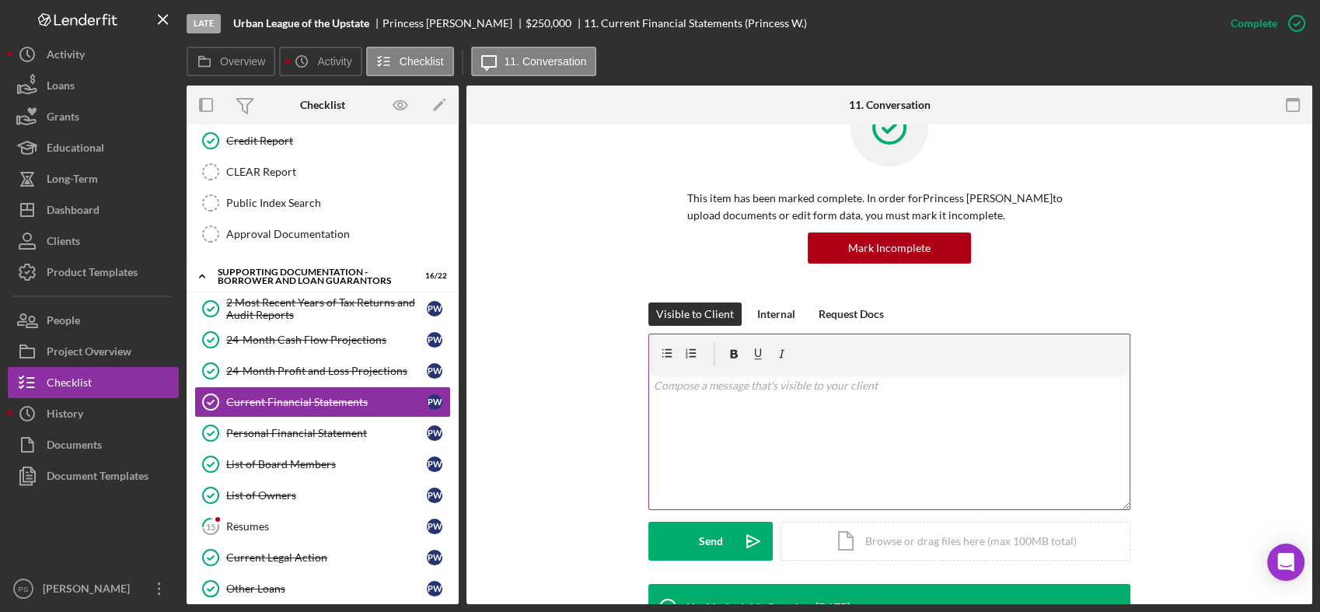
scroll to position [288, 0]
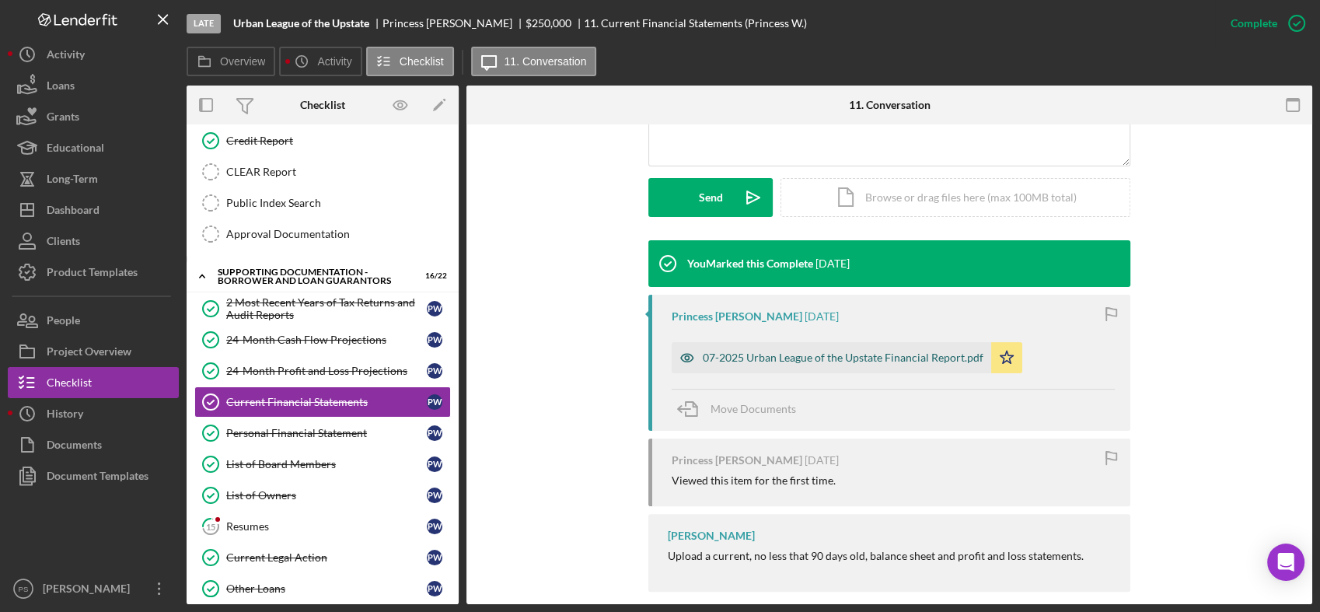
click at [815, 357] on div "07-2025 Urban League of the Upstate Financial Report.pdf" at bounding box center [843, 357] width 281 height 12
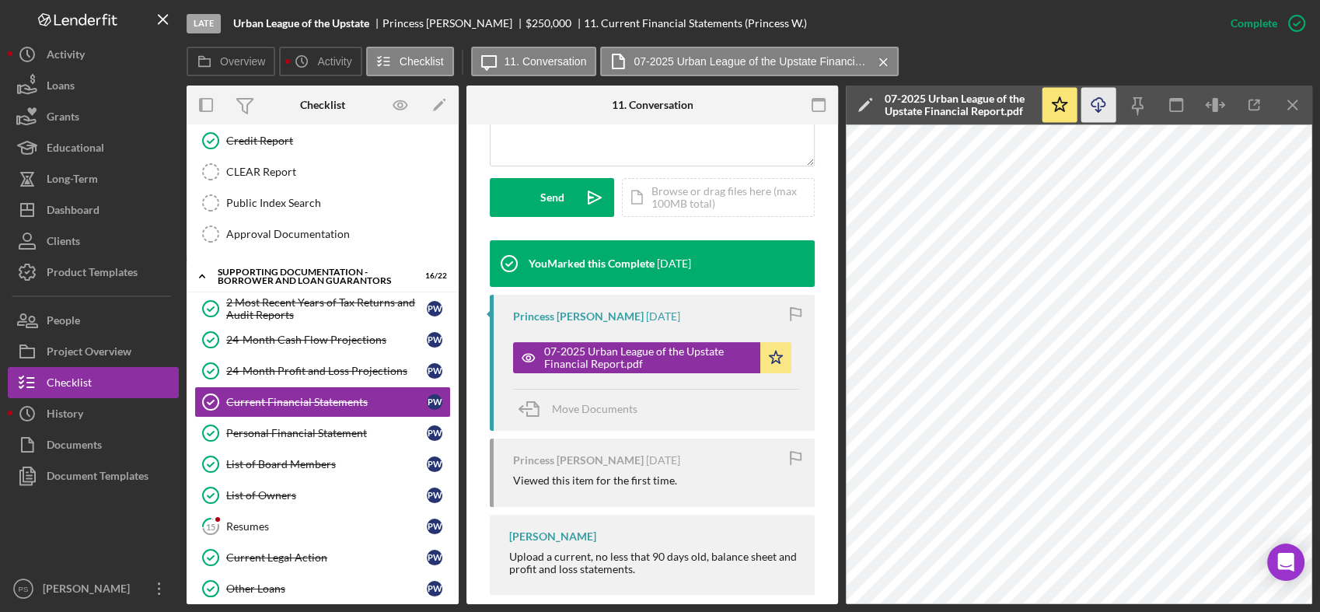
click at [1098, 109] on line "button" at bounding box center [1098, 107] width 0 height 9
click at [1299, 27] on icon "button" at bounding box center [1296, 23] width 39 height 39
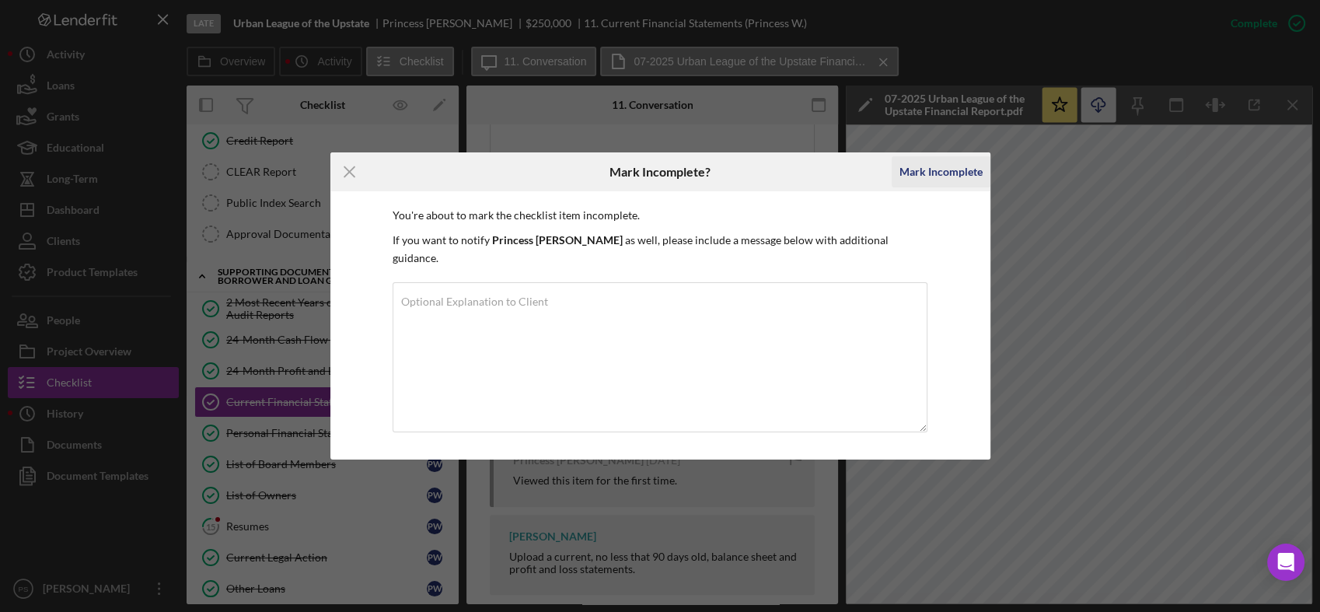
click at [935, 182] on div "Mark Incomplete" at bounding box center [940, 171] width 83 height 31
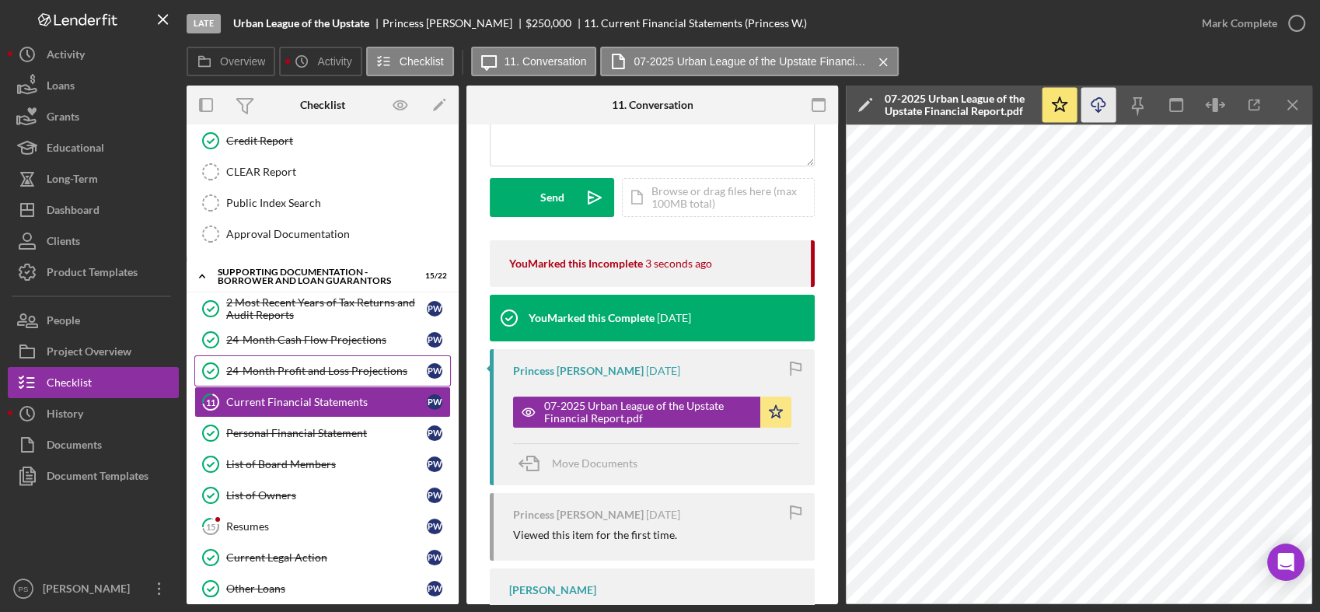
click at [352, 365] on div "24-Month Profit and Loss Projections" at bounding box center [326, 371] width 201 height 12
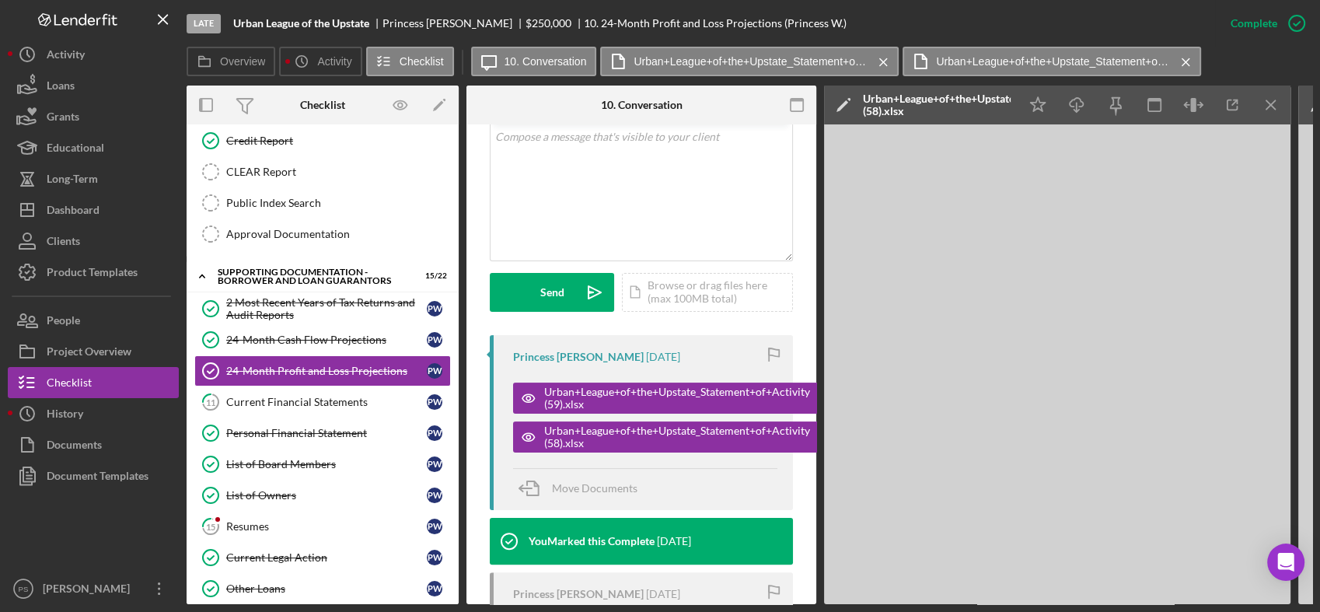
scroll to position [345, 0]
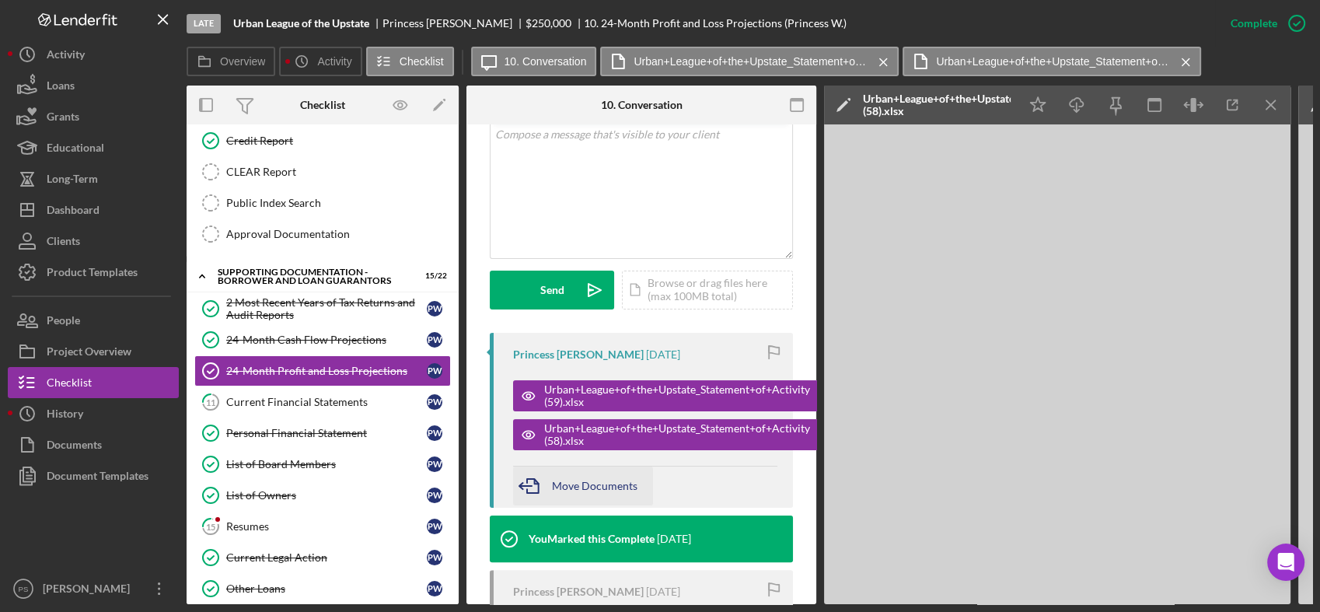
click at [591, 479] on span "Move Documents" at bounding box center [595, 485] width 86 height 13
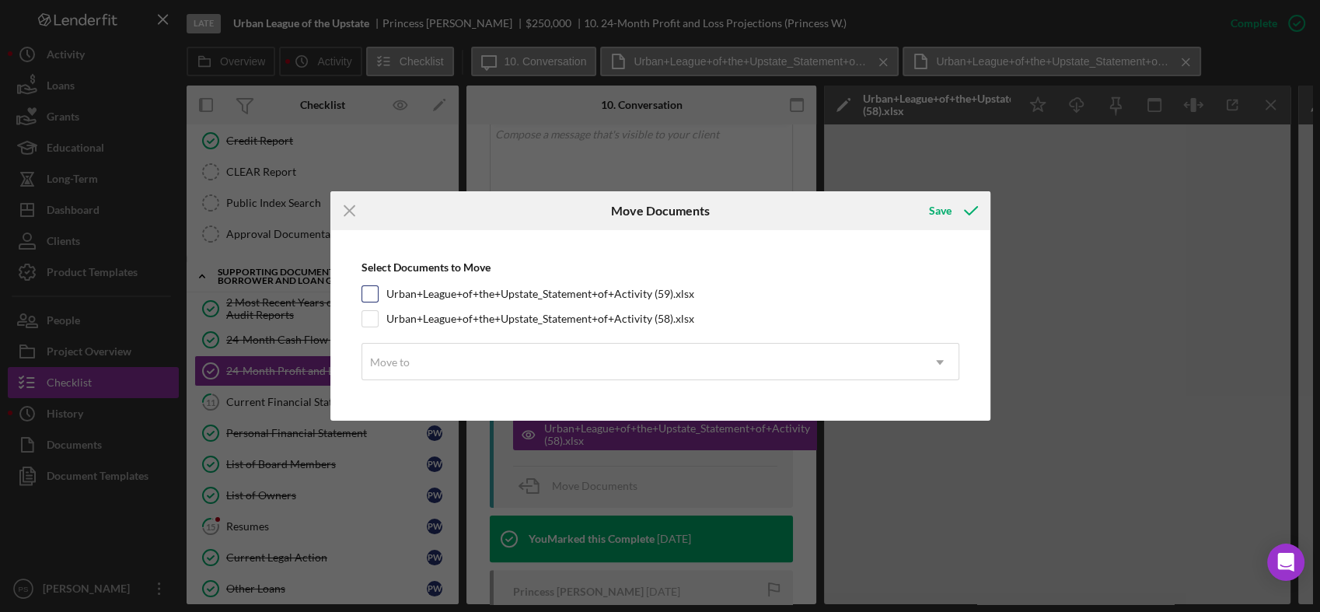
click at [375, 296] on input "Urban+League+of+the+Upstate_Statement+of+Activity (59).xlsx" at bounding box center [370, 294] width 16 height 16
checkbox input "true"
click at [372, 319] on input "Urban+League+of+the+Upstate_Statement+of+Activity (58).xlsx" at bounding box center [370, 319] width 16 height 16
checkbox input "true"
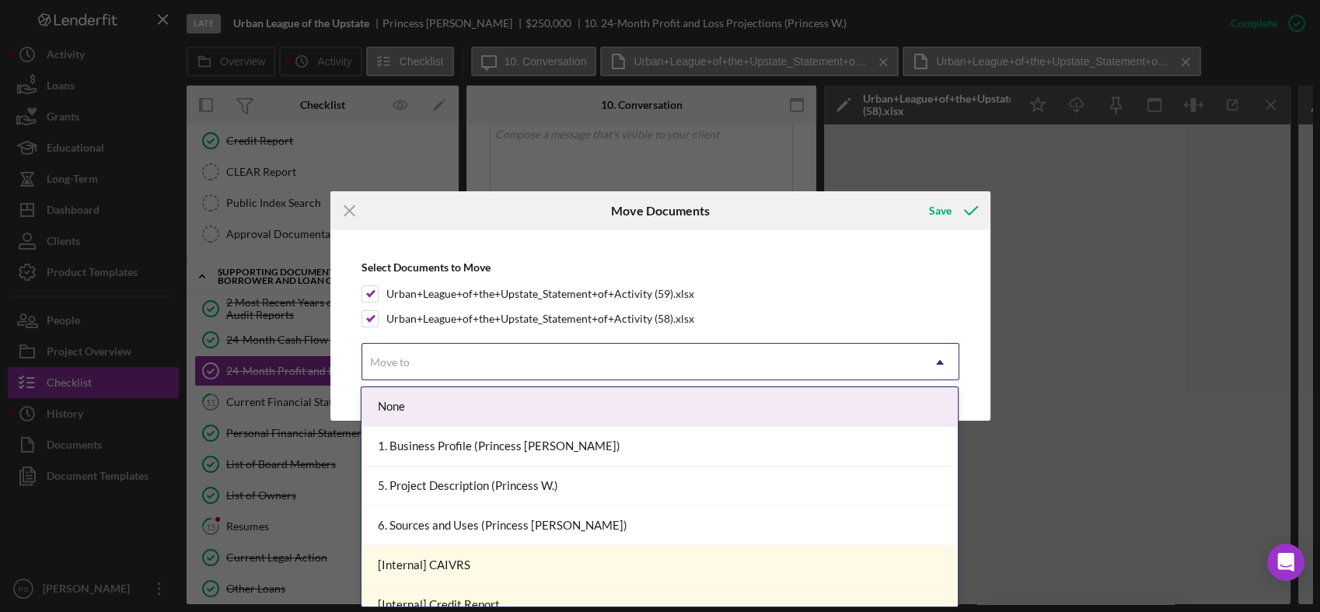
click at [405, 356] on div "Move to" at bounding box center [390, 362] width 40 height 12
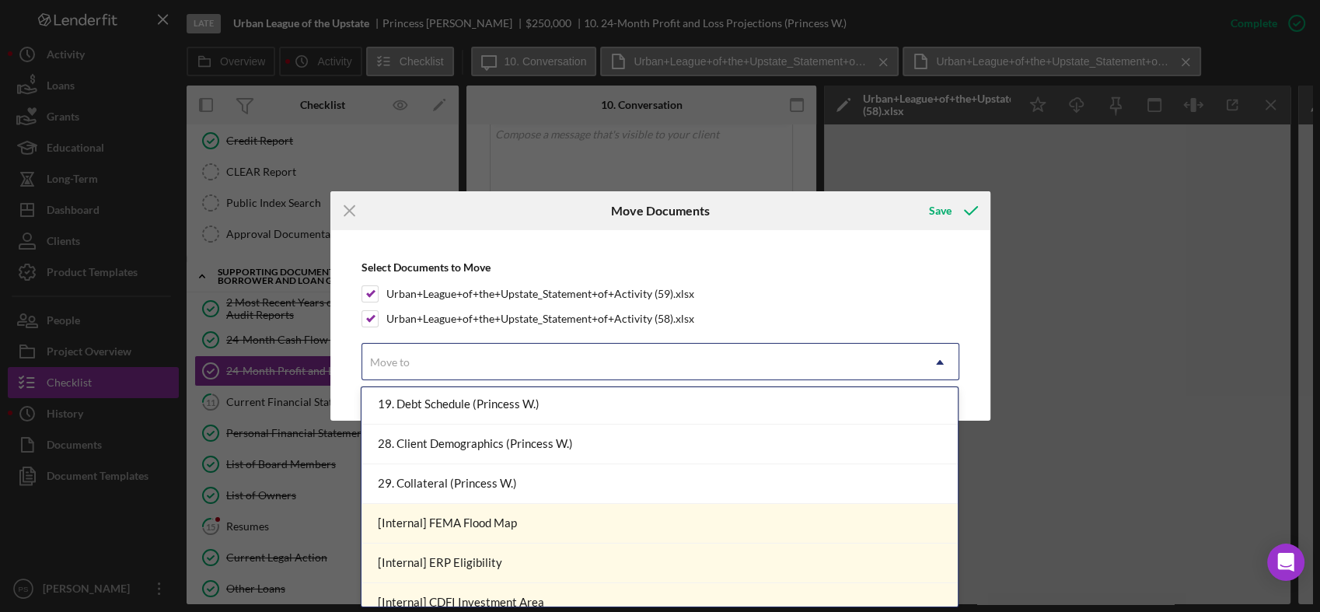
scroll to position [611, 0]
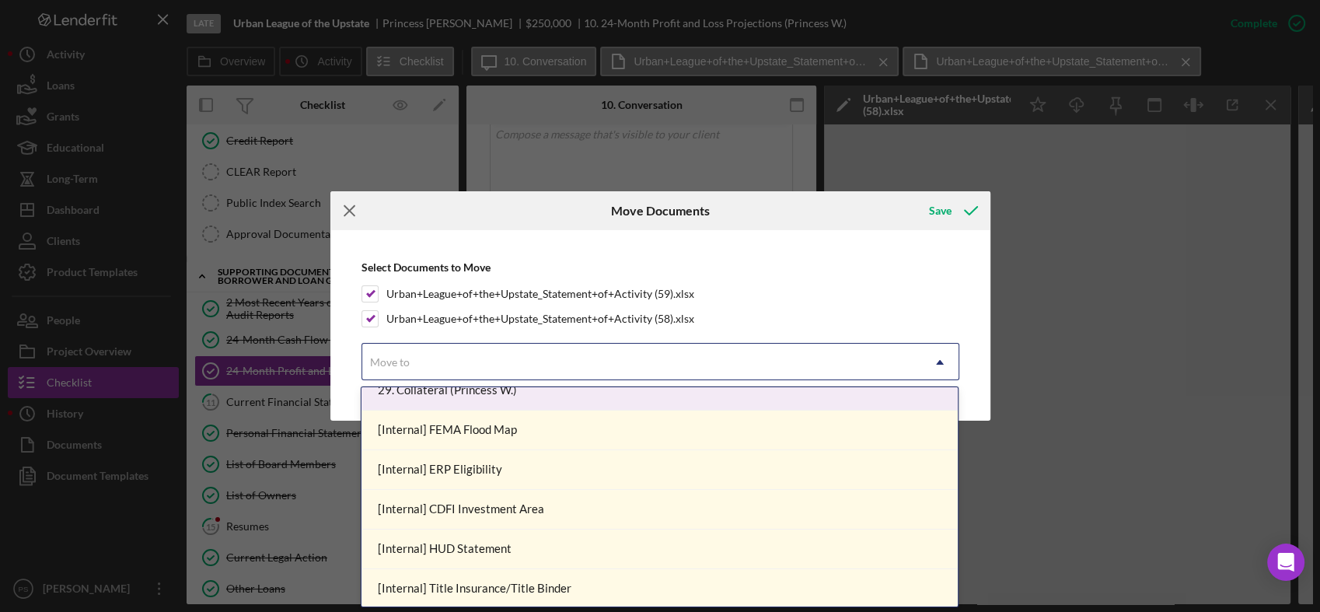
click at [344, 205] on icon "Icon/Menu Close" at bounding box center [349, 210] width 39 height 39
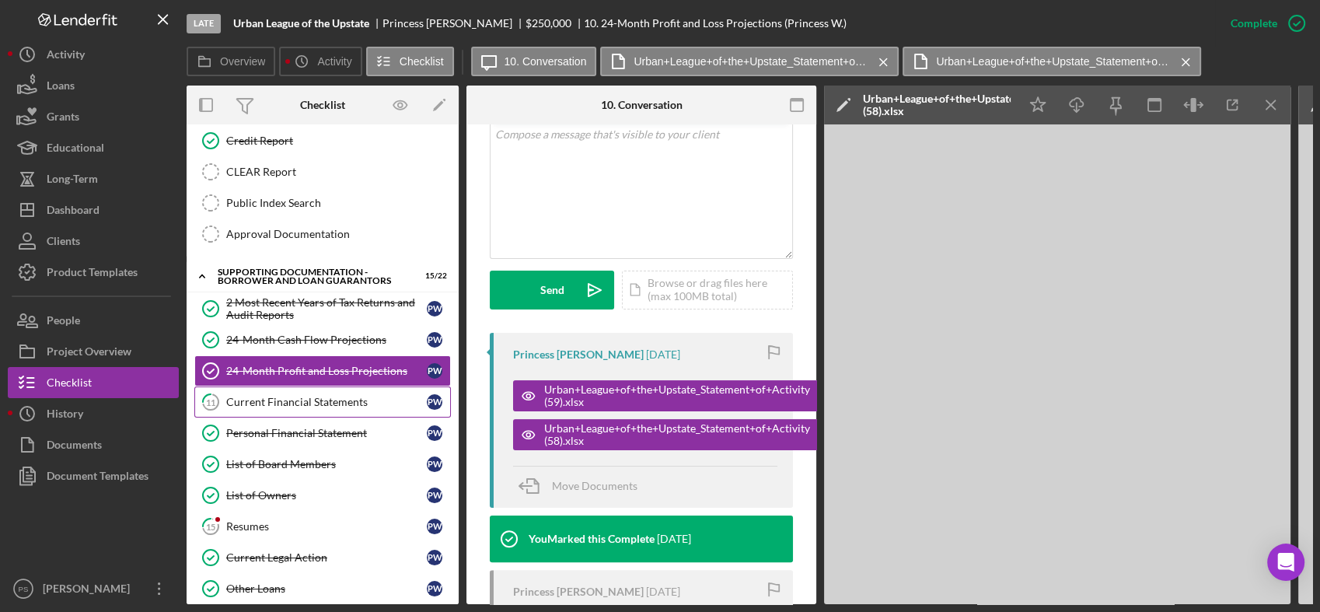
click at [339, 396] on div "Current Financial Statements" at bounding box center [326, 402] width 201 height 12
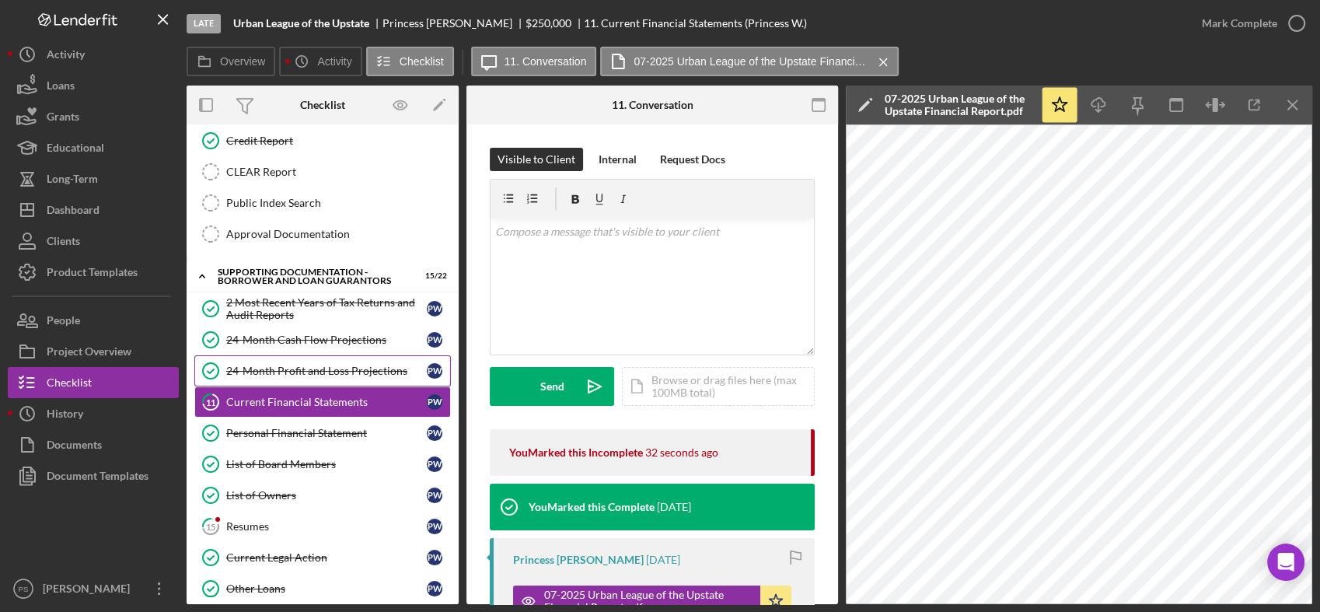
click at [346, 365] on div "24-Month Profit and Loss Projections" at bounding box center [326, 371] width 201 height 12
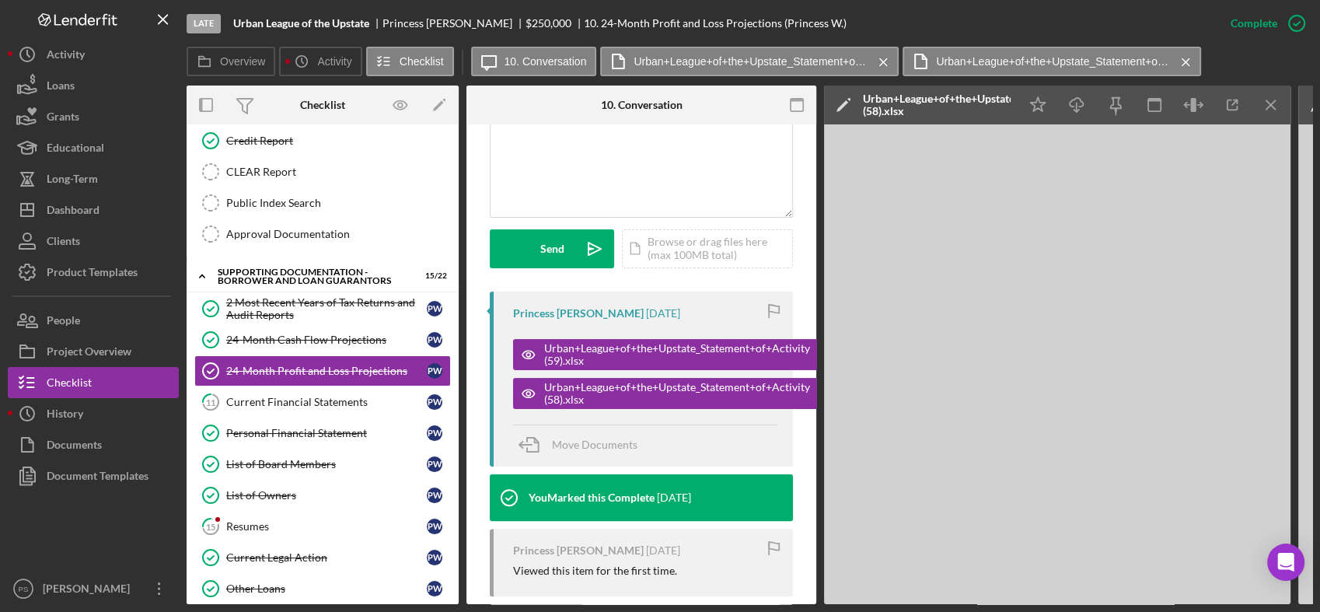
scroll to position [481, 0]
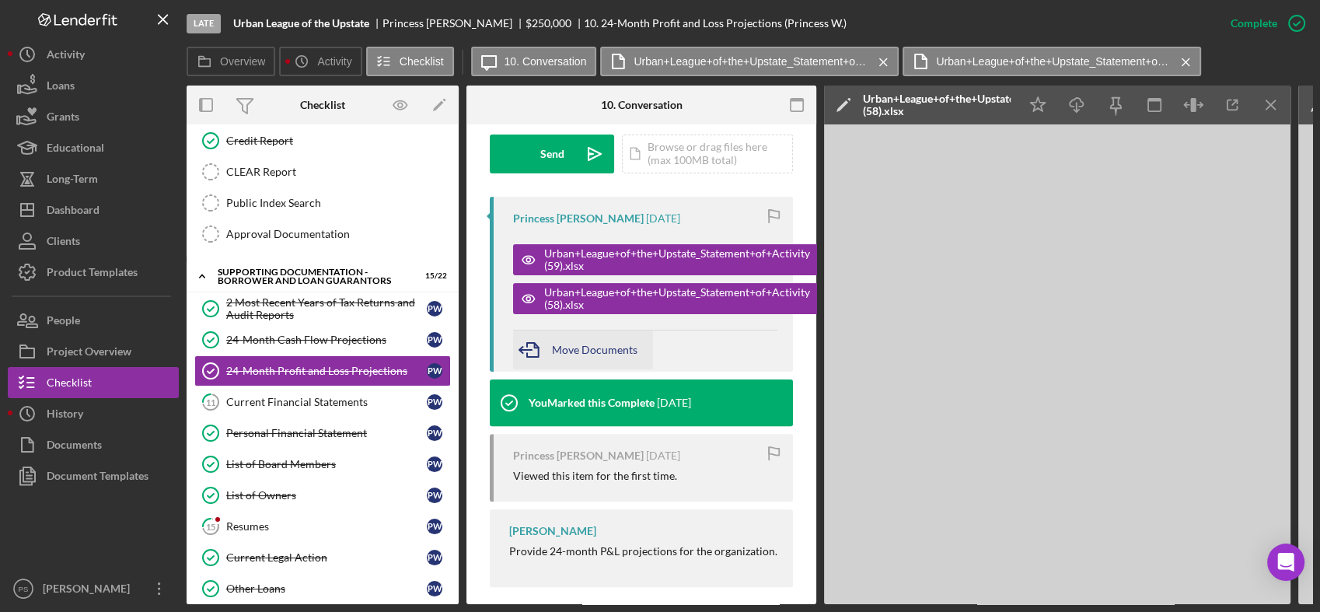
click at [588, 343] on span "Move Documents" at bounding box center [595, 349] width 86 height 13
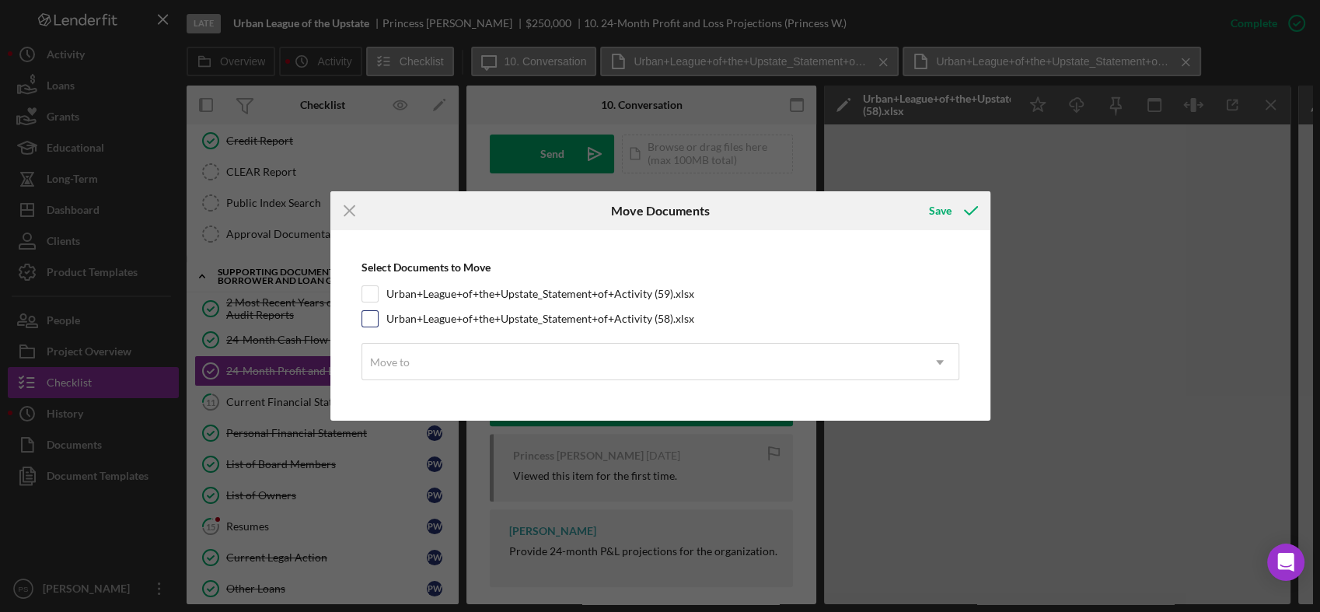
click at [429, 316] on label "Urban+League+of+the+Upstate_Statement+of+Activity (58).xlsx" at bounding box center [540, 319] width 308 height 16
click at [378, 316] on input "Urban+League+of+the+Upstate_Statement+of+Activity (58).xlsx" at bounding box center [370, 319] width 16 height 16
checkbox input "true"
click at [428, 295] on label "Urban+League+of+the+Upstate_Statement+of+Activity (59).xlsx" at bounding box center [540, 294] width 308 height 16
click at [378, 295] on input "Urban+League+of+the+Upstate_Statement+of+Activity (59).xlsx" at bounding box center [370, 294] width 16 height 16
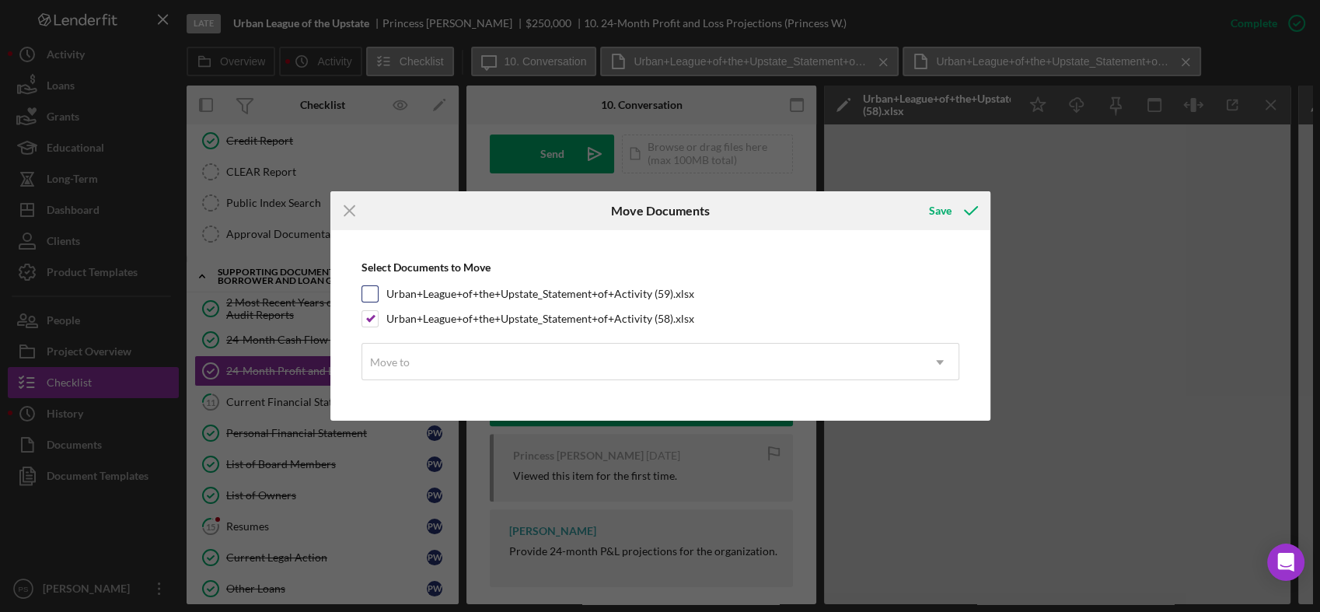
checkbox input "true"
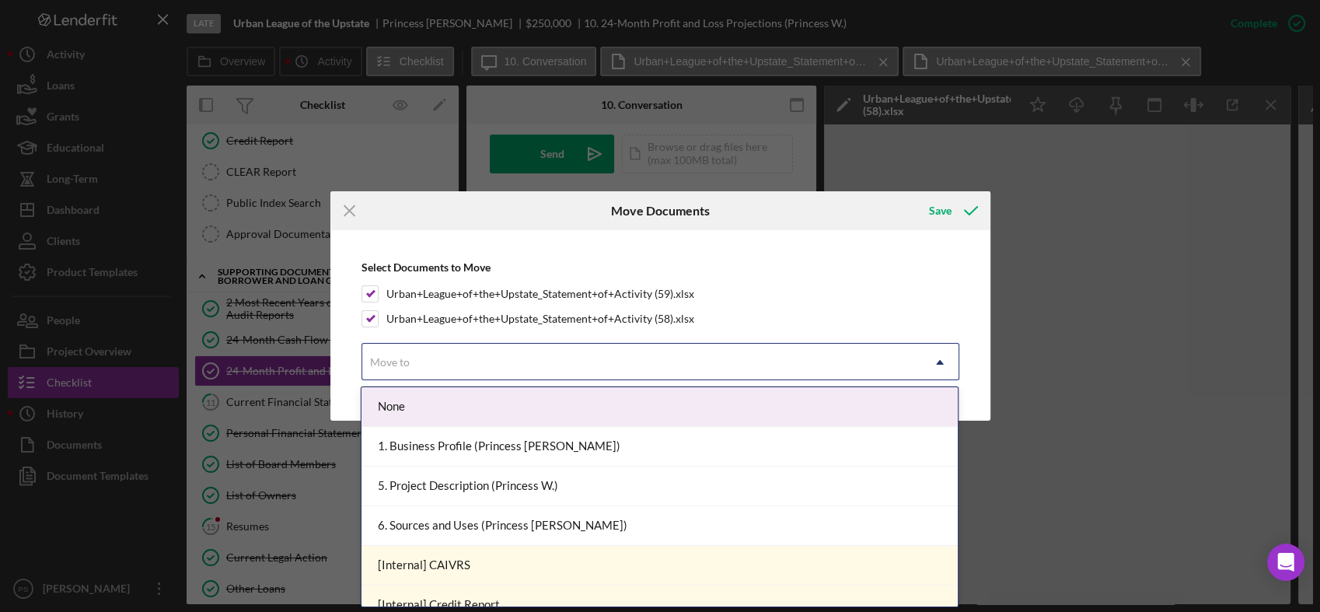
click at [429, 351] on div "Move to" at bounding box center [641, 362] width 559 height 36
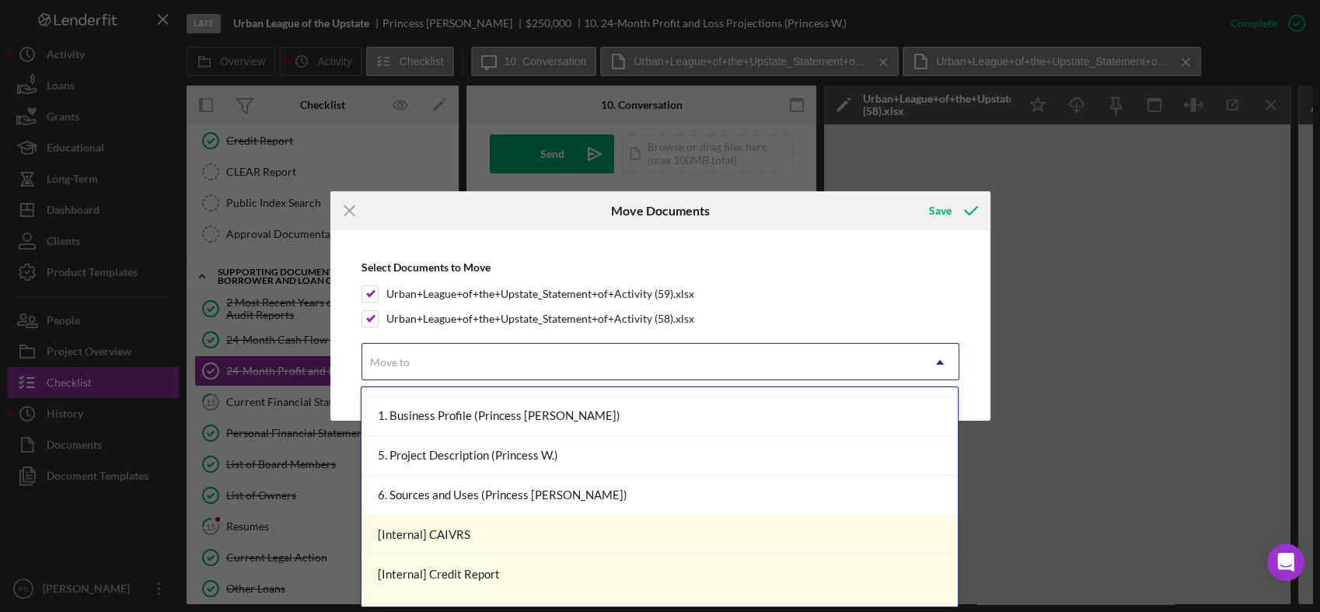
scroll to position [0, 0]
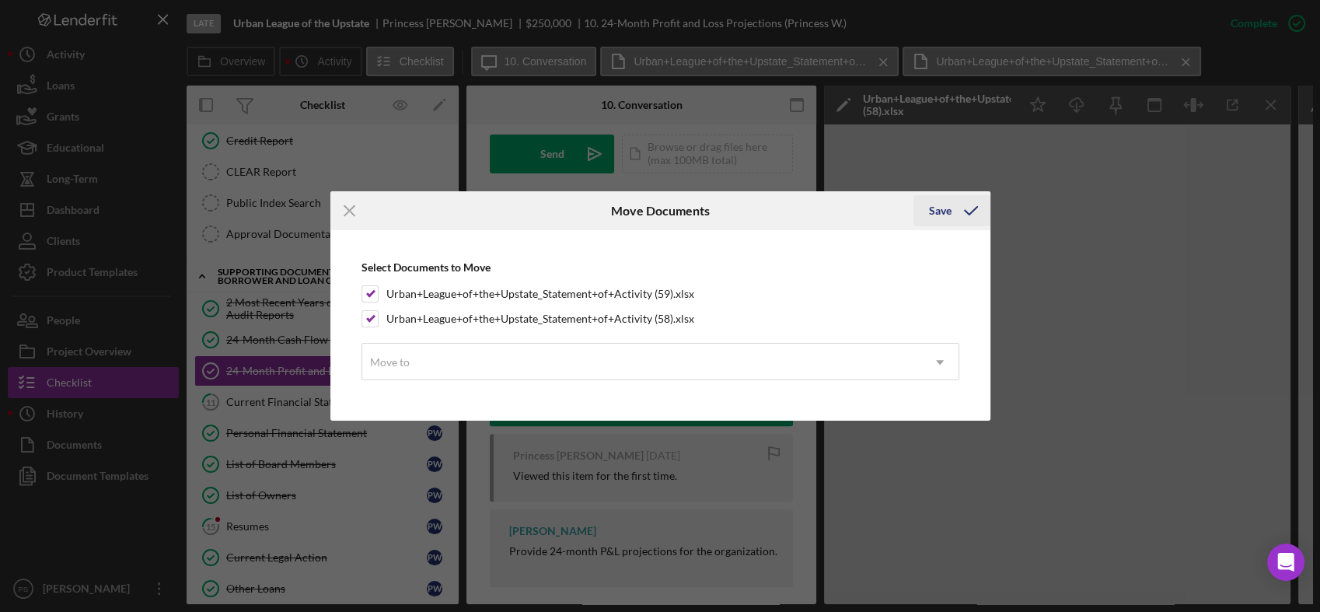
click at [961, 211] on icon "submit" at bounding box center [970, 210] width 39 height 39
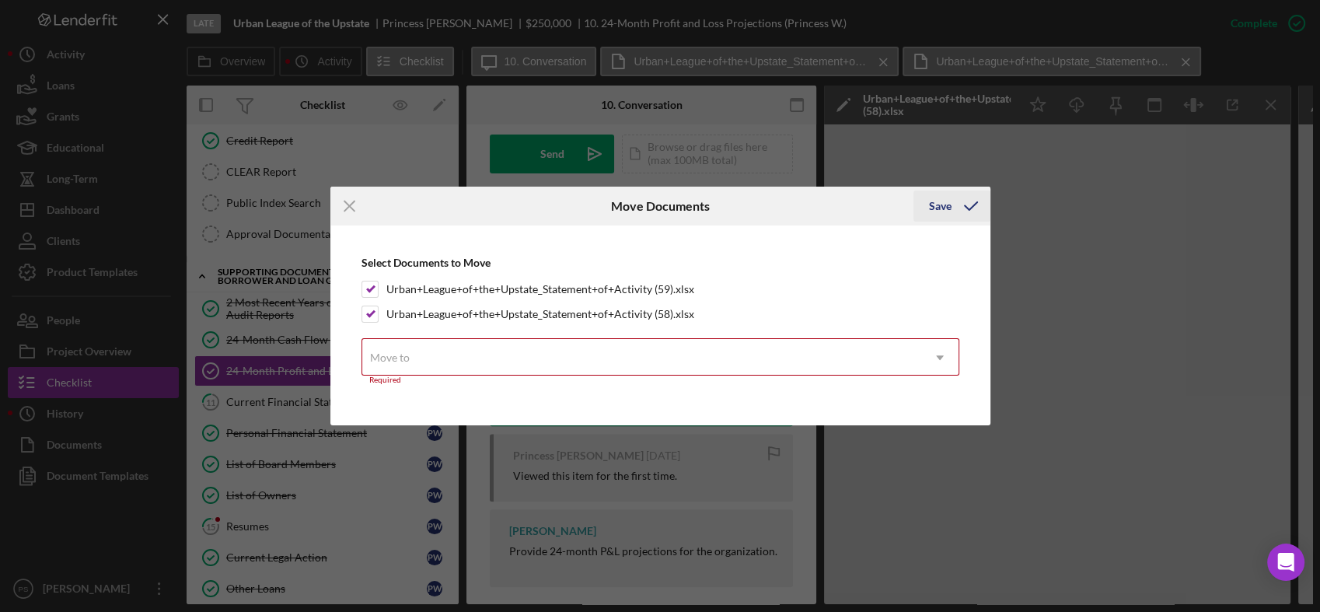
click at [927, 208] on button "Save" at bounding box center [951, 205] width 77 height 31
click at [933, 206] on div "Save" at bounding box center [940, 205] width 23 height 31
click at [342, 205] on icon "Icon/Menu Close" at bounding box center [349, 206] width 39 height 39
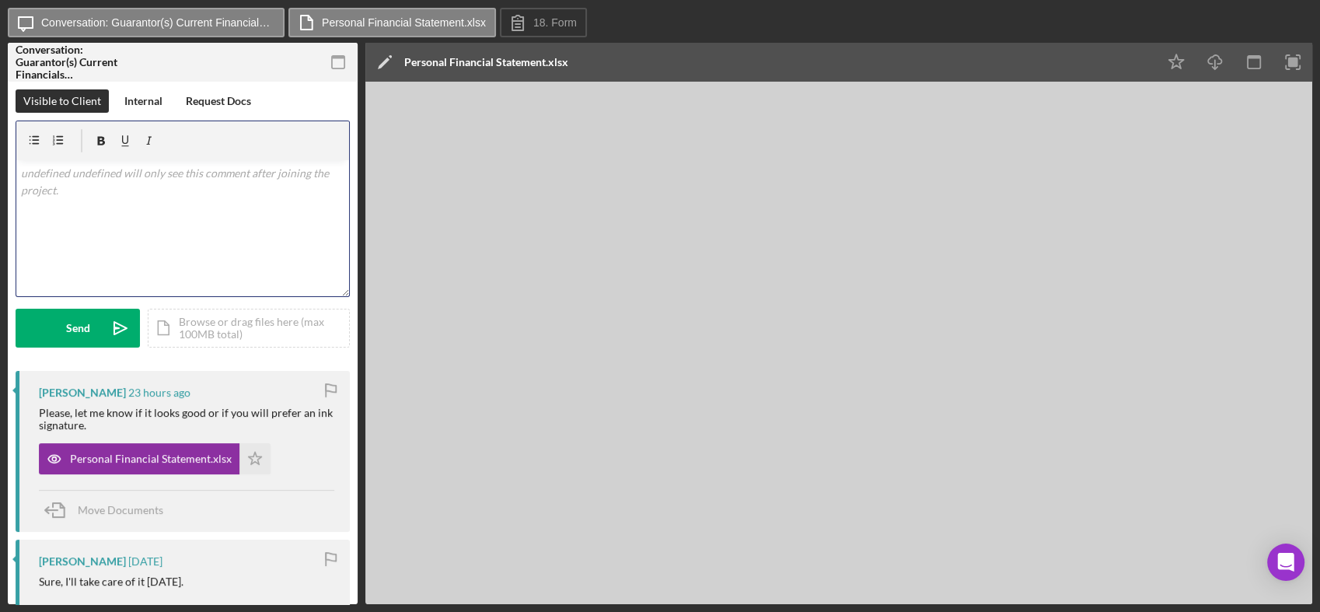
click at [187, 190] on div "v Color teal Color pink Remove color Add row above Add row below Add column bef…" at bounding box center [182, 228] width 333 height 136
click at [117, 316] on icon "Icon/icon-invite-send" at bounding box center [120, 328] width 39 height 39
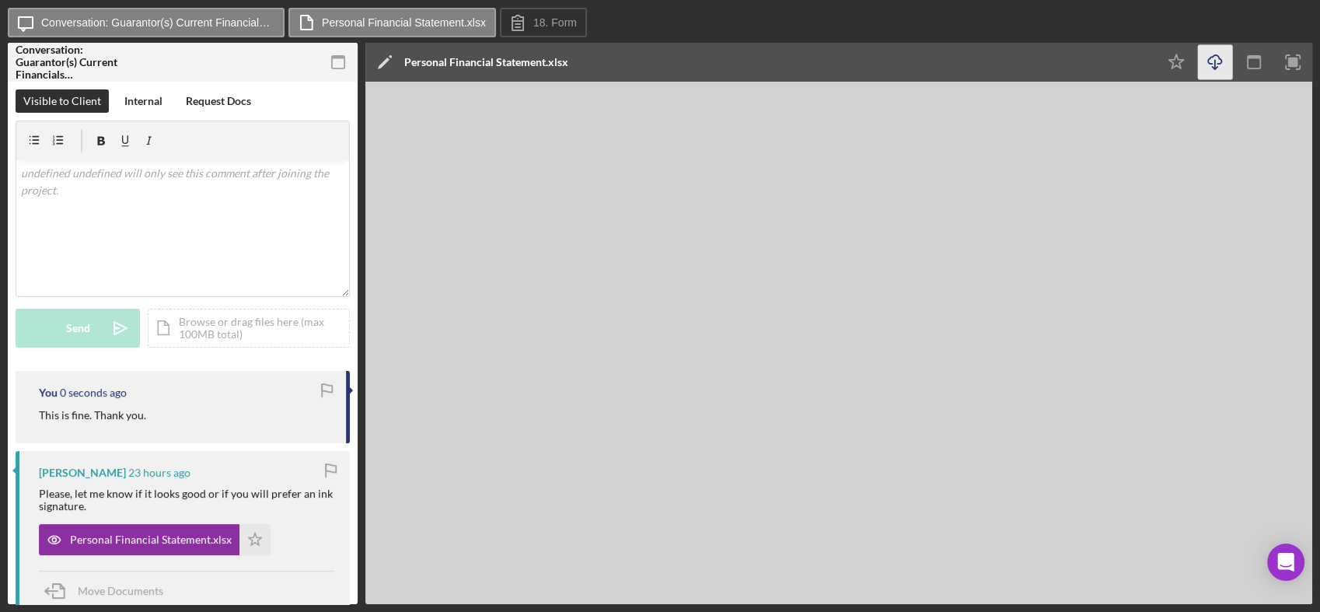
click at [1206, 75] on icon "Icon/Download" at bounding box center [1215, 62] width 35 height 35
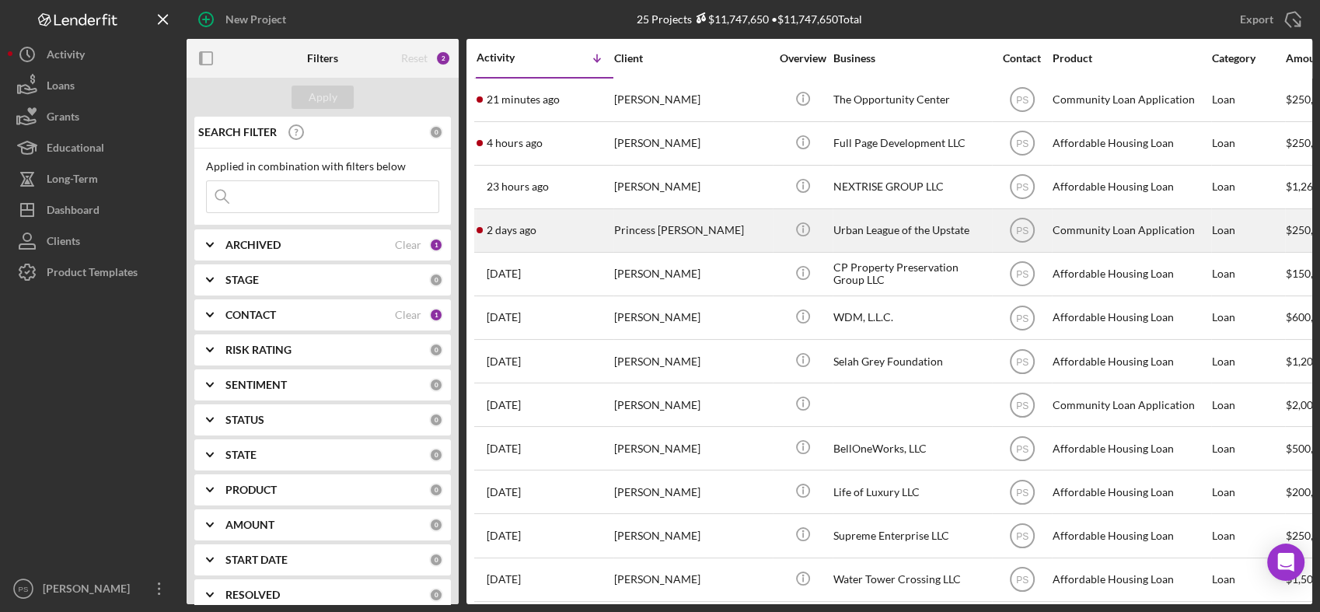
click at [626, 224] on div "Princess Wilson" at bounding box center [691, 230] width 155 height 41
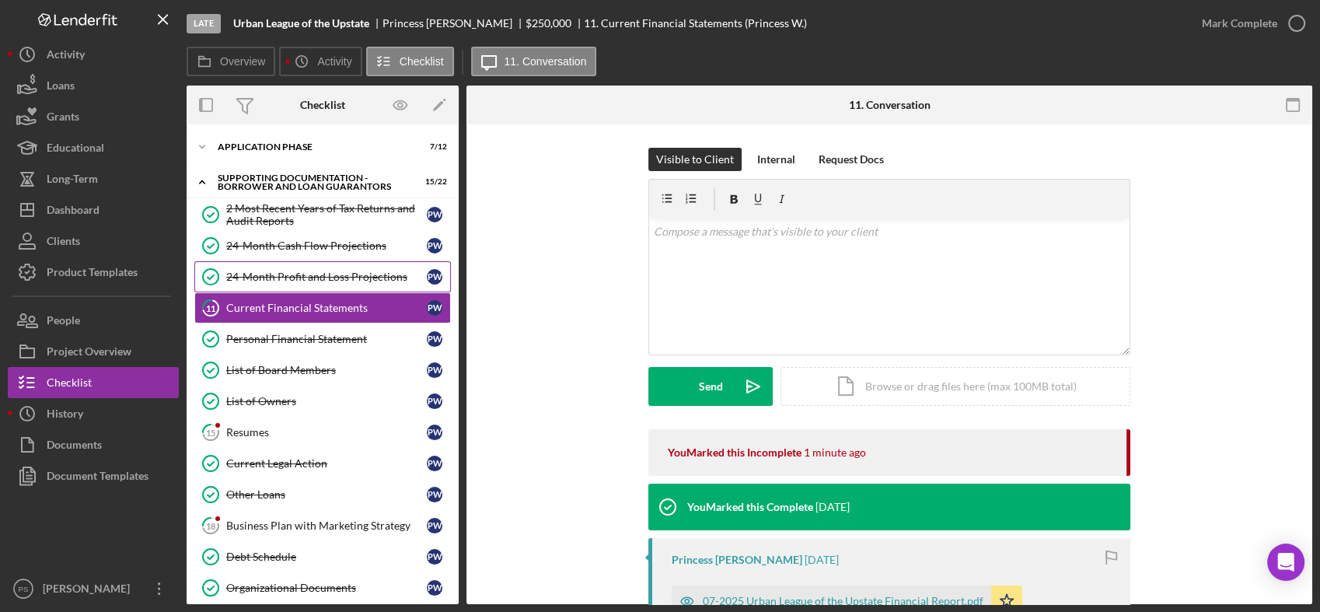
click at [311, 271] on div "24-Month Profit and Loss Projections" at bounding box center [326, 276] width 201 height 12
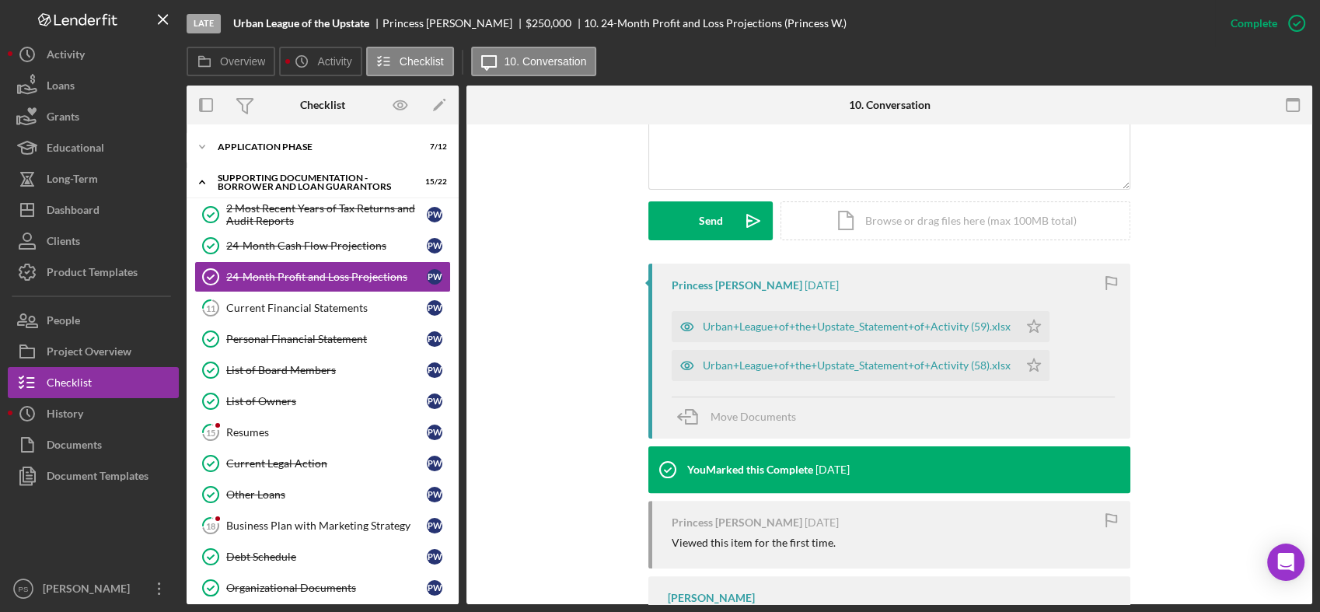
scroll to position [460, 0]
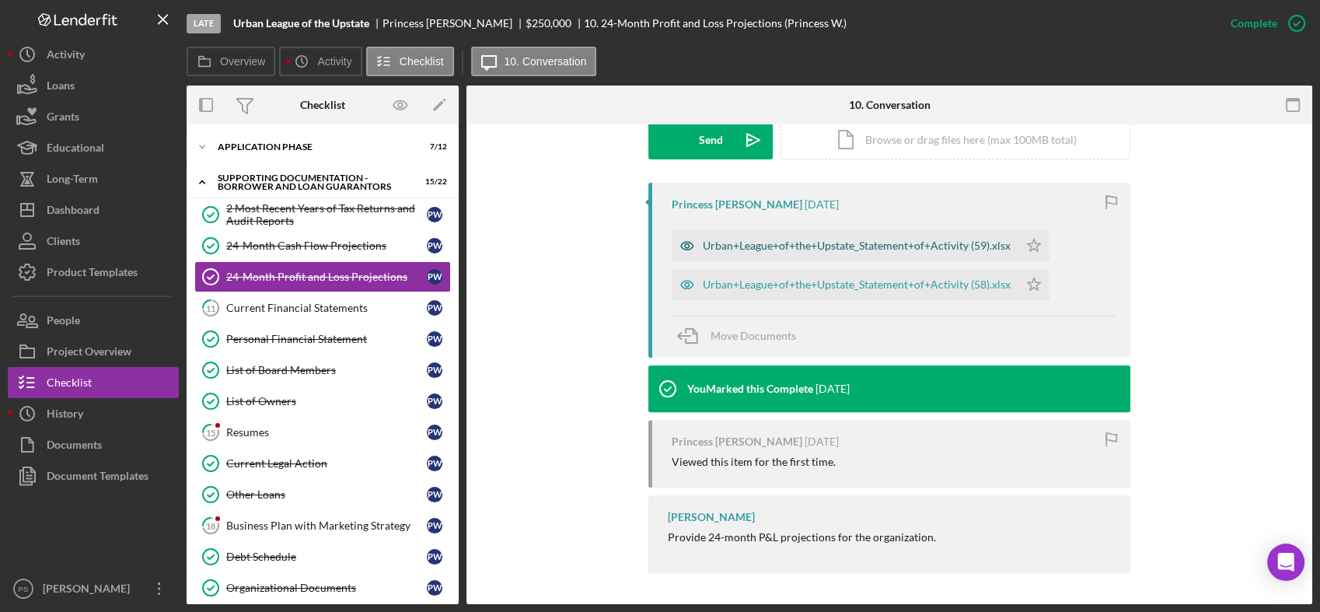
click at [951, 236] on div "Urban+League+of+the+Upstate_Statement+of+Activity (59).xlsx" at bounding box center [845, 245] width 347 height 31
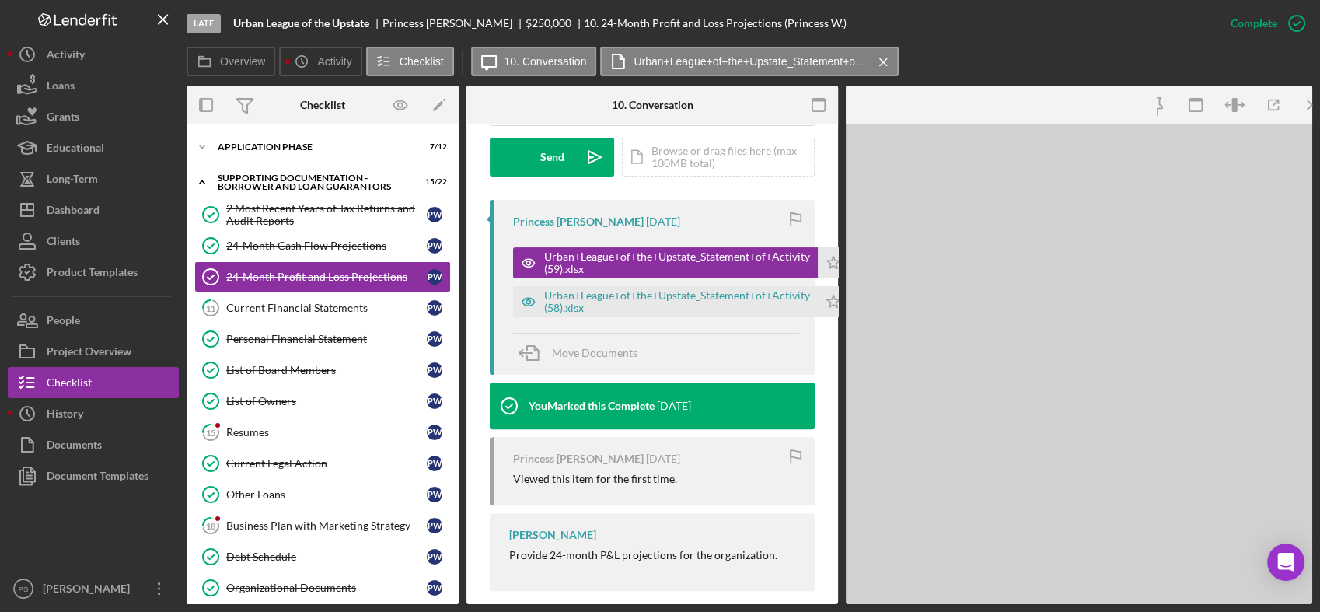
scroll to position [477, 0]
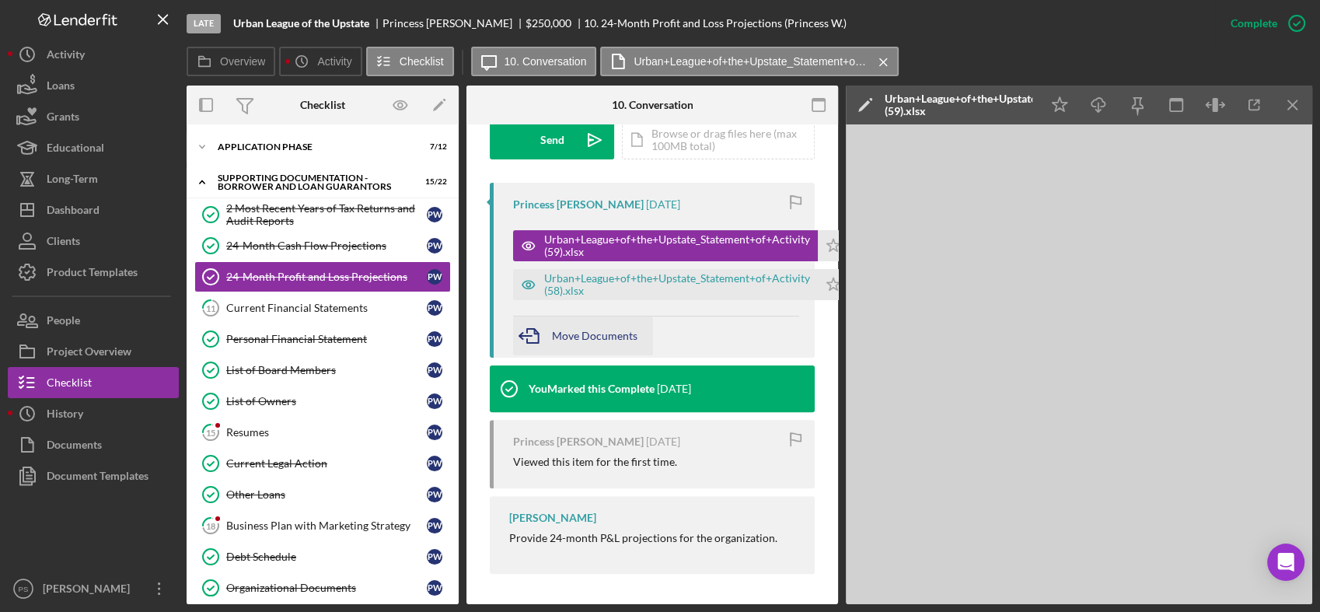
click at [614, 331] on span "Move Documents" at bounding box center [595, 335] width 86 height 13
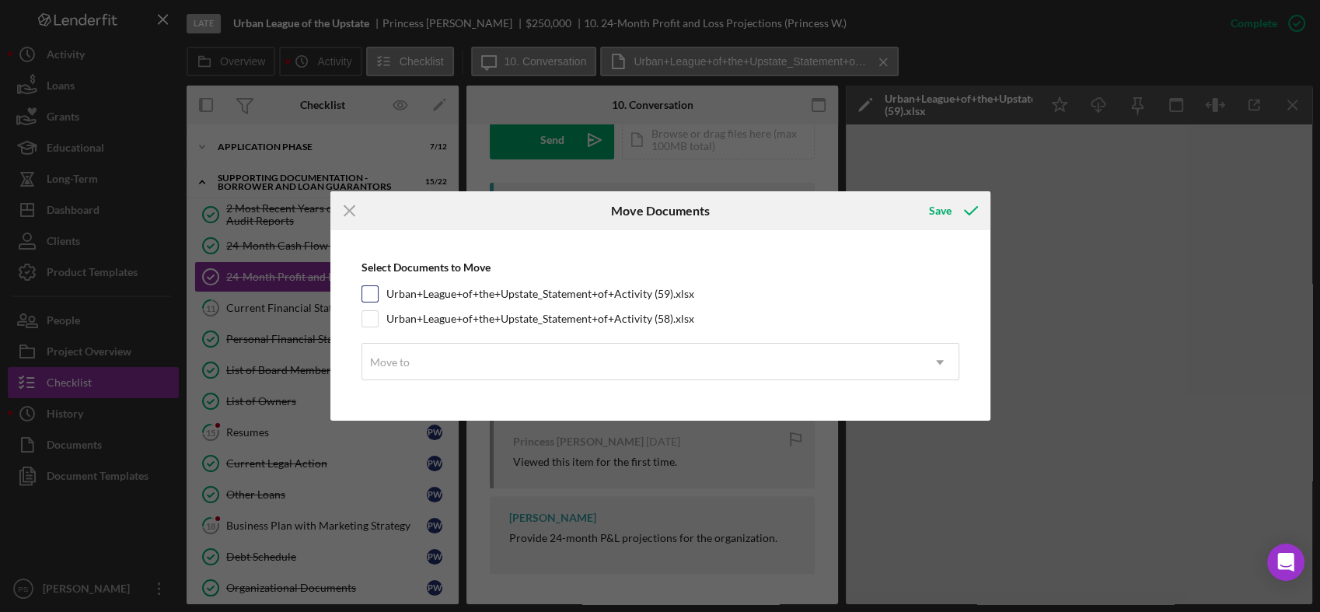
click at [424, 292] on label "Urban+League+of+the+Upstate_Statement+of+Activity (59).xlsx" at bounding box center [540, 294] width 308 height 16
click at [378, 292] on input "Urban+League+of+the+Upstate_Statement+of+Activity (59).xlsx" at bounding box center [370, 294] width 16 height 16
checkbox input "true"
click at [425, 319] on label "Urban+League+of+the+Upstate_Statement+of+Activity (58).xlsx" at bounding box center [540, 319] width 308 height 16
click at [378, 319] on input "Urban+League+of+the+Upstate_Statement+of+Activity (58).xlsx" at bounding box center [370, 319] width 16 height 16
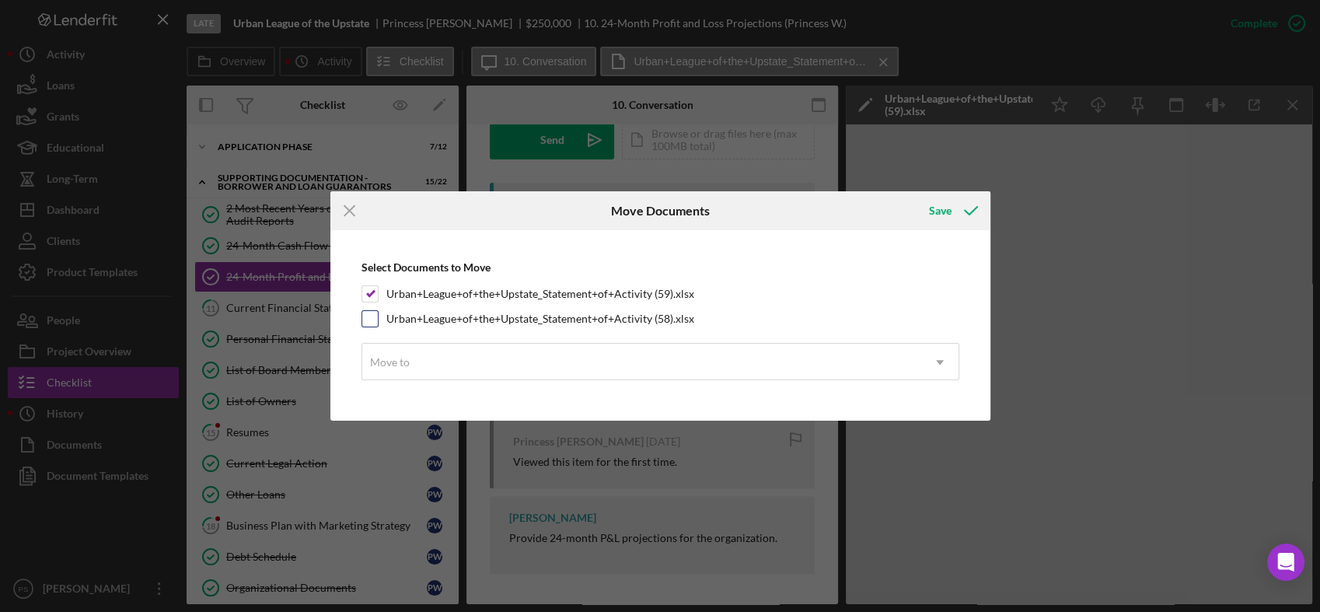
checkbox input "true"
click at [400, 361] on div "Move to" at bounding box center [390, 362] width 40 height 12
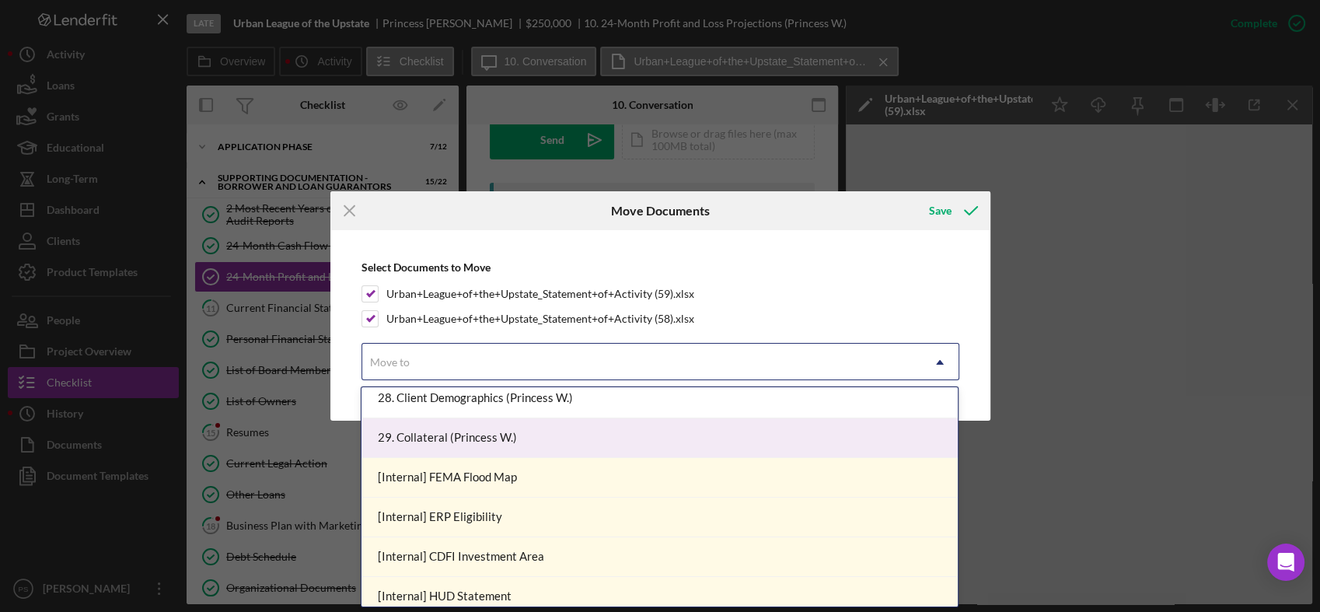
scroll to position [611, 0]
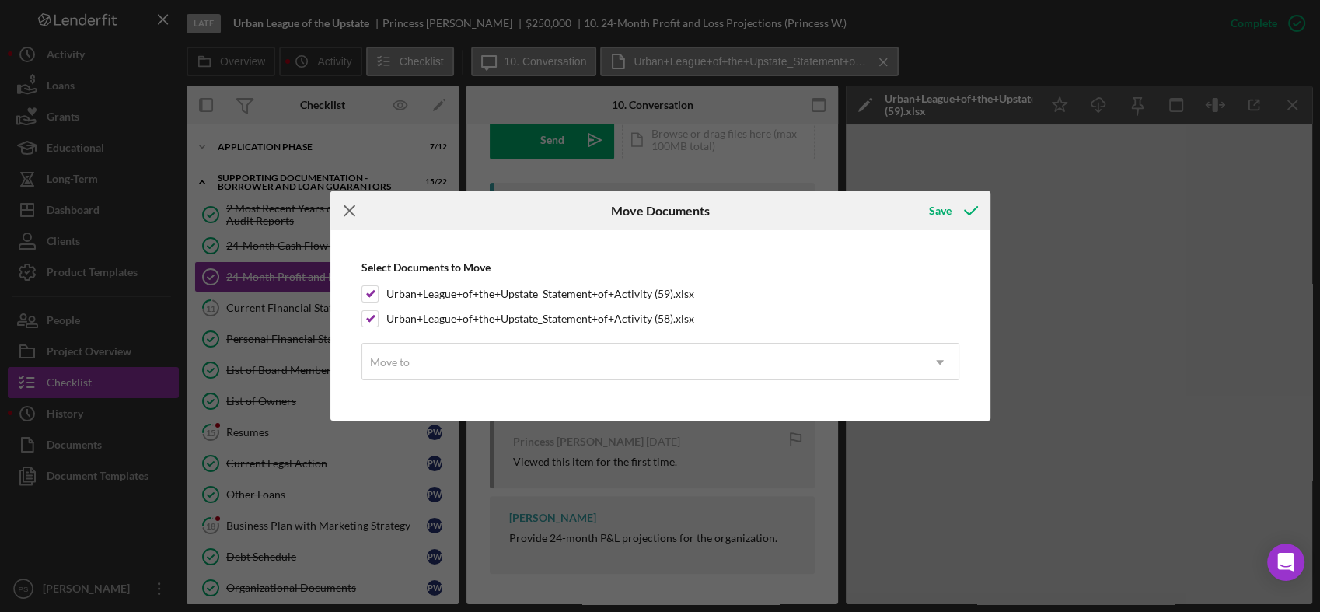
click at [347, 201] on icon "Icon/Menu Close" at bounding box center [349, 210] width 39 height 39
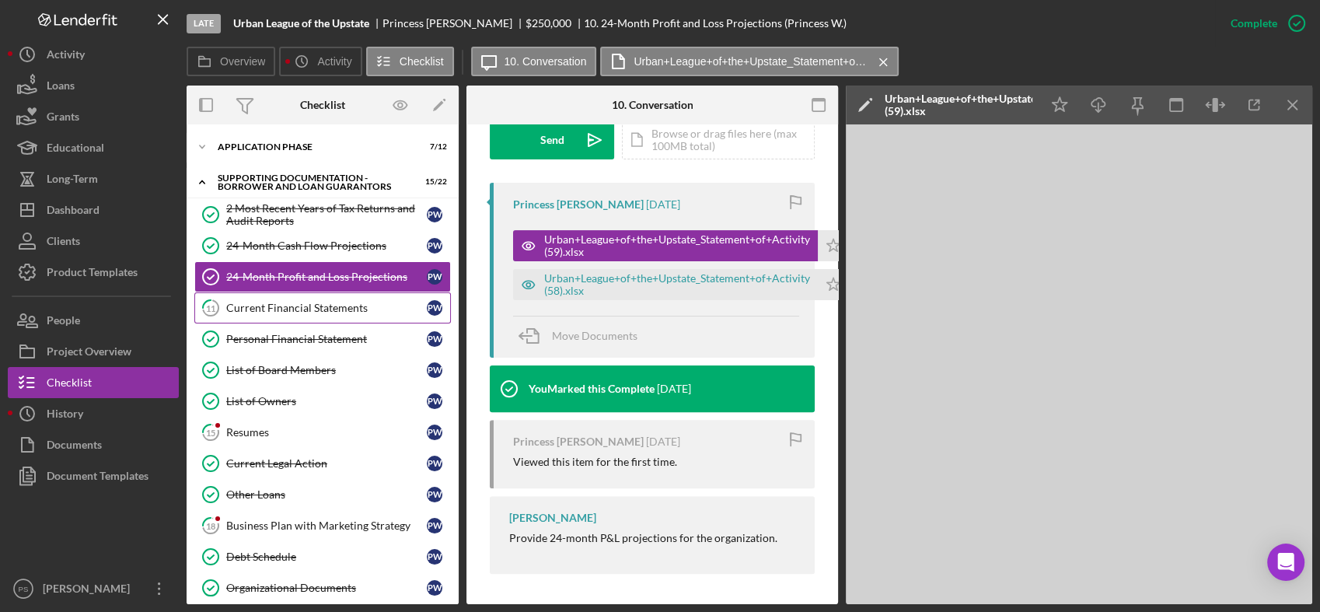
click at [312, 311] on div "Current Financial Statements" at bounding box center [326, 308] width 201 height 12
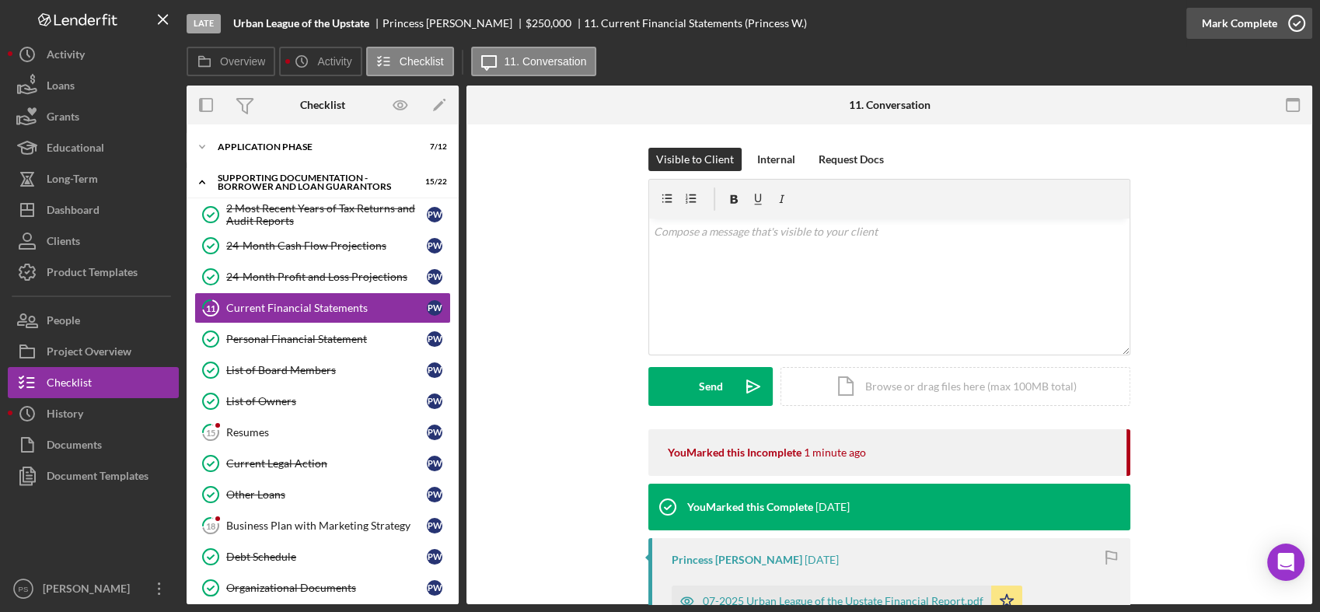
click at [1286, 20] on icon "button" at bounding box center [1296, 23] width 39 height 39
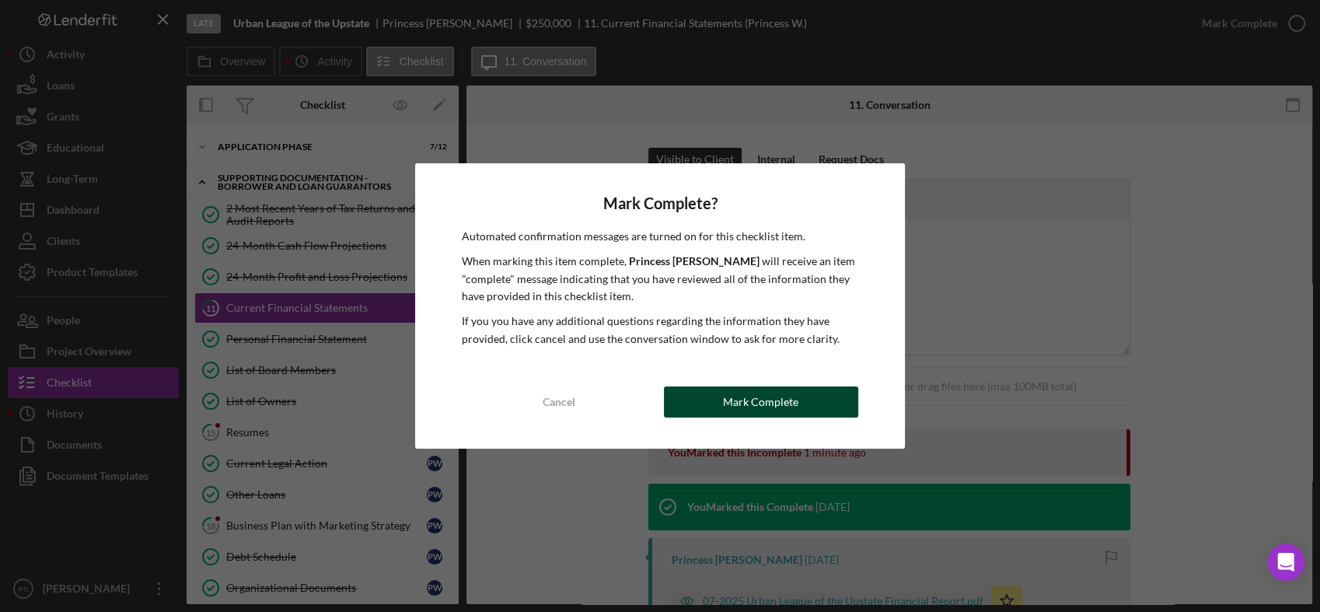
click at [727, 396] on div "Mark Complete" at bounding box center [760, 401] width 75 height 31
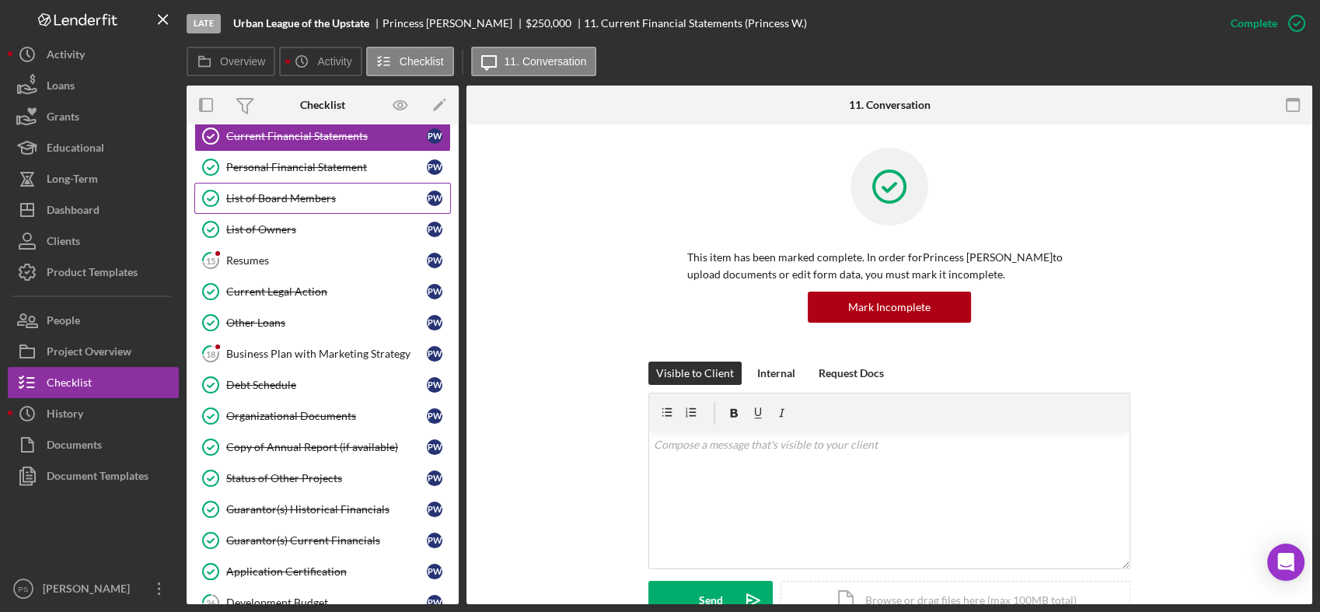
scroll to position [173, 0]
click at [343, 162] on div "Personal Financial Statement" at bounding box center [326, 166] width 201 height 12
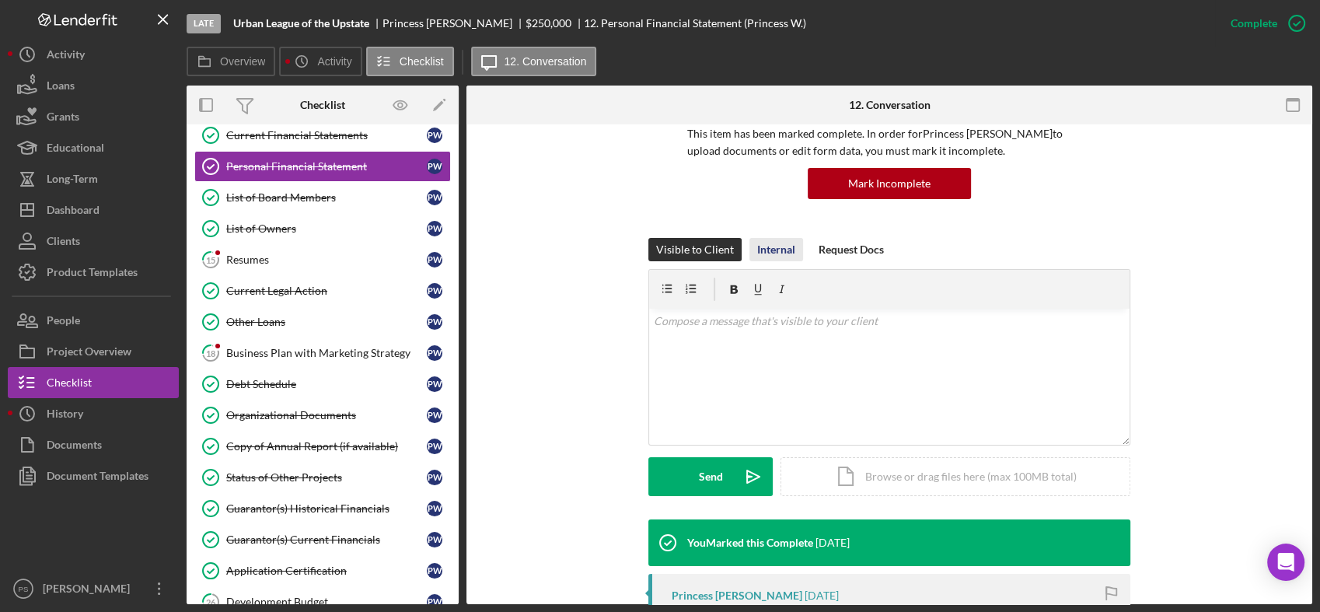
scroll to position [230, 0]
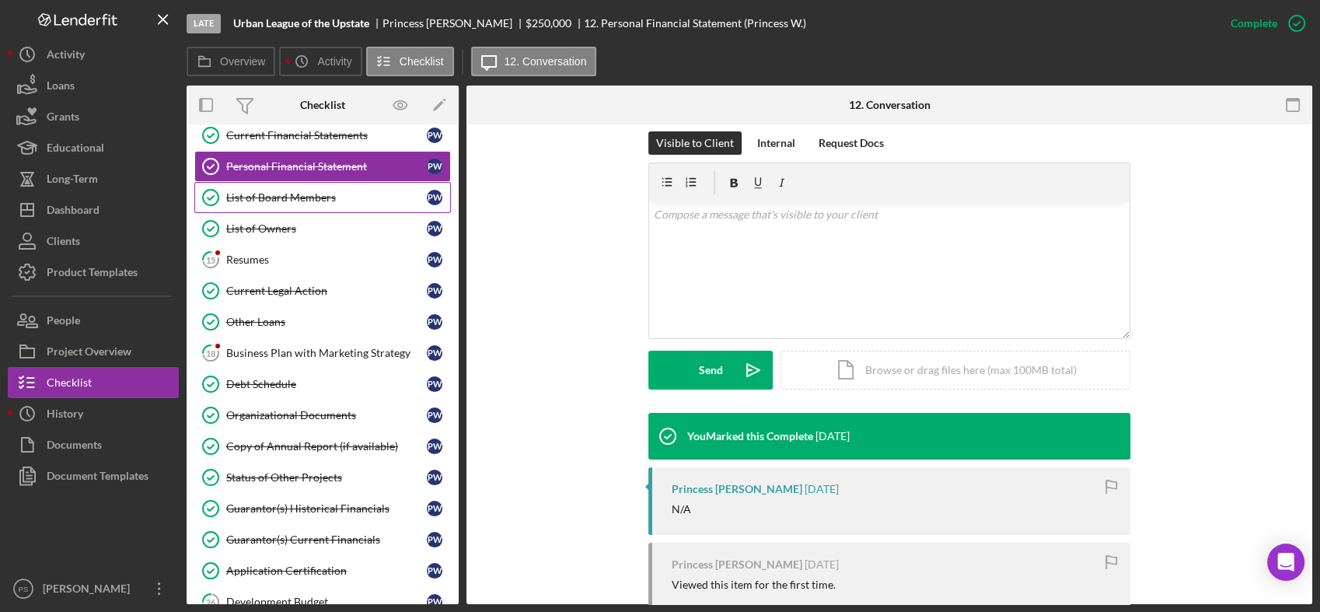
click at [337, 191] on div "List of Board Members" at bounding box center [326, 197] width 201 height 12
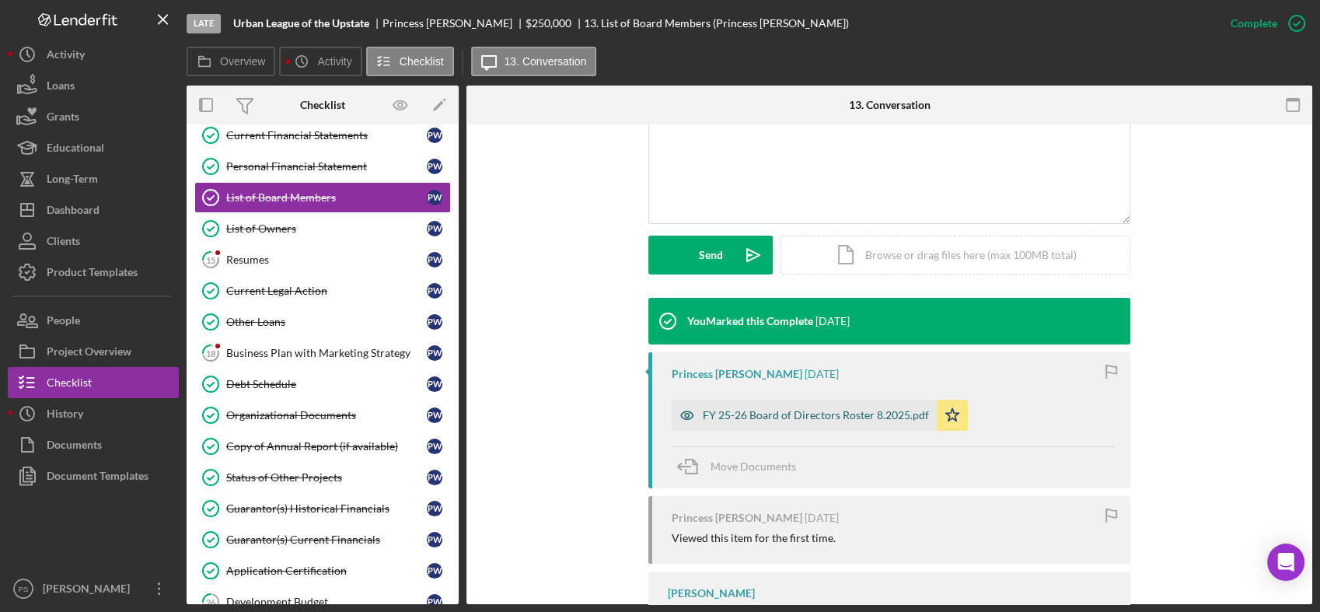
click at [815, 405] on div "FY 25-26 Board of Directors Roster 8.2025.pdf" at bounding box center [804, 415] width 265 height 31
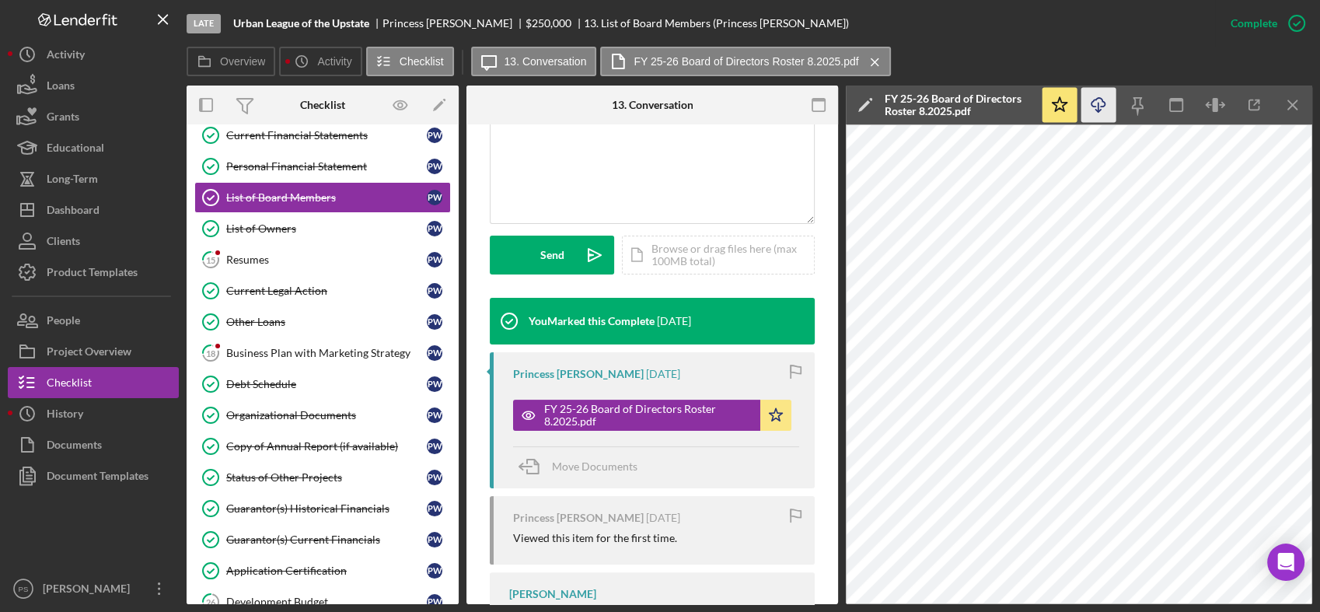
click at [1102, 105] on icon "Icon/Download" at bounding box center [1098, 105] width 35 height 35
click at [351, 229] on div "List of Owners" at bounding box center [326, 228] width 201 height 12
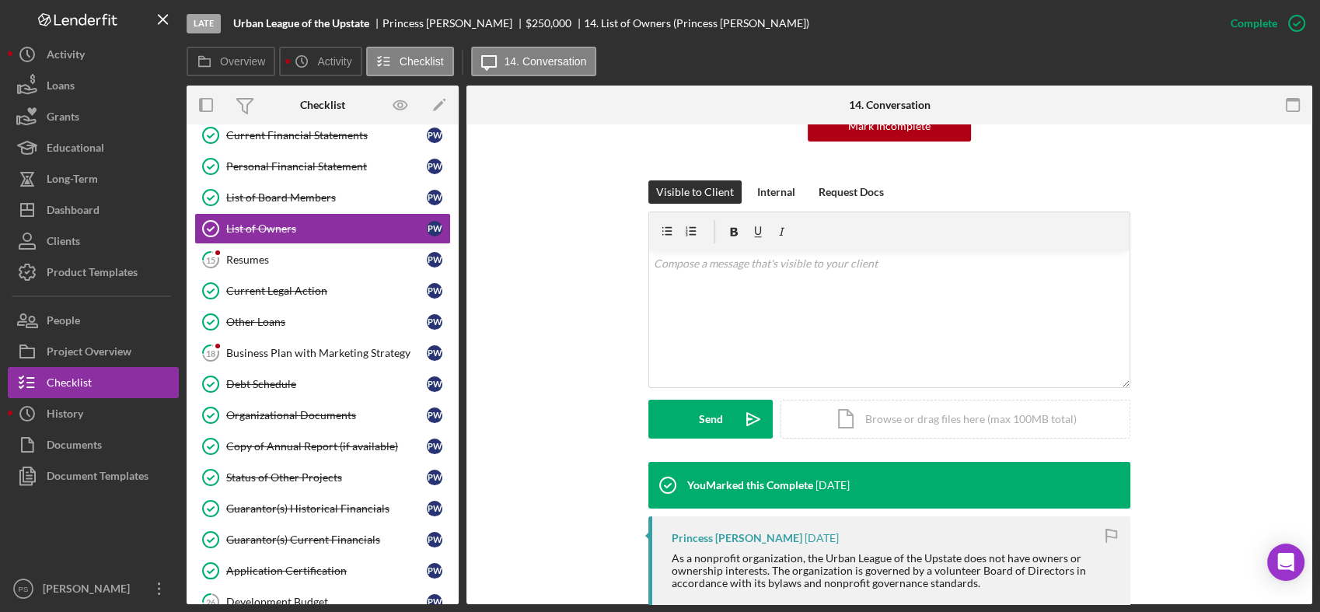
scroll to position [288, 0]
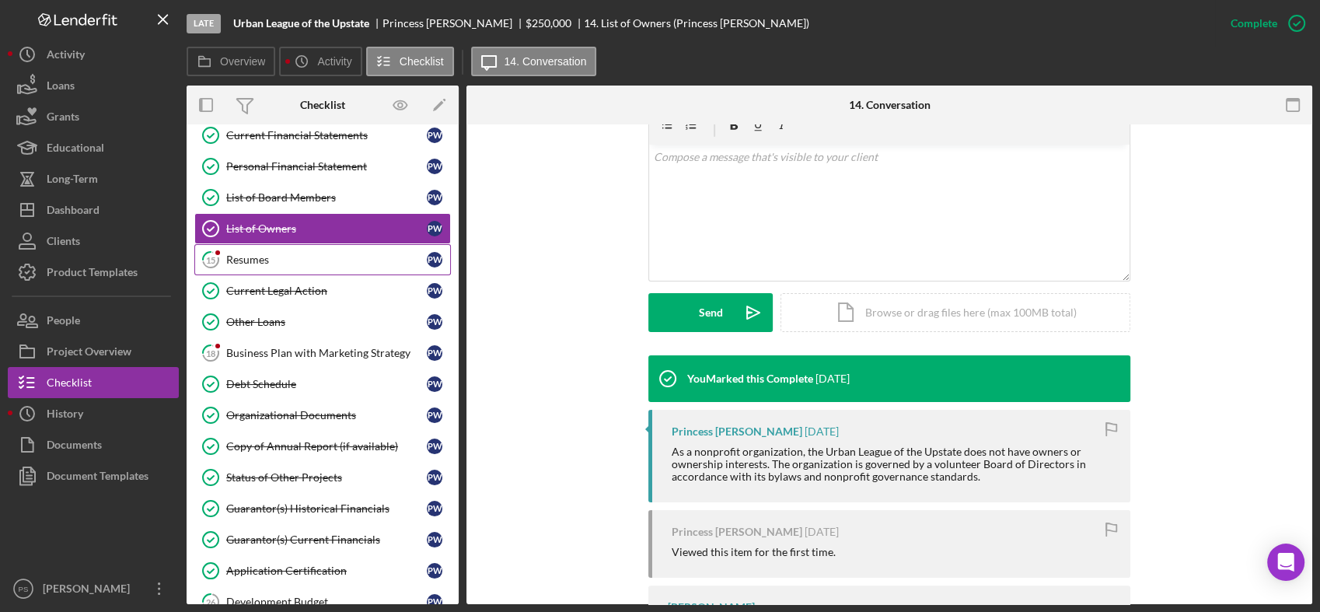
click at [321, 253] on div "Resumes" at bounding box center [326, 259] width 201 height 12
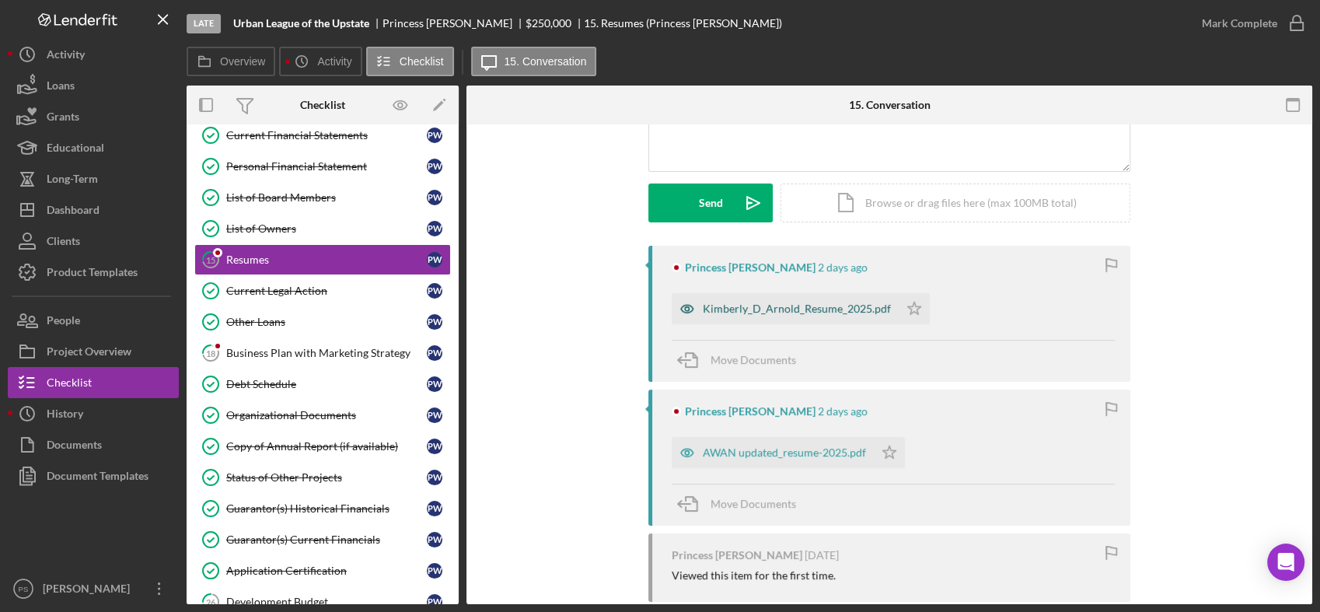
scroll to position [230, 0]
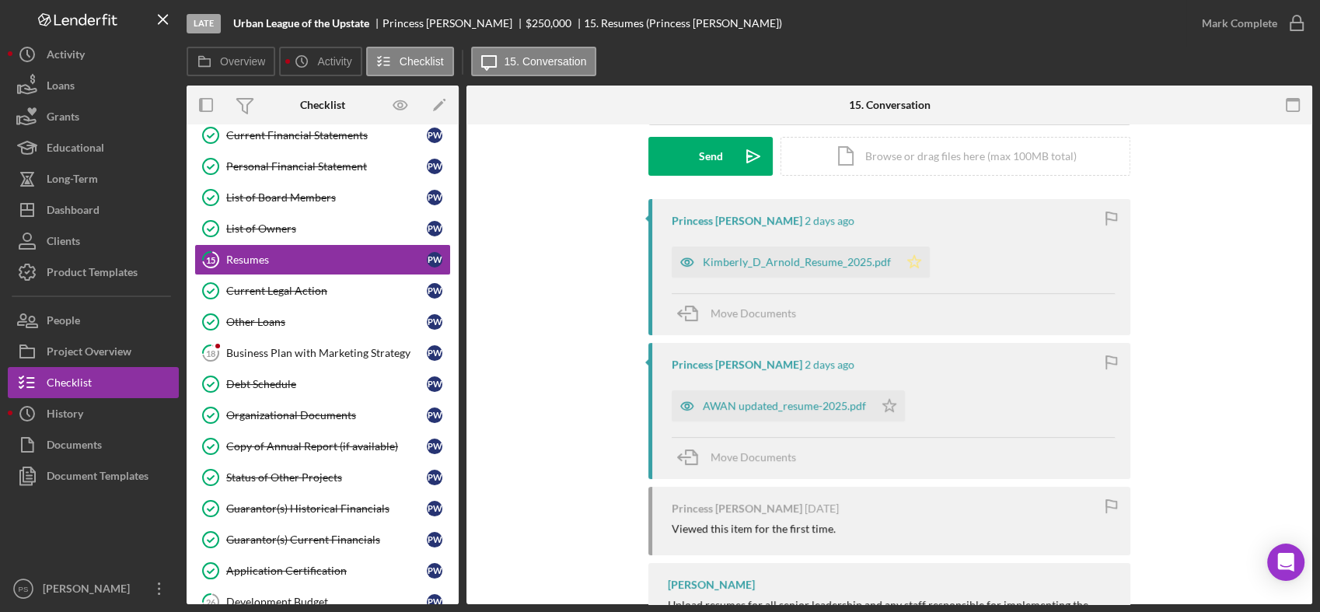
click at [909, 253] on icon "Icon/Star" at bounding box center [914, 261] width 31 height 31
click at [889, 403] on polygon "button" at bounding box center [889, 405] width 13 height 12
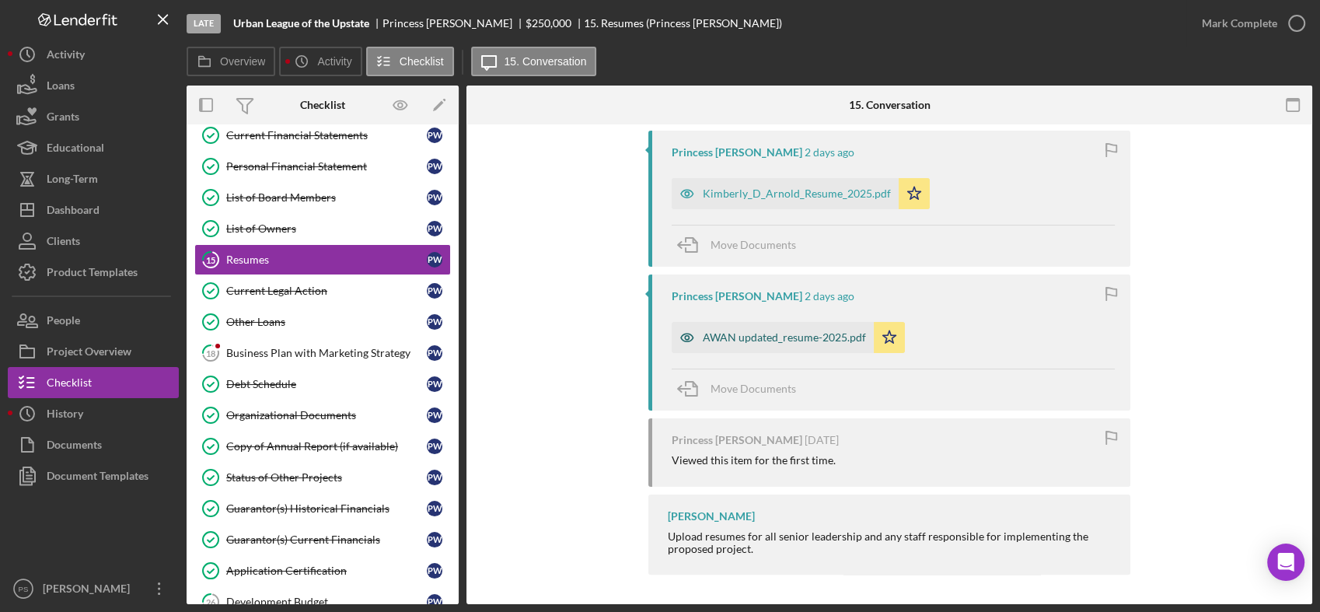
click at [789, 336] on div "AWAN updated_resume-2025.pdf" at bounding box center [784, 337] width 163 height 12
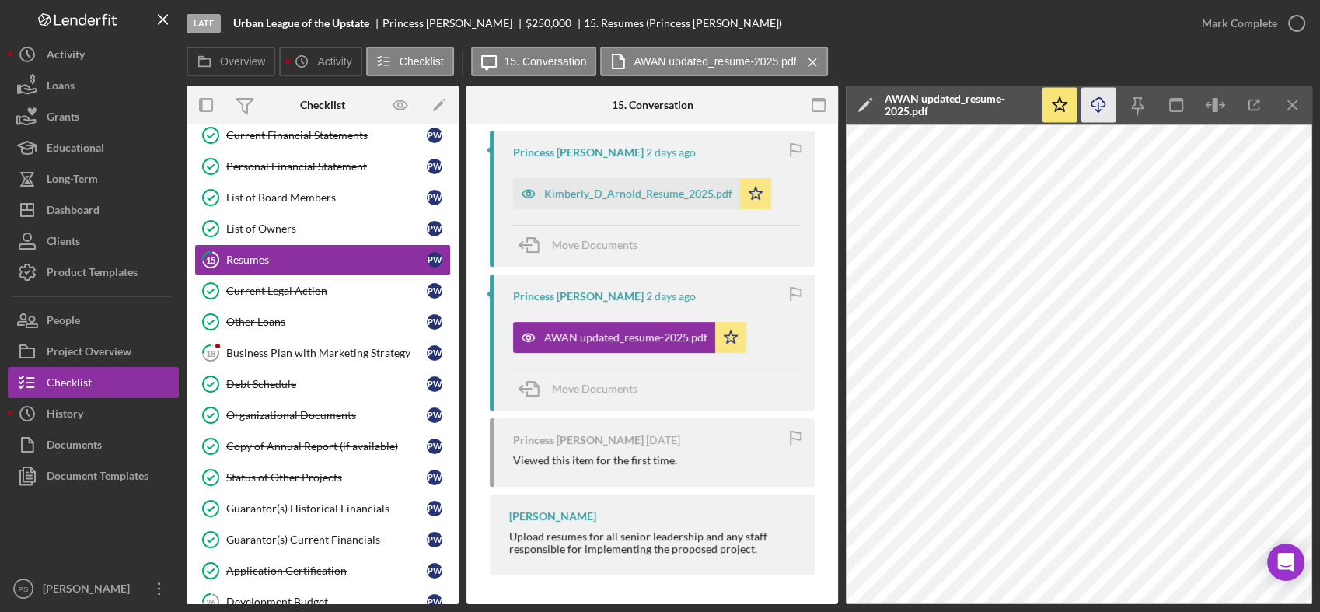
click at [1100, 102] on icon "Icon/Download" at bounding box center [1098, 105] width 35 height 35
click at [633, 193] on div "Kimberly_D_Arnold_Resume_2025.pdf" at bounding box center [638, 193] width 188 height 12
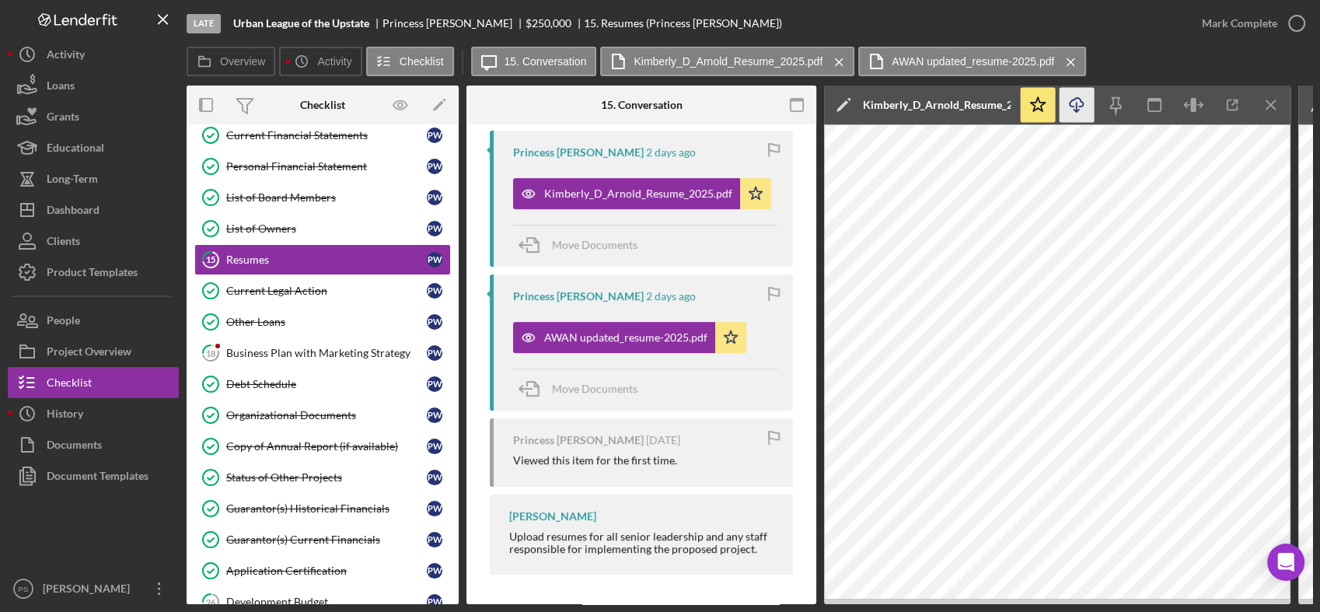
click at [1078, 104] on icon "Icon/Download" at bounding box center [1076, 105] width 35 height 35
click at [330, 284] on div "Current Legal Action" at bounding box center [326, 290] width 201 height 12
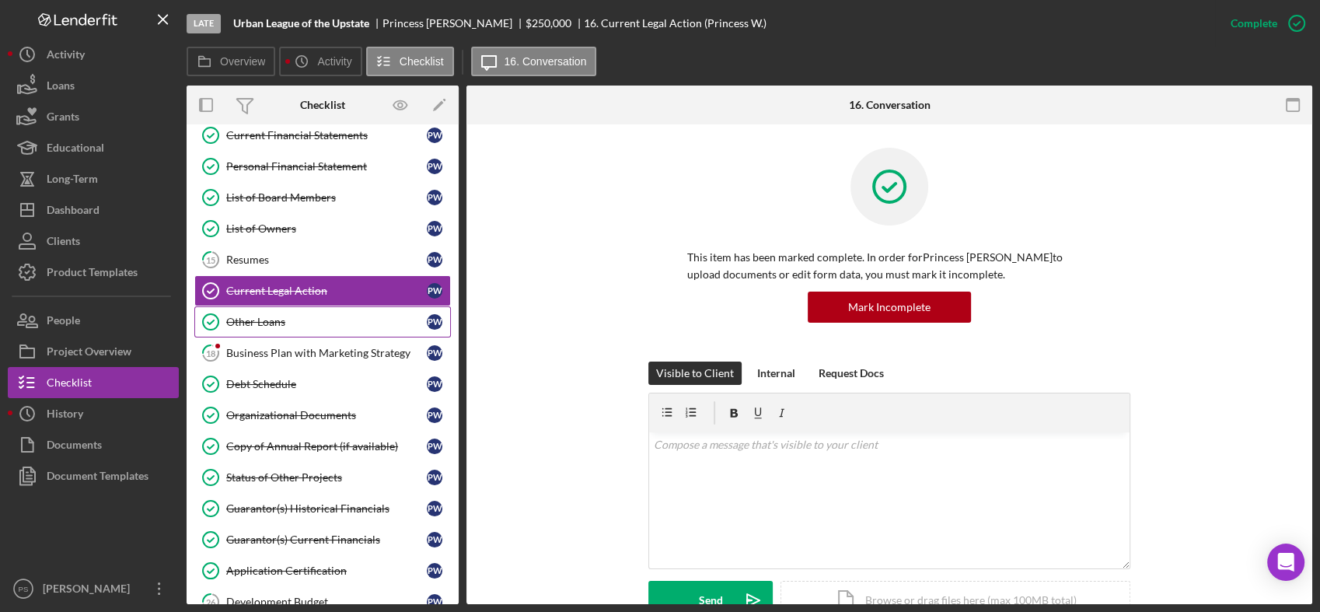
click at [333, 316] on div "Other Loans" at bounding box center [326, 322] width 201 height 12
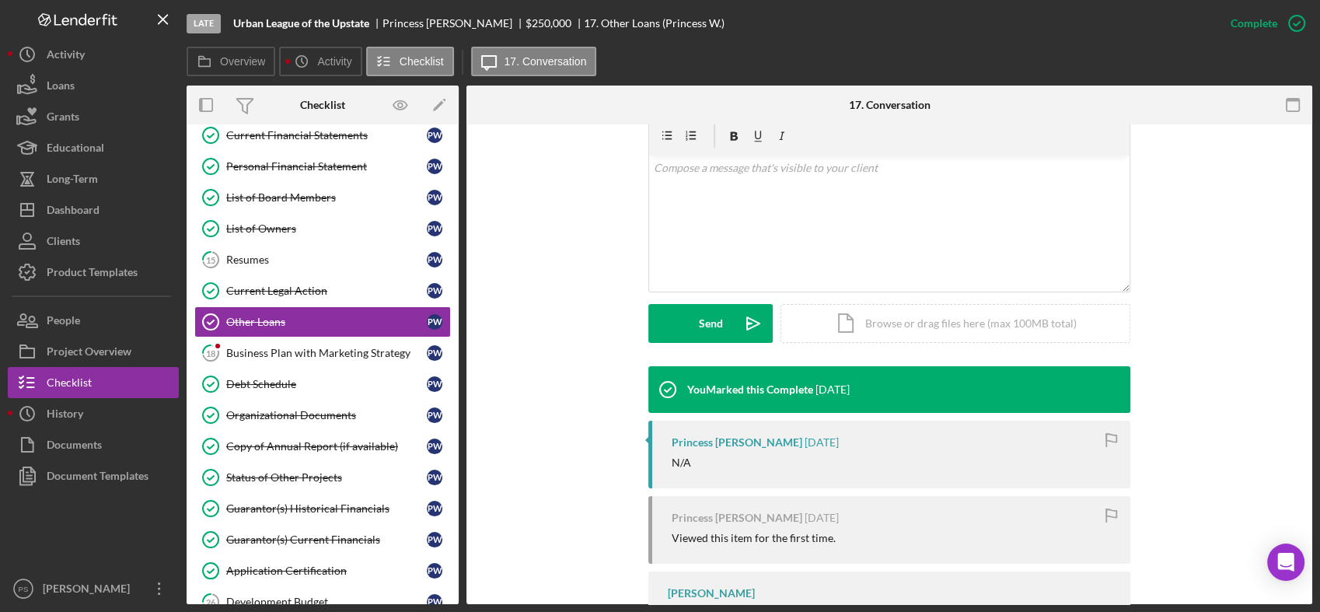
scroll to position [345, 0]
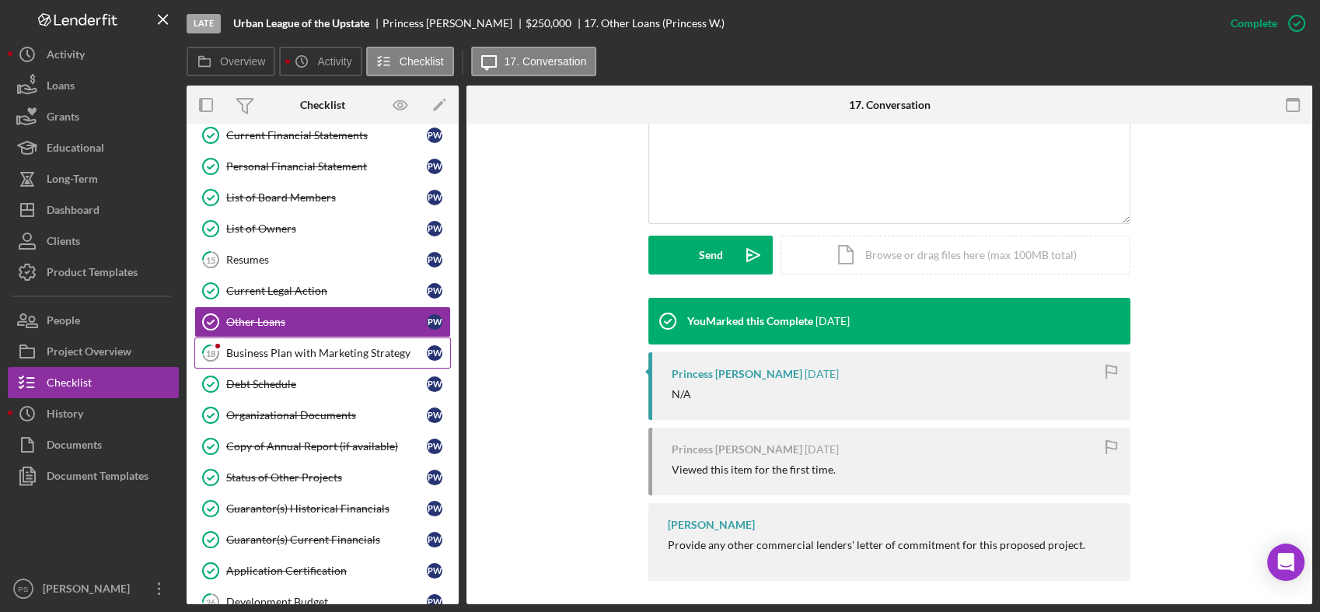
click at [337, 337] on link "18 Business Plan with Marketing Strategy P W" at bounding box center [322, 352] width 257 height 31
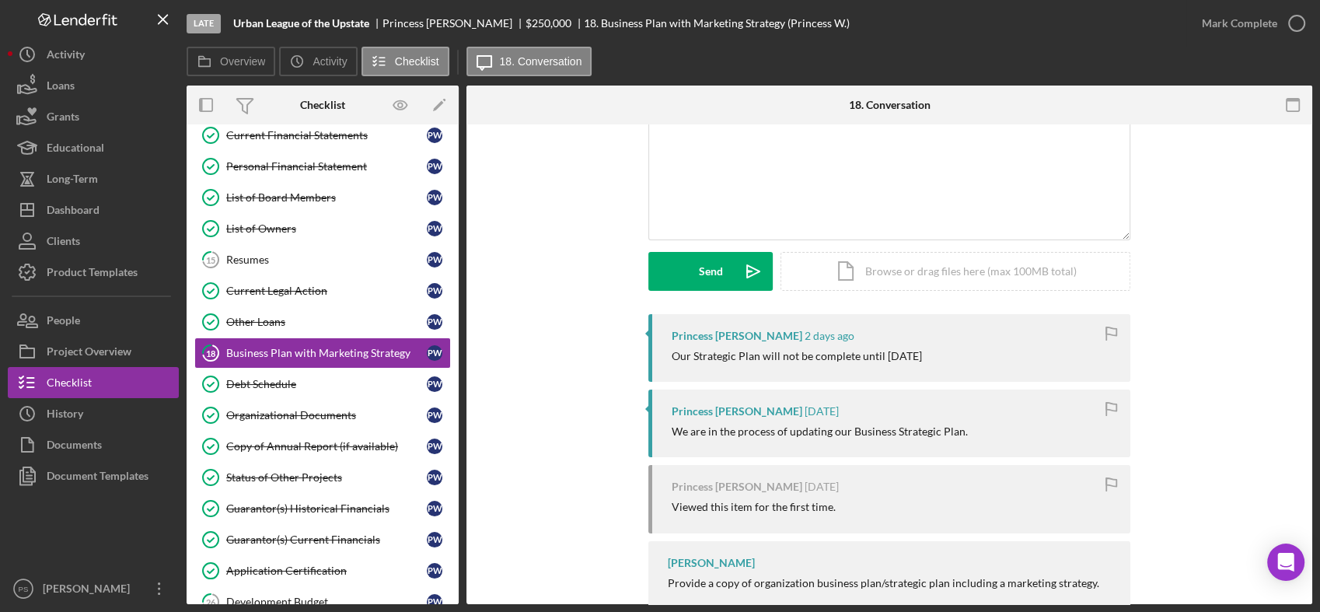
scroll to position [160, 0]
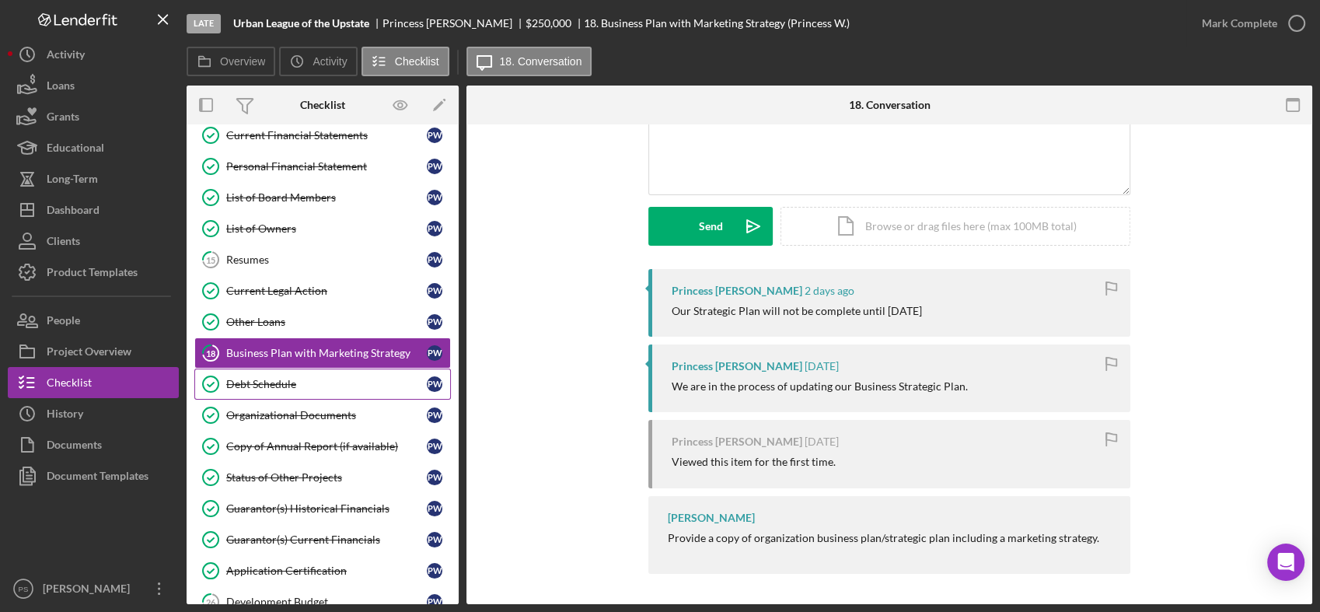
click at [338, 374] on link "Debt Schedule Debt Schedule P W" at bounding box center [322, 383] width 257 height 31
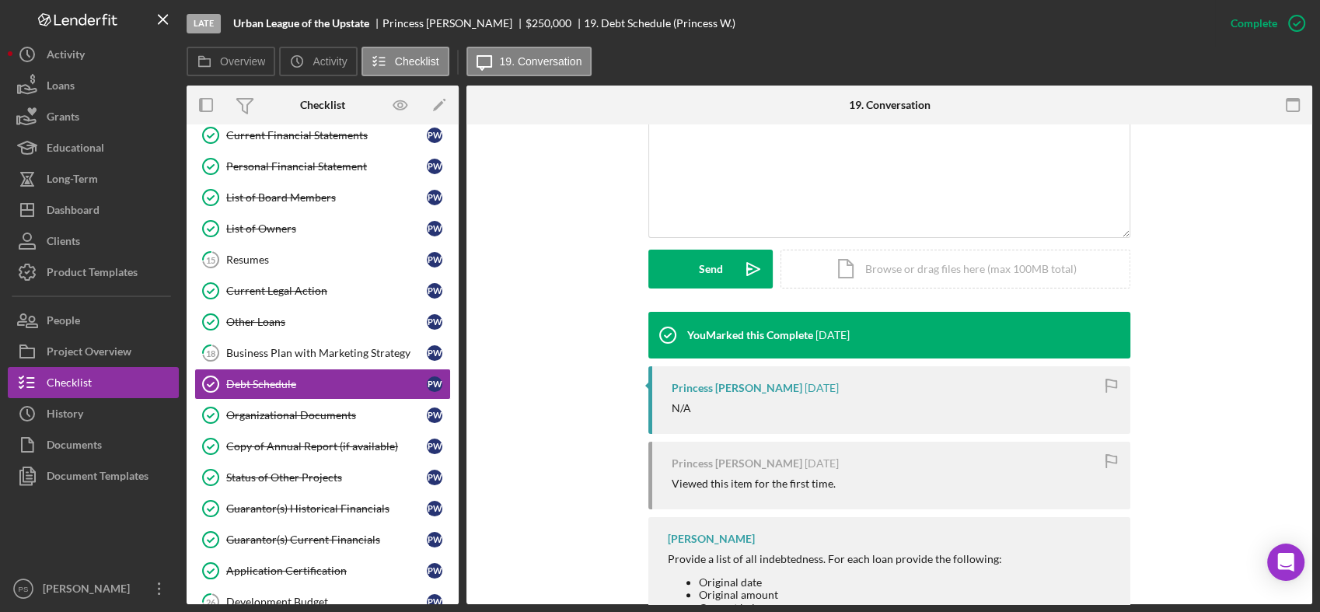
scroll to position [345, 0]
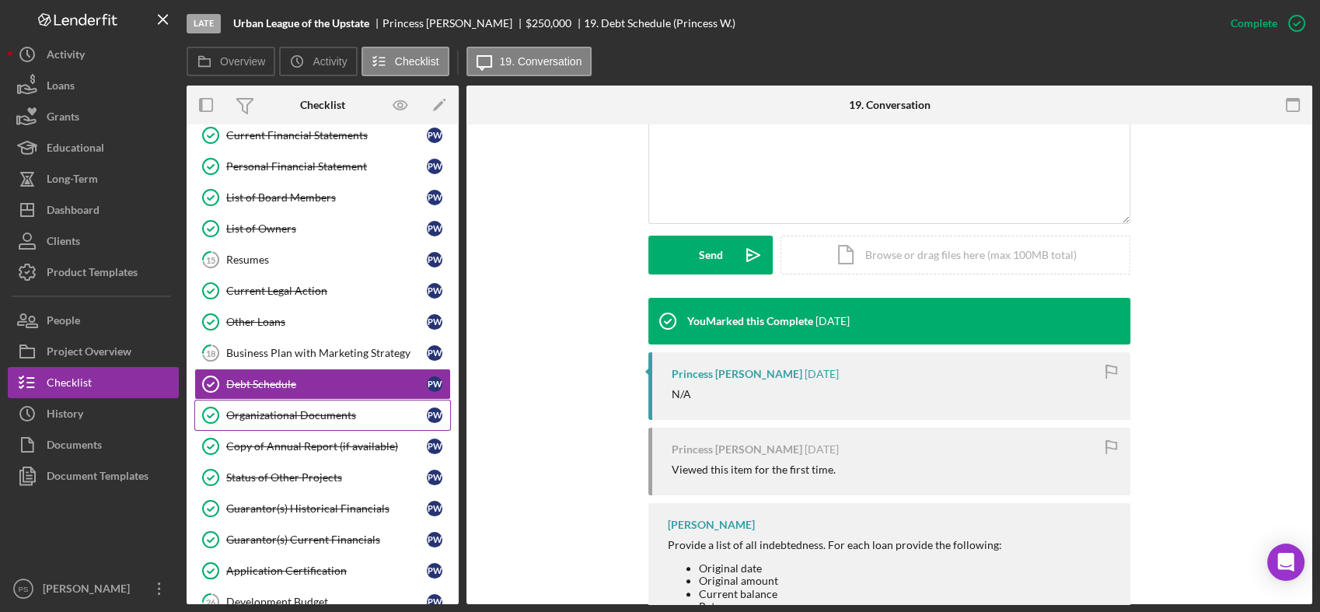
click at [337, 404] on link "Organizational Documents Organizational Documents P W" at bounding box center [322, 415] width 257 height 31
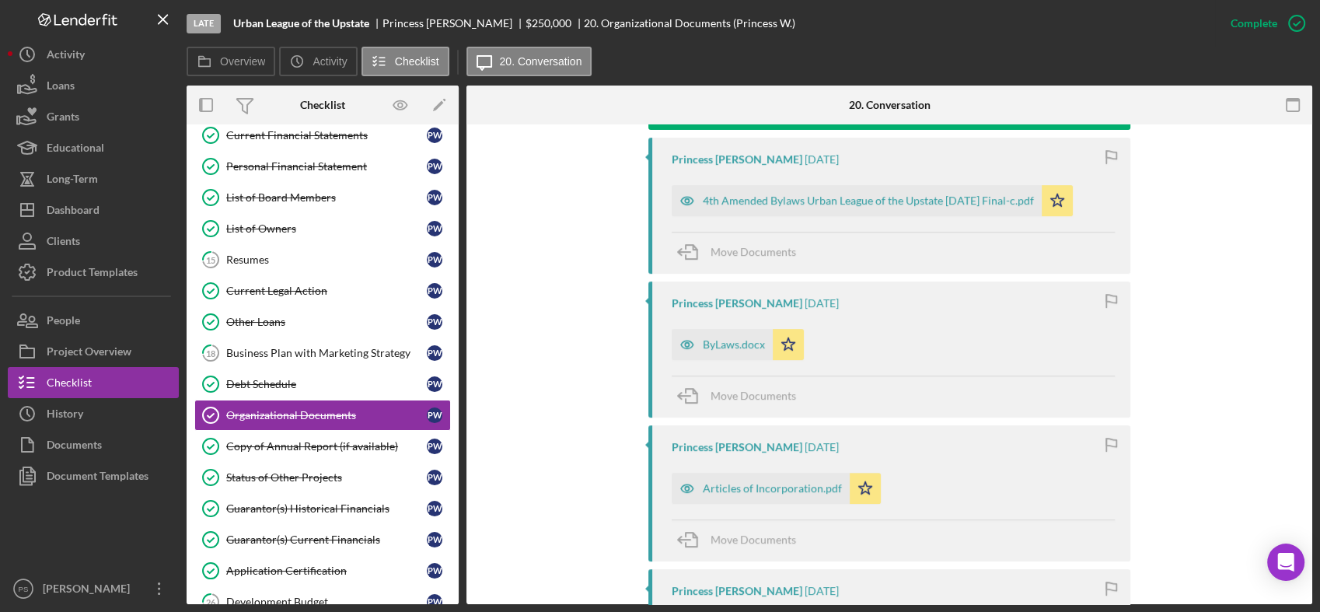
scroll to position [575, 0]
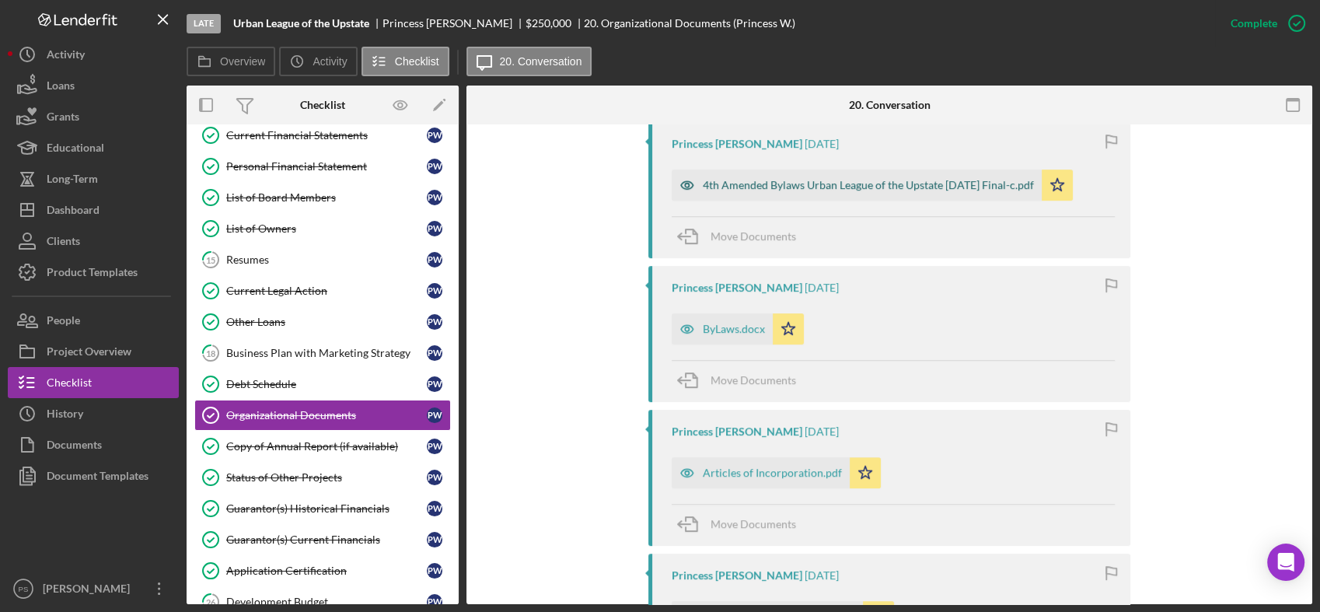
click at [864, 189] on div "4th Amended Bylaws Urban League of the Upstate [DATE] Final-c.pdf" at bounding box center [868, 185] width 331 height 12
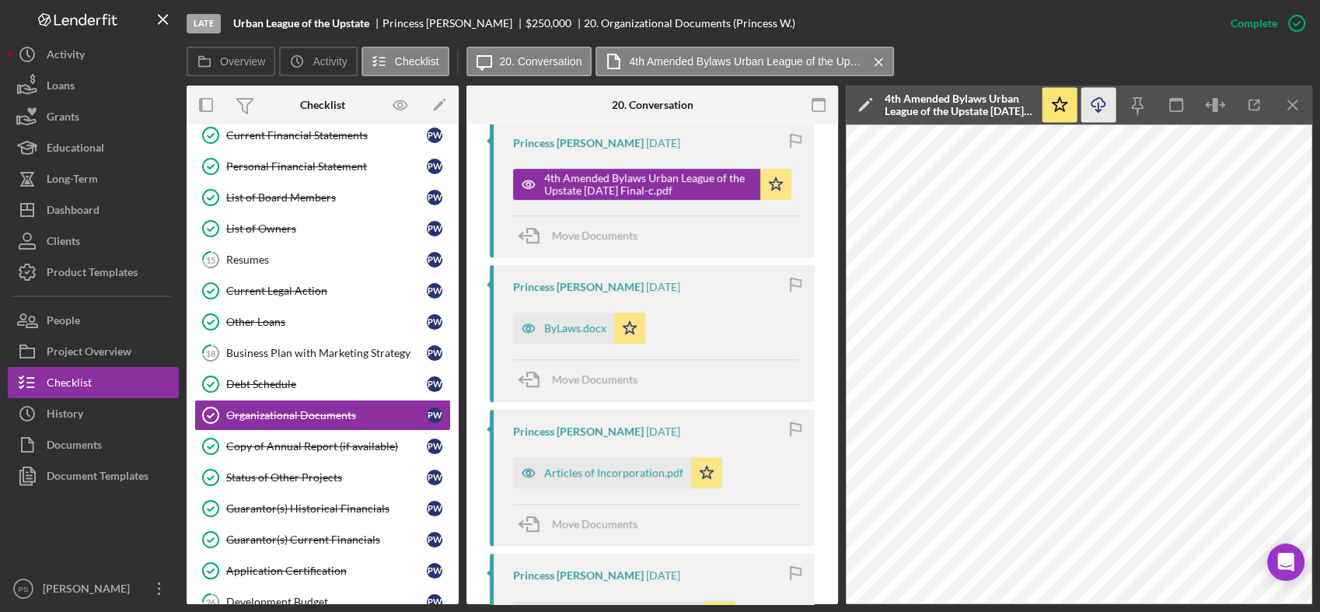
click at [1098, 104] on line "button" at bounding box center [1098, 107] width 0 height 9
click at [582, 323] on div "ByLaws.docx" at bounding box center [575, 328] width 62 height 12
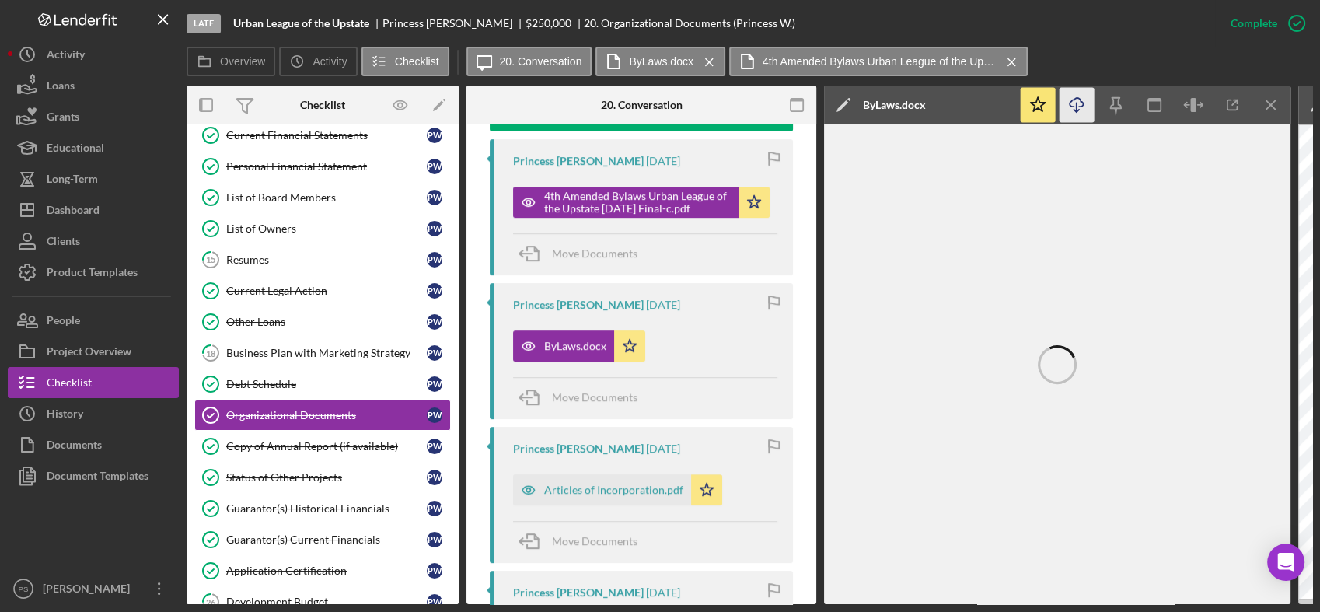
click at [1080, 106] on icon "button" at bounding box center [1076, 102] width 13 height 9
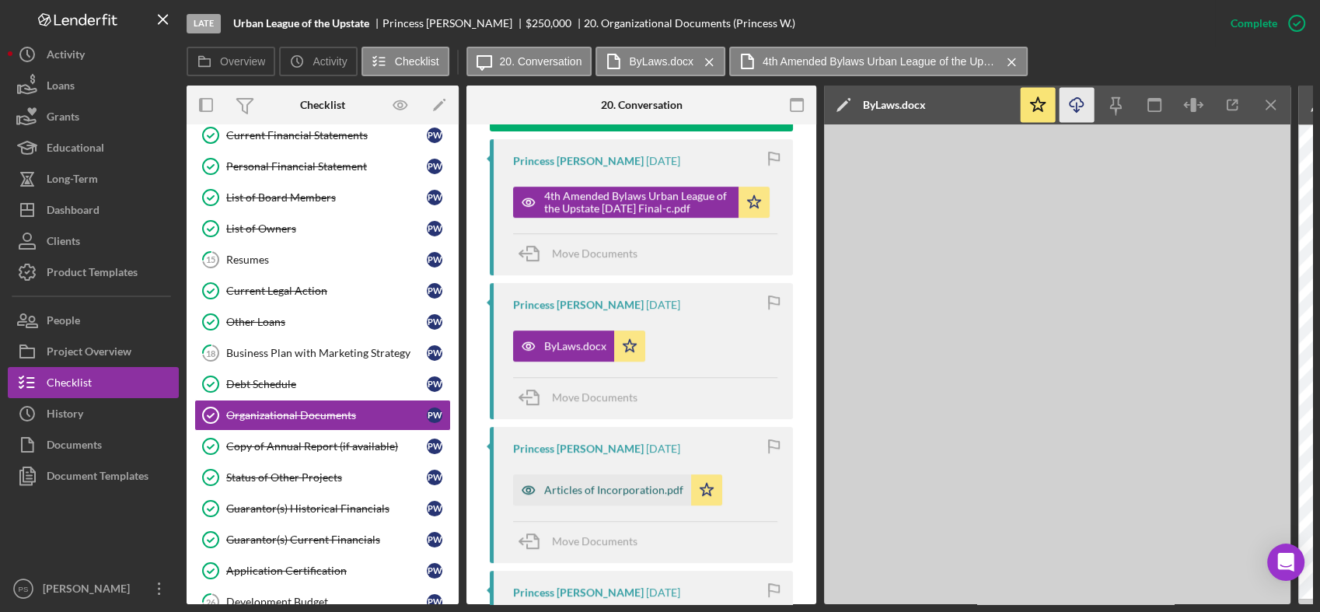
click at [610, 483] on div "Articles of Incorporation.pdf" at bounding box center [613, 489] width 139 height 12
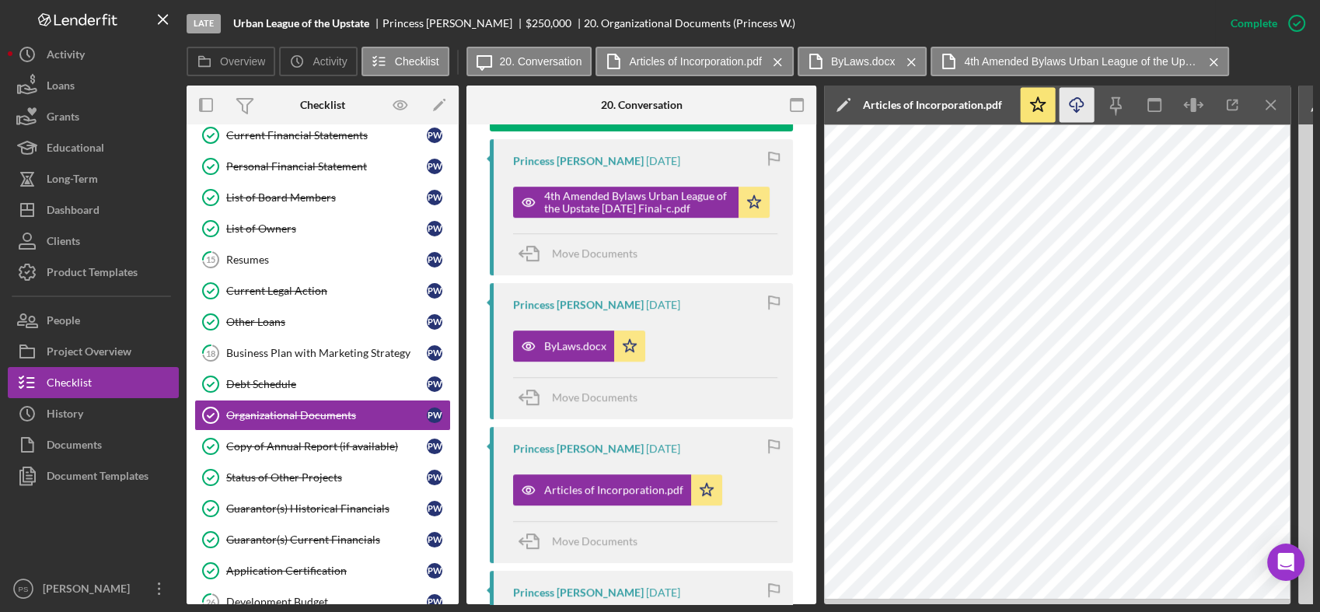
click at [1073, 107] on icon "Icon/Download" at bounding box center [1076, 105] width 35 height 35
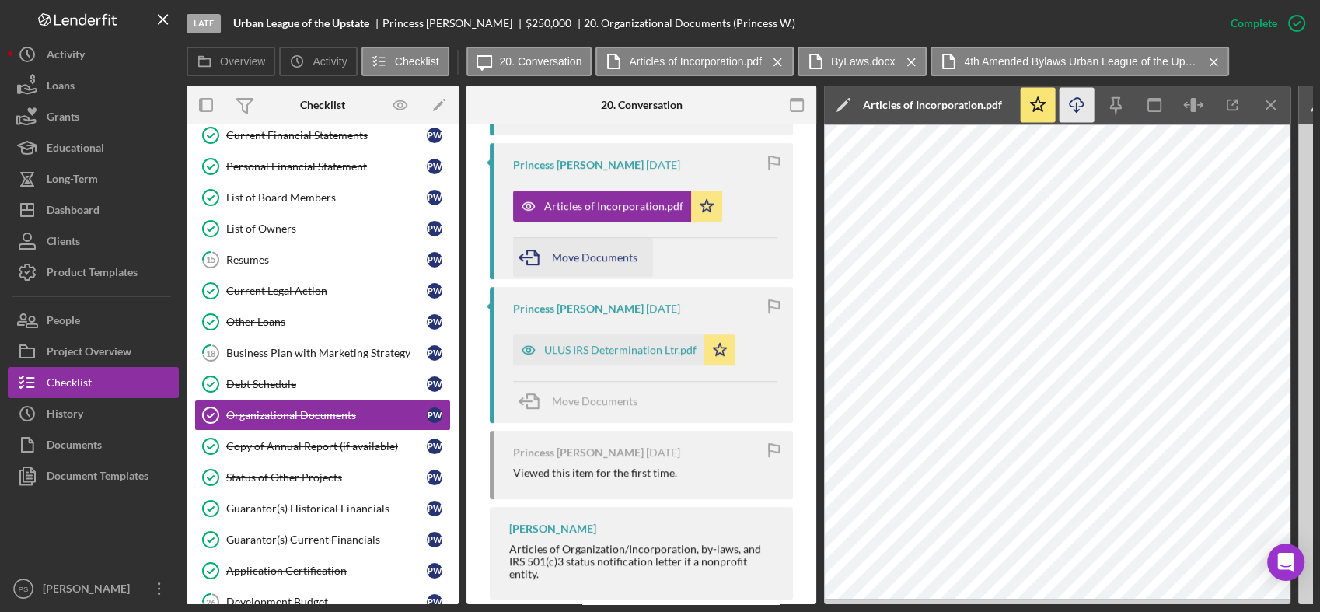
scroll to position [881, 0]
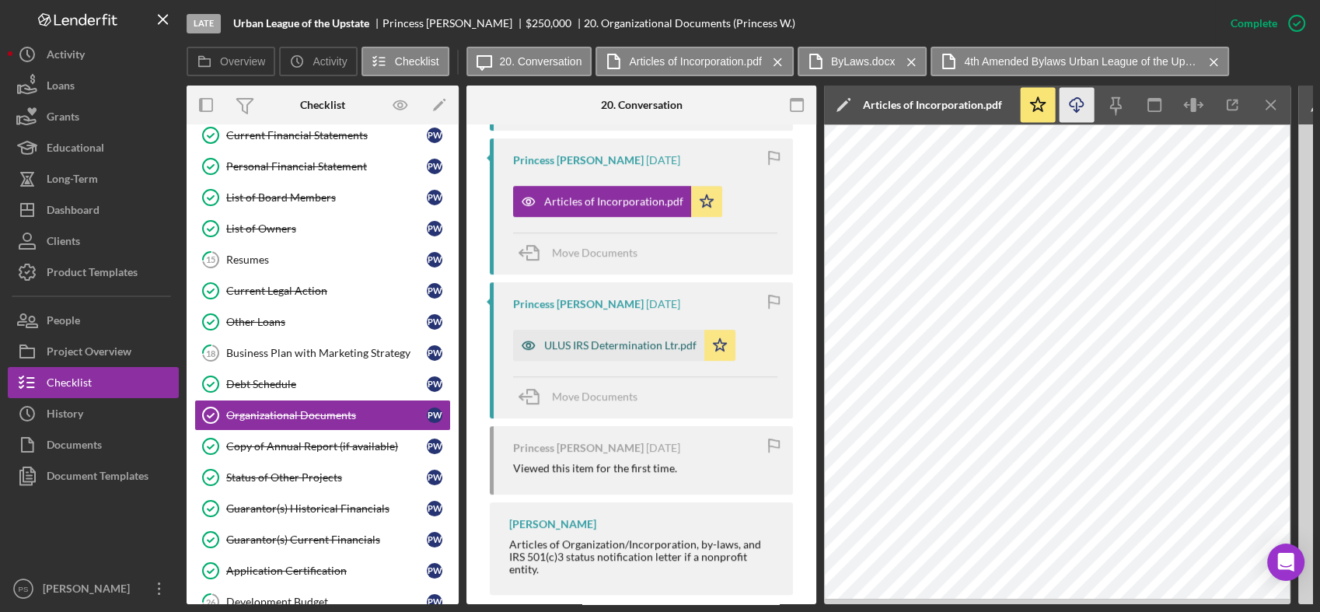
click at [607, 330] on div "ULUS IRS Determination Ltr.pdf" at bounding box center [608, 345] width 191 height 31
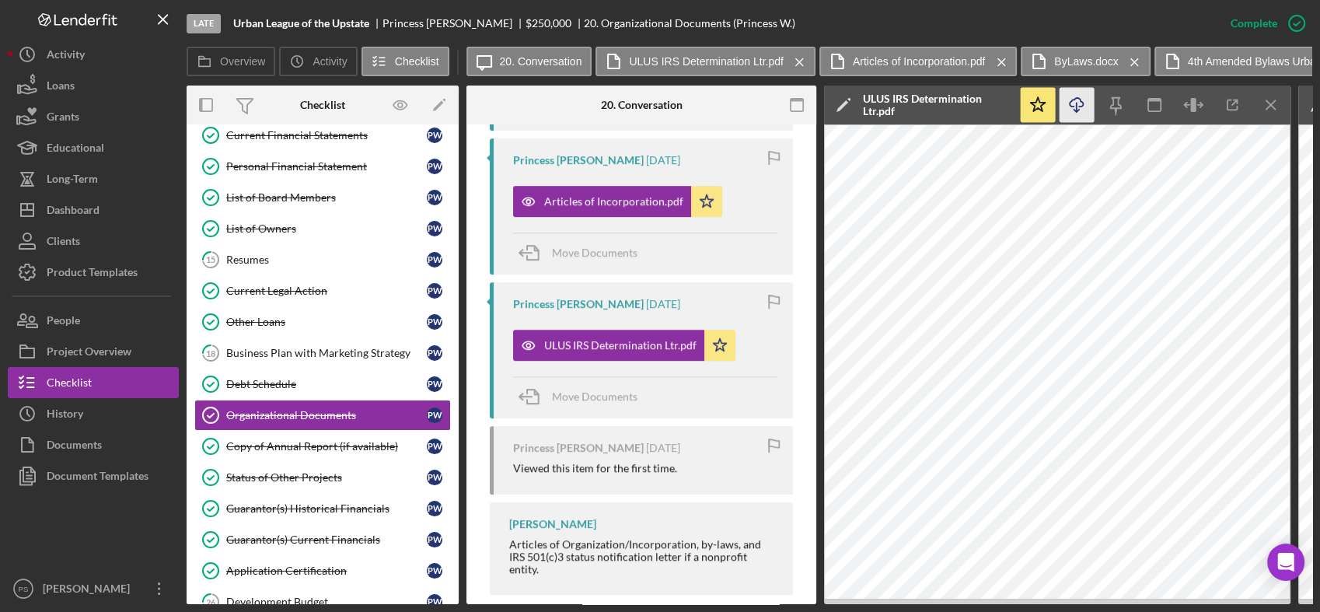
click at [1077, 110] on line "button" at bounding box center [1077, 107] width 0 height 9
click at [330, 433] on link "Copy of Annual Report (if available) Copy of Annual Report (if available) P W" at bounding box center [322, 446] width 257 height 31
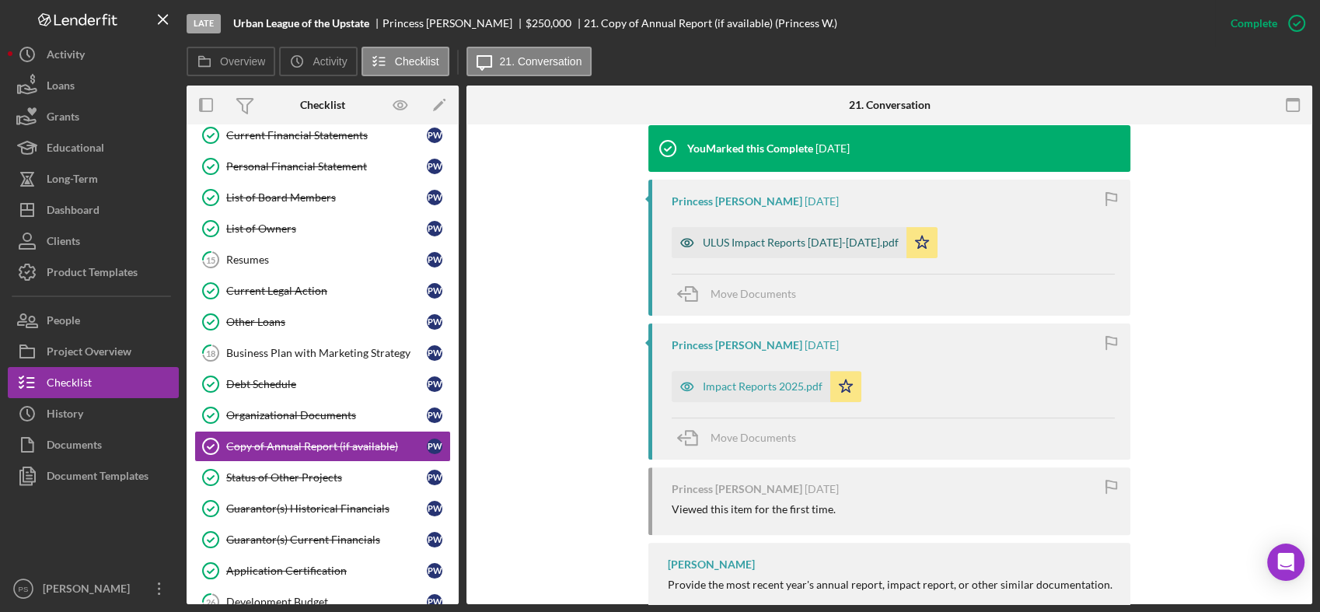
click at [801, 239] on div "ULUS Impact Reports [DATE]-[DATE].pdf" at bounding box center [801, 242] width 196 height 12
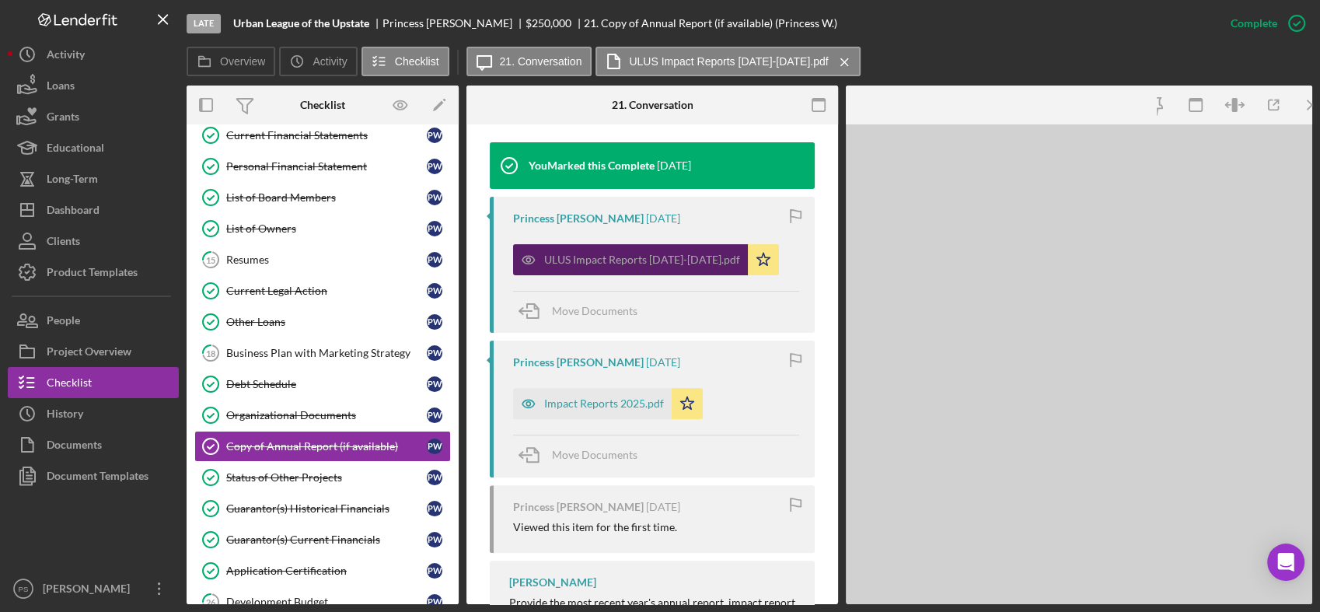
scroll to position [535, 0]
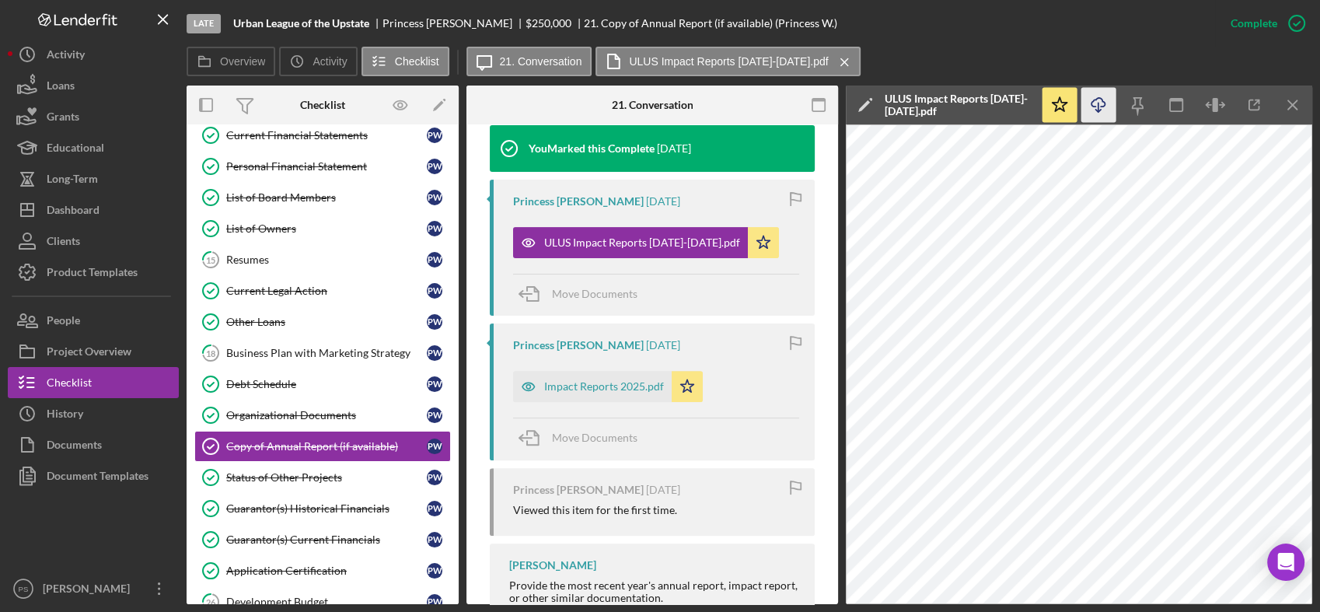
click at [1101, 107] on icon "Icon/Download" at bounding box center [1098, 105] width 35 height 35
click at [579, 380] on div "Impact Reports 2025.pdf" at bounding box center [604, 386] width 120 height 12
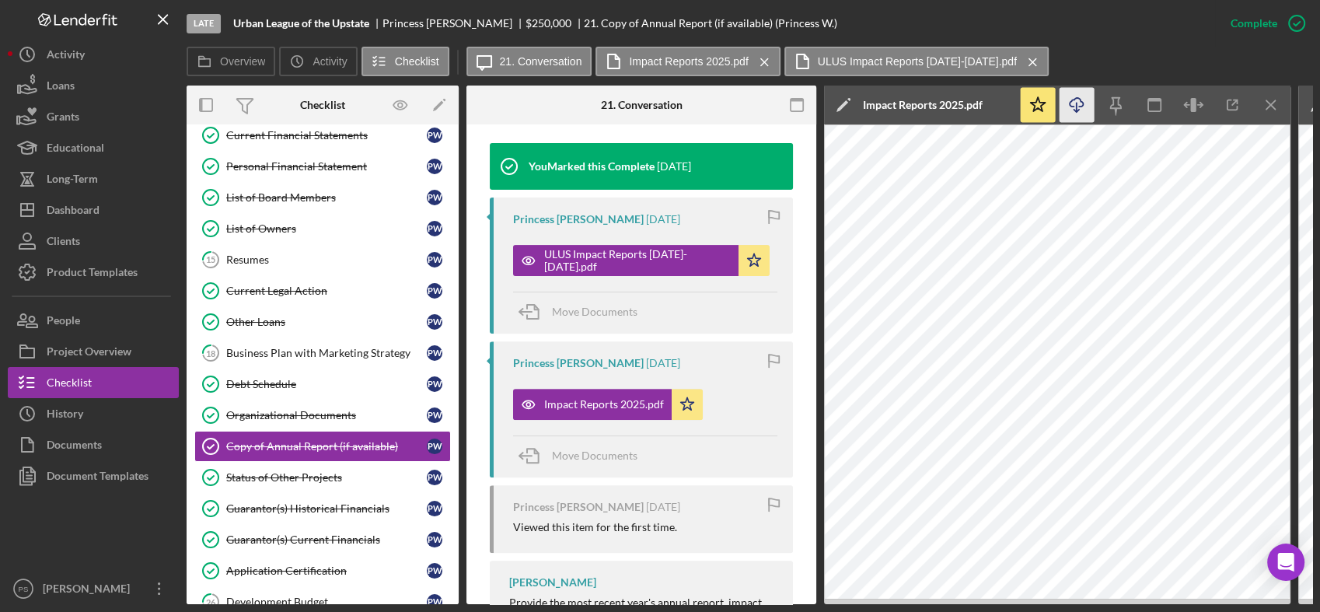
click at [1087, 107] on icon "Icon/Download" at bounding box center [1076, 105] width 35 height 35
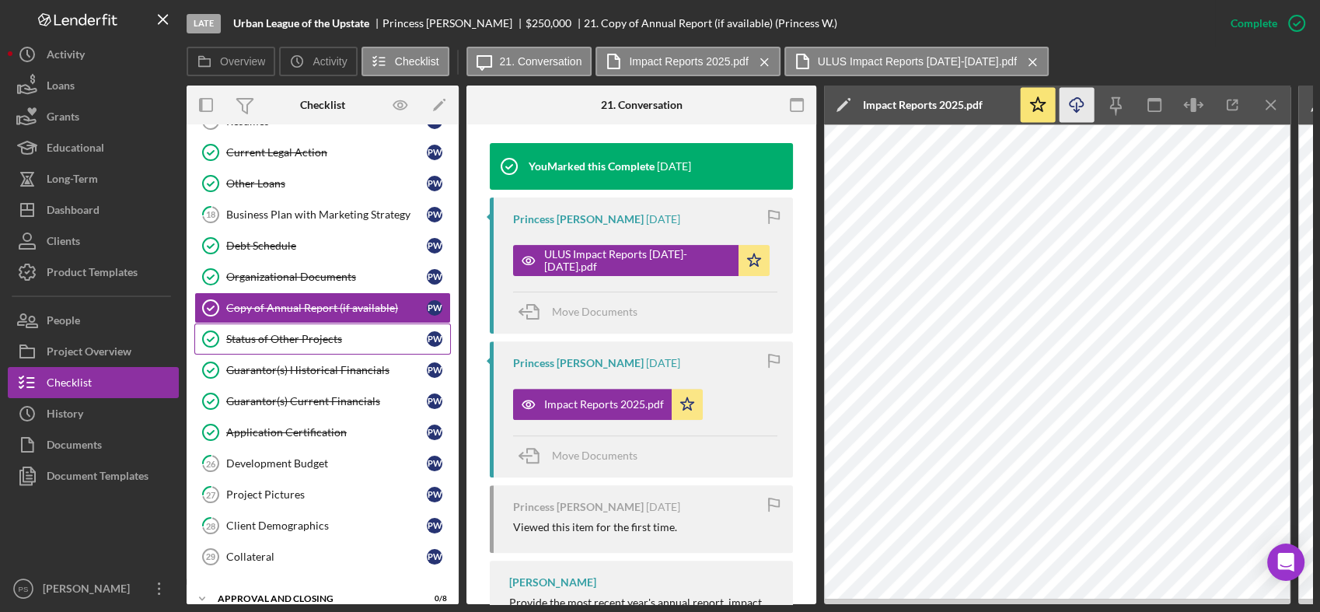
scroll to position [330, 0]
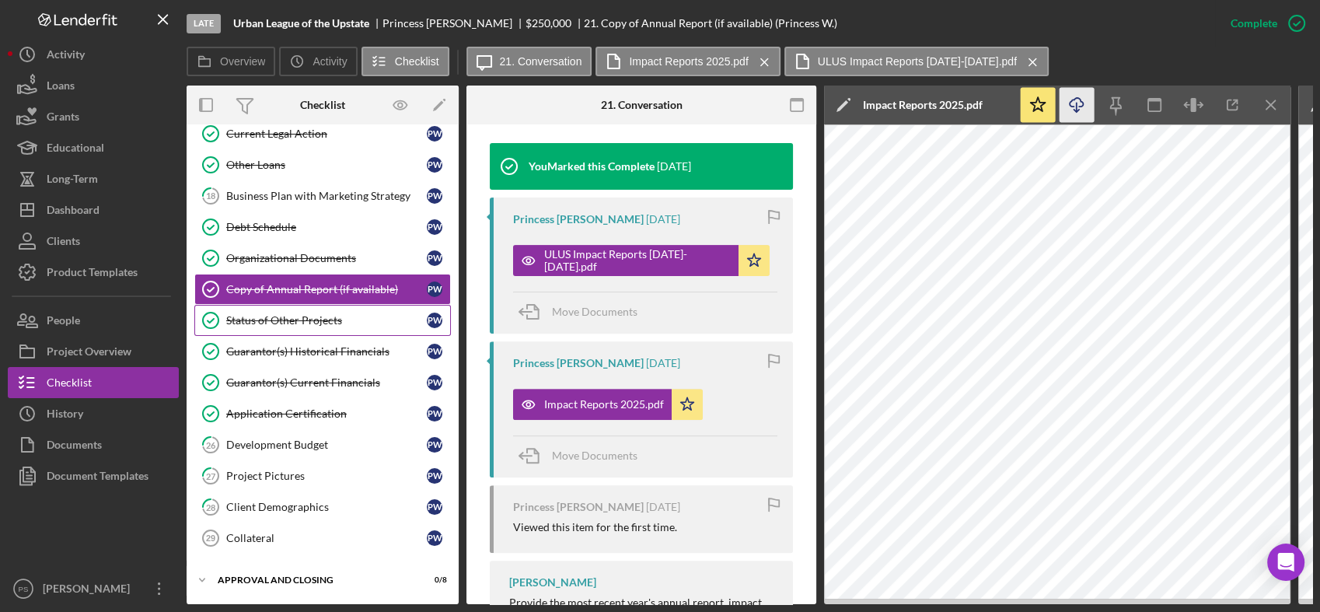
click at [331, 320] on div "Status of Other Projects" at bounding box center [326, 320] width 201 height 12
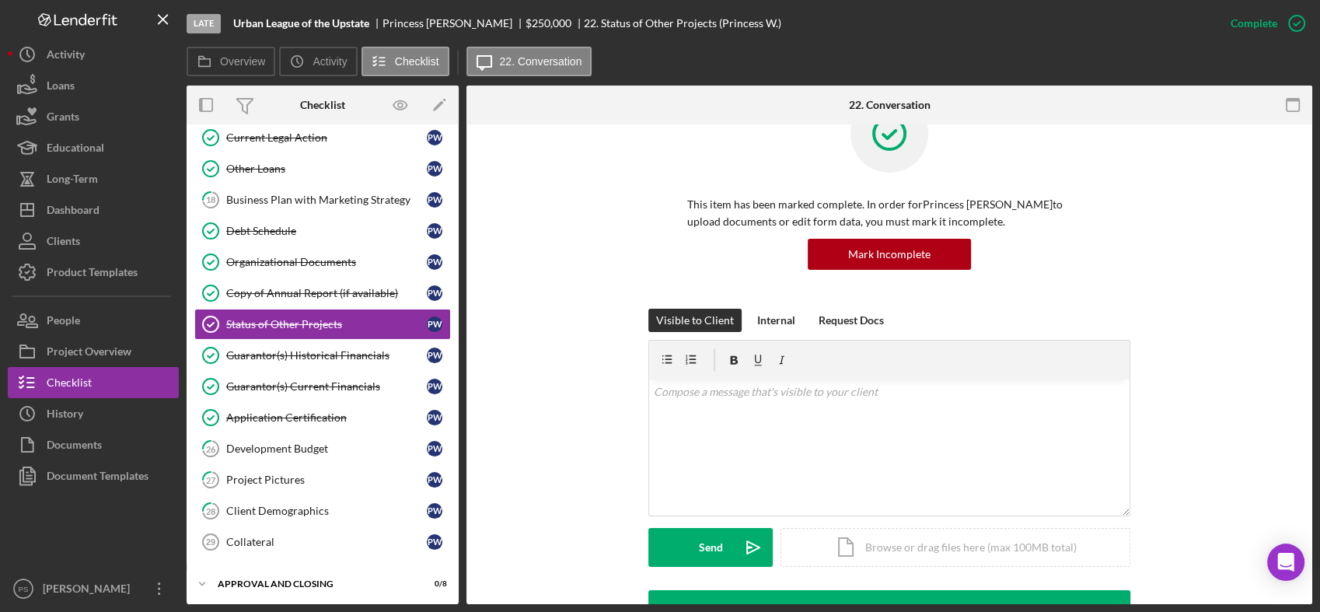
scroll to position [288, 0]
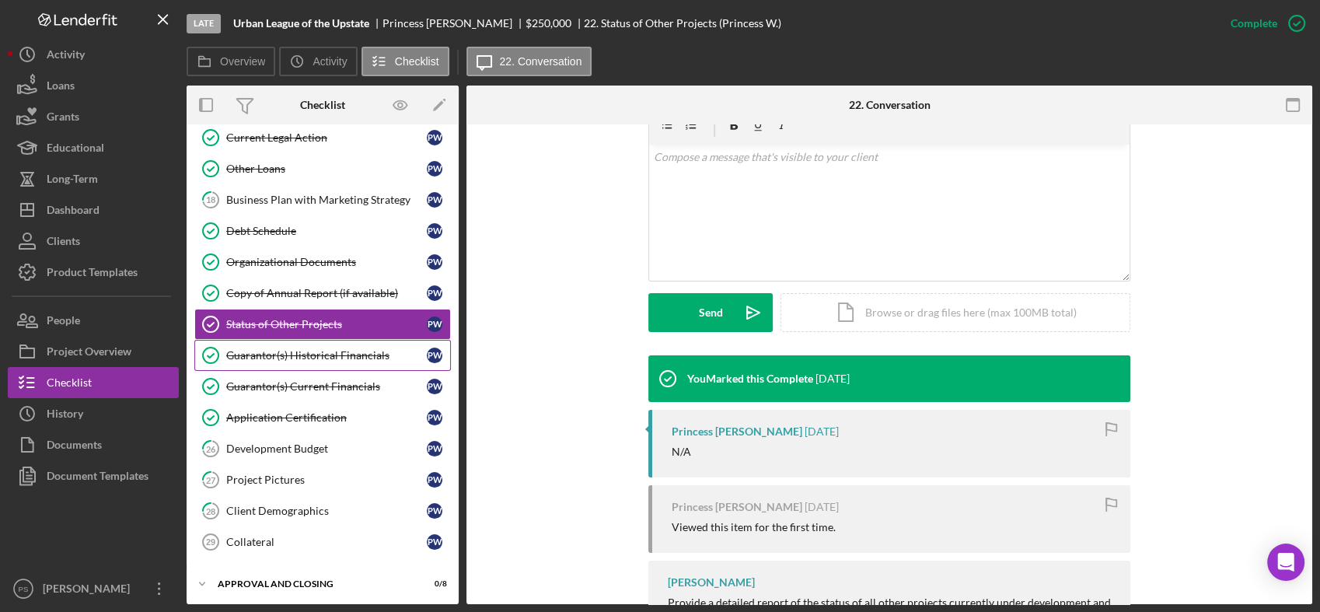
click at [336, 354] on div "Guarantor(s) Historical Financials" at bounding box center [326, 355] width 201 height 12
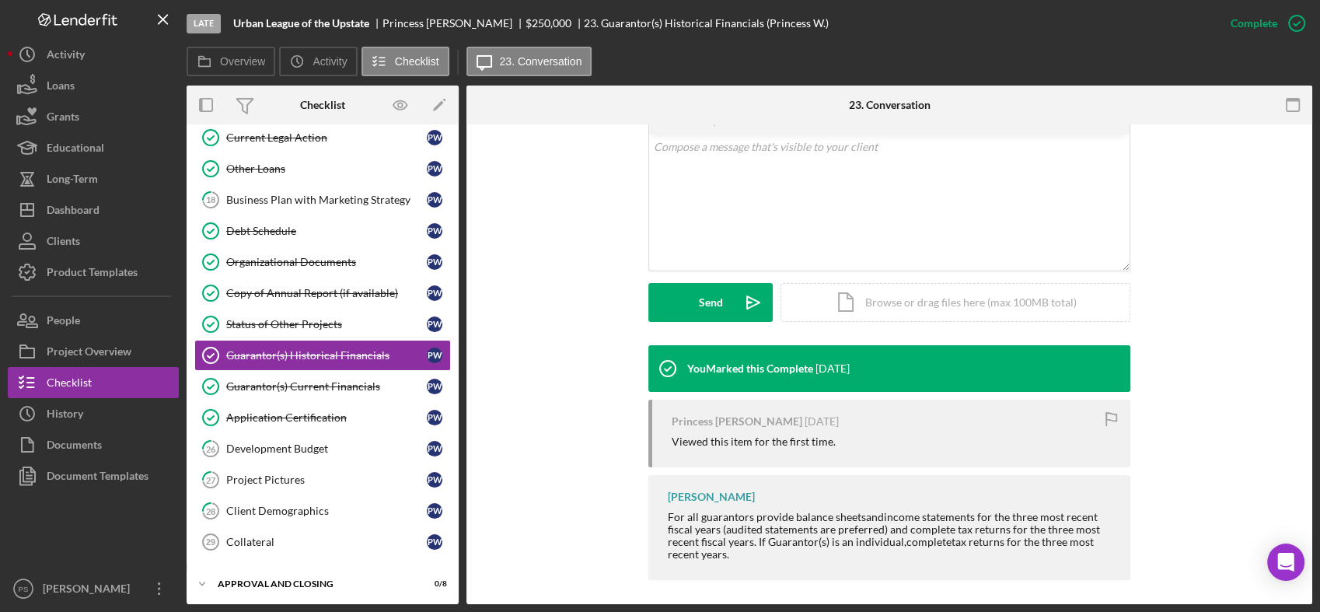
scroll to position [305, 0]
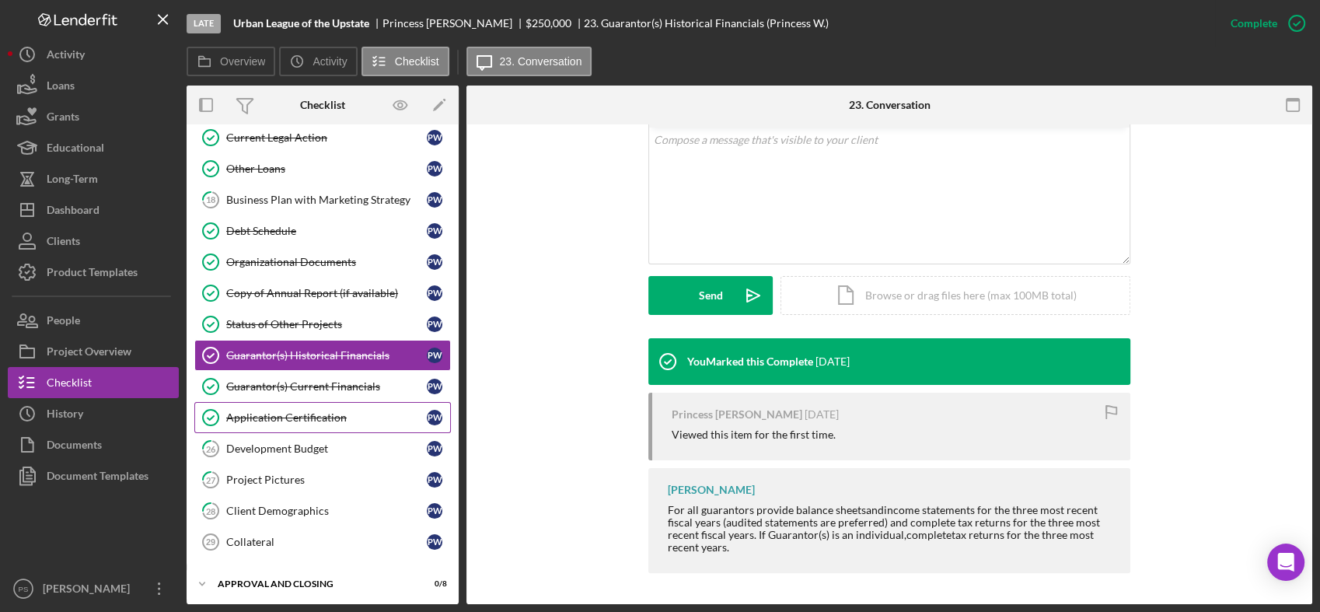
click at [330, 414] on div "Application Certification" at bounding box center [326, 417] width 201 height 12
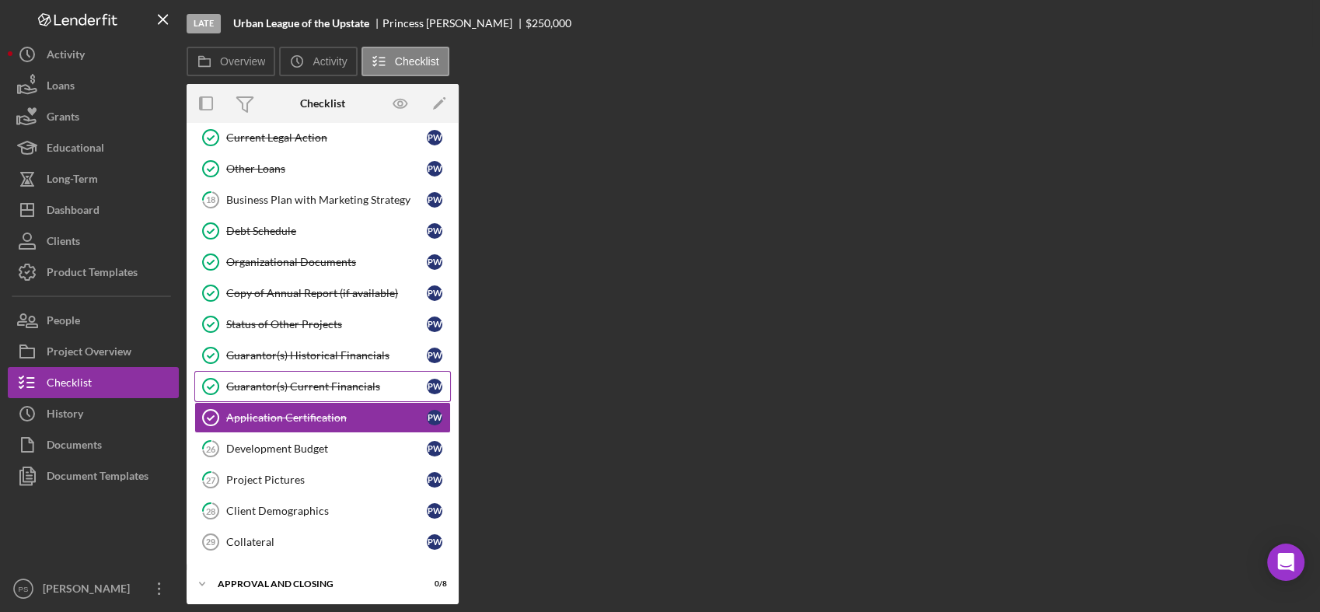
scroll to position [326, 0]
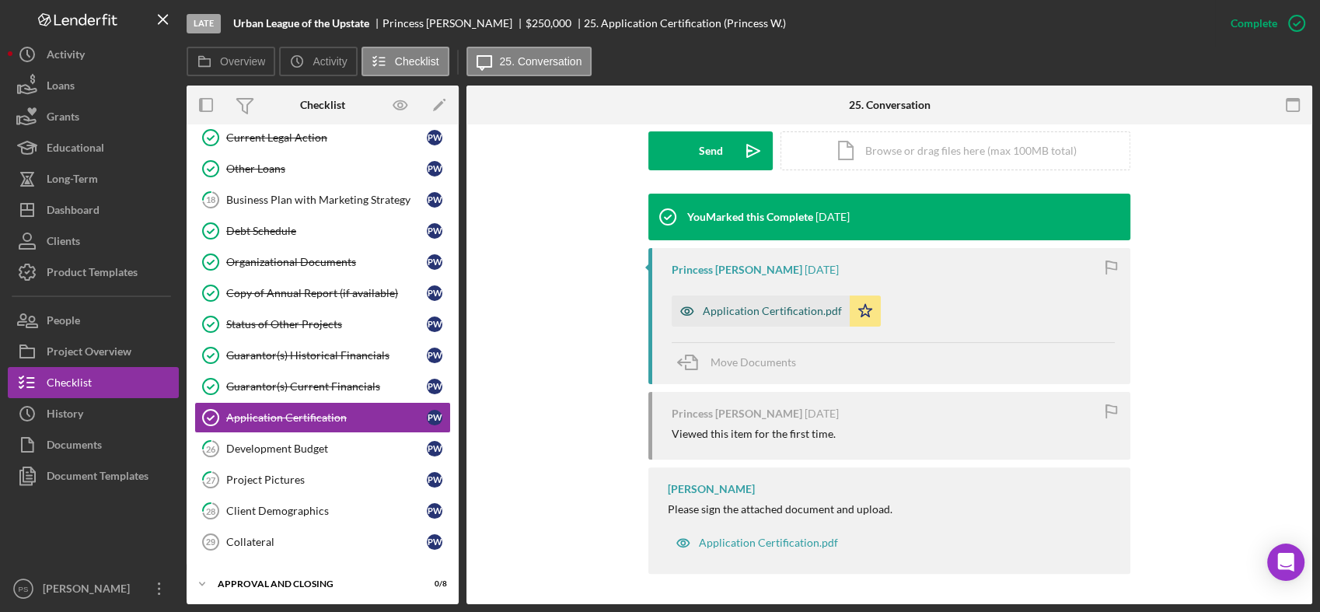
click at [795, 315] on div "Application Certification.pdf" at bounding box center [772, 311] width 139 height 12
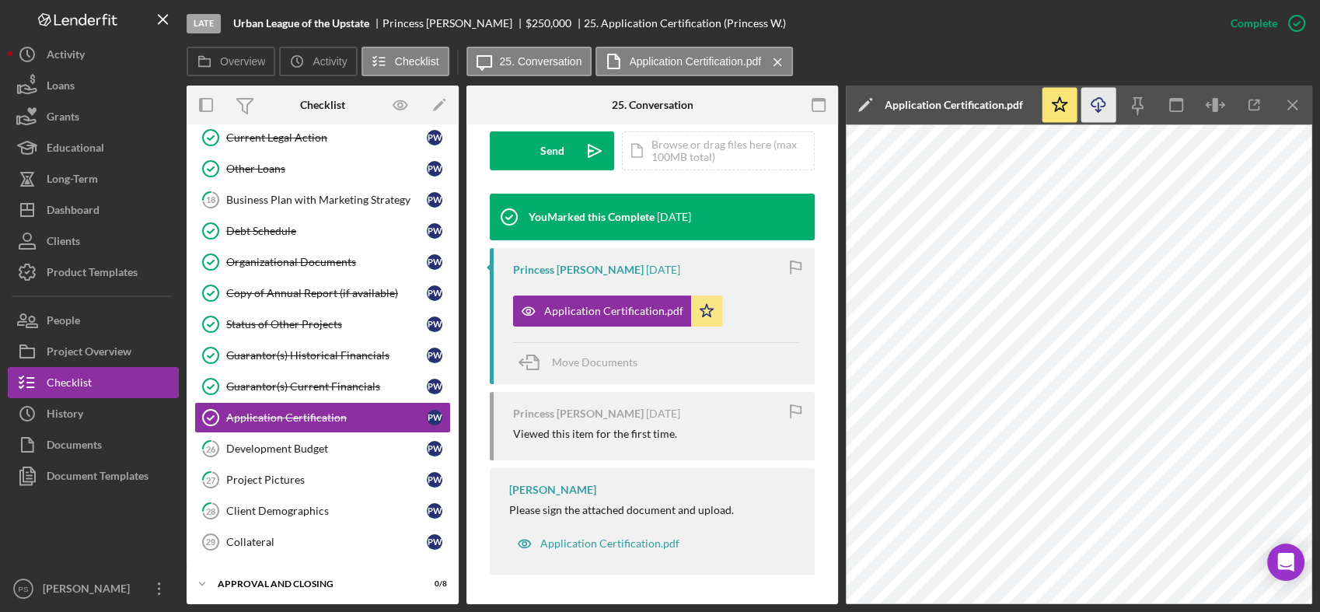
click at [1098, 109] on line "button" at bounding box center [1098, 107] width 0 height 9
click at [314, 443] on div "Development Budget" at bounding box center [326, 448] width 201 height 12
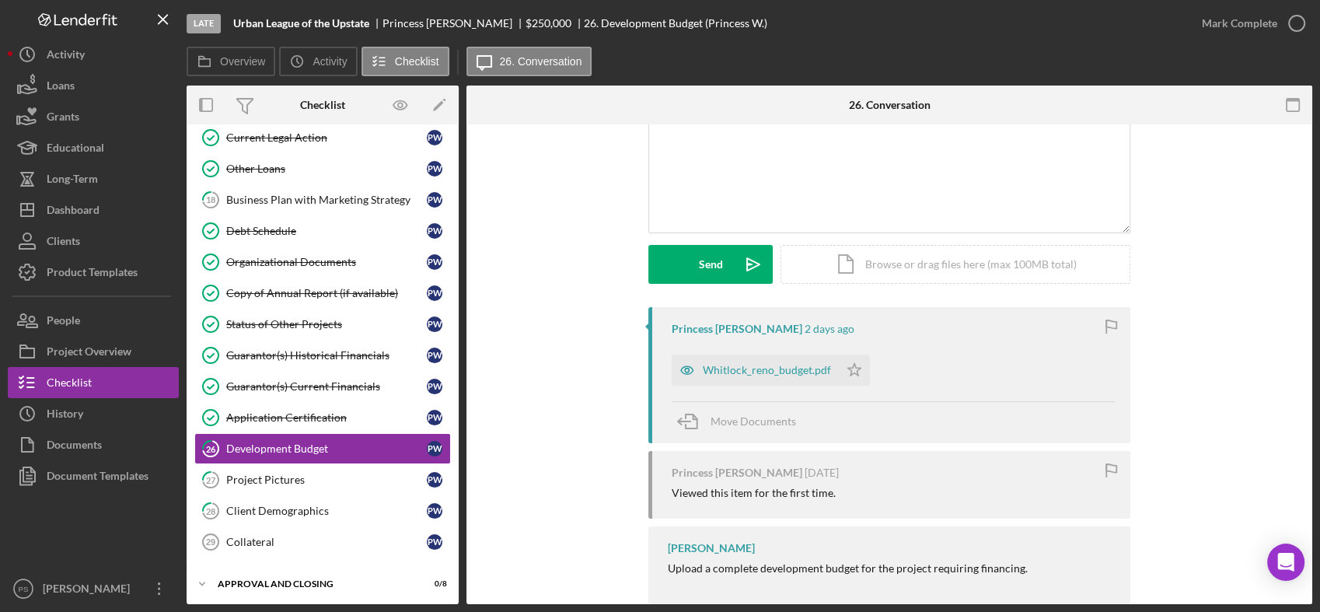
scroll to position [152, 0]
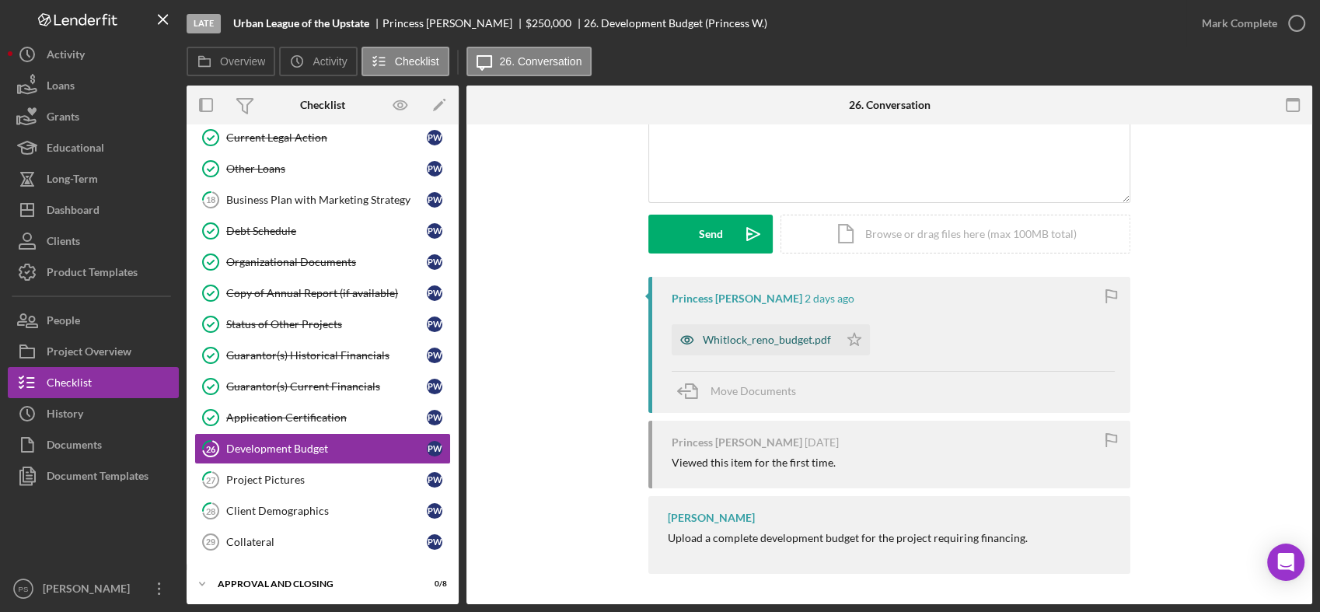
click at [777, 336] on div "Whitlock_reno_budget.pdf" at bounding box center [767, 339] width 128 height 12
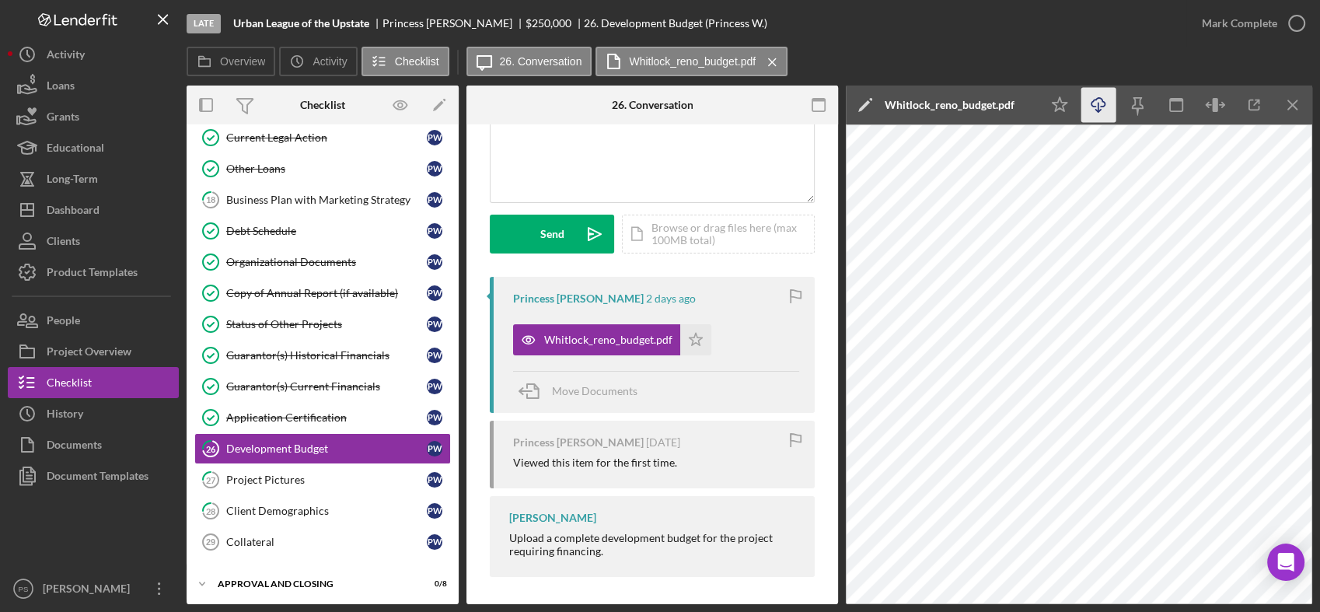
click at [1093, 116] on icon "Icon/Download" at bounding box center [1098, 105] width 35 height 35
click at [306, 466] on link "27 Project Pictures P W" at bounding box center [322, 479] width 257 height 31
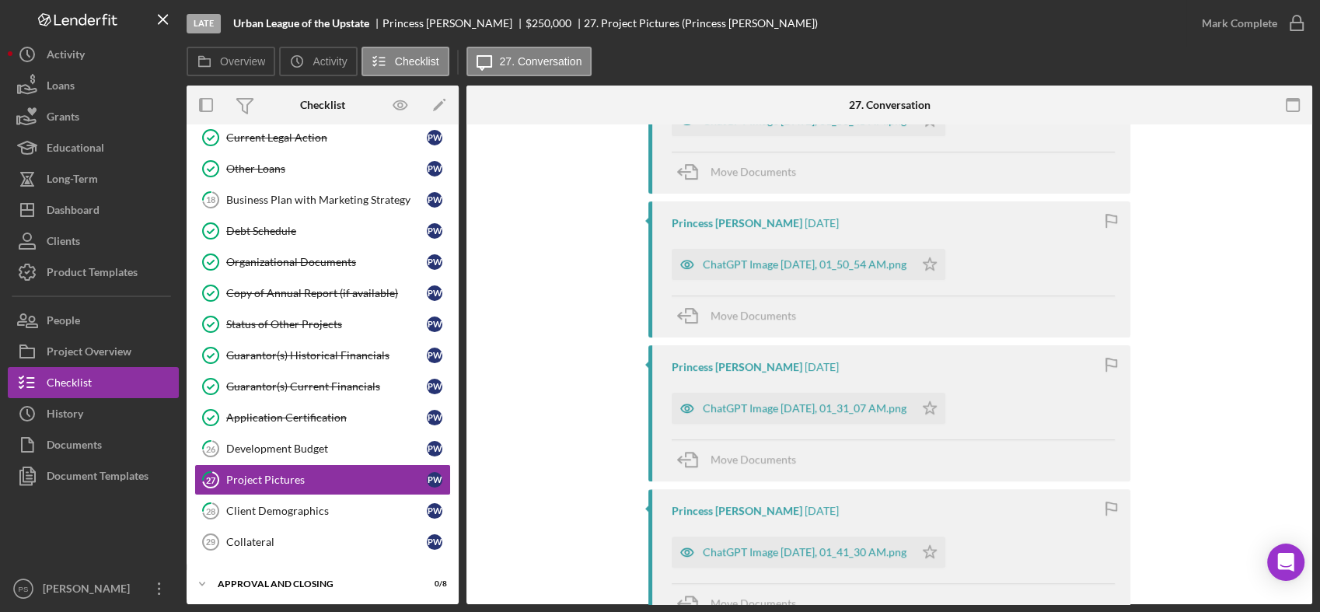
scroll to position [806, 0]
click at [295, 508] on div "Client Demographics" at bounding box center [326, 510] width 201 height 12
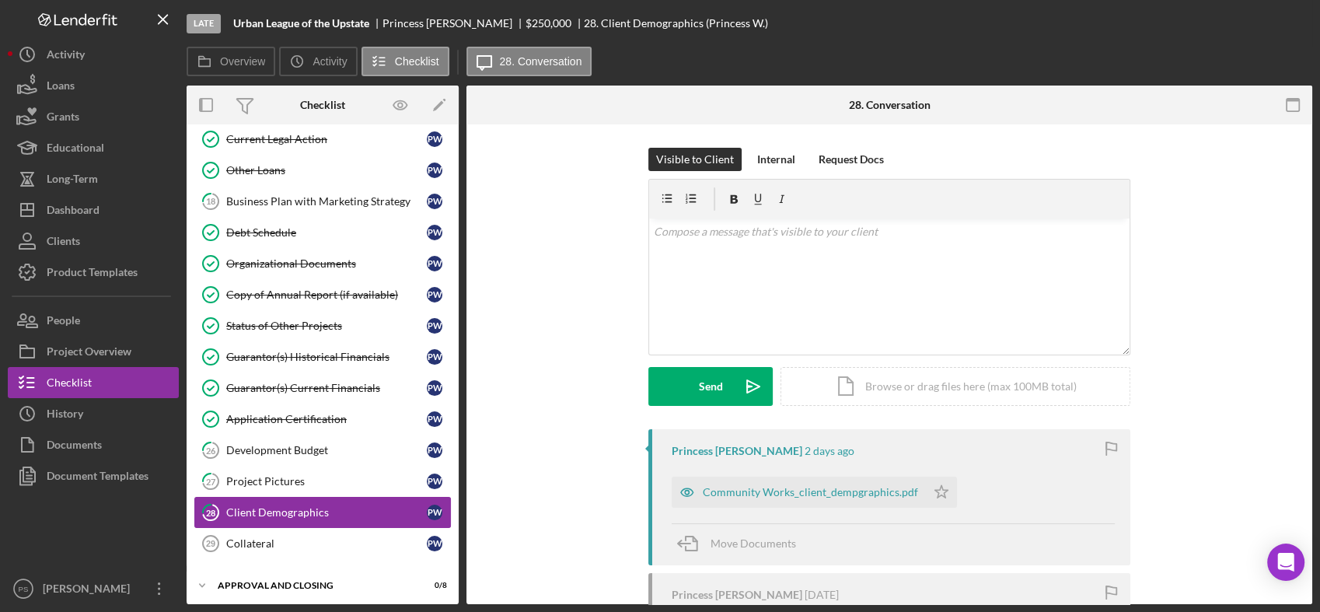
scroll to position [326, 0]
click at [769, 484] on div "Community Works_client_dempgraphics.pdf" at bounding box center [799, 491] width 254 height 31
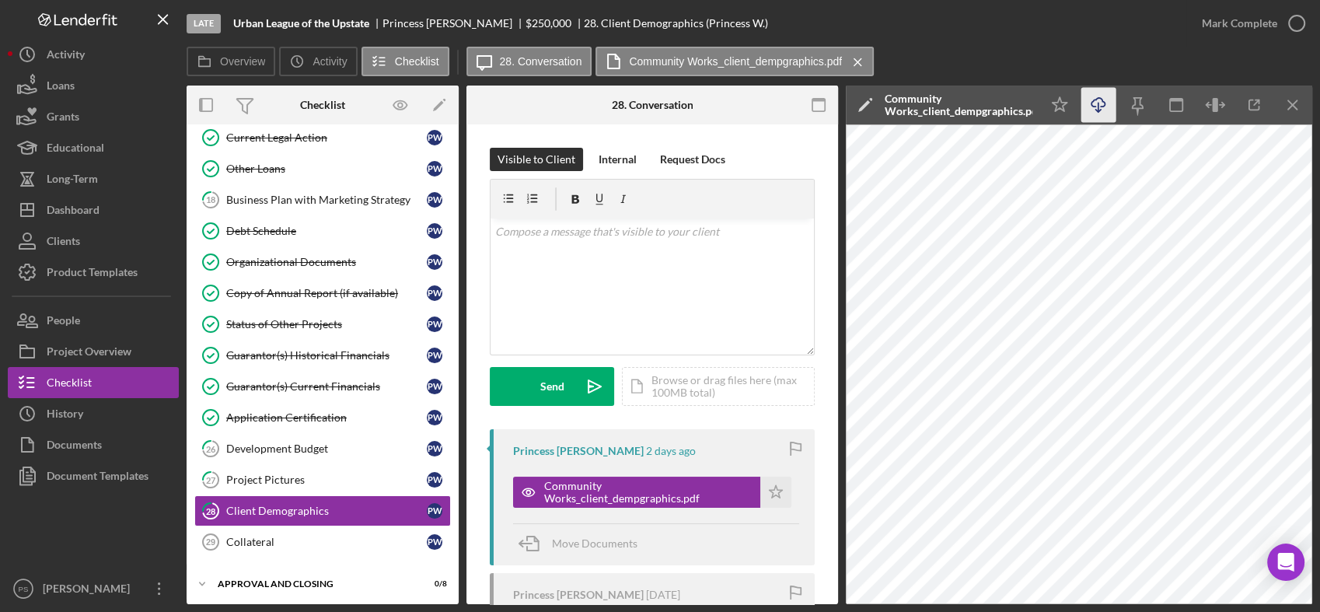
click at [1094, 105] on icon "Icon/Download" at bounding box center [1098, 105] width 35 height 35
click at [312, 527] on link "Collateral 29 Collateral P W" at bounding box center [322, 541] width 257 height 31
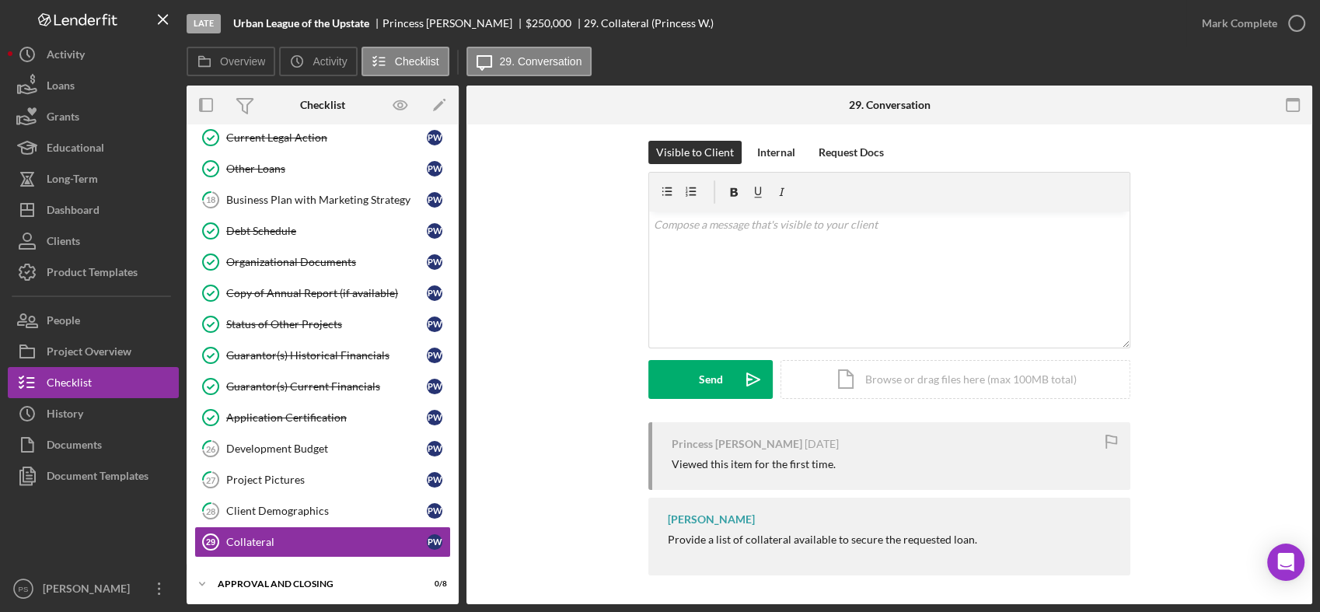
scroll to position [9, 0]
click at [535, 525] on div "Princess Wilson 4 weeks ago Viewed this item for the first time. Paul Schmitt P…" at bounding box center [889, 500] width 799 height 161
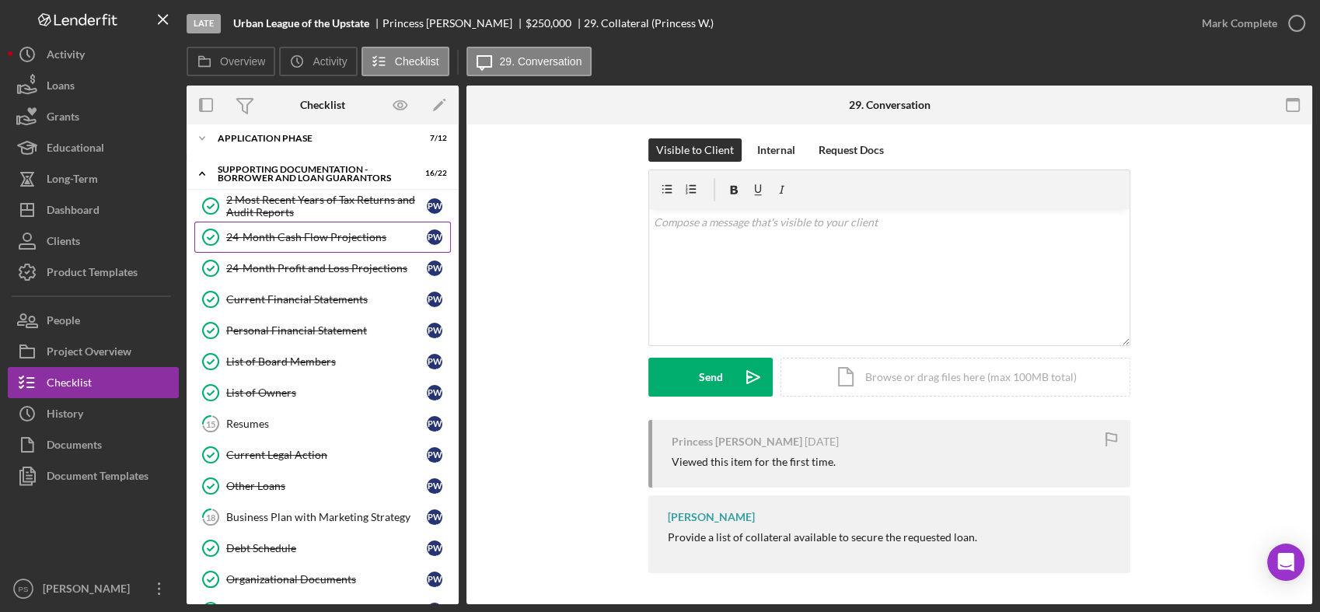
scroll to position [0, 0]
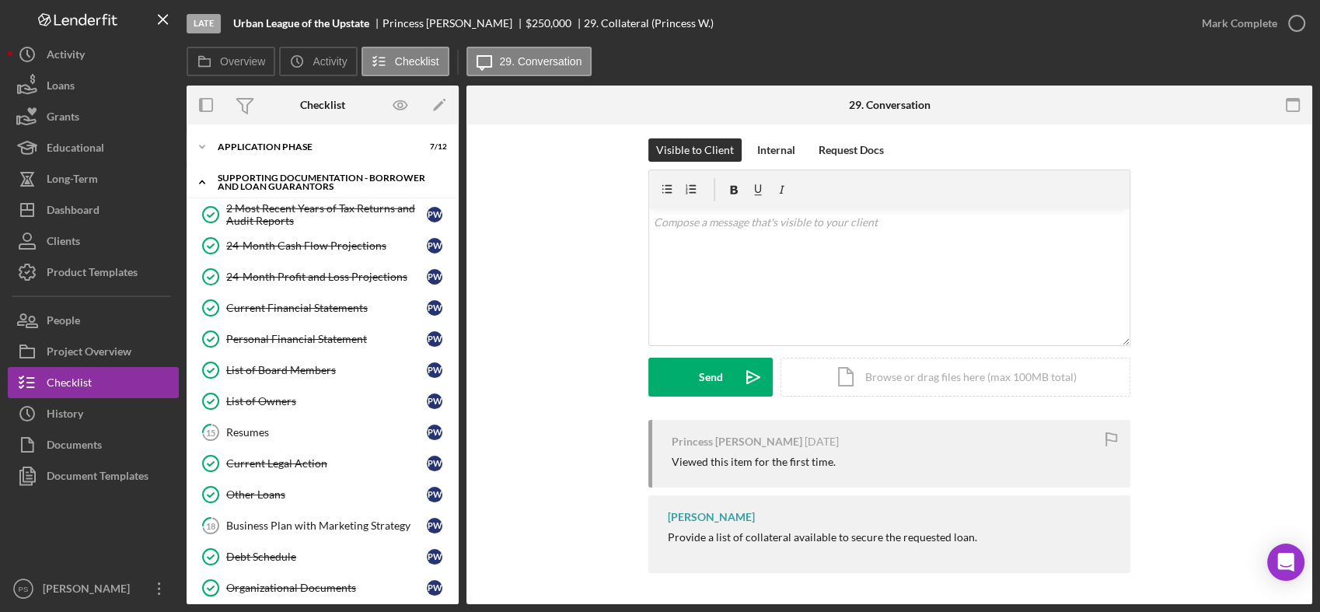
click at [205, 183] on icon "Icon/Expander" at bounding box center [202, 181] width 31 height 31
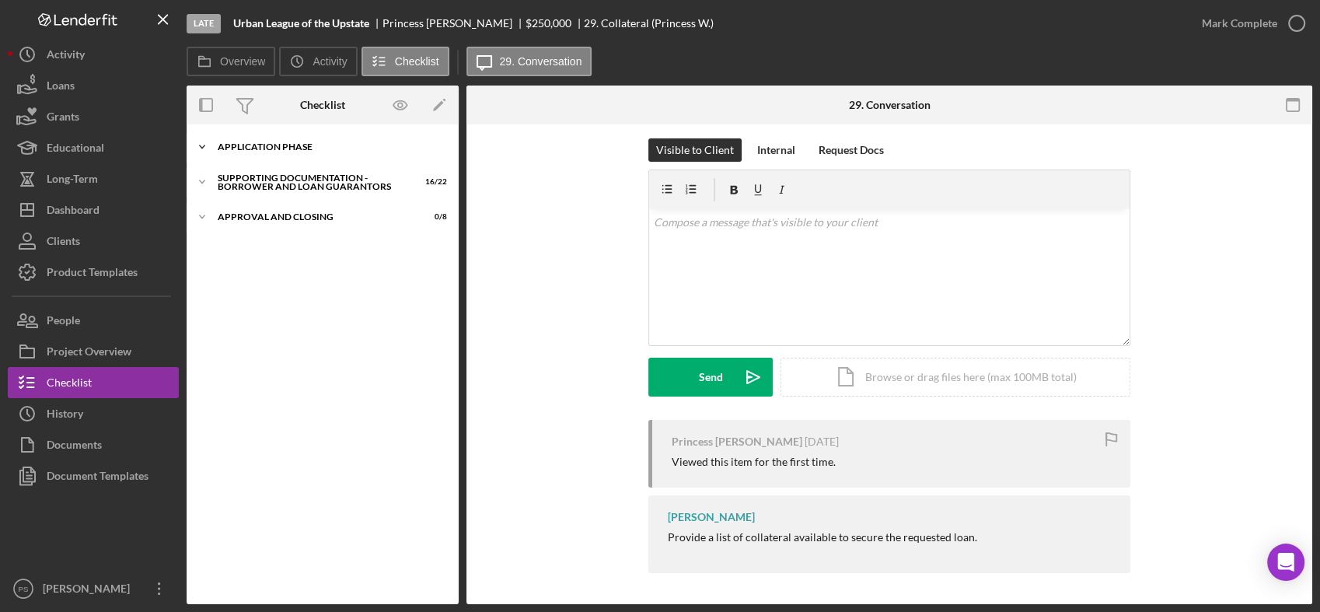
click at [204, 152] on icon "Icon/Expander" at bounding box center [202, 146] width 31 height 31
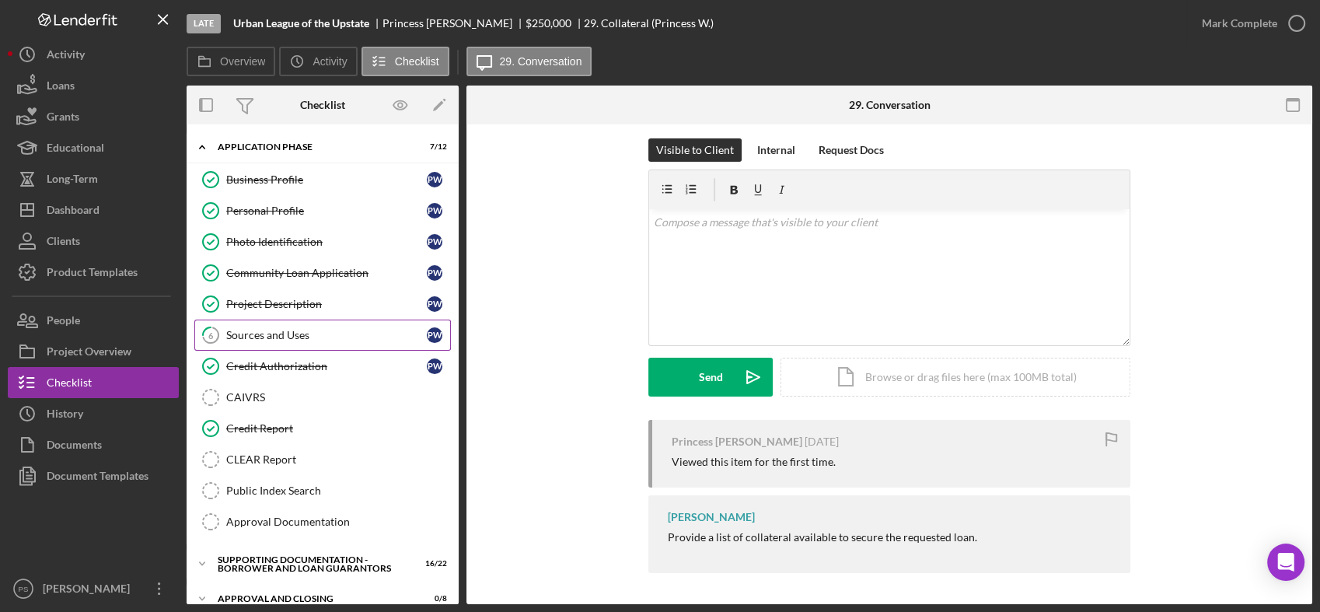
click at [267, 336] on div "Sources and Uses" at bounding box center [326, 335] width 201 height 12
